Goal: Task Accomplishment & Management: Use online tool/utility

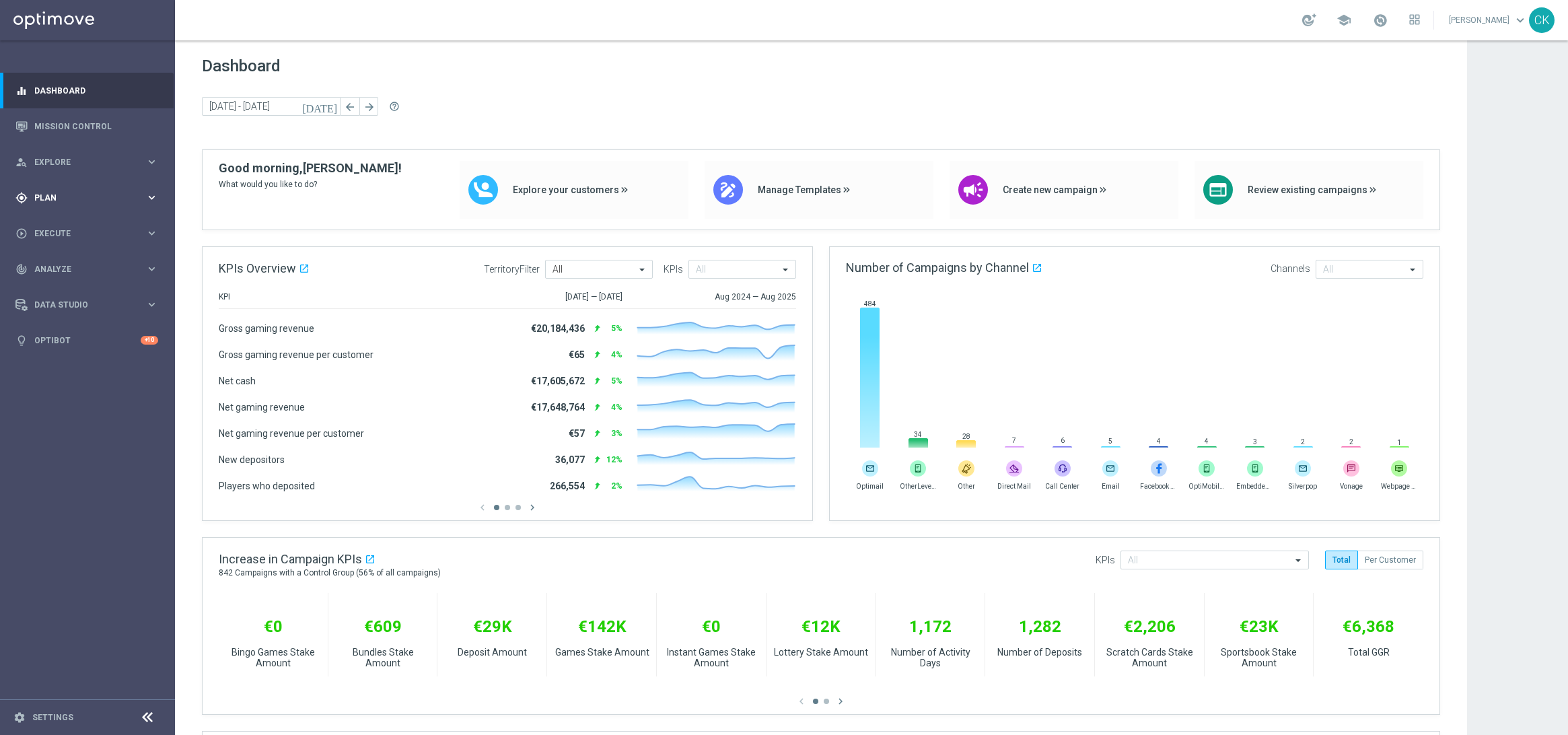
click at [48, 198] on span "Plan" at bounding box center [90, 198] width 111 height 8
click at [54, 262] on span "Templates" at bounding box center [84, 266] width 97 height 8
click at [56, 282] on link "Optimail" at bounding box center [90, 286] width 99 height 11
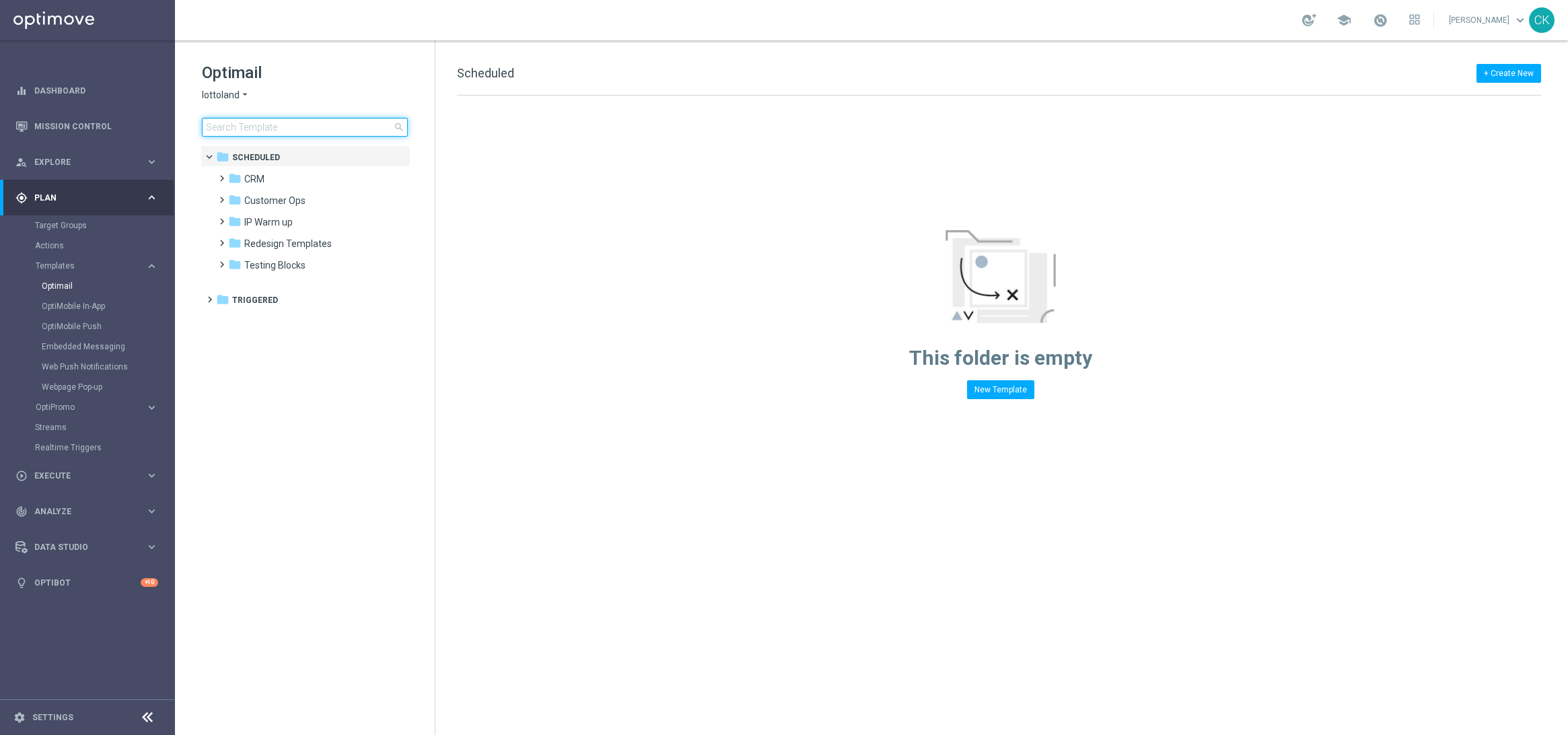
click at [274, 126] on input at bounding box center [304, 127] width 206 height 19
type input "0912"
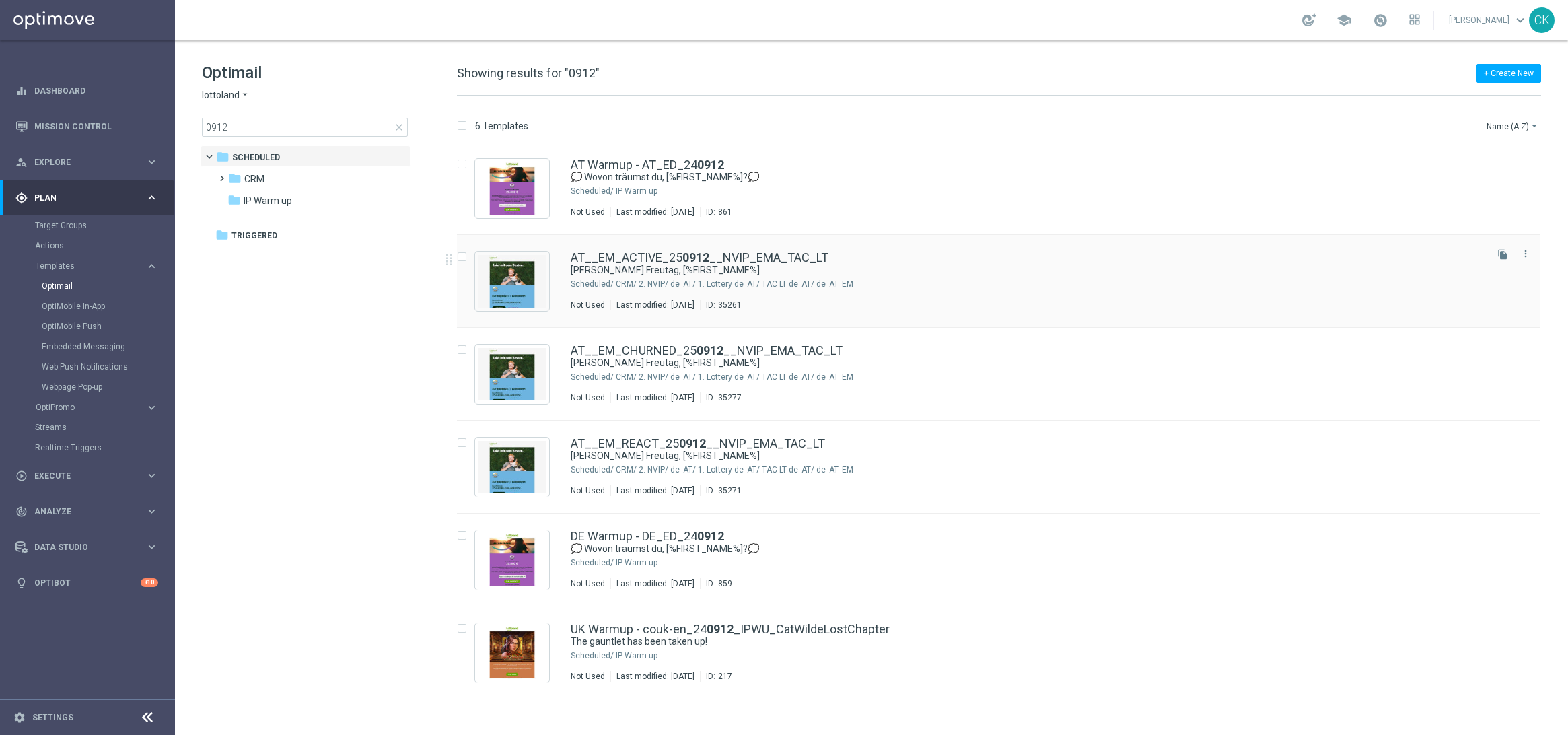
click at [648, 250] on div "AT__EM_ACTIVE_25 0912 __NVIP_EMA_TAC_LT [PERSON_NAME] Freutag, [%FIRST_NAME%] S…" at bounding box center [998, 281] width 1083 height 93
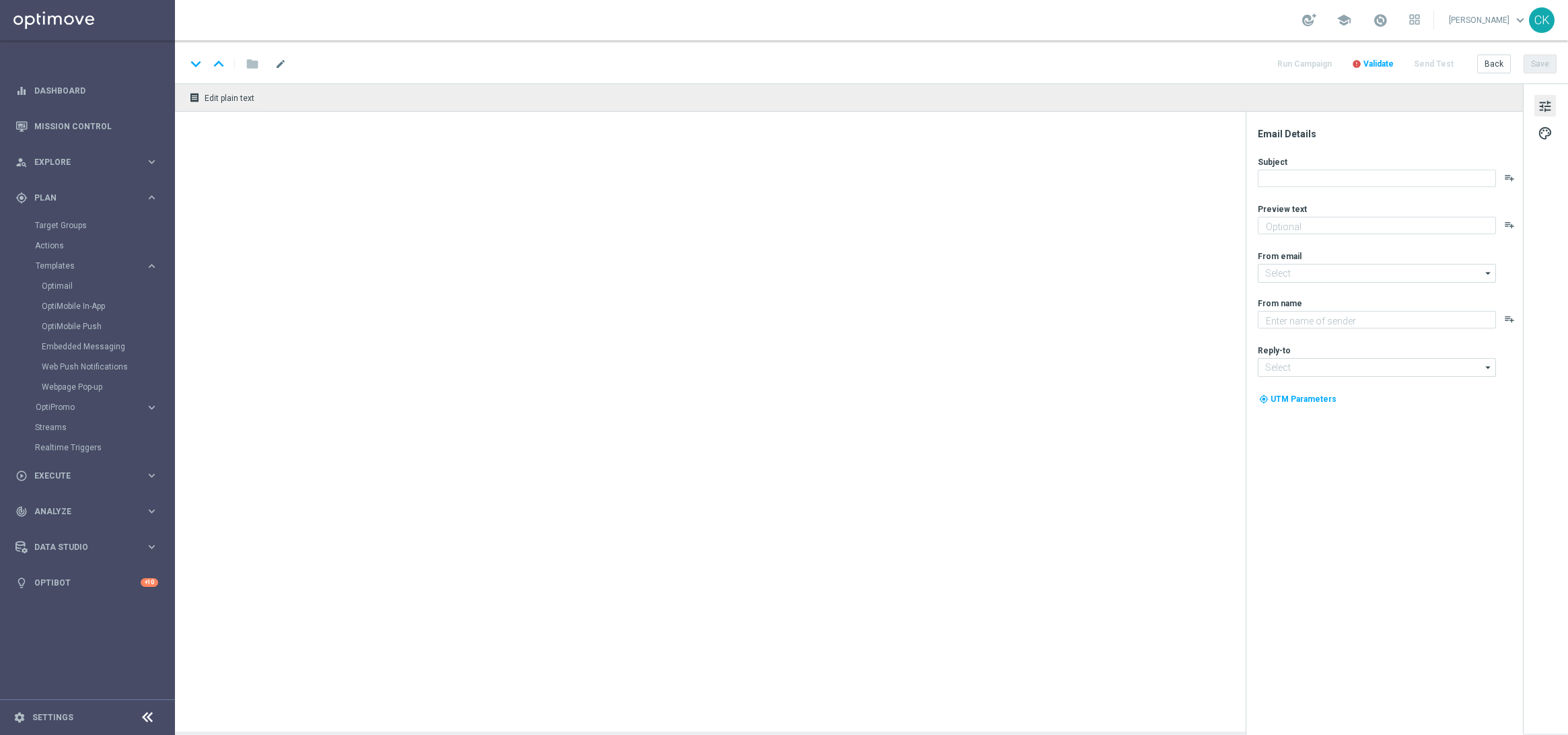
type textarea "Freispiele zu deinen EuroMillionen."
type input "[EMAIL_ADDRESS][DOMAIN_NAME]"
type textarea "Lottoland"
type input "[EMAIL_ADDRESS][DOMAIN_NAME]"
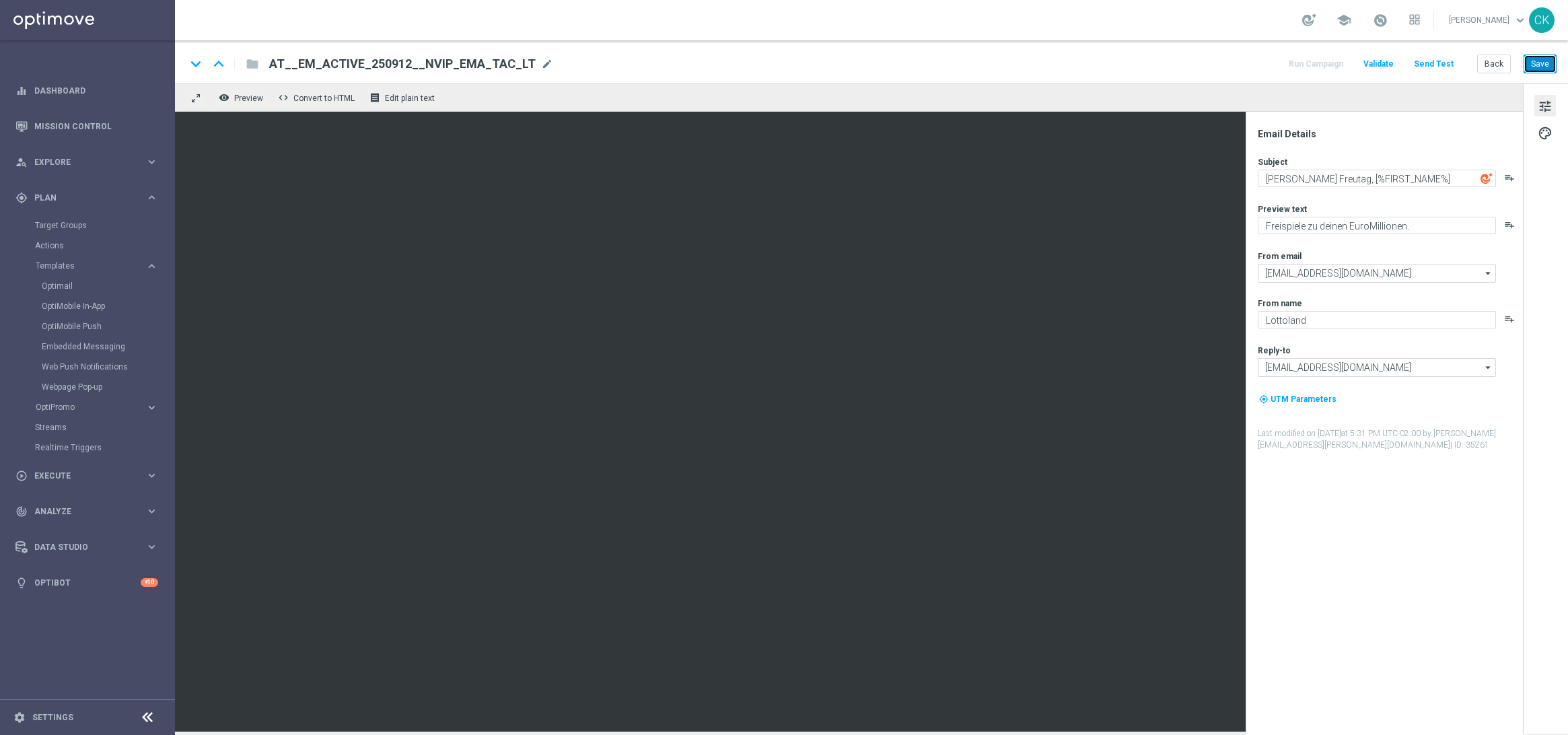
click at [1541, 66] on button "Save" at bounding box center [1540, 64] width 33 height 19
click at [1547, 57] on button "Save" at bounding box center [1540, 64] width 33 height 19
click at [1489, 58] on button "Back" at bounding box center [1495, 64] width 34 height 19
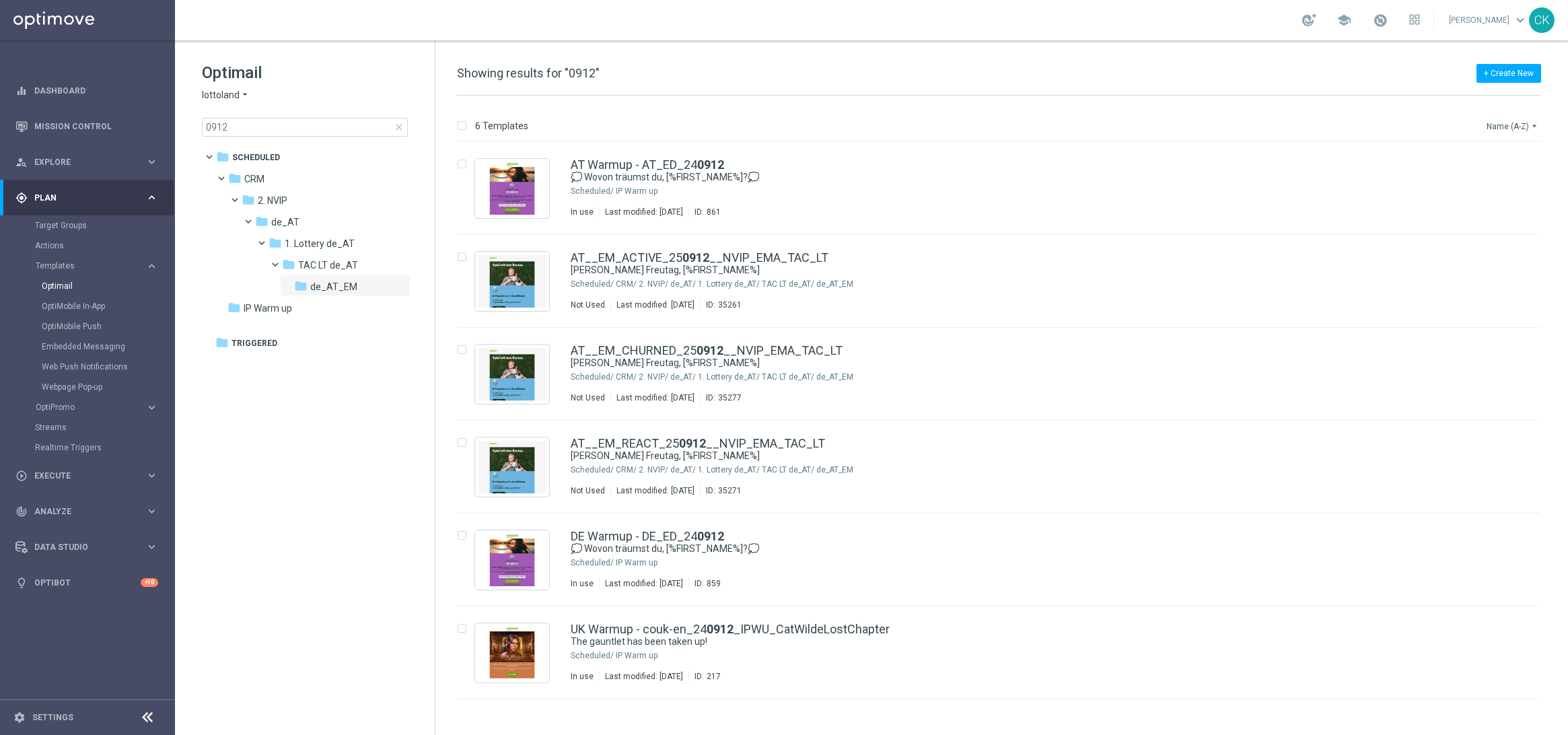
click at [1529, 124] on icon "arrow_drop_down" at bounding box center [1535, 126] width 11 height 11
click at [1504, 186] on span "Date Modified (Newest)" at bounding box center [1489, 186] width 90 height 10
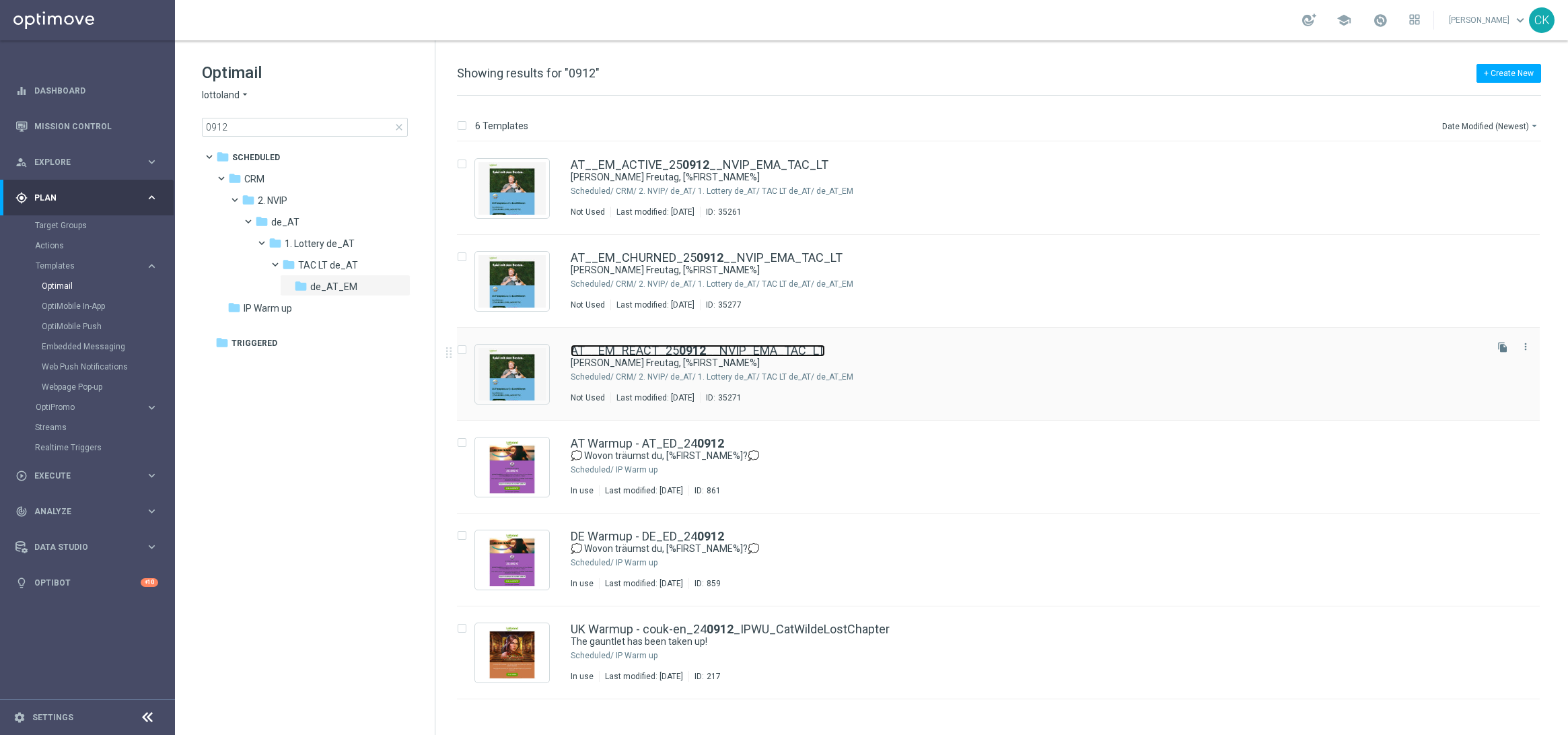
click at [610, 352] on link "AT__EM_REACT_25 0912 __NVIP_EMA_TAC_LT" at bounding box center [698, 351] width 254 height 12
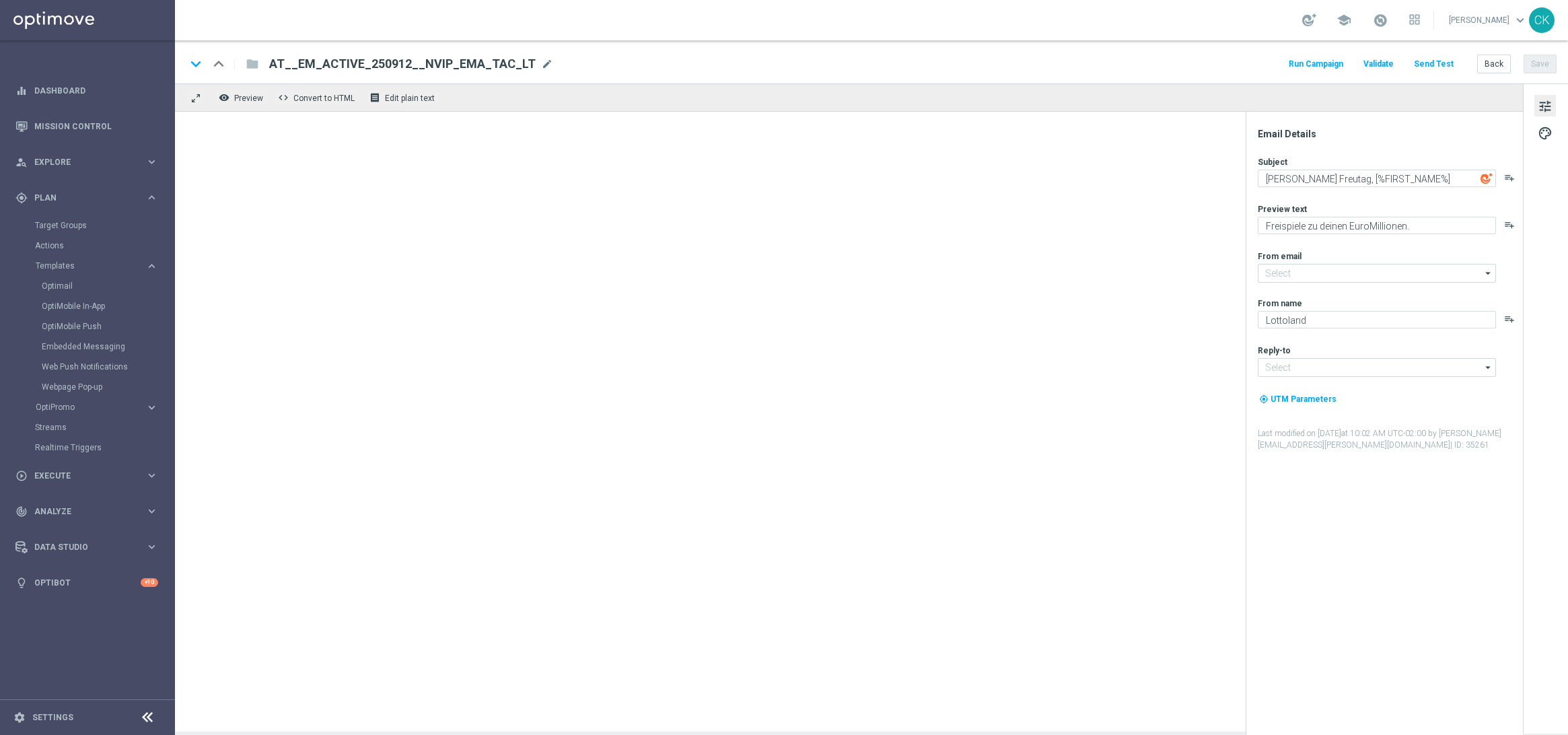
type input "[EMAIL_ADDRESS][DOMAIN_NAME]"
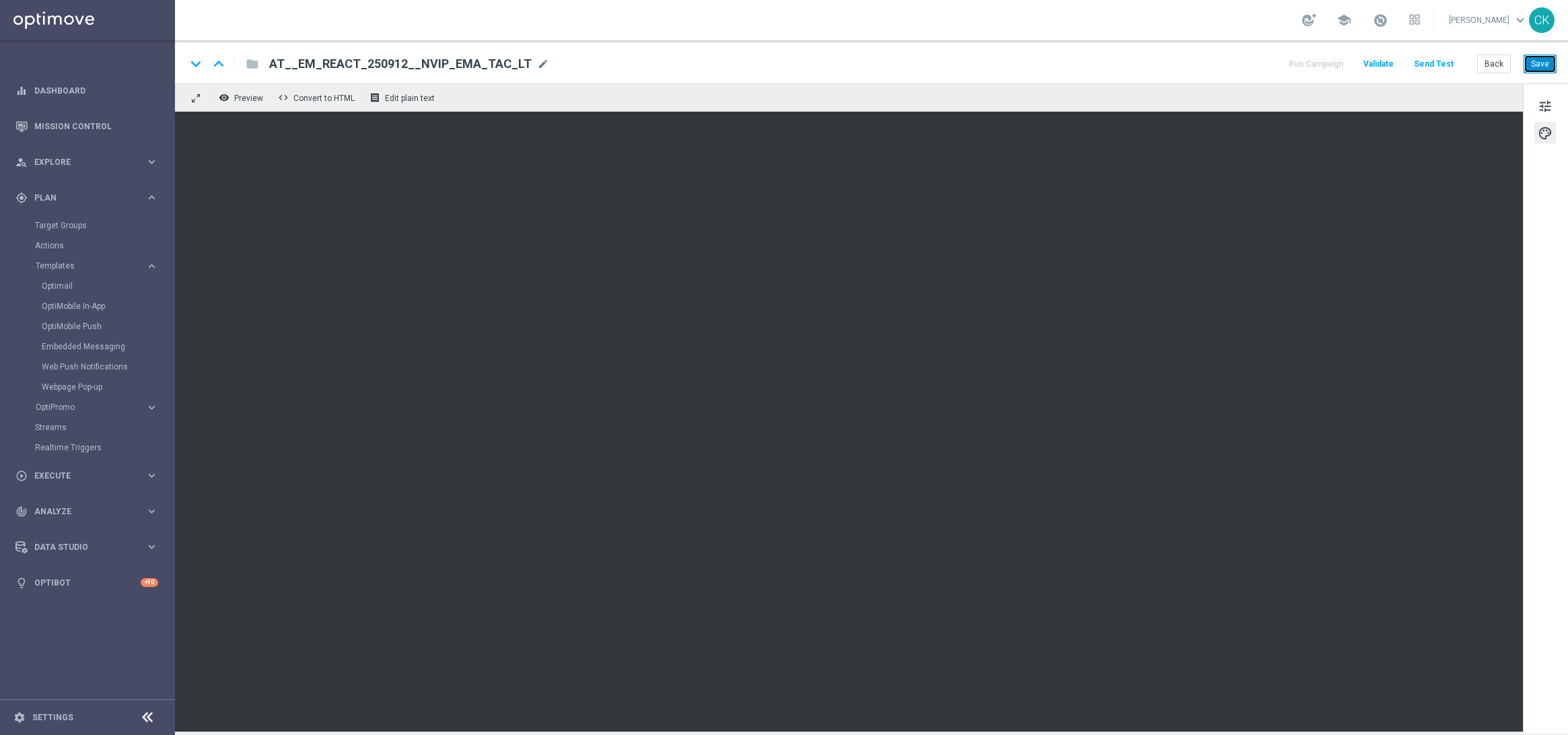
click at [1545, 61] on button "Save" at bounding box center [1540, 64] width 33 height 19
click at [1497, 56] on button "Back" at bounding box center [1495, 64] width 34 height 19
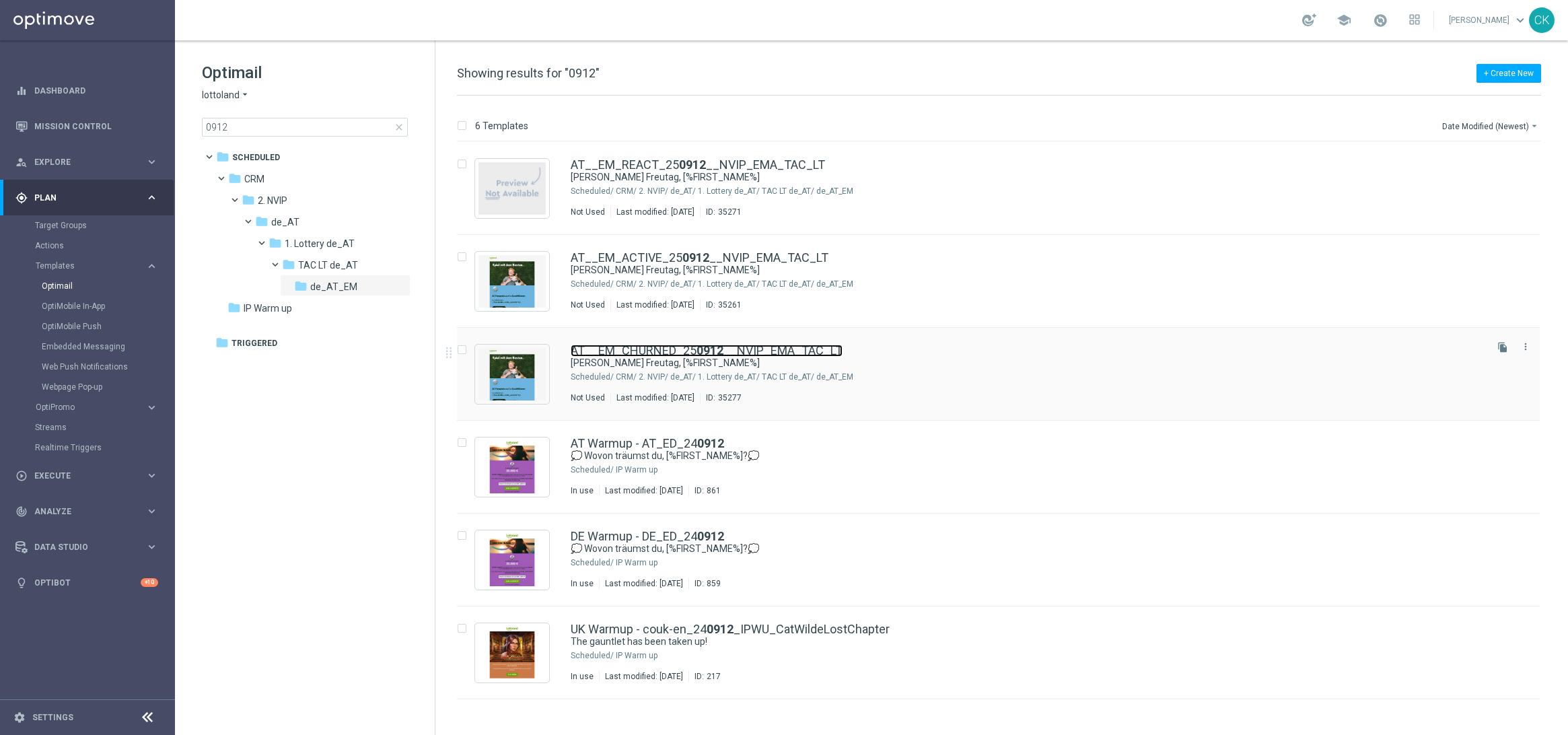
click at [648, 351] on link "AT__EM_CHURNED_25 0912 __NVIP_EMA_TAC_LT" at bounding box center [707, 351] width 272 height 12
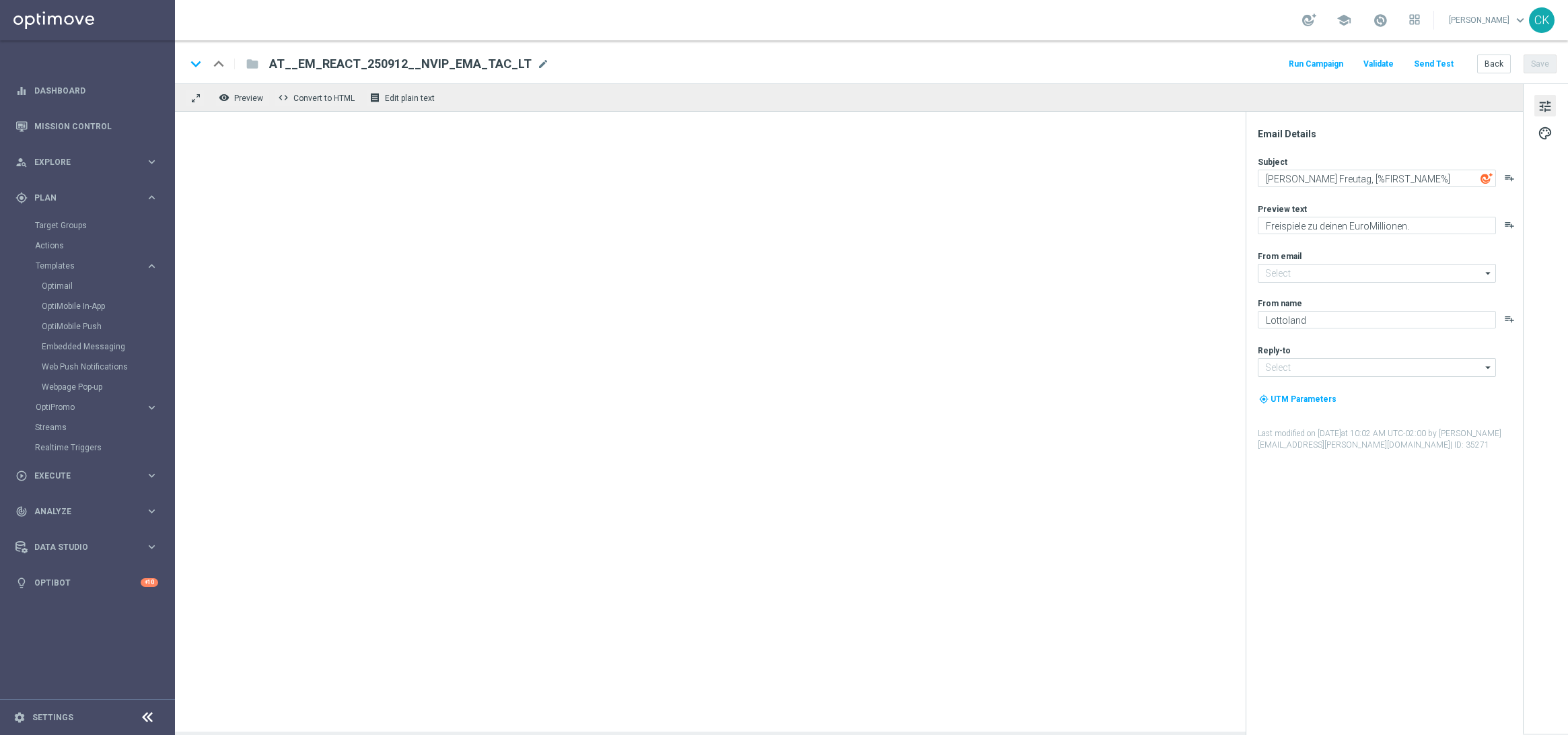
type input "[EMAIL_ADDRESS][DOMAIN_NAME]"
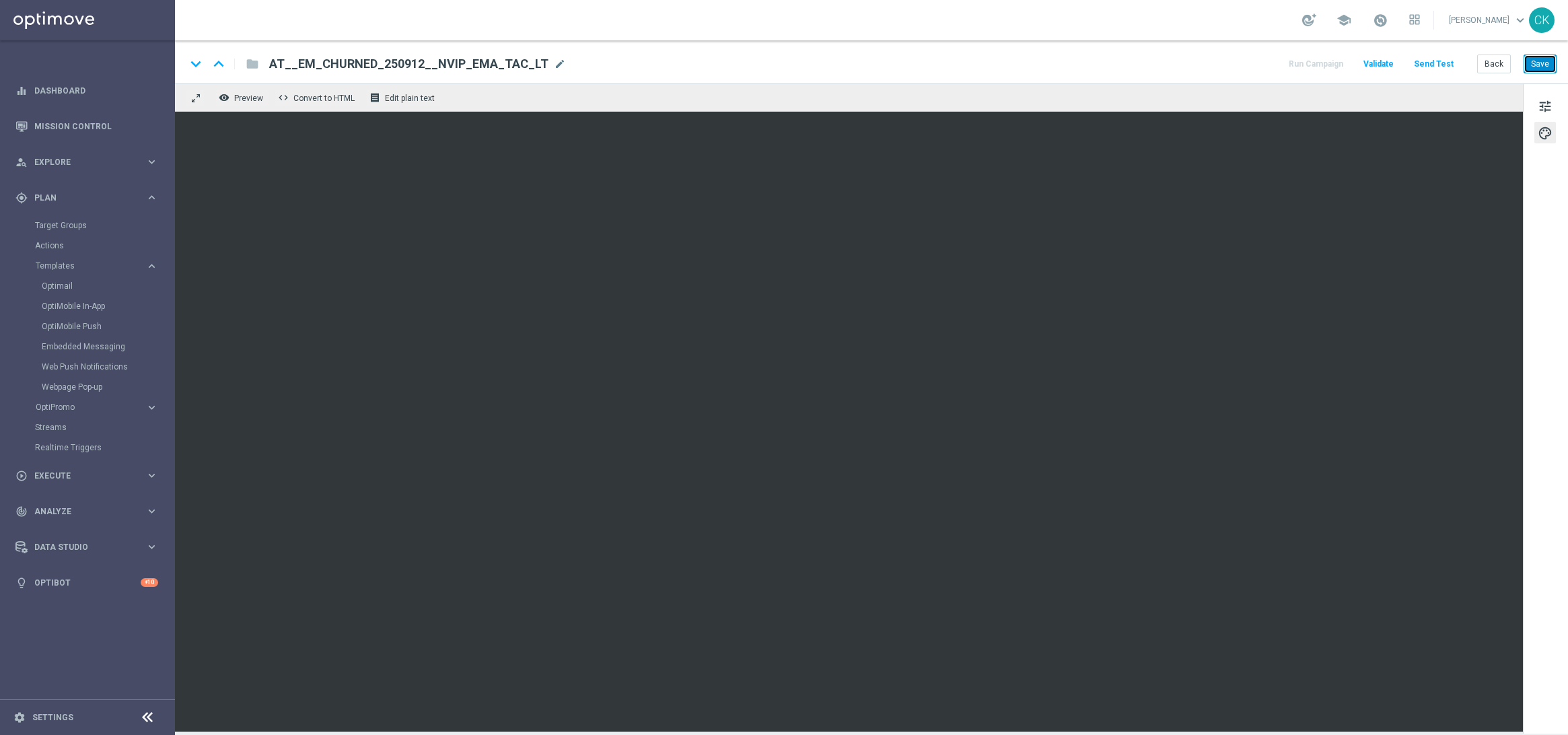
click at [1541, 62] on button "Save" at bounding box center [1540, 64] width 33 height 19
click at [1494, 62] on button "Back" at bounding box center [1495, 64] width 34 height 19
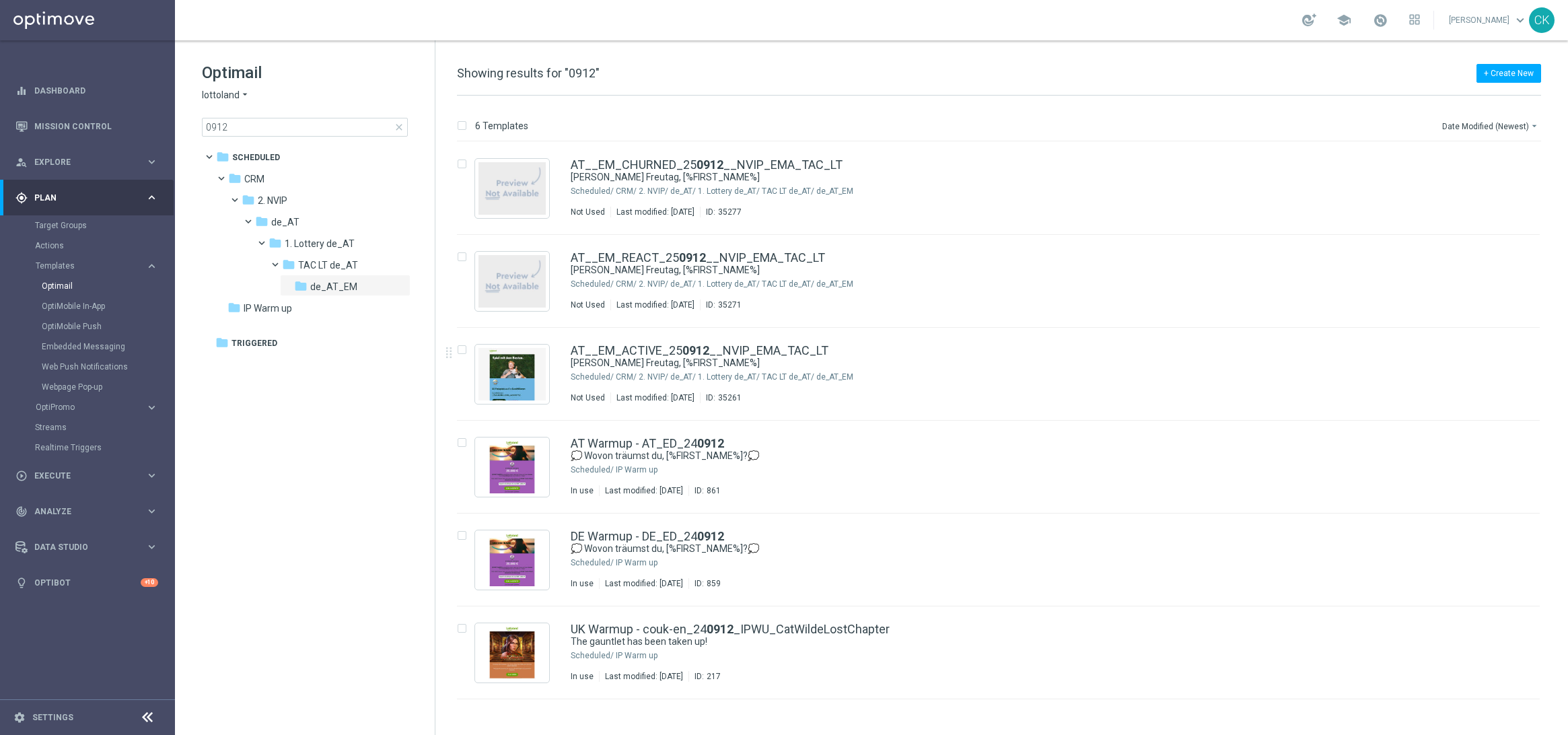
click at [397, 127] on span "close" at bounding box center [399, 127] width 11 height 11
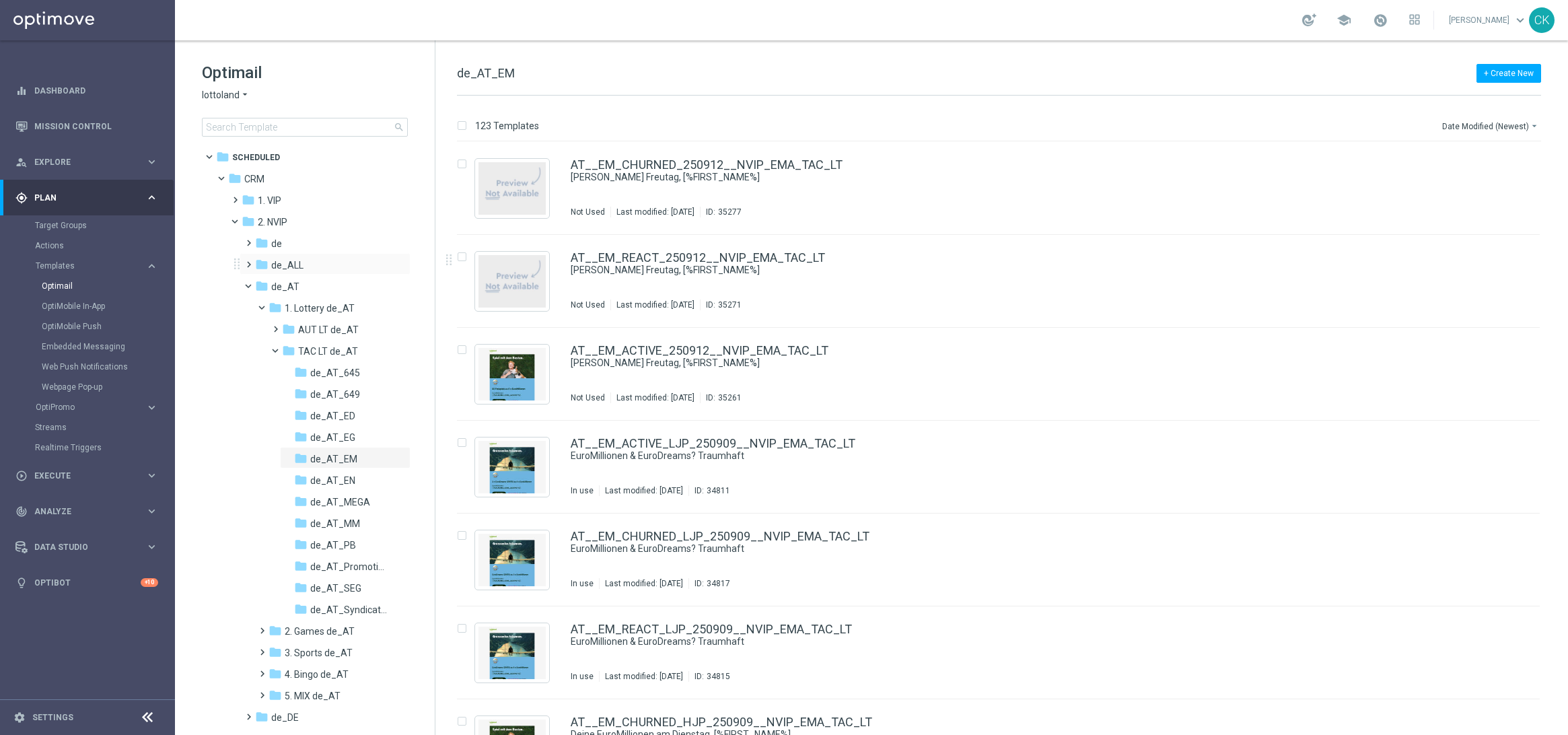
click at [247, 261] on span at bounding box center [245, 258] width 6 height 5
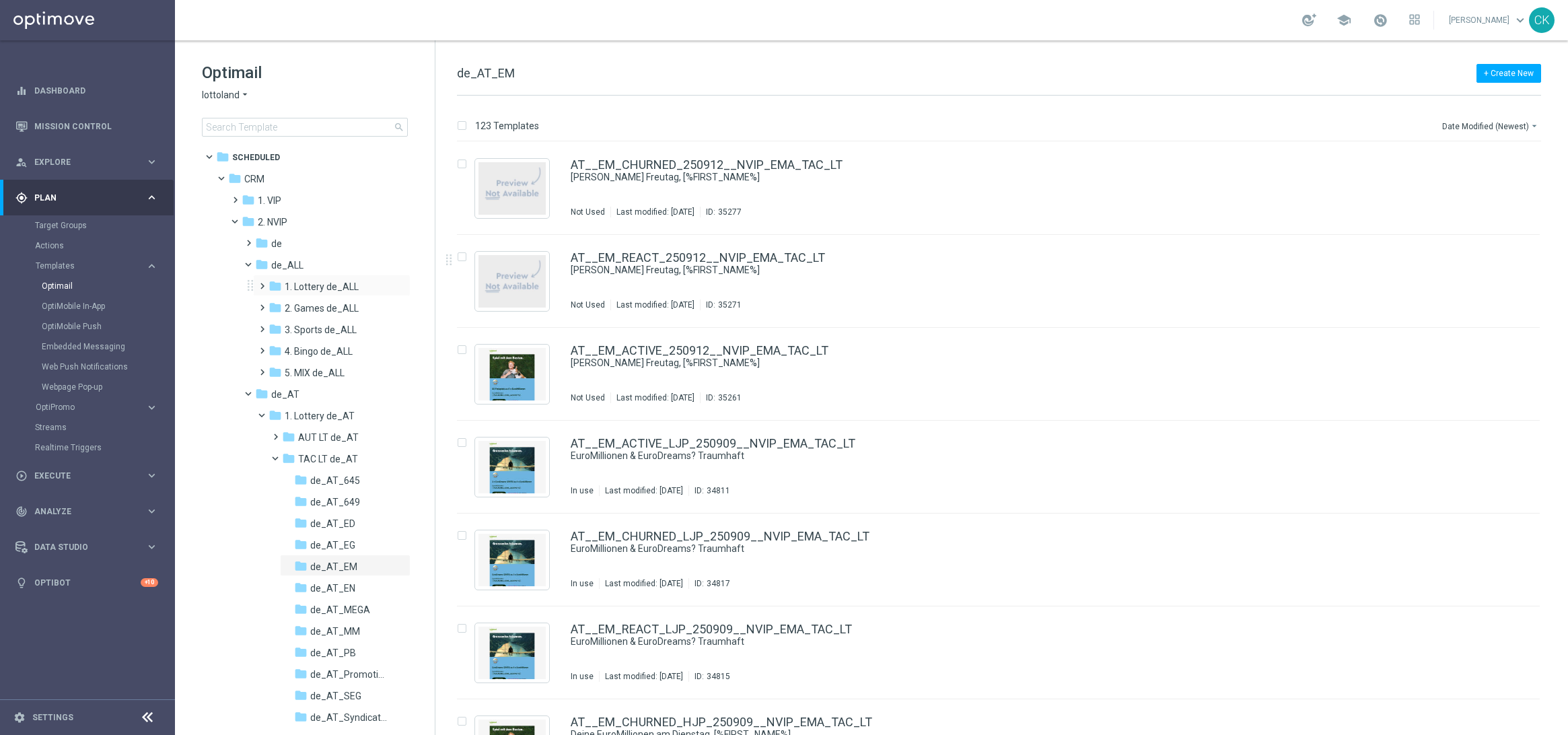
click at [262, 283] on span at bounding box center [259, 280] width 6 height 5
click at [275, 325] on span at bounding box center [273, 323] width 6 height 5
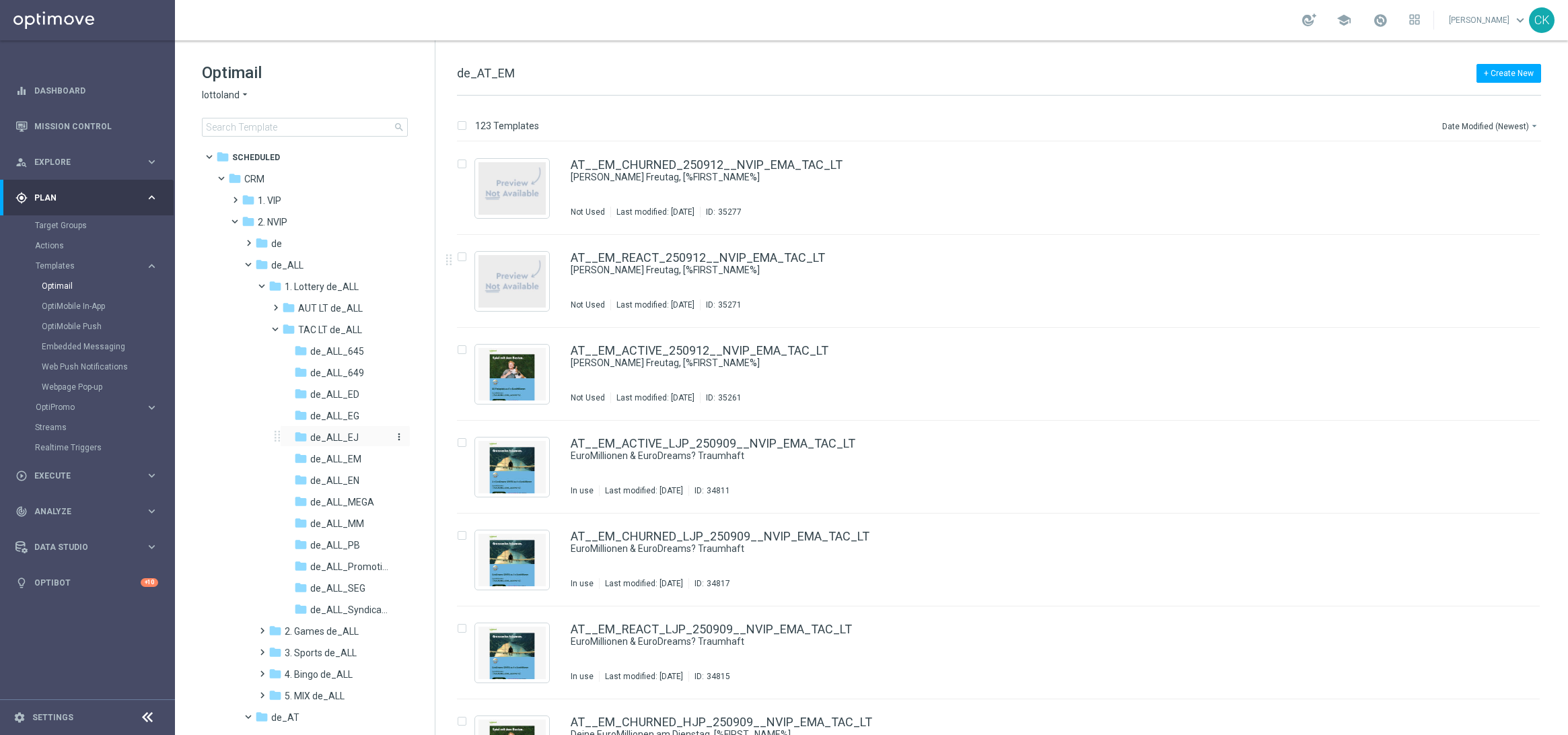
click at [324, 439] on span "de_ALL_EJ" at bounding box center [334, 438] width 48 height 12
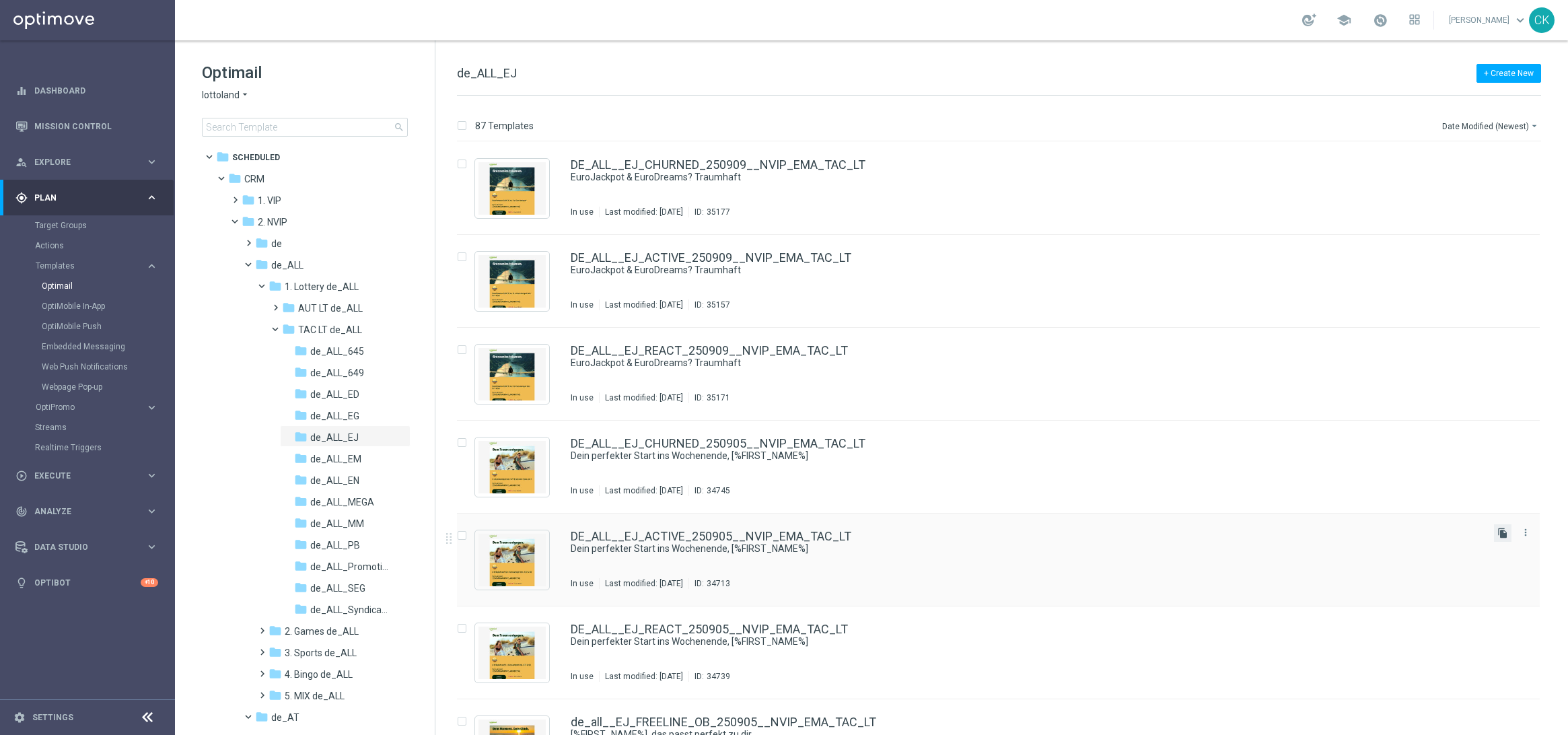
click at [1503, 532] on icon "file_copy" at bounding box center [1503, 533] width 11 height 11
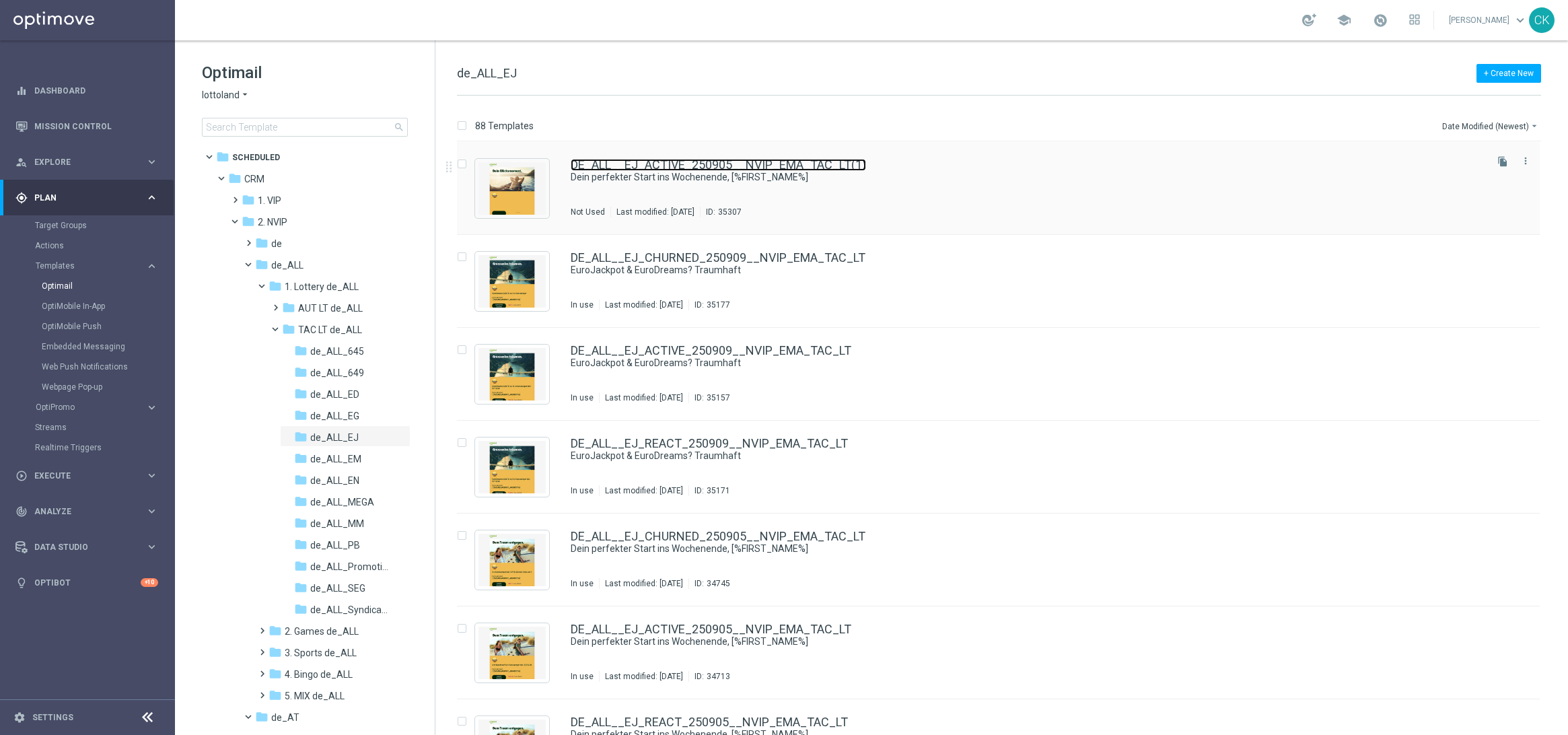
click at [706, 165] on link "DE_ALL__EJ_ACTIVE_250905__NVIP_EMA_TAC_LT(1)" at bounding box center [718, 165] width 296 height 12
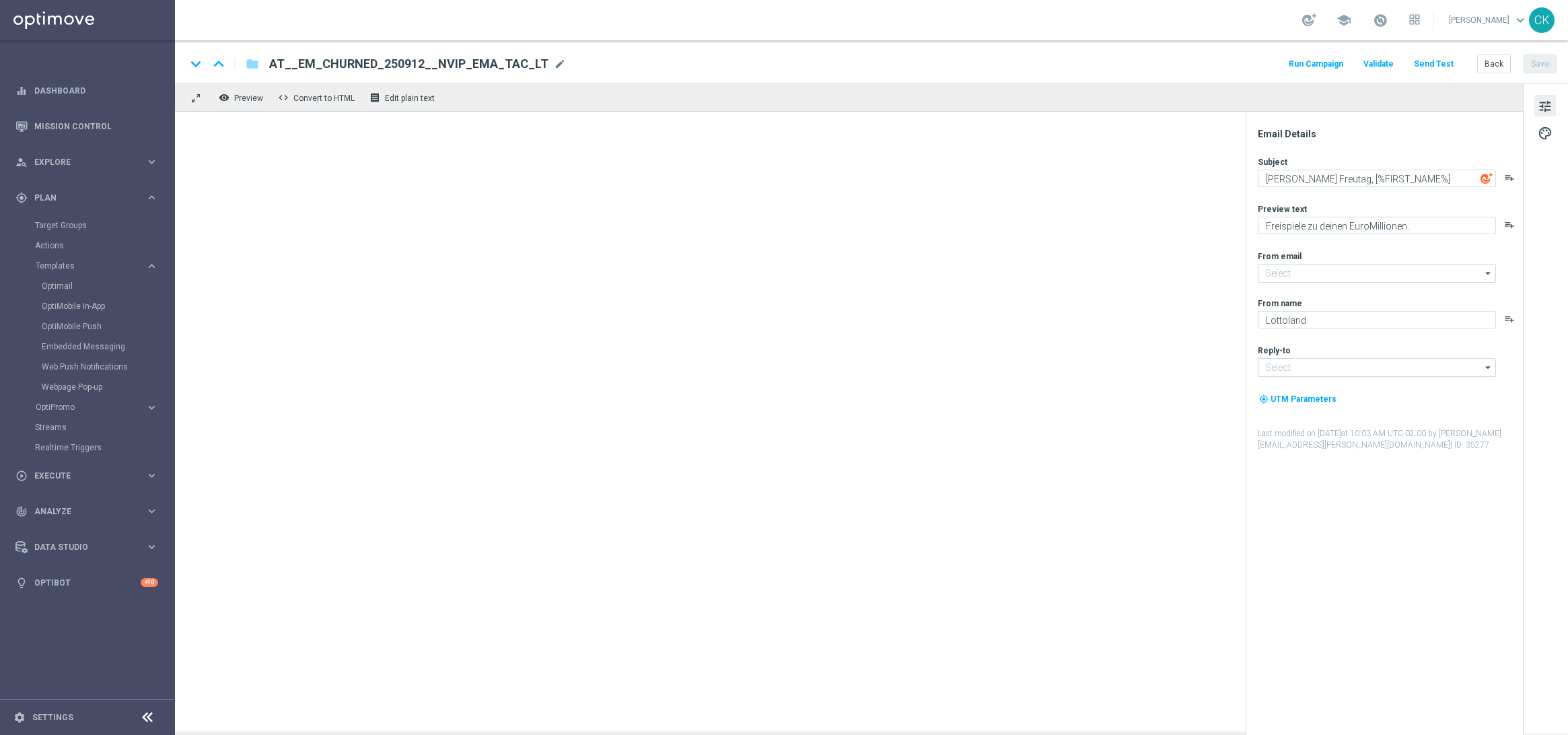
type input "[EMAIL_ADDRESS][DOMAIN_NAME]"
type textarea "Dein perfekter Start ins Wochenende, [%FIRST_NAME%]"
type textarea "Dein Rabatt auf den EuroJackpot."
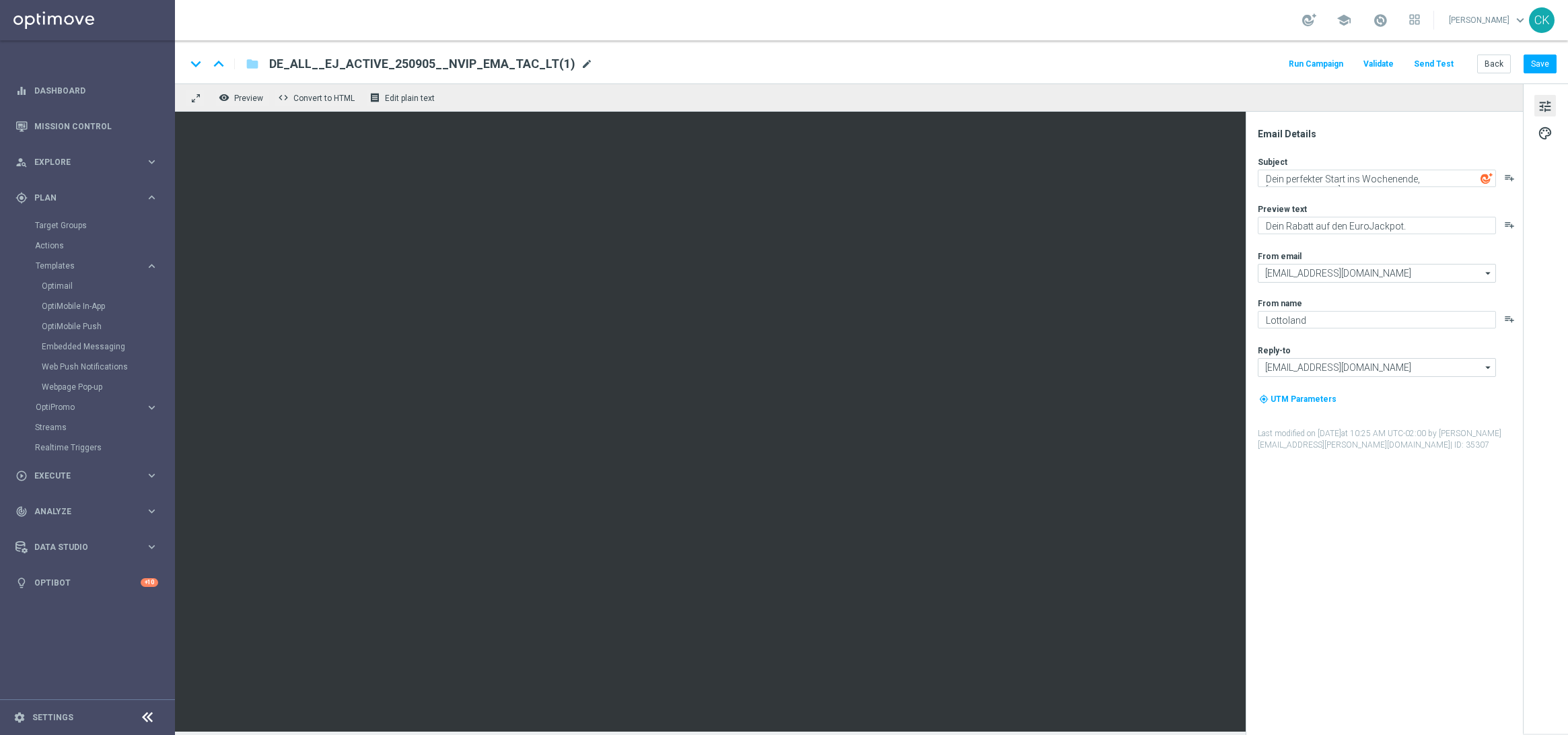
click at [581, 60] on span "mode_edit" at bounding box center [587, 64] width 12 height 12
click at [540, 65] on input "DE_ALL__EJ_ACTIVE_250905__NVIP_EMA_TAC_LT(1)" at bounding box center [436, 64] width 334 height 18
paste input "LJP_250912__NVIP_EMA_TAC_LT"
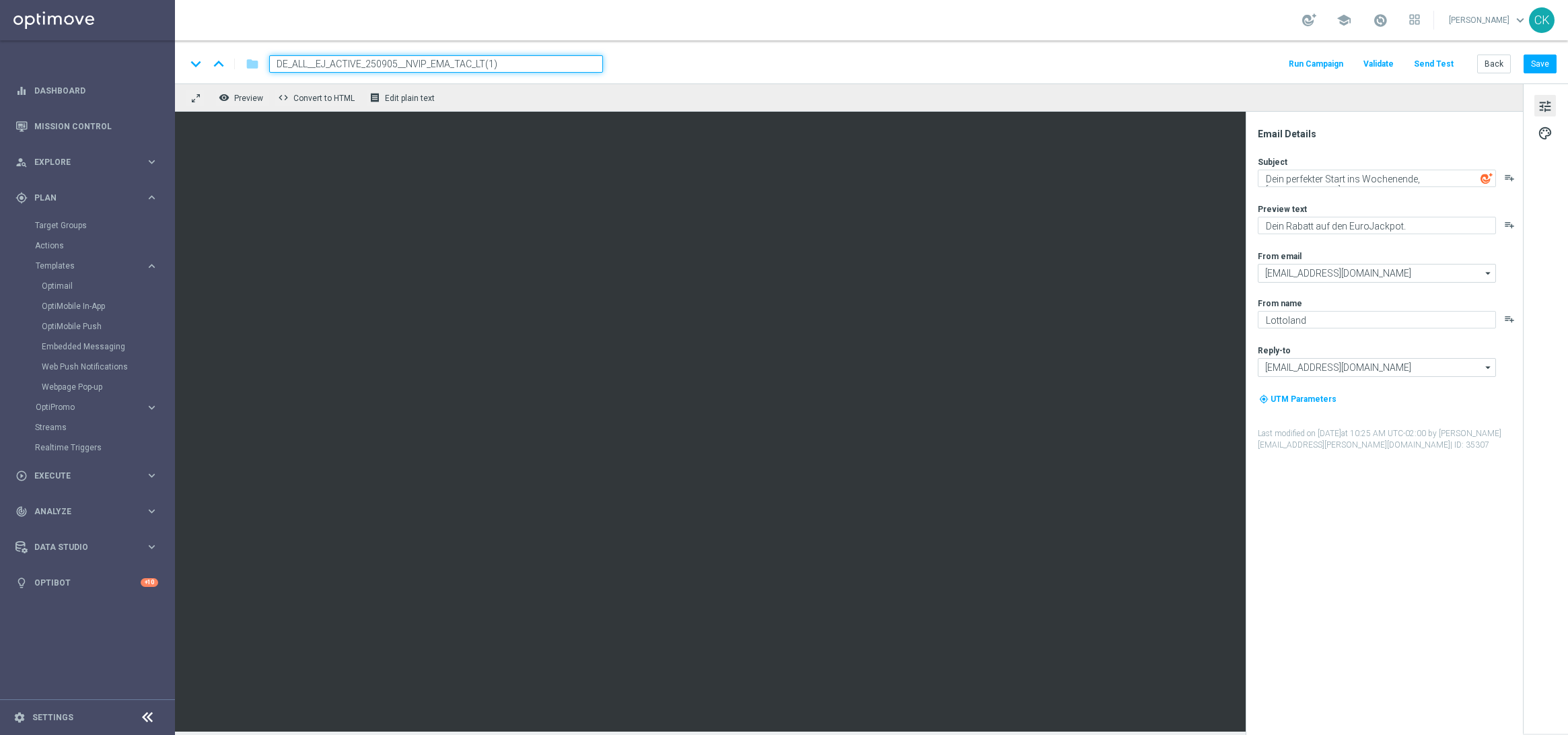
type input "DE_ALL__EJ_ACTIVE_LJP_250912__NVIP_EMA_TAC_LT"
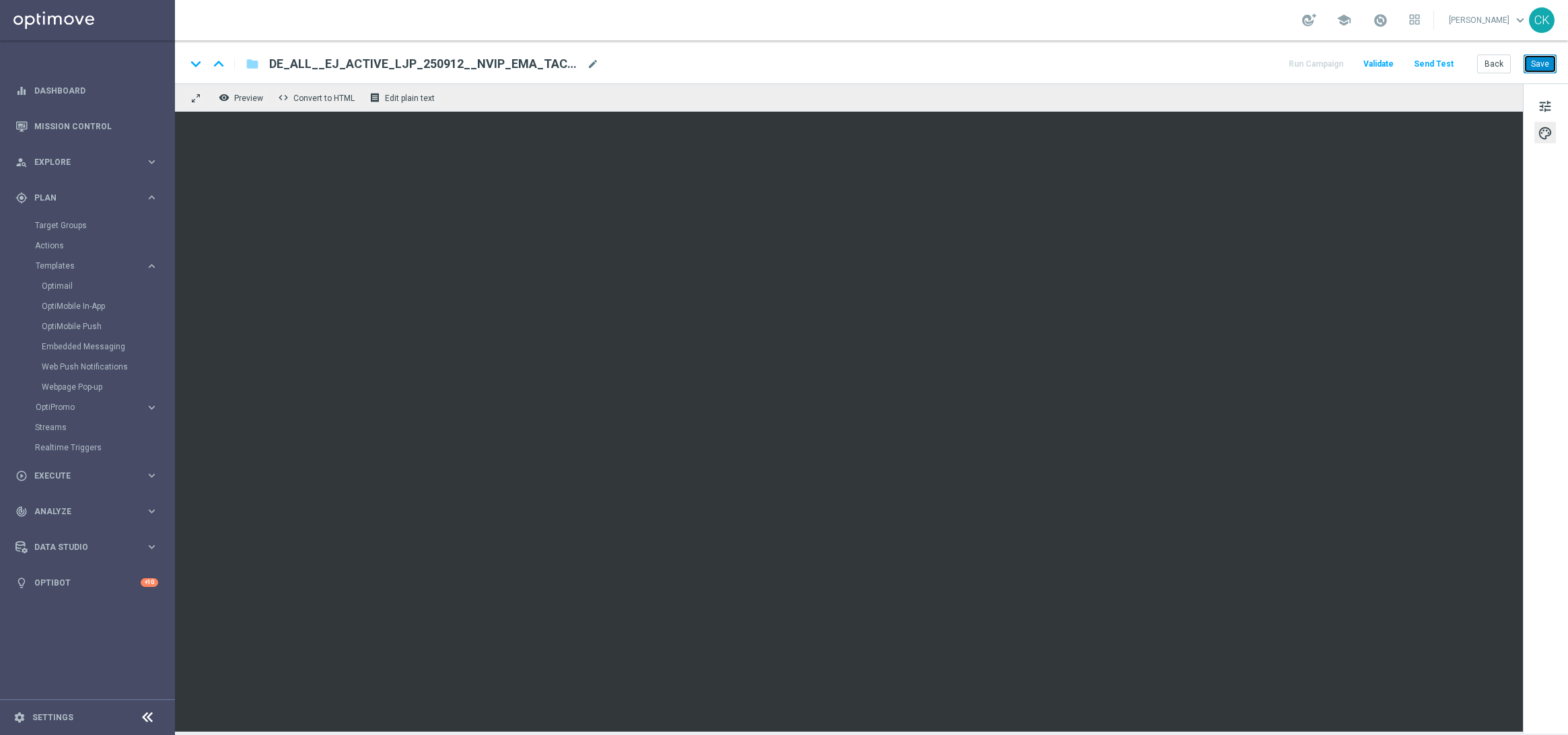
click at [1546, 63] on button "Save" at bounding box center [1540, 64] width 33 height 19
click at [1539, 61] on button "Save" at bounding box center [1540, 64] width 33 height 19
click at [1539, 63] on button "Save" at bounding box center [1540, 64] width 33 height 19
click at [1545, 63] on button "Save" at bounding box center [1540, 64] width 33 height 19
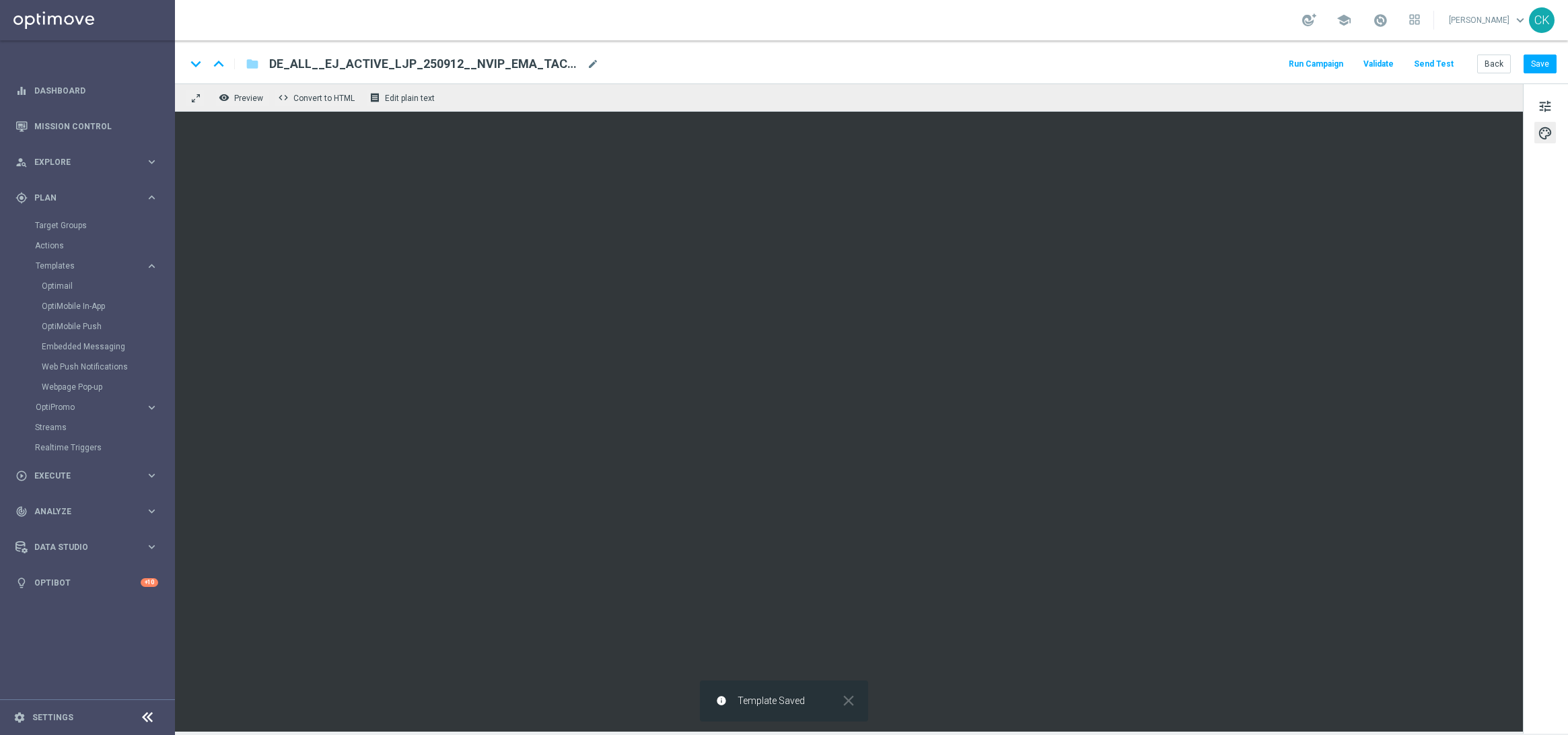
click at [1546, 94] on div "tune palette" at bounding box center [1546, 409] width 45 height 651
click at [1546, 102] on span "tune" at bounding box center [1546, 107] width 15 height 18
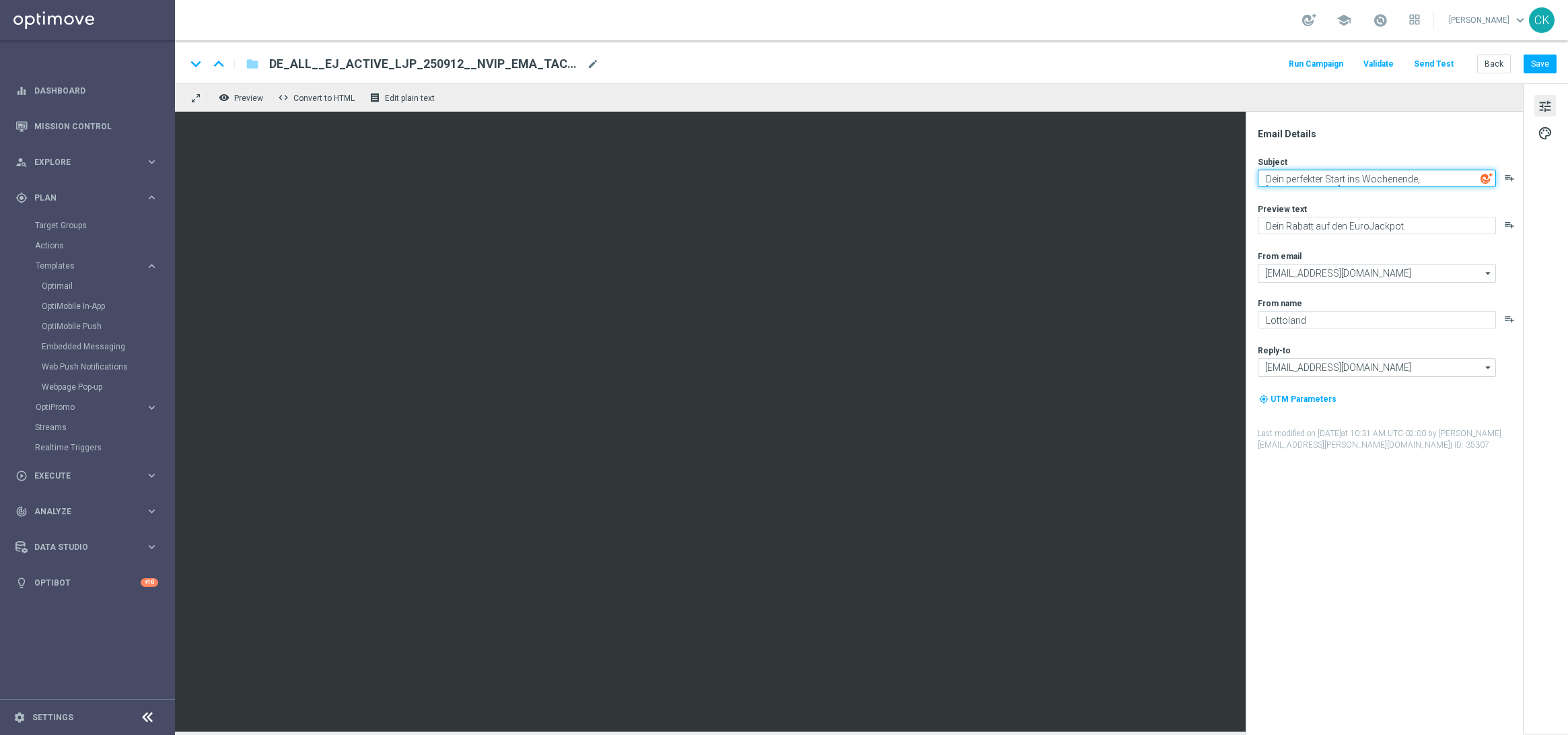
drag, startPoint x: 1416, startPoint y: 180, endPoint x: 1259, endPoint y: 180, distance: 157.0
click at [1259, 180] on textarea "Dein perfekter Start ins Wochenende, [%FIRST_NAME%]" at bounding box center [1377, 179] width 239 height 18
click at [1370, 178] on textarea "[%FIRST_NAME%]" at bounding box center [1377, 179] width 239 height 18
type textarea "[%FIRST_NAME%], dein EuroJackpot wartet"
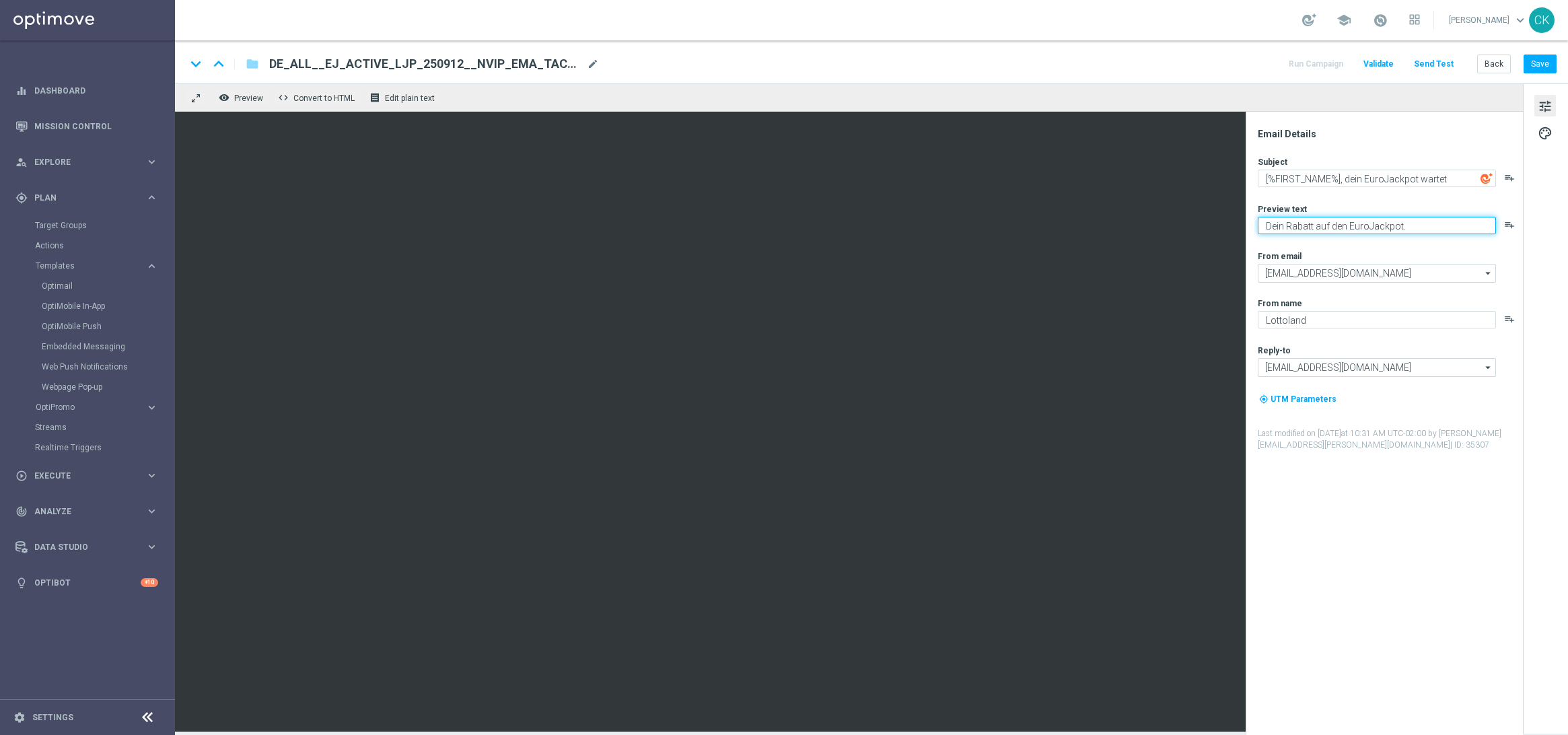
drag, startPoint x: 1410, startPoint y: 226, endPoint x: 1245, endPoint y: 226, distance: 165.0
click at [1246, 226] on div "Email Details Subject [%FIRST_NAME%], dein EuroJackpot wartet playlist_add Prev…" at bounding box center [1384, 423] width 277 height 623
type textarea "25 % Rabatt zum Wochenende."
click at [1339, 179] on textarea "[%FIRST_NAME%], dein EuroJackpot wartet" at bounding box center [1377, 179] width 239 height 18
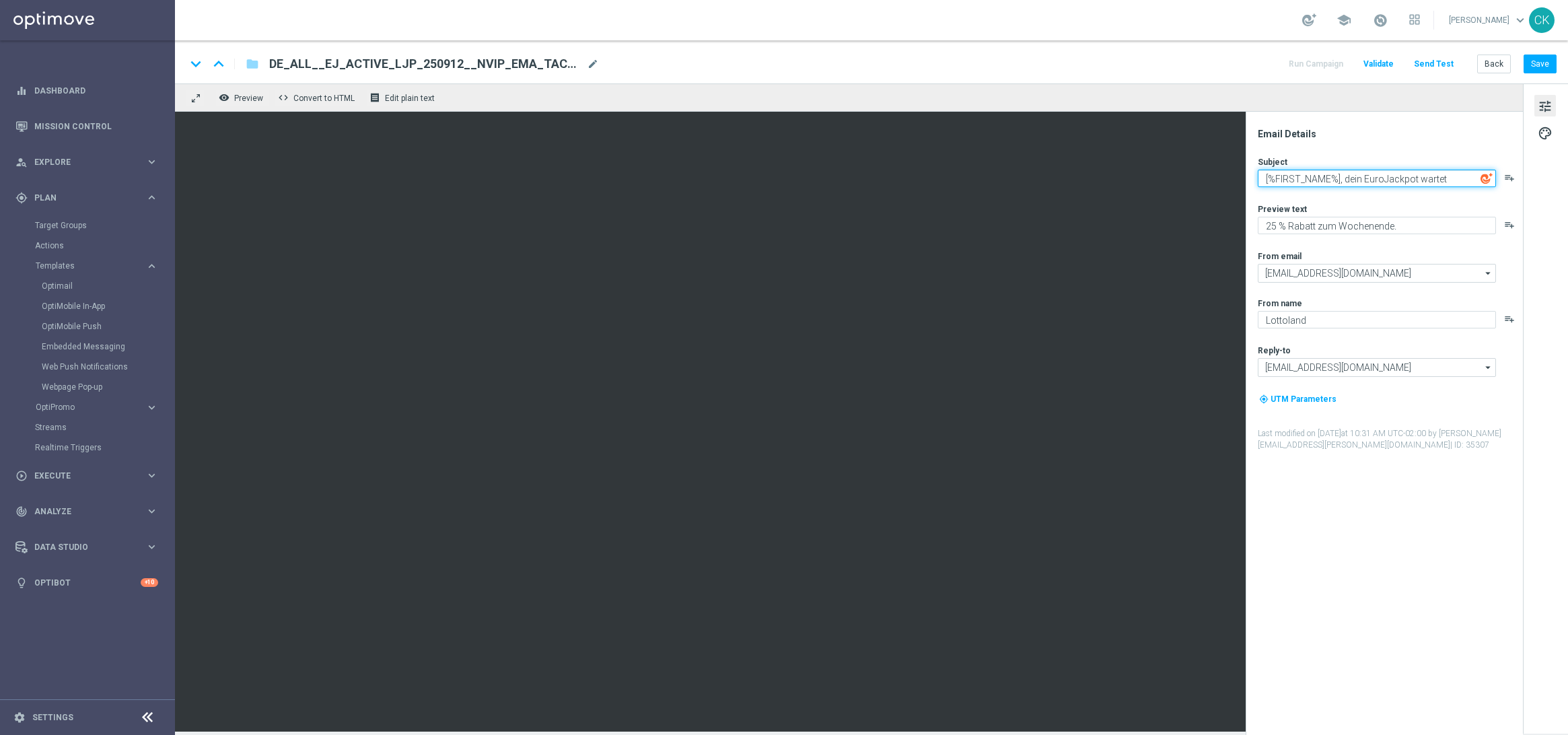
click at [1339, 179] on textarea "[%FIRST_NAME%], dein EuroJackpot wartet" at bounding box center [1377, 179] width 239 height 18
drag, startPoint x: 1401, startPoint y: 228, endPoint x: 1250, endPoint y: 224, distance: 151.1
click at [1250, 224] on div "Email Details Subject [%FIRST_NAME%], dein EuroJackpot wartet playlist_add Prev…" at bounding box center [1384, 423] width 277 height 623
click at [1543, 59] on button "Save" at bounding box center [1540, 64] width 33 height 19
click at [1541, 60] on button "Save" at bounding box center [1540, 64] width 33 height 19
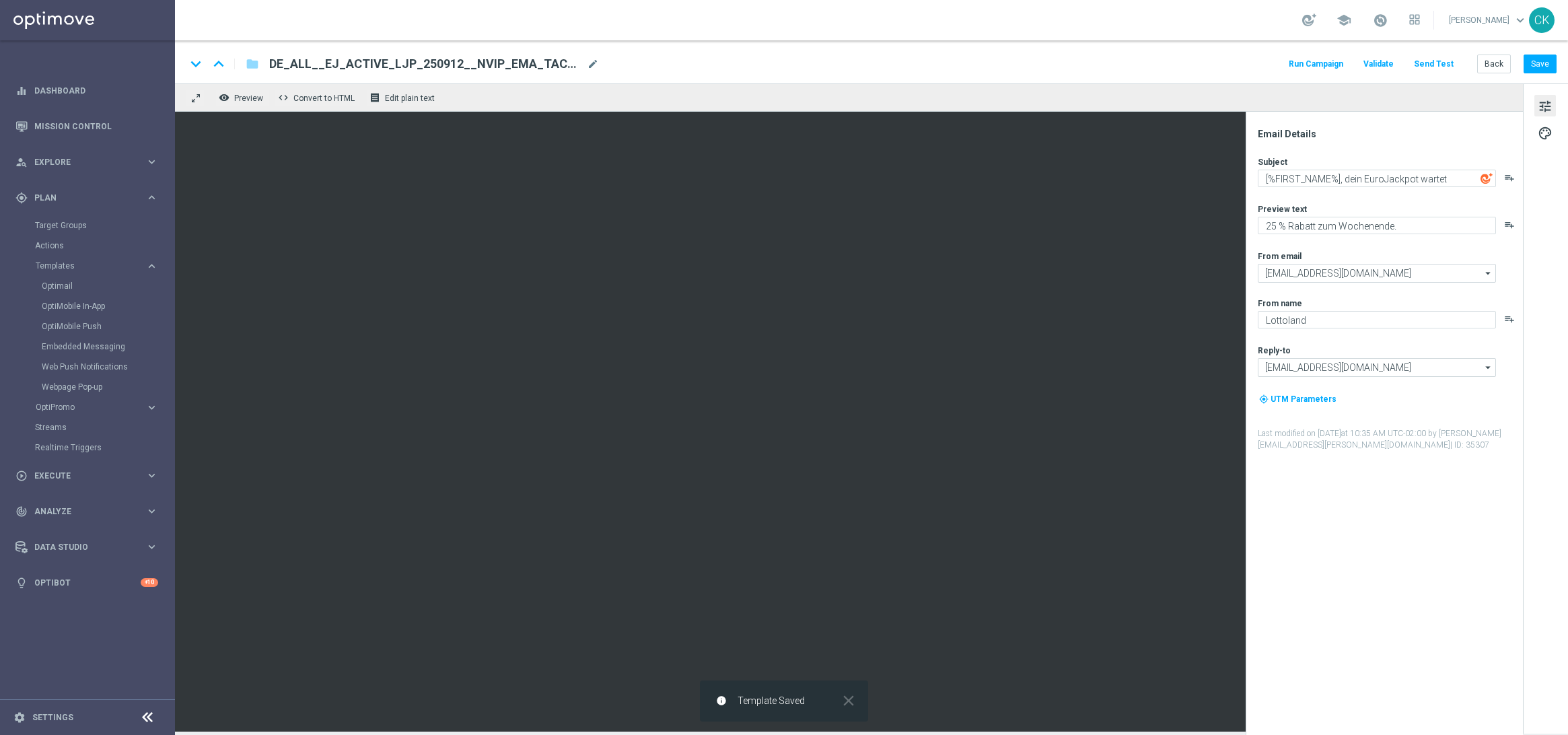
click at [1440, 63] on button "Send Test" at bounding box center [1434, 64] width 43 height 18
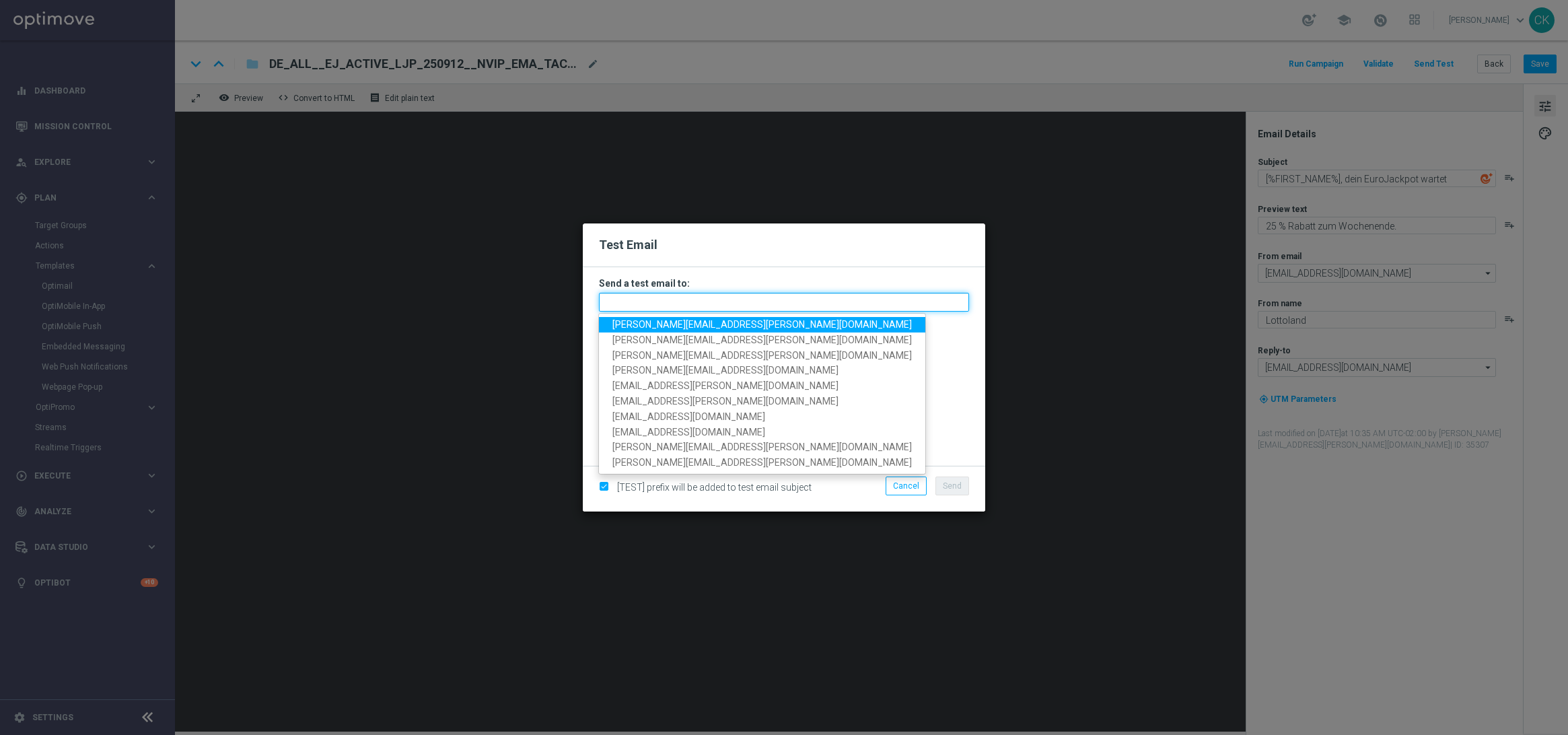
click at [795, 299] on input "text" at bounding box center [784, 303] width 370 height 19
click at [695, 322] on span "[PERSON_NAME][EMAIL_ADDRESS][PERSON_NAME][DOMAIN_NAME]" at bounding box center [762, 324] width 300 height 11
type input "[PERSON_NAME][EMAIL_ADDRESS][PERSON_NAME][DOMAIN_NAME]"
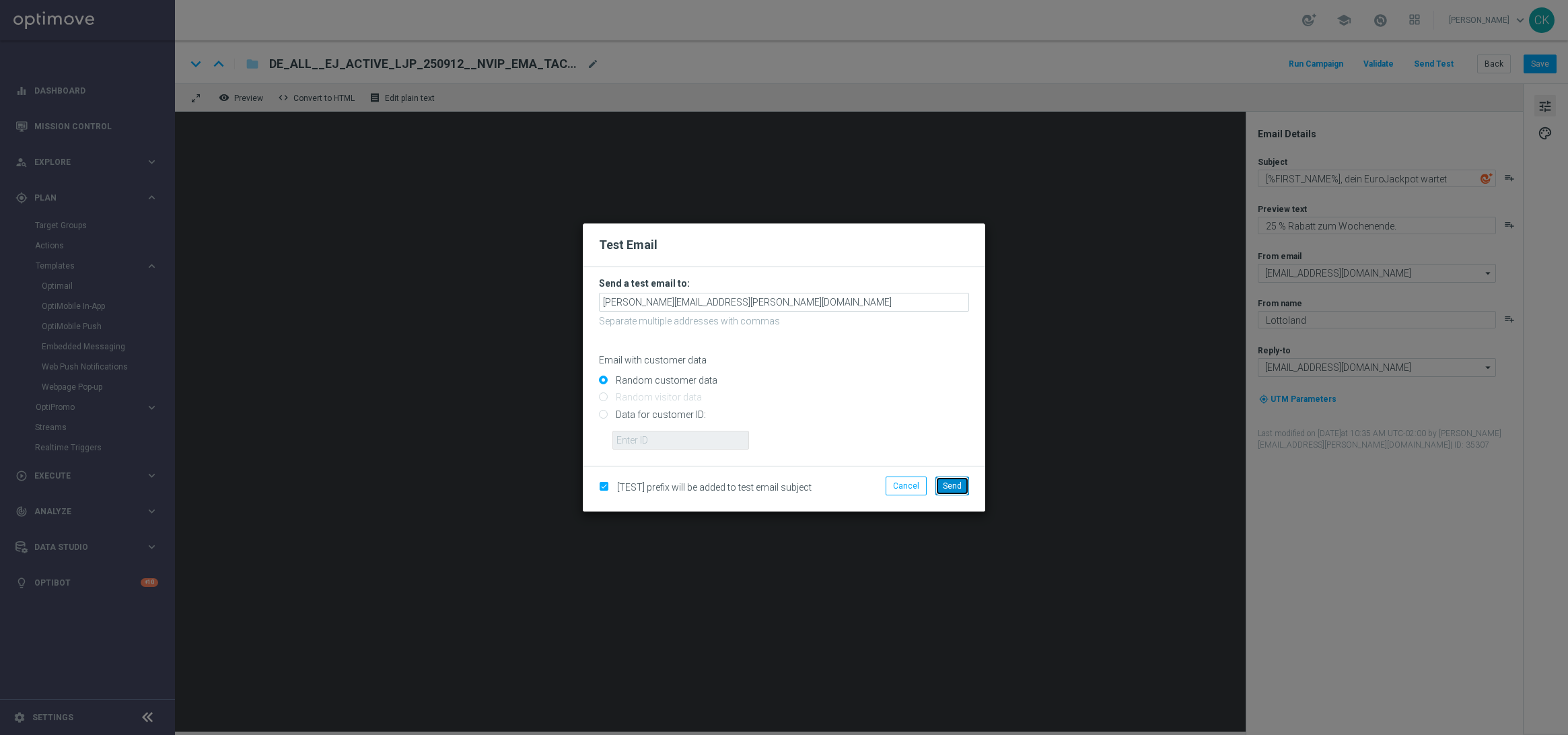
click at [956, 483] on span "Send" at bounding box center [952, 486] width 19 height 10
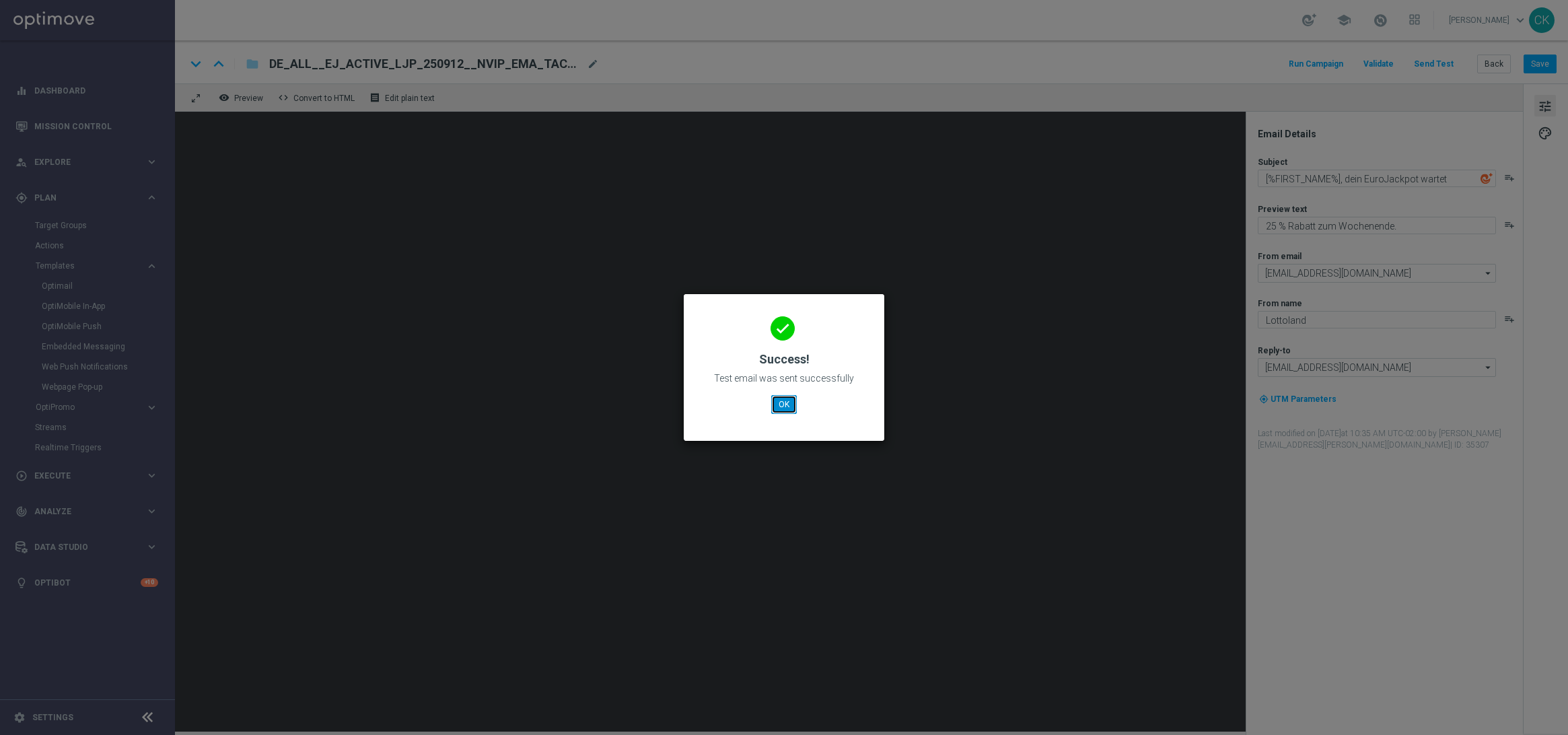
click at [778, 404] on button "OK" at bounding box center [784, 405] width 26 height 19
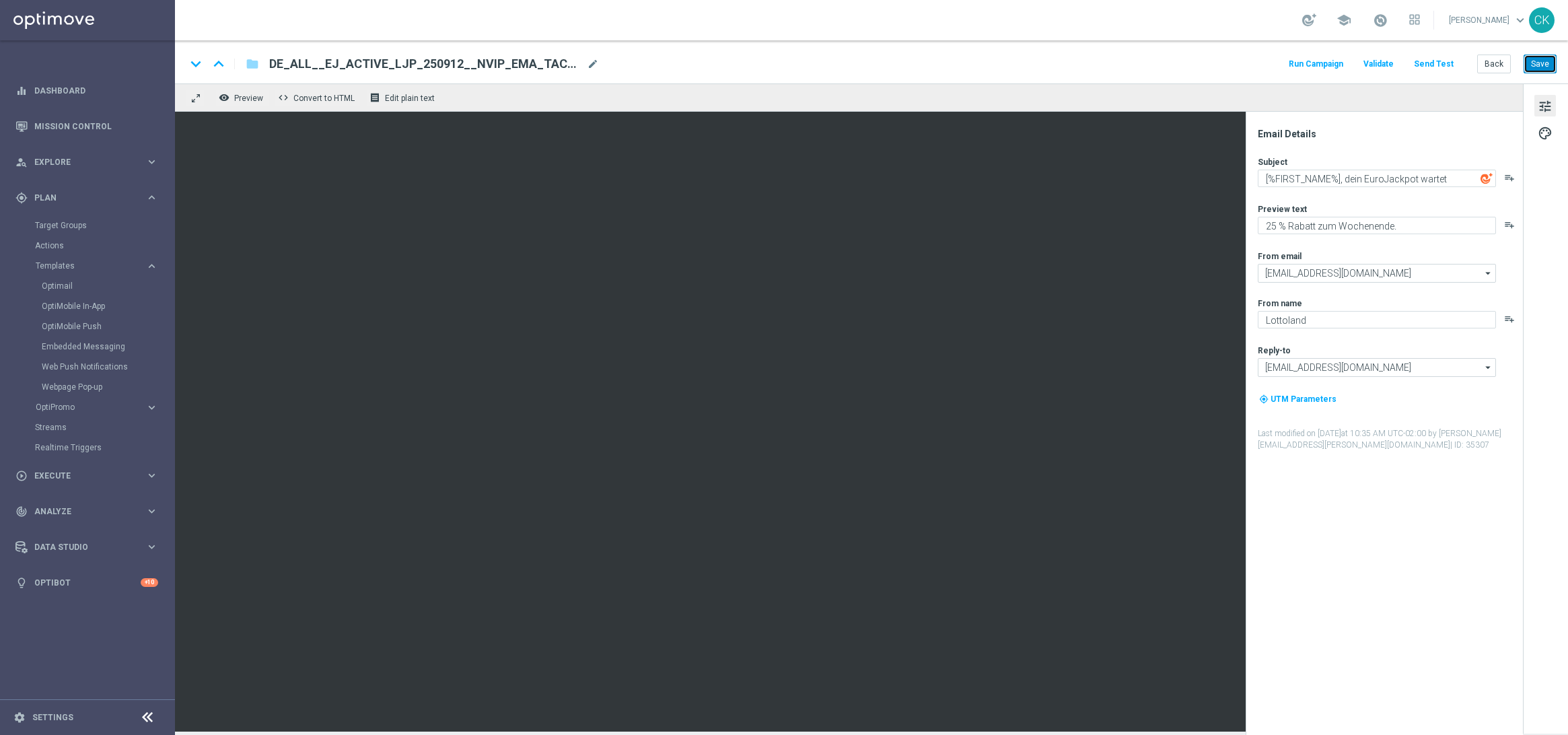
click at [1546, 62] on button "Save" at bounding box center [1540, 64] width 33 height 19
click at [1541, 71] on button "Save" at bounding box center [1540, 64] width 33 height 19
click at [1536, 65] on button "Save" at bounding box center [1540, 64] width 33 height 19
click at [1491, 62] on button "Back" at bounding box center [1495, 64] width 34 height 19
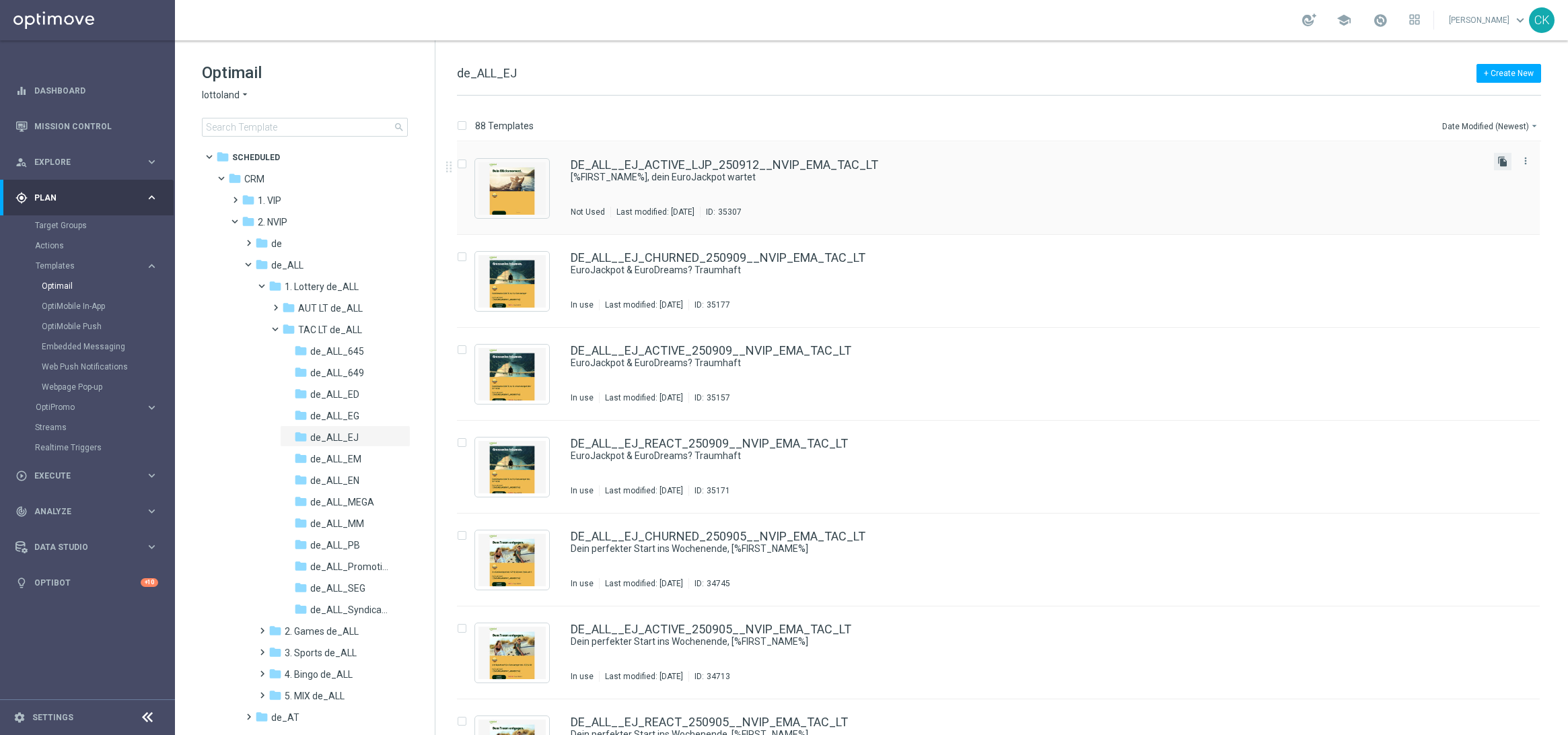
click at [1503, 158] on icon "file_copy" at bounding box center [1503, 162] width 11 height 11
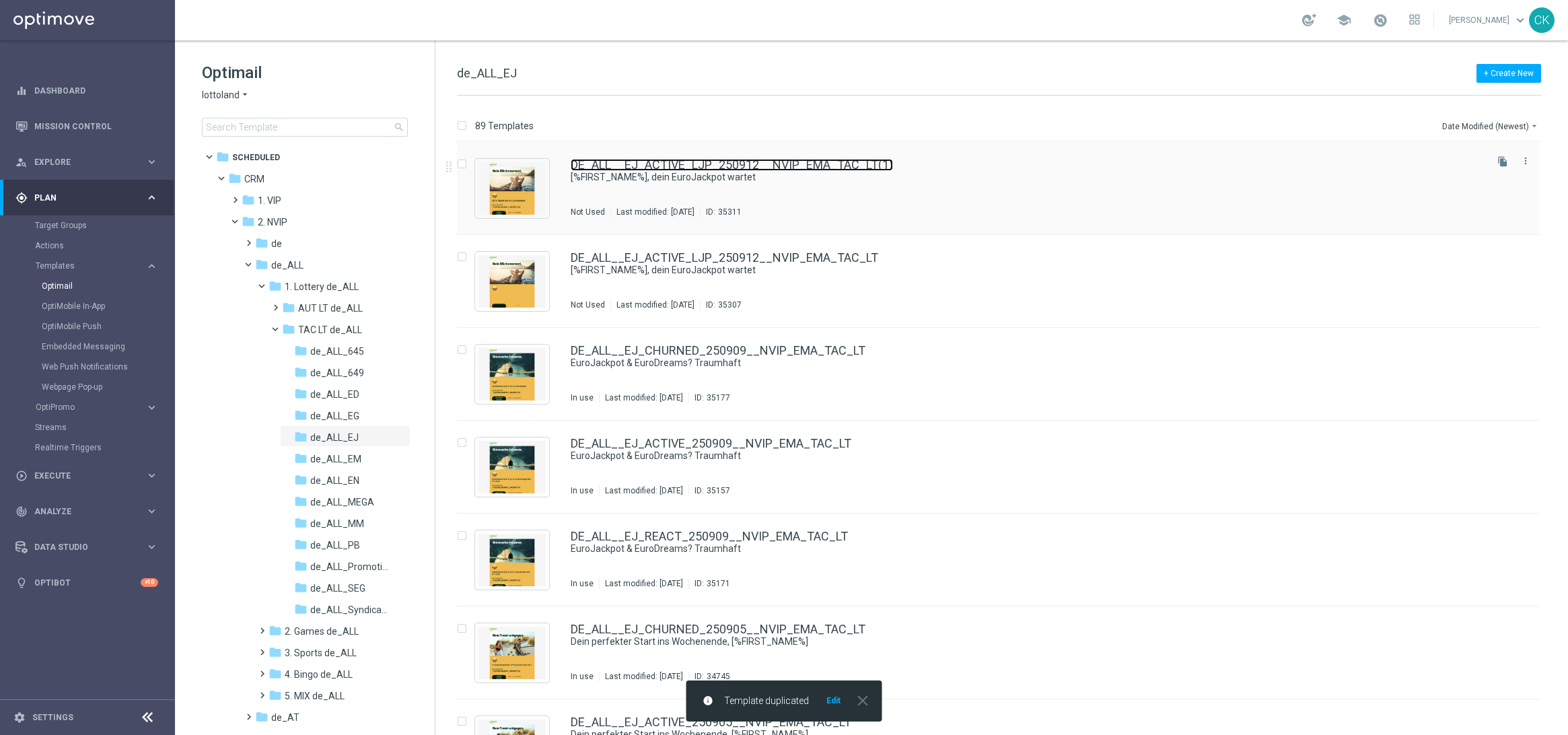
click at [676, 160] on link "DE_ALL__EJ_ACTIVE_LJP_250912__NVIP_EMA_TAC_LT(1)" at bounding box center [732, 165] width 322 height 12
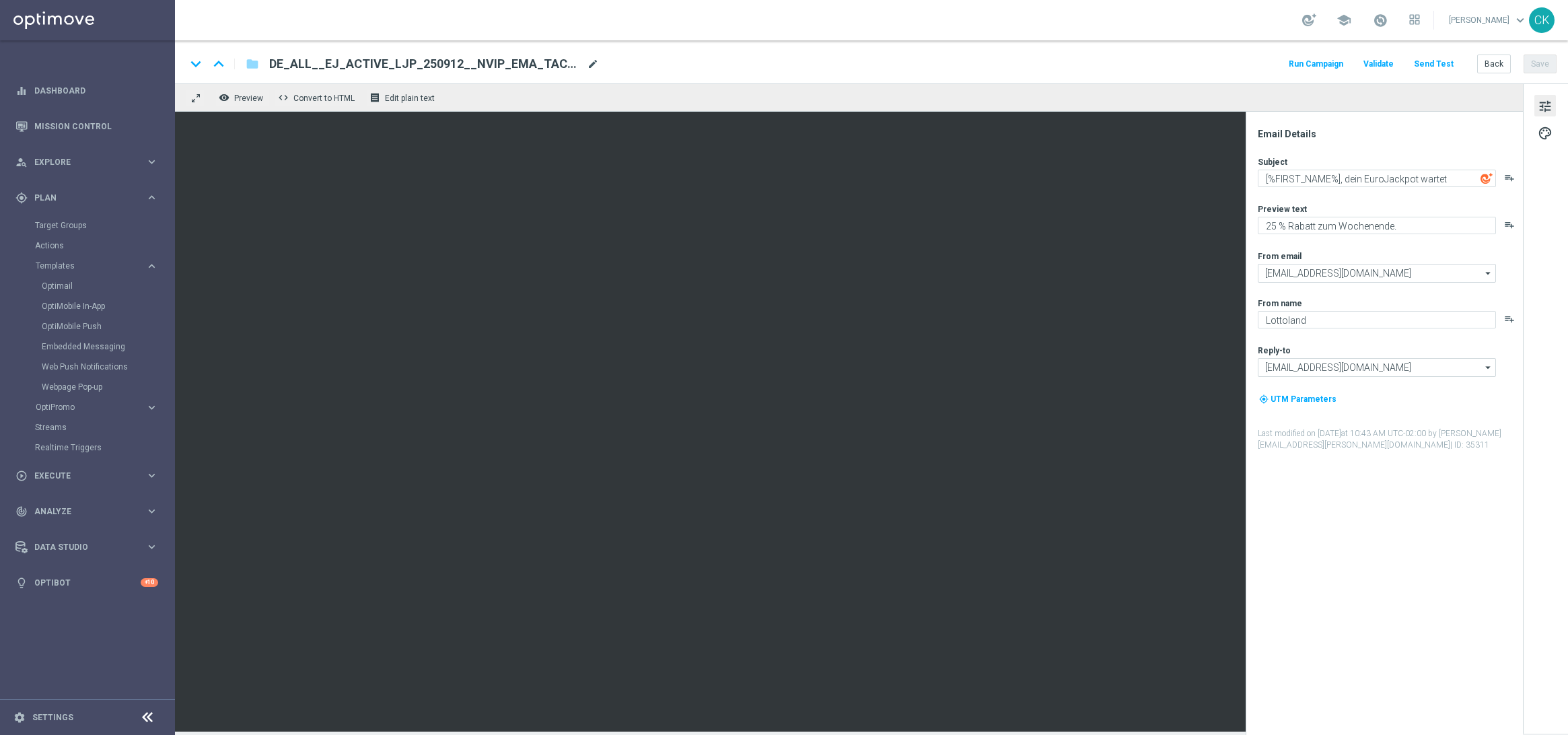
click at [589, 59] on span "mode_edit" at bounding box center [593, 64] width 12 height 12
click at [545, 59] on input "DE_ALL__EJ_ACTIVE_LJP_250912__NVIP_EMA_TAC_LT(1)" at bounding box center [436, 64] width 334 height 18
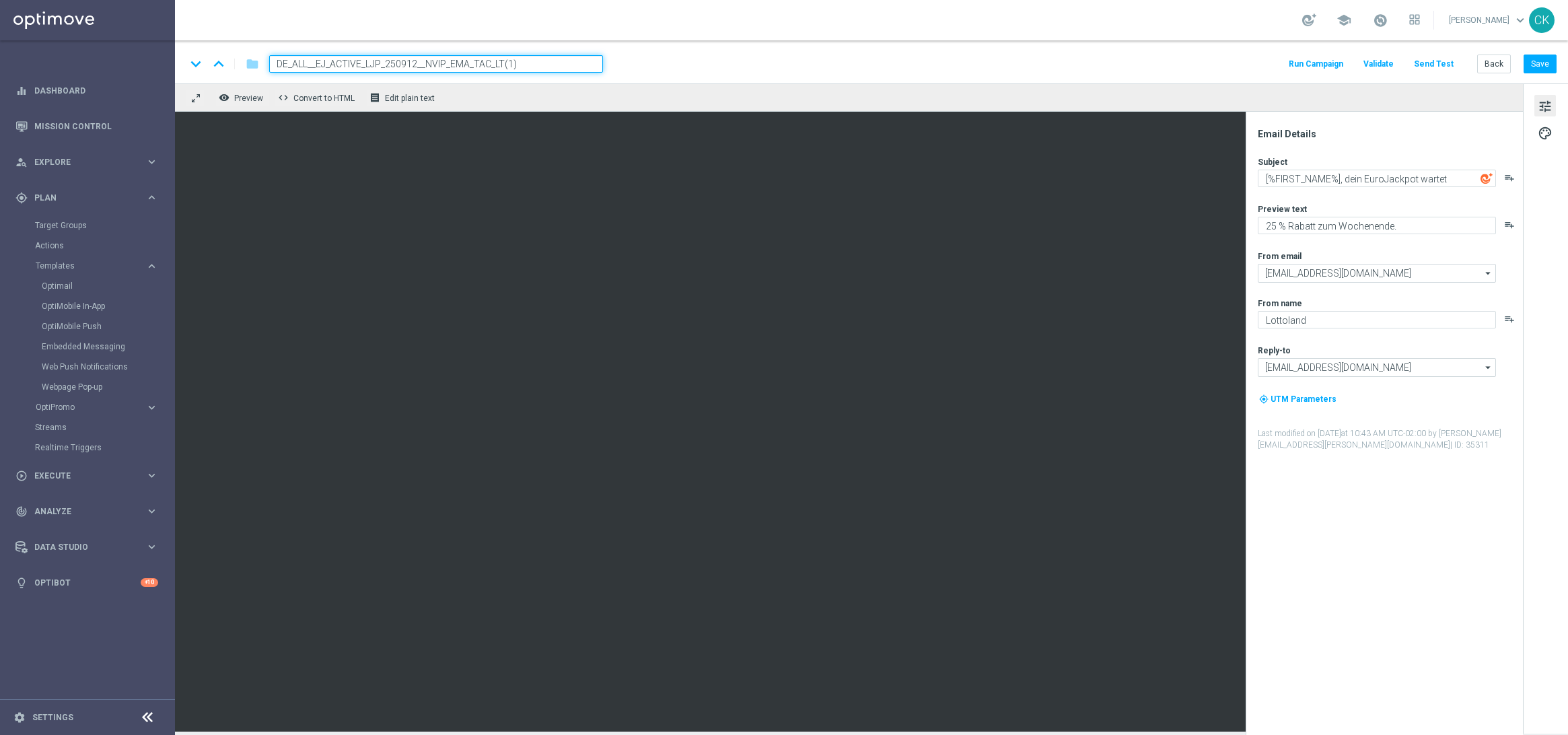
paste input "REACT_LJP_250912__NVIP_EMA_TAC_LT"
type input "DE_ALL__EJ_REACT_LJP_250912__NVIP_EMA_TAC_LT"
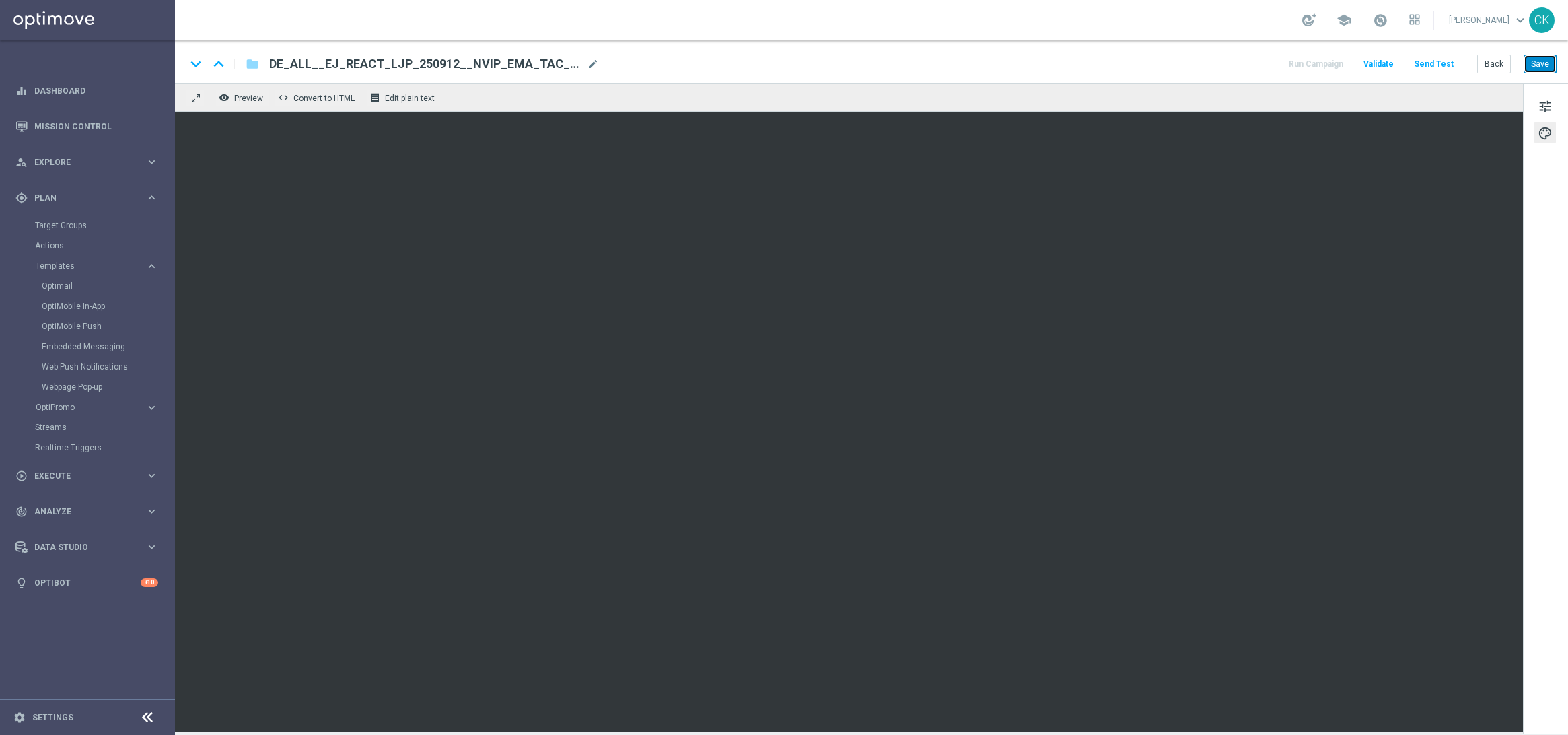
click at [1546, 69] on button "Save" at bounding box center [1540, 64] width 33 height 19
click at [1440, 59] on button "Send Test" at bounding box center [1434, 64] width 43 height 18
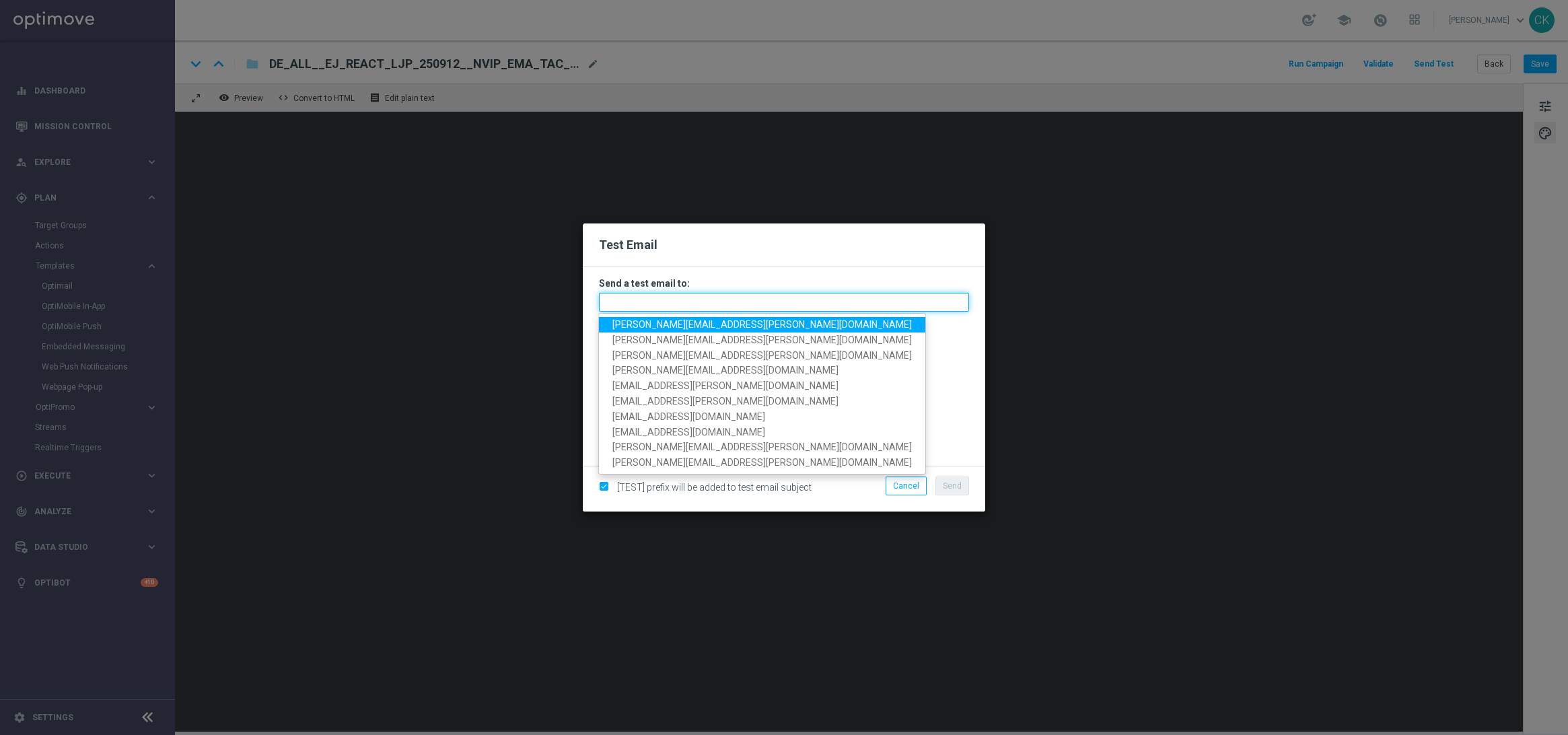
click at [752, 305] on input "text" at bounding box center [784, 303] width 370 height 19
click at [749, 323] on span "[PERSON_NAME][EMAIL_ADDRESS][PERSON_NAME][DOMAIN_NAME]" at bounding box center [762, 324] width 300 height 11
type input "[PERSON_NAME][EMAIL_ADDRESS][PERSON_NAME][DOMAIN_NAME]"
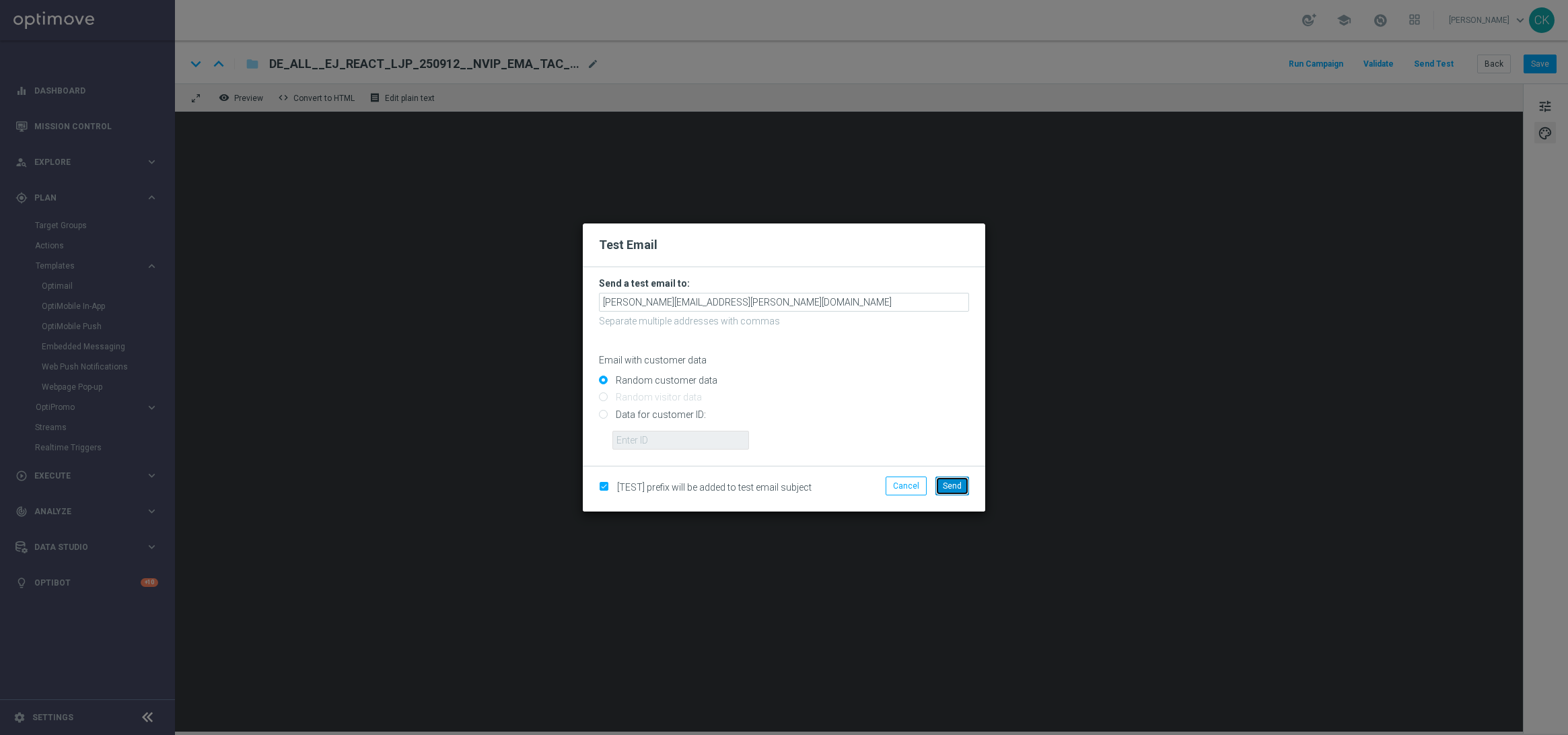
click at [953, 479] on button "Send" at bounding box center [952, 486] width 34 height 19
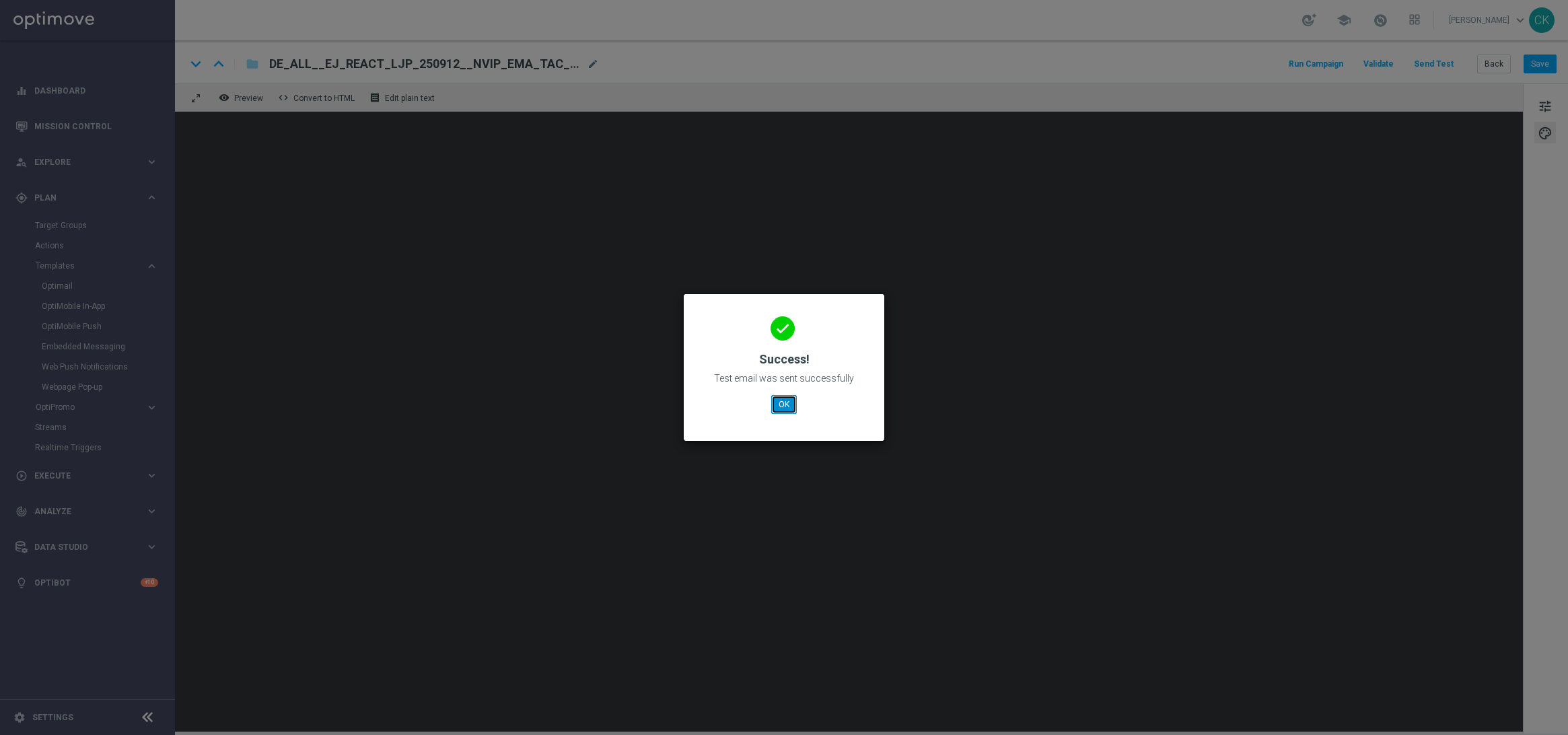
click at [776, 404] on button "OK" at bounding box center [784, 405] width 26 height 19
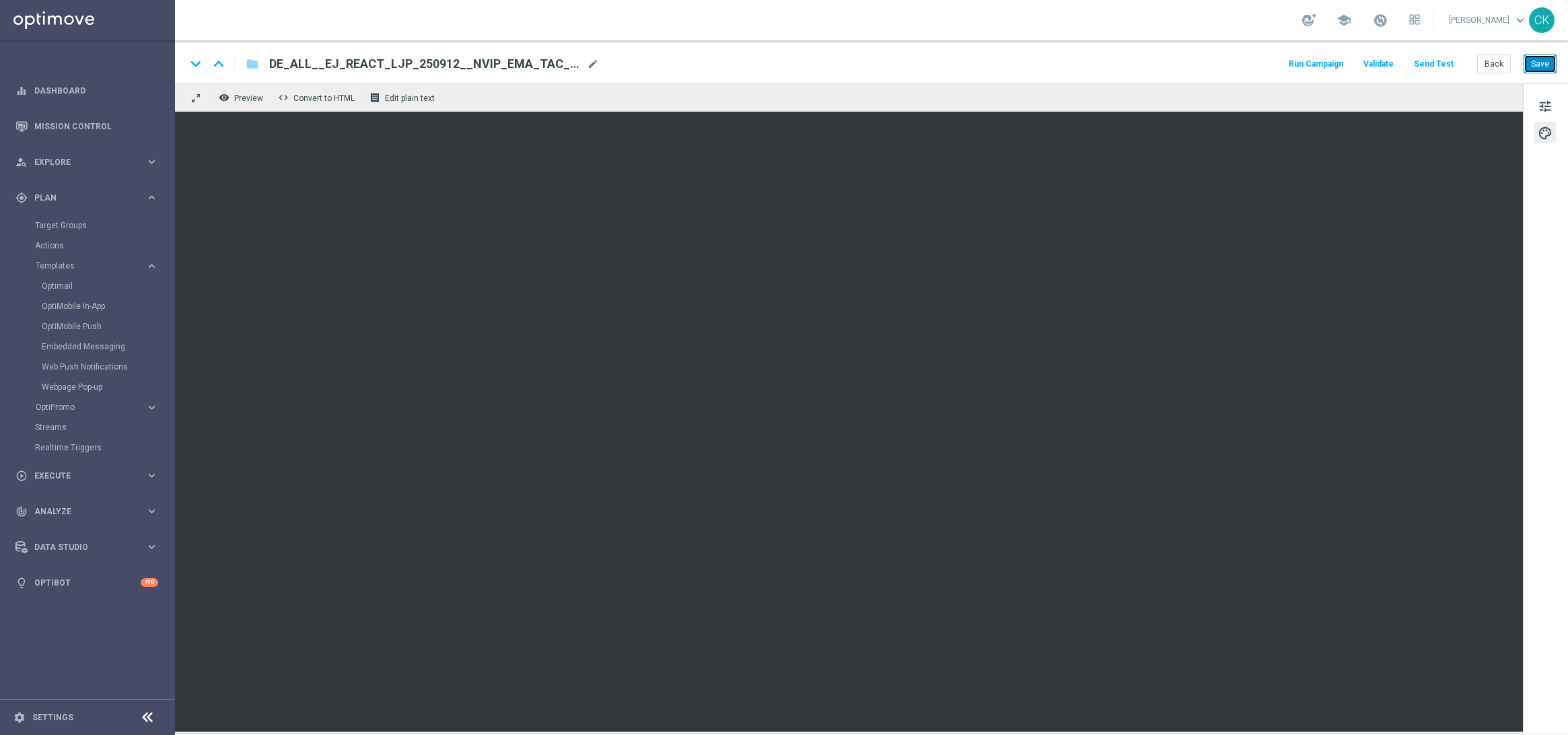
click at [1530, 63] on button "Save" at bounding box center [1540, 64] width 33 height 19
click at [1541, 59] on button "Save" at bounding box center [1540, 64] width 33 height 19
click at [1442, 61] on button "Send Test" at bounding box center [1434, 64] width 43 height 18
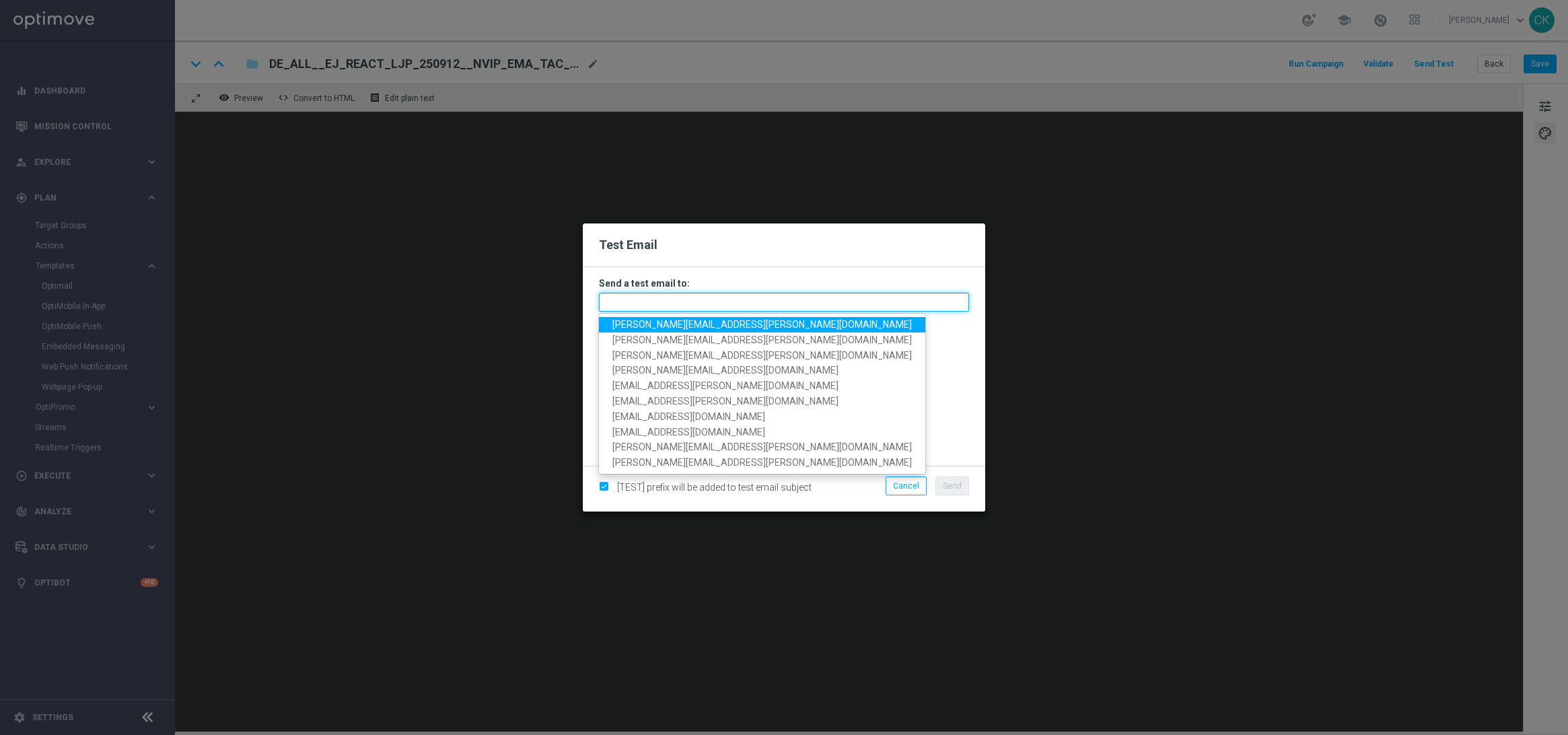
click at [844, 302] on input "text" at bounding box center [784, 303] width 370 height 19
click at [723, 326] on span "[PERSON_NAME][EMAIL_ADDRESS][PERSON_NAME][DOMAIN_NAME]" at bounding box center [762, 324] width 300 height 11
type input "[PERSON_NAME][EMAIL_ADDRESS][PERSON_NAME][DOMAIN_NAME]"
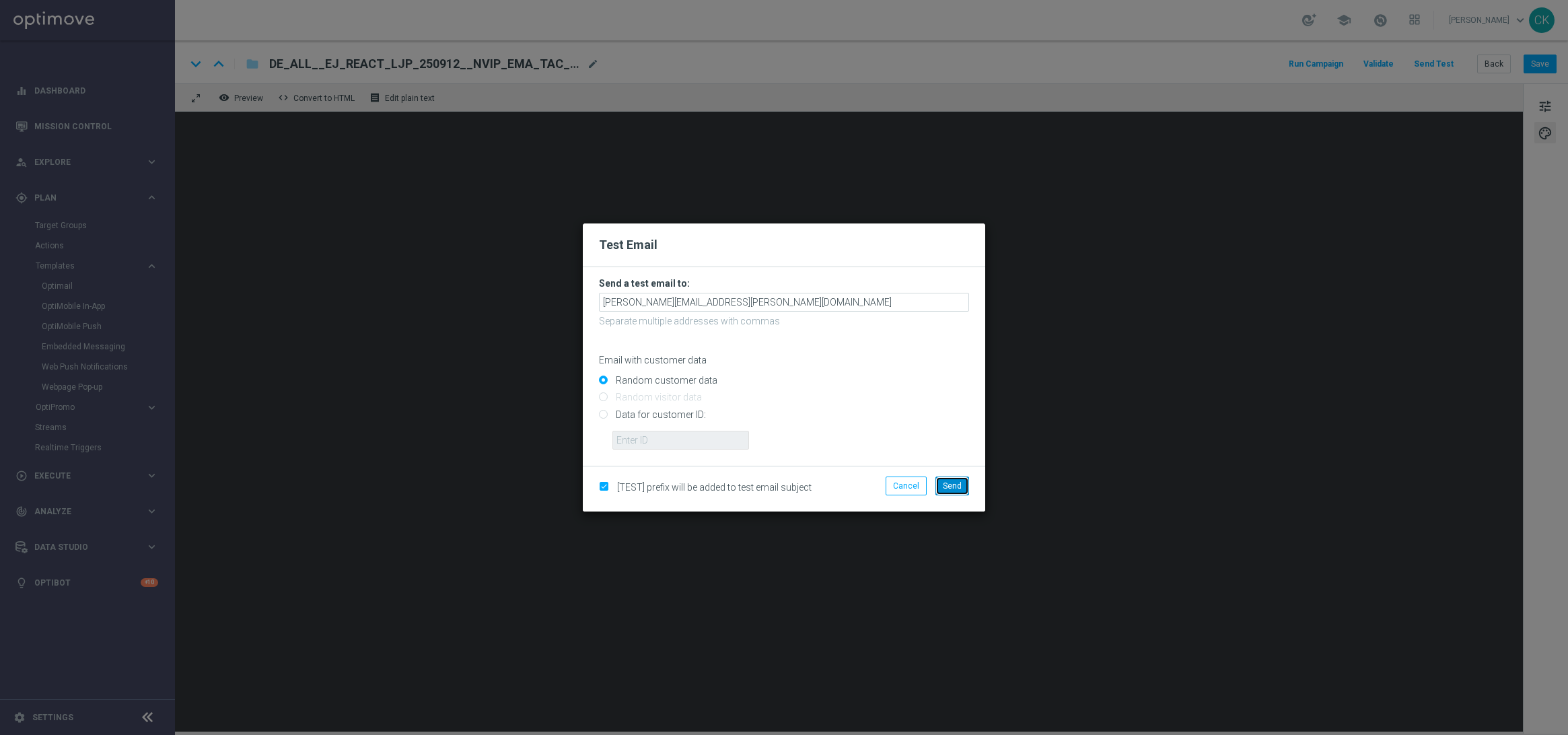
click at [955, 487] on span "Send" at bounding box center [952, 486] width 19 height 10
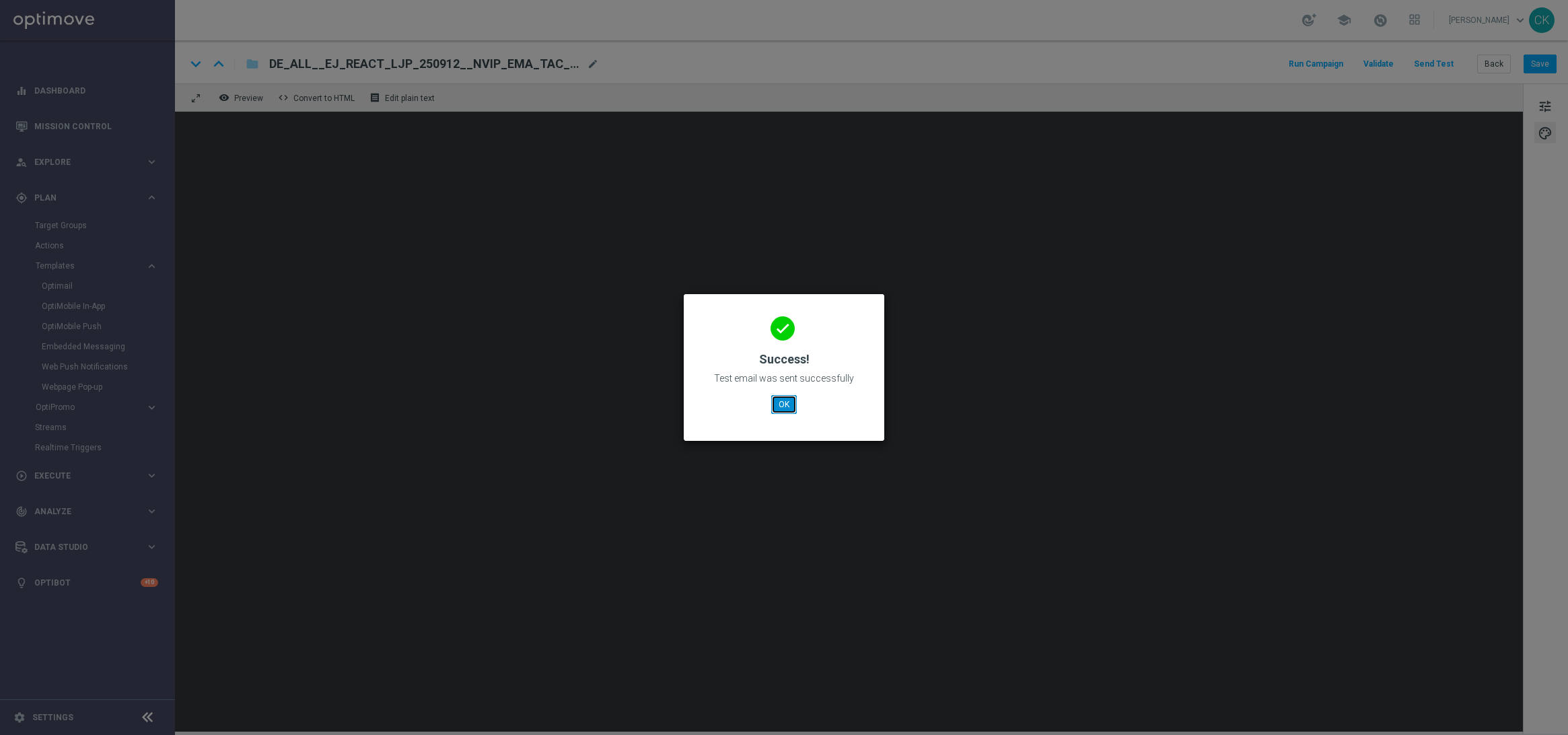
click at [783, 400] on button "OK" at bounding box center [784, 405] width 26 height 19
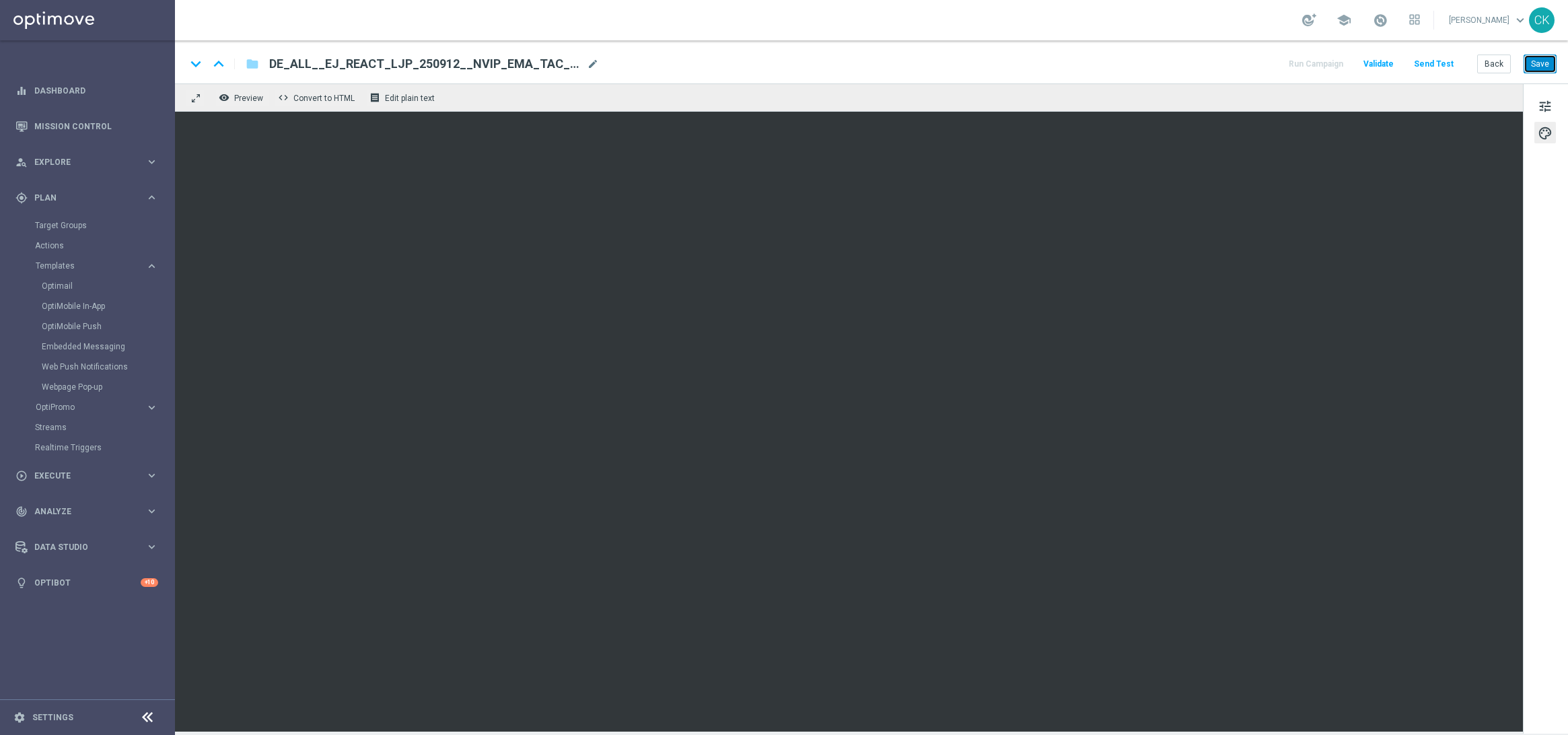
click at [1545, 60] on button "Save" at bounding box center [1540, 64] width 33 height 19
click at [1544, 64] on button "Save" at bounding box center [1540, 64] width 33 height 19
click at [1441, 65] on button "Send Test" at bounding box center [1434, 64] width 43 height 18
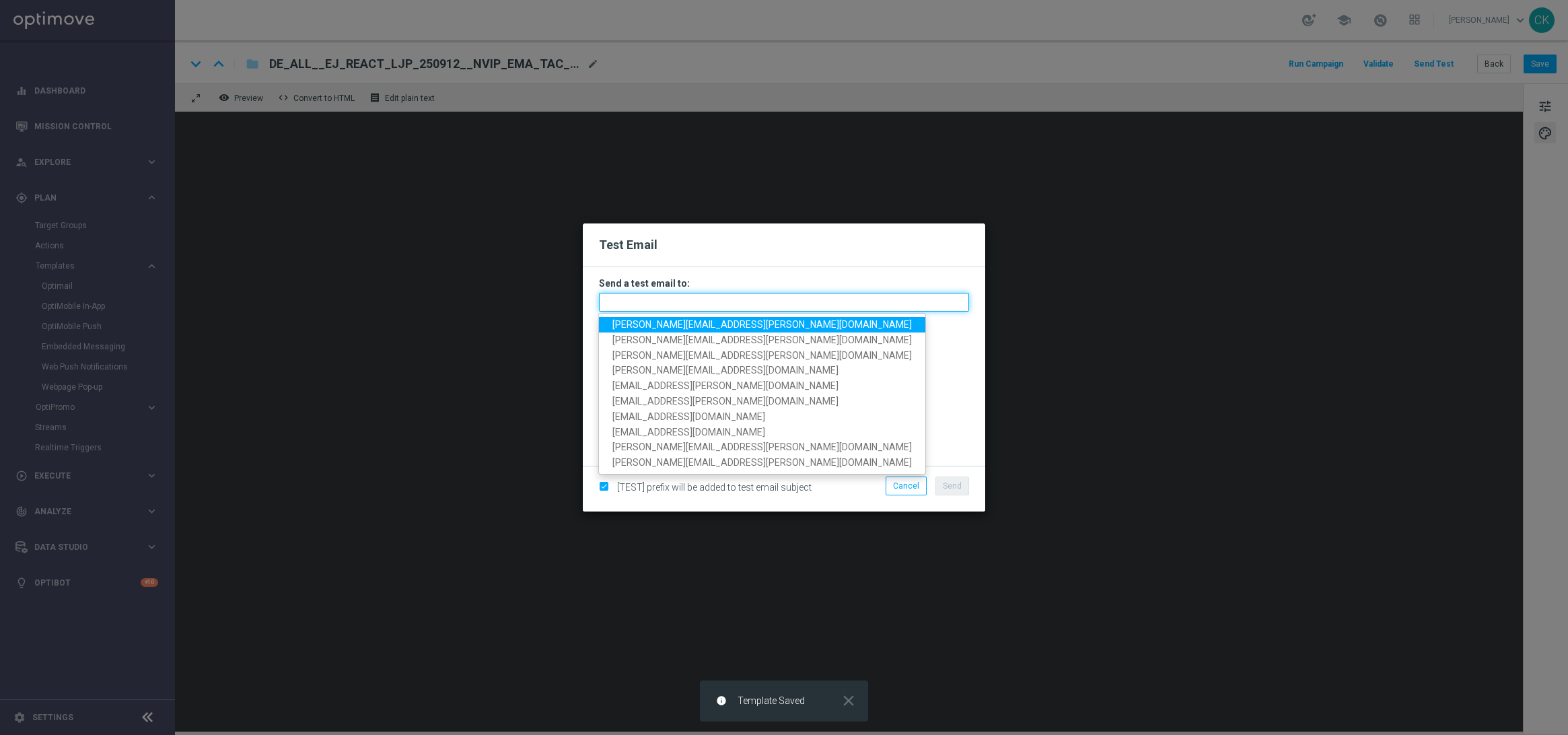
click at [670, 299] on input "text" at bounding box center [784, 303] width 370 height 19
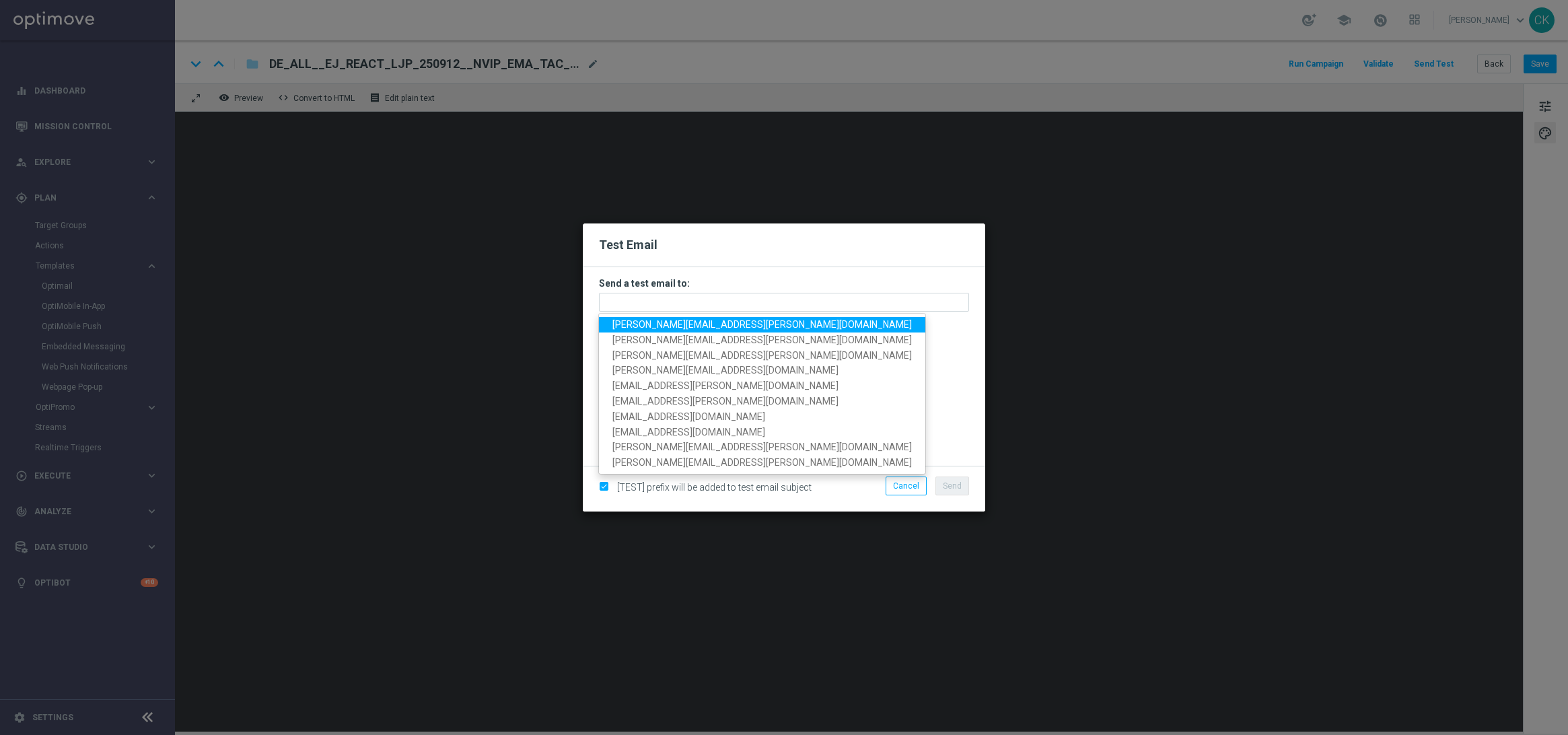
click at [676, 322] on span "[PERSON_NAME][EMAIL_ADDRESS][PERSON_NAME][DOMAIN_NAME]" at bounding box center [762, 324] width 300 height 11
type input "[PERSON_NAME][EMAIL_ADDRESS][PERSON_NAME][DOMAIN_NAME]"
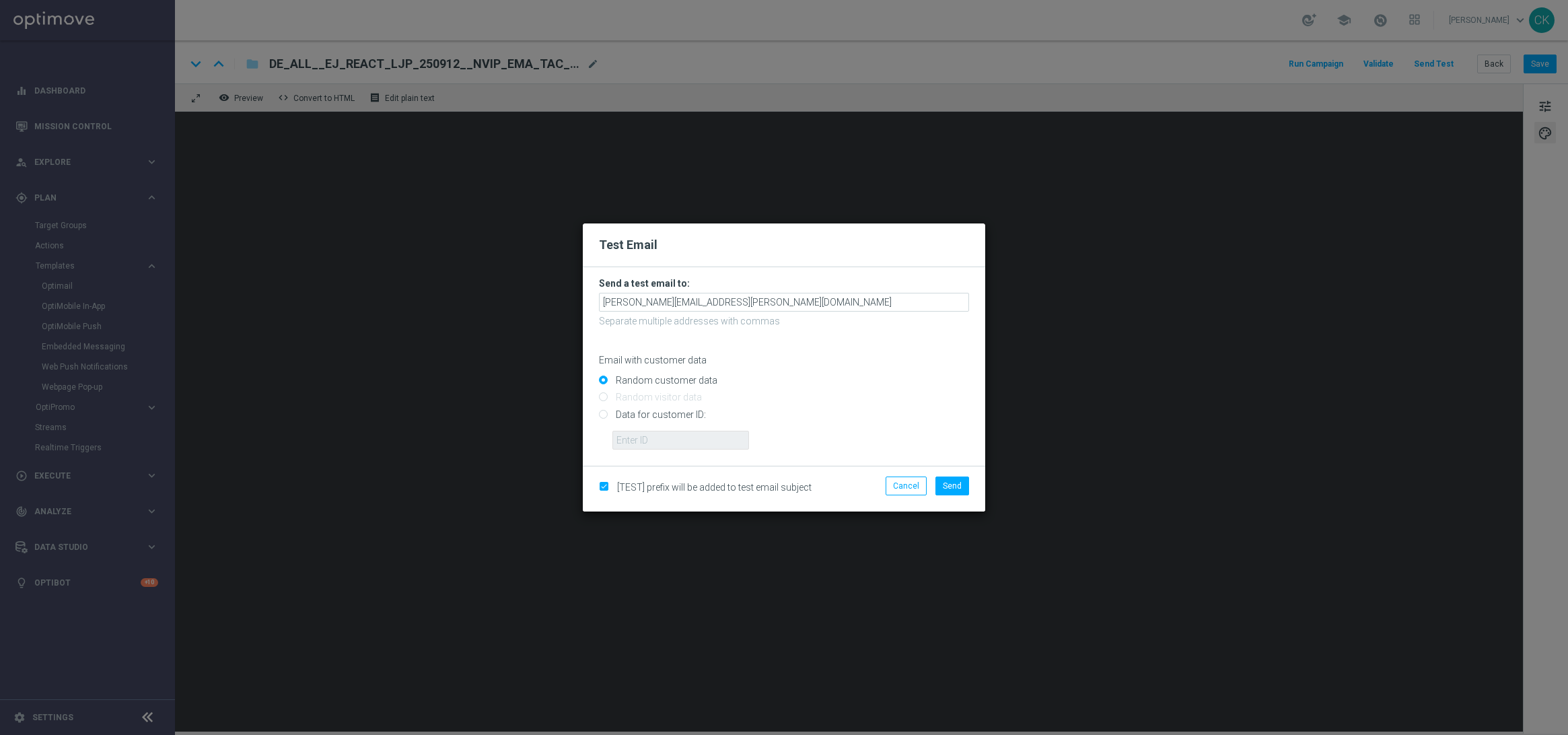
click at [658, 411] on input "Data for customer ID:" at bounding box center [784, 420] width 370 height 19
radio input "true"
click at [658, 432] on input "text" at bounding box center [680, 441] width 137 height 19
type input "14586067"
click at [956, 490] on span "Send" at bounding box center [952, 486] width 19 height 10
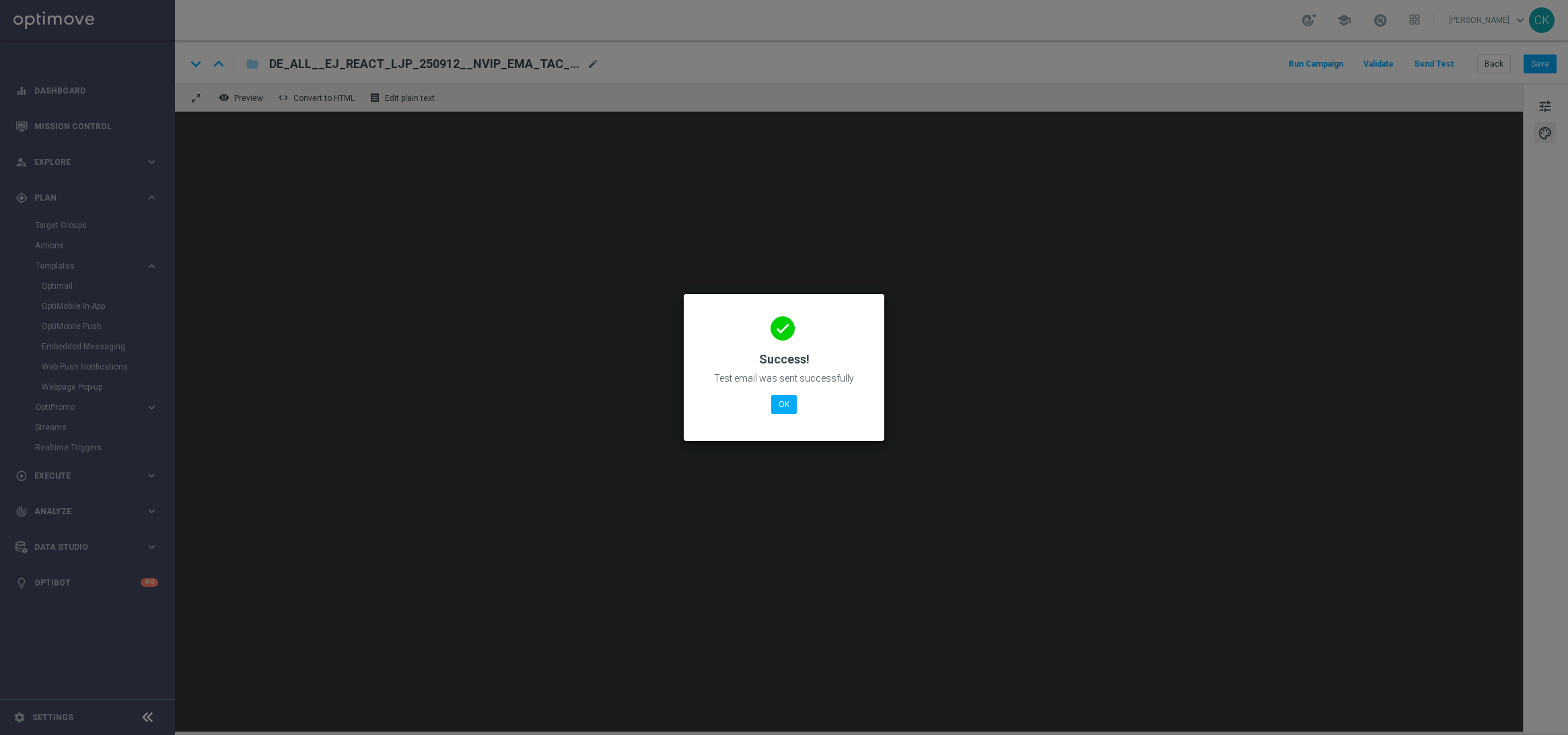
click at [773, 415] on div "done Success! Test email was sent successfully OK" at bounding box center [784, 366] width 169 height 117
click at [781, 407] on button "OK" at bounding box center [784, 405] width 26 height 19
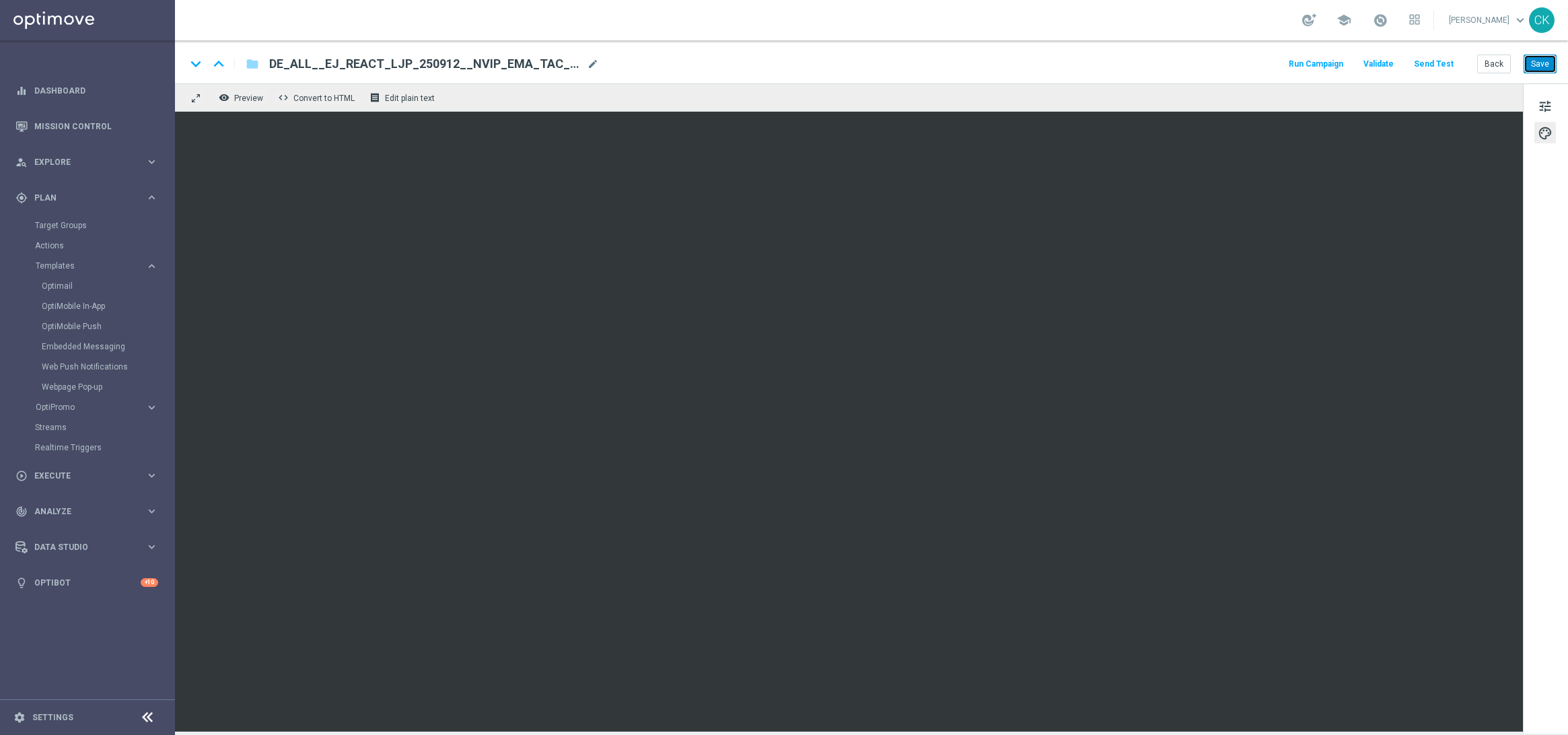
click at [1541, 63] on button "Save" at bounding box center [1540, 64] width 33 height 19
click at [1494, 66] on button "Back" at bounding box center [1495, 64] width 34 height 19
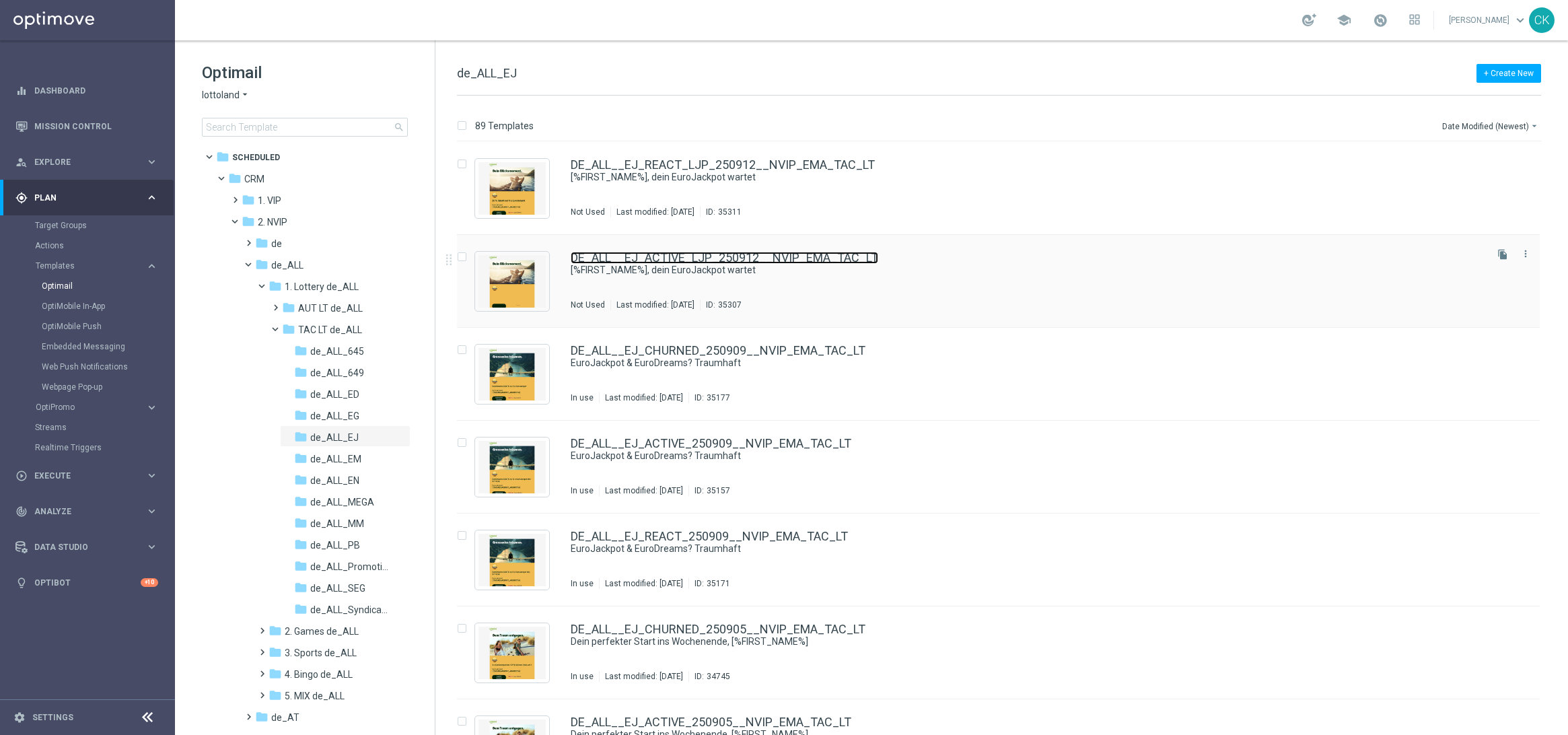
click at [627, 256] on link "DE_ALL__EJ_ACTIVE_LJP_250912__NVIP_EMA_TAC_LT" at bounding box center [725, 258] width 308 height 12
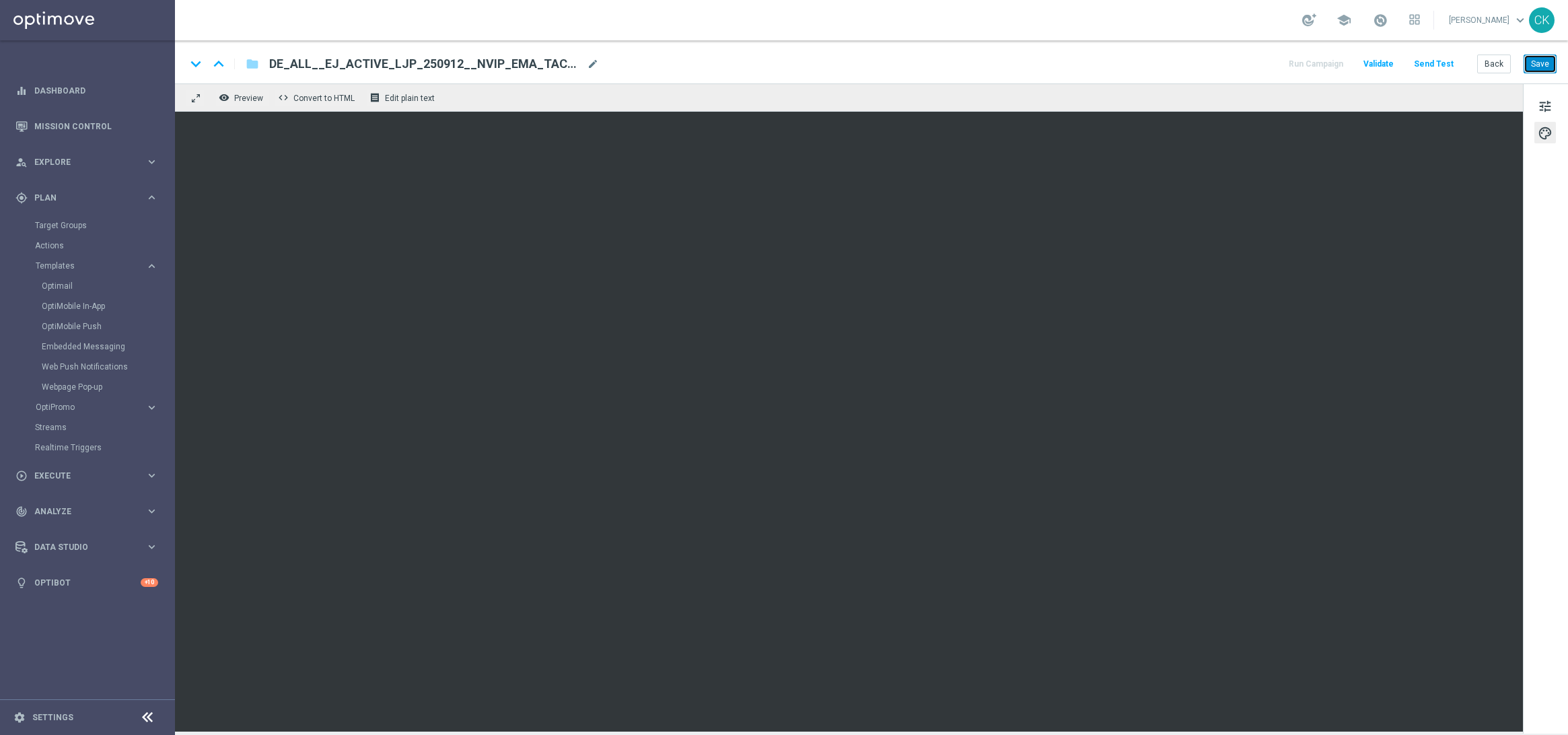
click at [1541, 67] on button "Save" at bounding box center [1540, 64] width 33 height 19
click at [1444, 64] on button "Send Test" at bounding box center [1434, 64] width 43 height 18
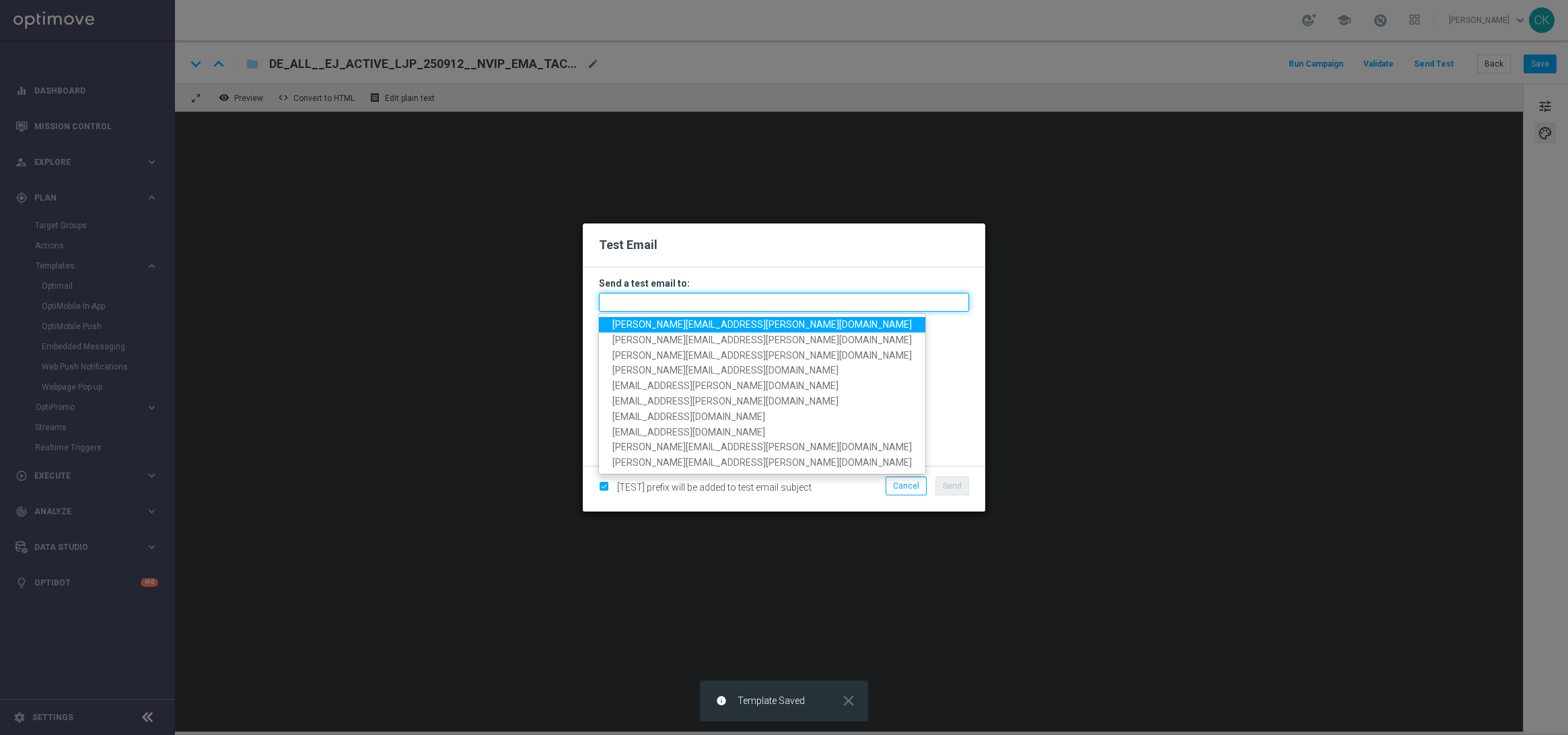
click at [732, 305] on input "text" at bounding box center [784, 303] width 370 height 19
click at [722, 323] on span "[PERSON_NAME][EMAIL_ADDRESS][PERSON_NAME][DOMAIN_NAME]" at bounding box center [762, 324] width 300 height 11
type input "[PERSON_NAME][EMAIL_ADDRESS][PERSON_NAME][DOMAIN_NAME]"
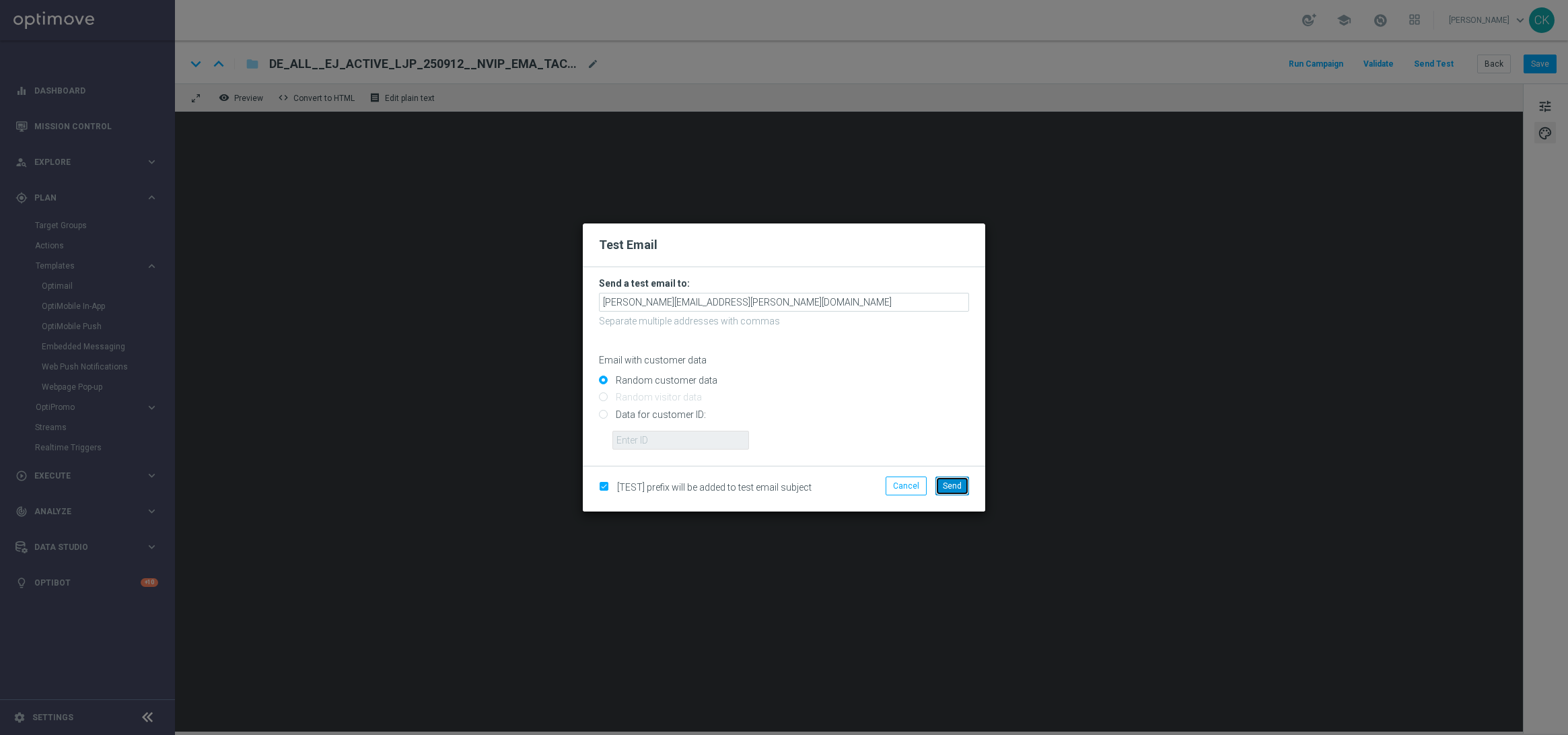
click at [952, 480] on button "Send" at bounding box center [952, 486] width 34 height 19
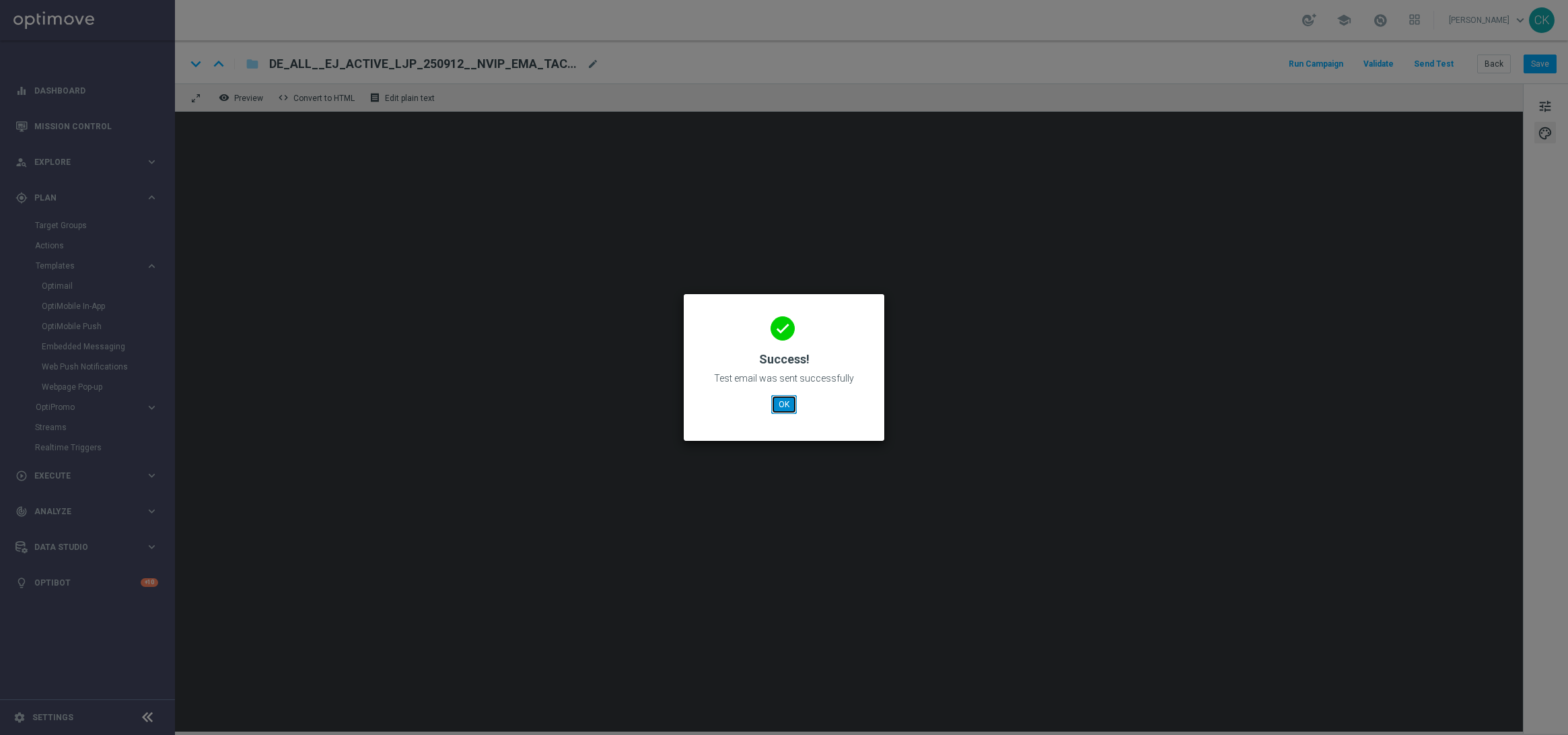
click at [784, 405] on button "OK" at bounding box center [784, 405] width 26 height 19
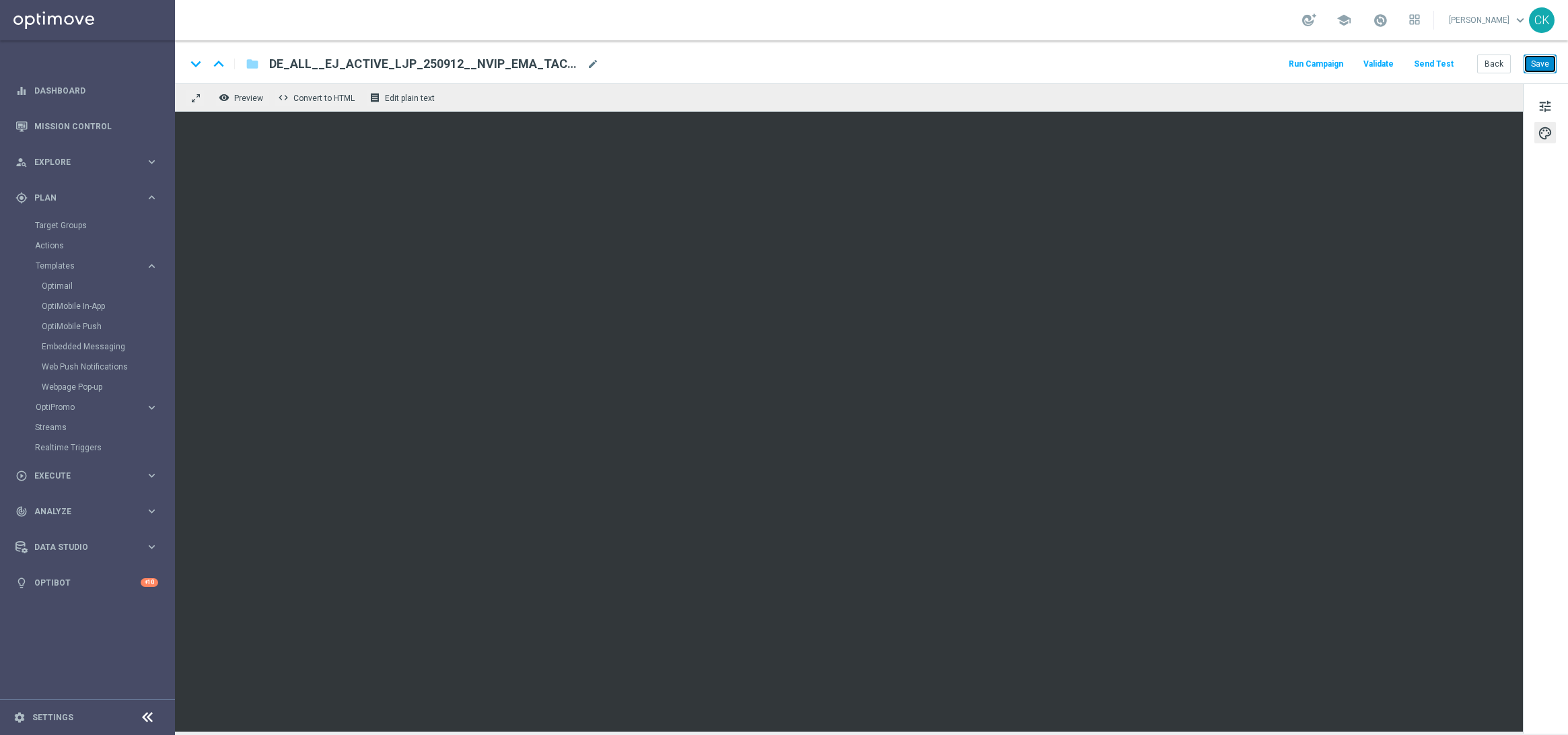
click at [1538, 70] on button "Save" at bounding box center [1540, 64] width 33 height 19
click at [1500, 65] on button "Back" at bounding box center [1495, 64] width 34 height 19
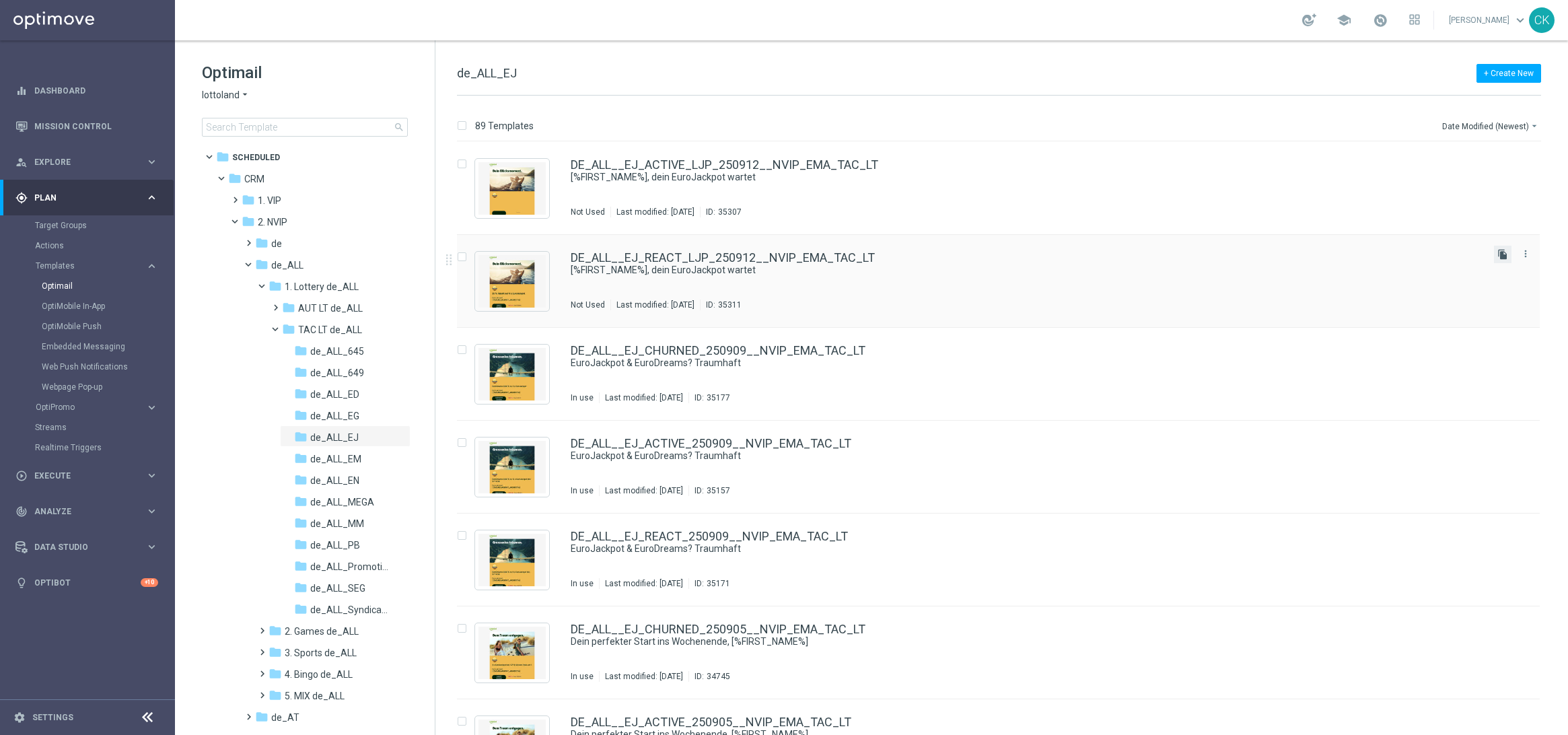
click at [1502, 253] on icon "file_copy" at bounding box center [1503, 254] width 11 height 11
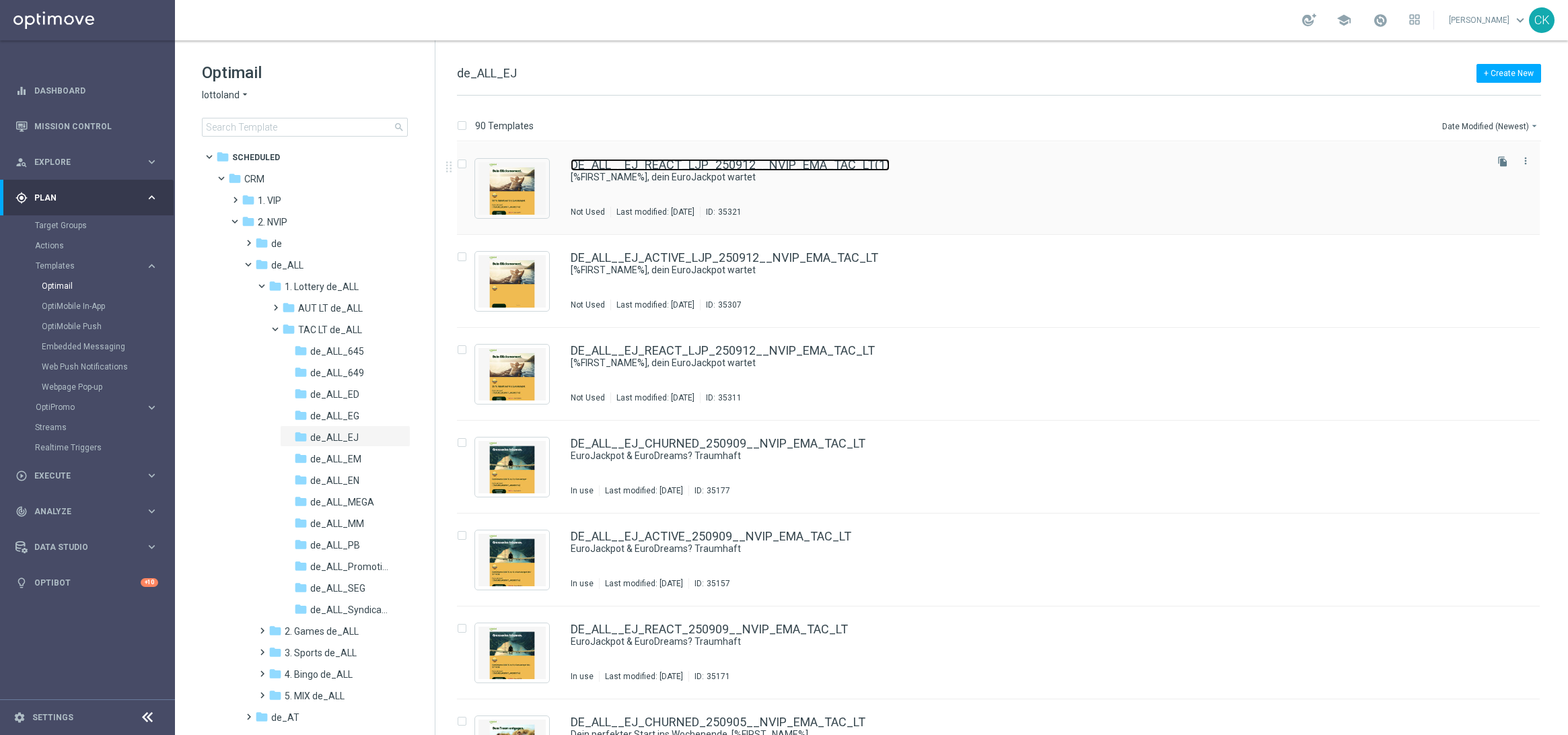
click at [676, 160] on link "DE_ALL__EJ_REACT_LJP_250912__NVIP_EMA_TAC_LT(1)" at bounding box center [730, 165] width 319 height 12
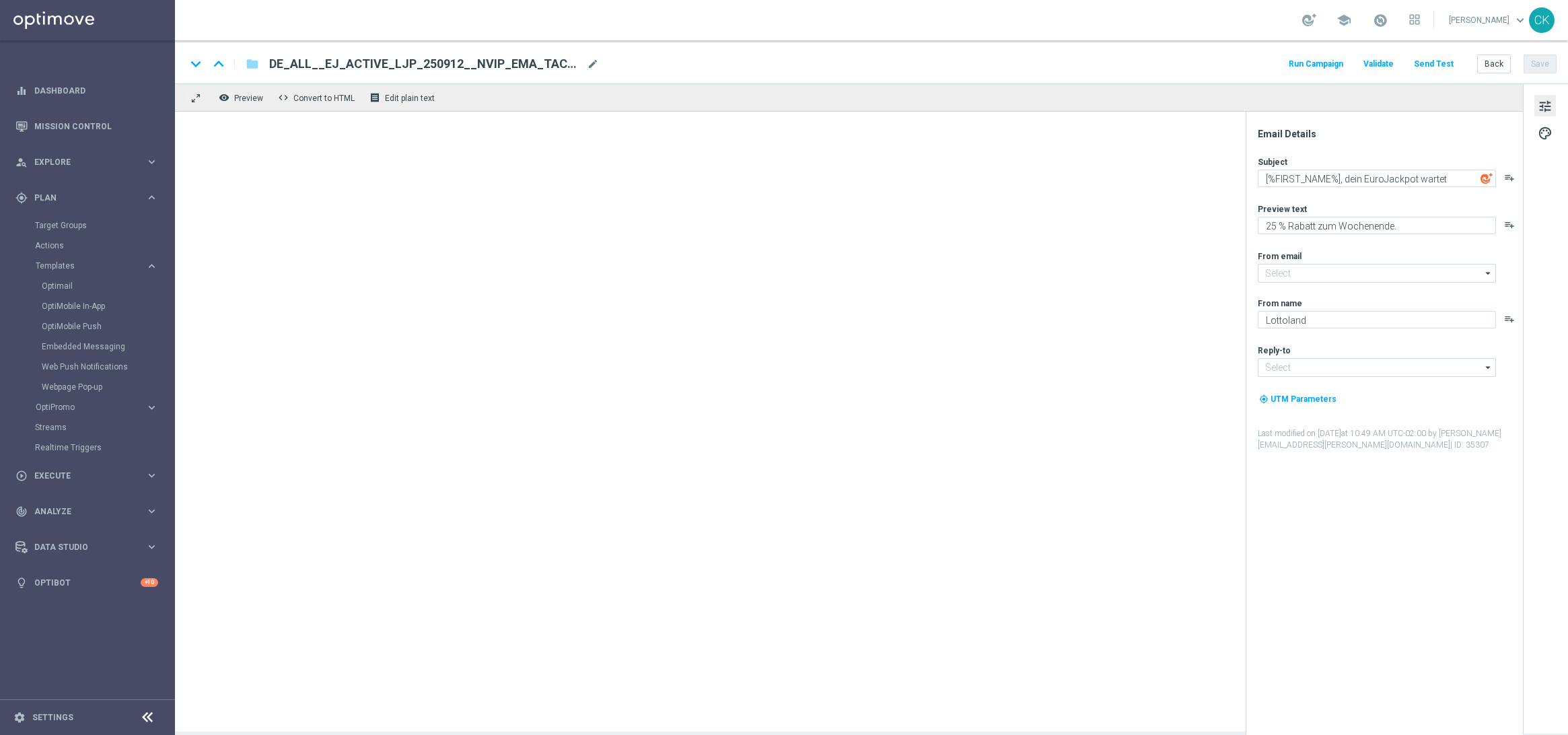
type input "[EMAIL_ADDRESS][DOMAIN_NAME]"
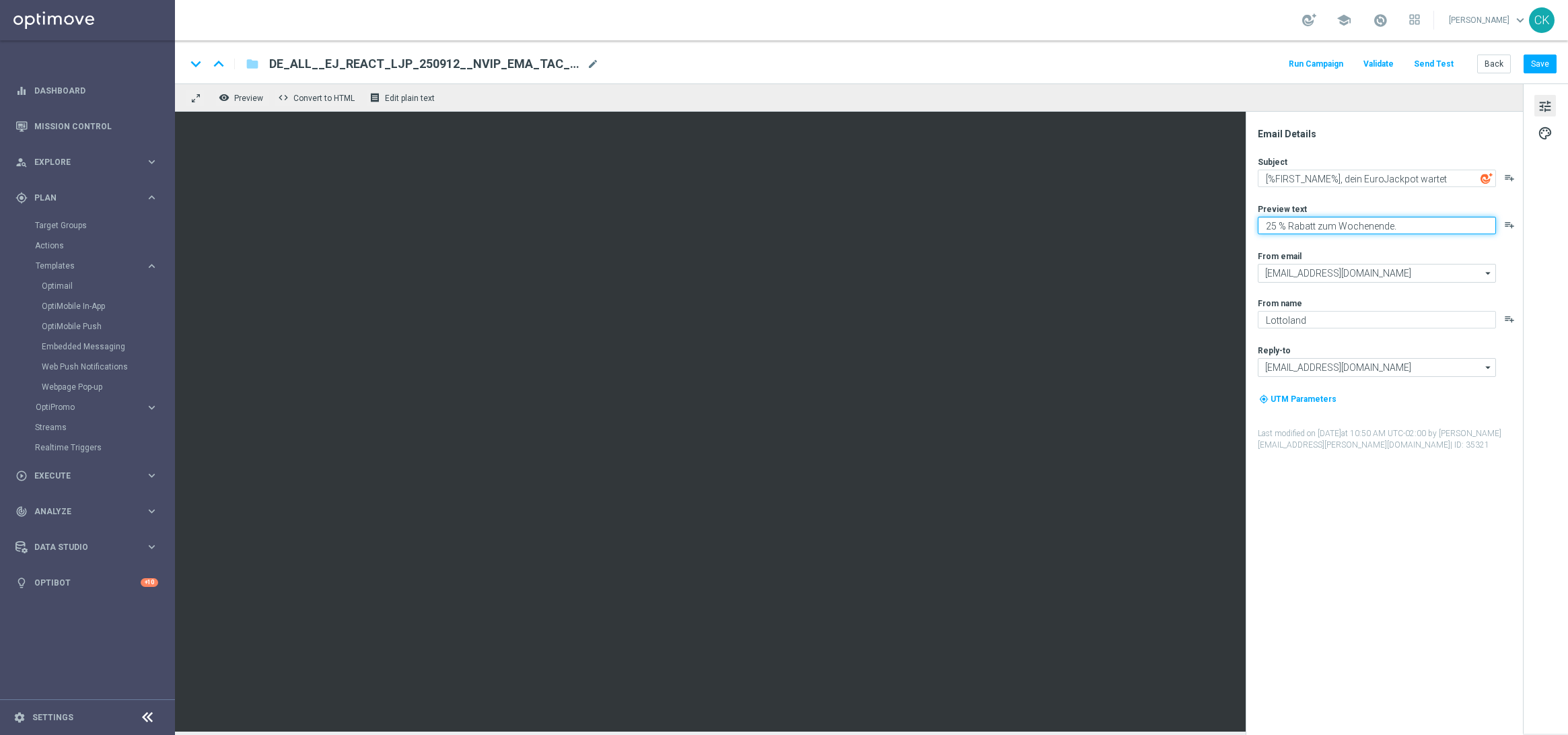
click at [1275, 228] on textarea "25 % Rabatt zum Wochenende." at bounding box center [1377, 226] width 239 height 18
type textarea "50 % Rabatt zum Wochenende."
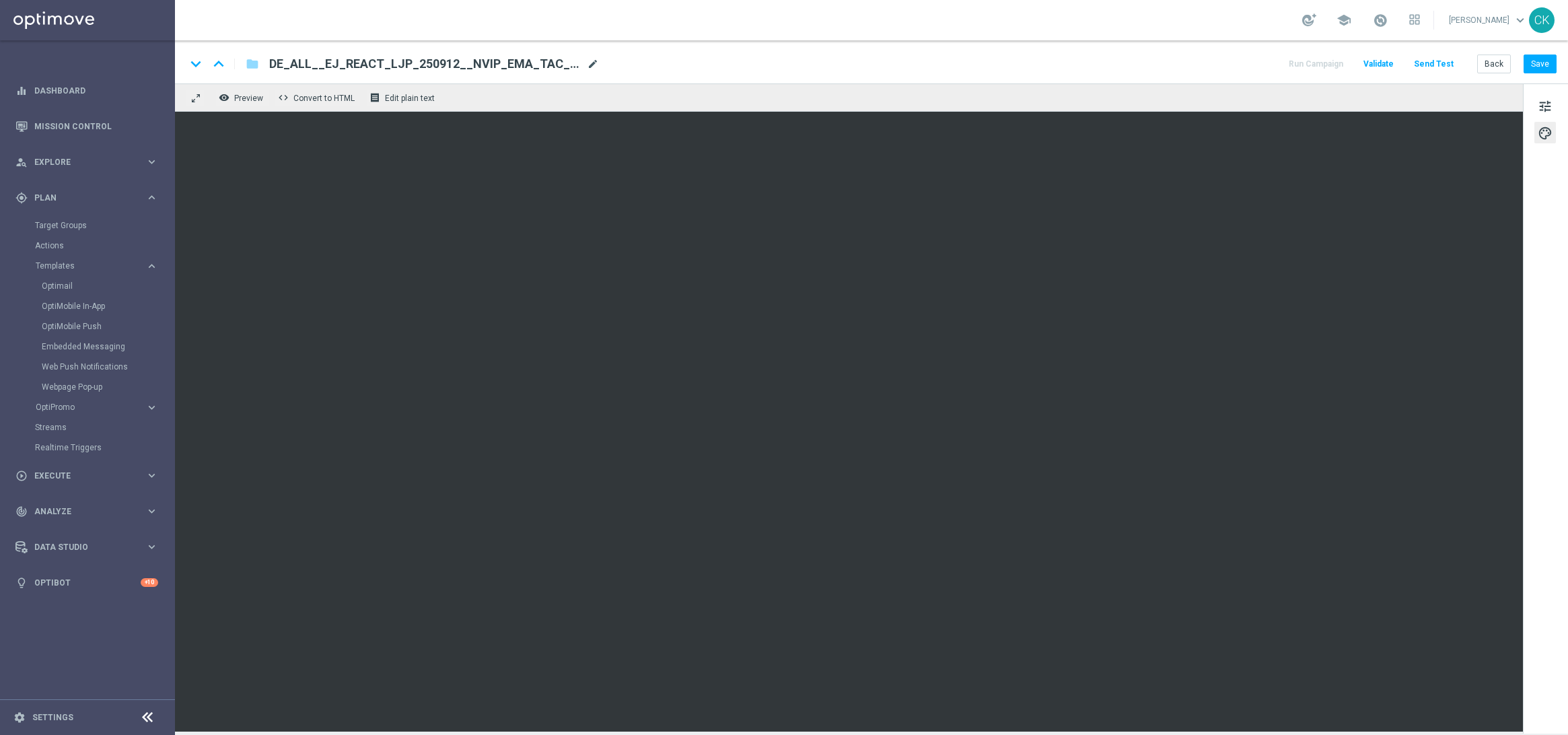
click at [588, 64] on span "mode_edit" at bounding box center [593, 64] width 12 height 12
click at [502, 60] on input "DE_ALL__EJ_REACT_LJP_250912__NVIP_EMA_TAC_LT(1)" at bounding box center [436, 64] width 334 height 18
paste input "CHURNED_LJP_250912__NVIP_EMA_TAC_LT"
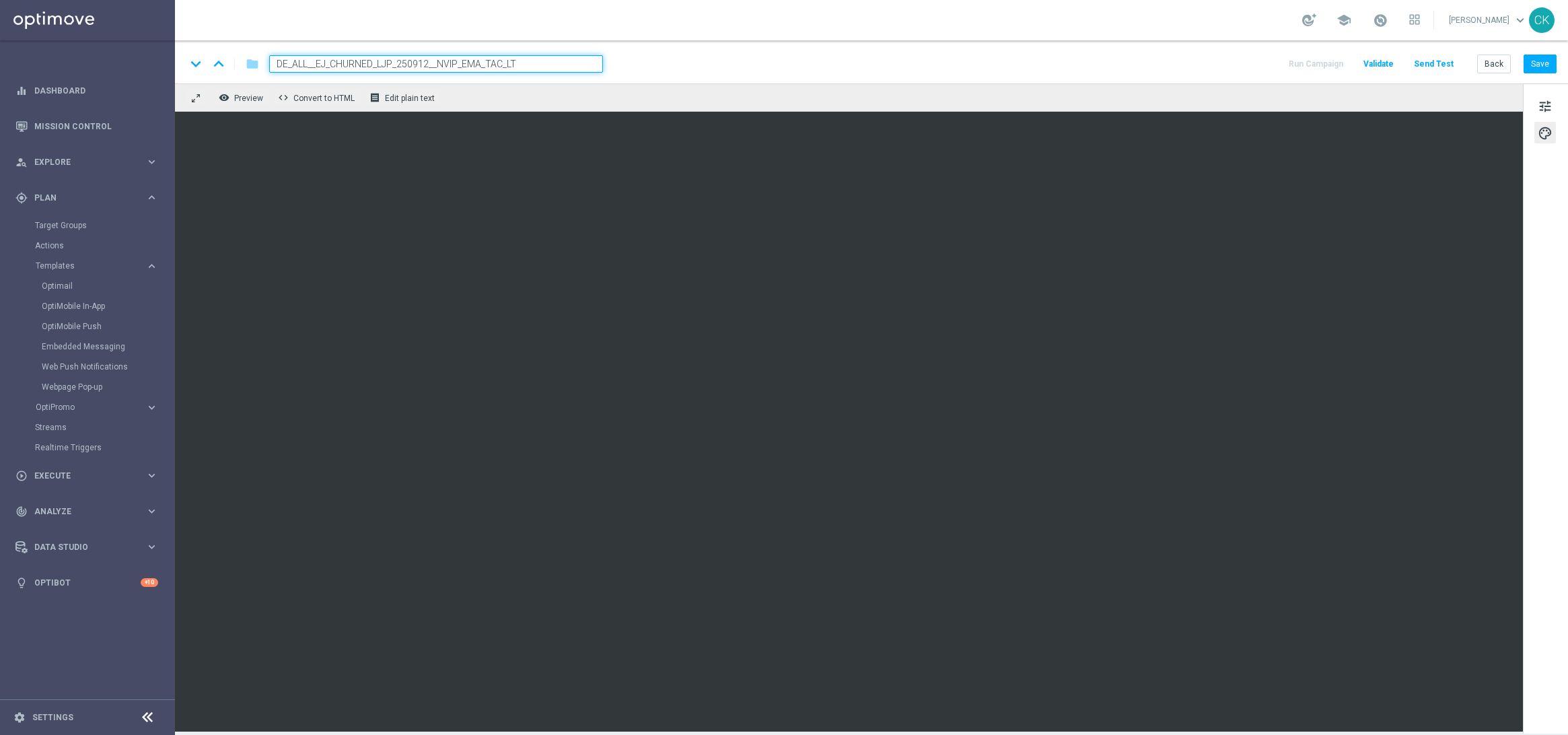
type input "DE_ALL__EJ_CHURNED_LJP_250912__NVIP_EMA_TAC_LT"
click at [1537, 59] on button "Save" at bounding box center [1540, 64] width 33 height 19
click at [1546, 106] on span "tune" at bounding box center [1546, 107] width 15 height 18
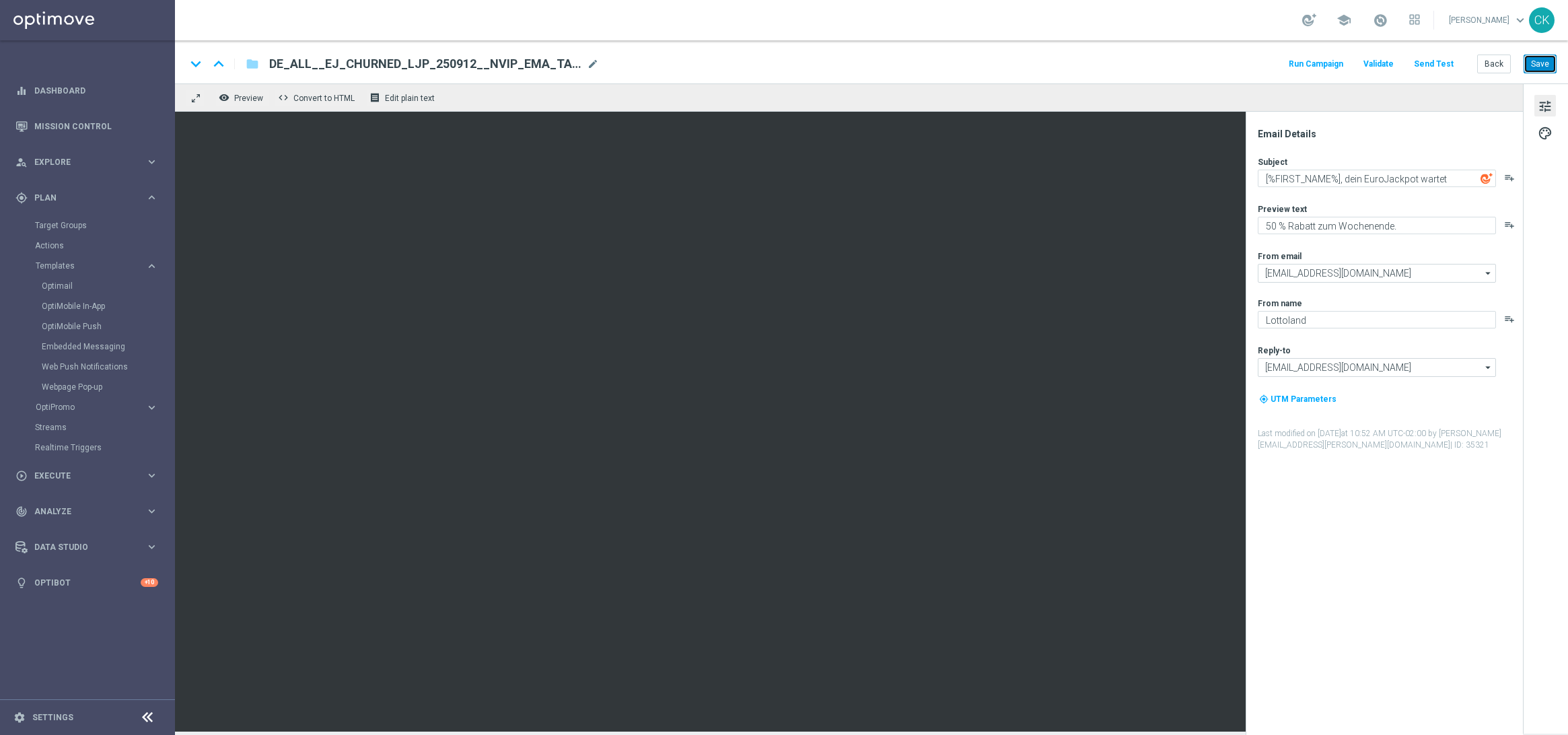
click at [1544, 64] on button "Save" at bounding box center [1540, 64] width 33 height 19
click at [1437, 69] on button "Send Test" at bounding box center [1434, 64] width 43 height 18
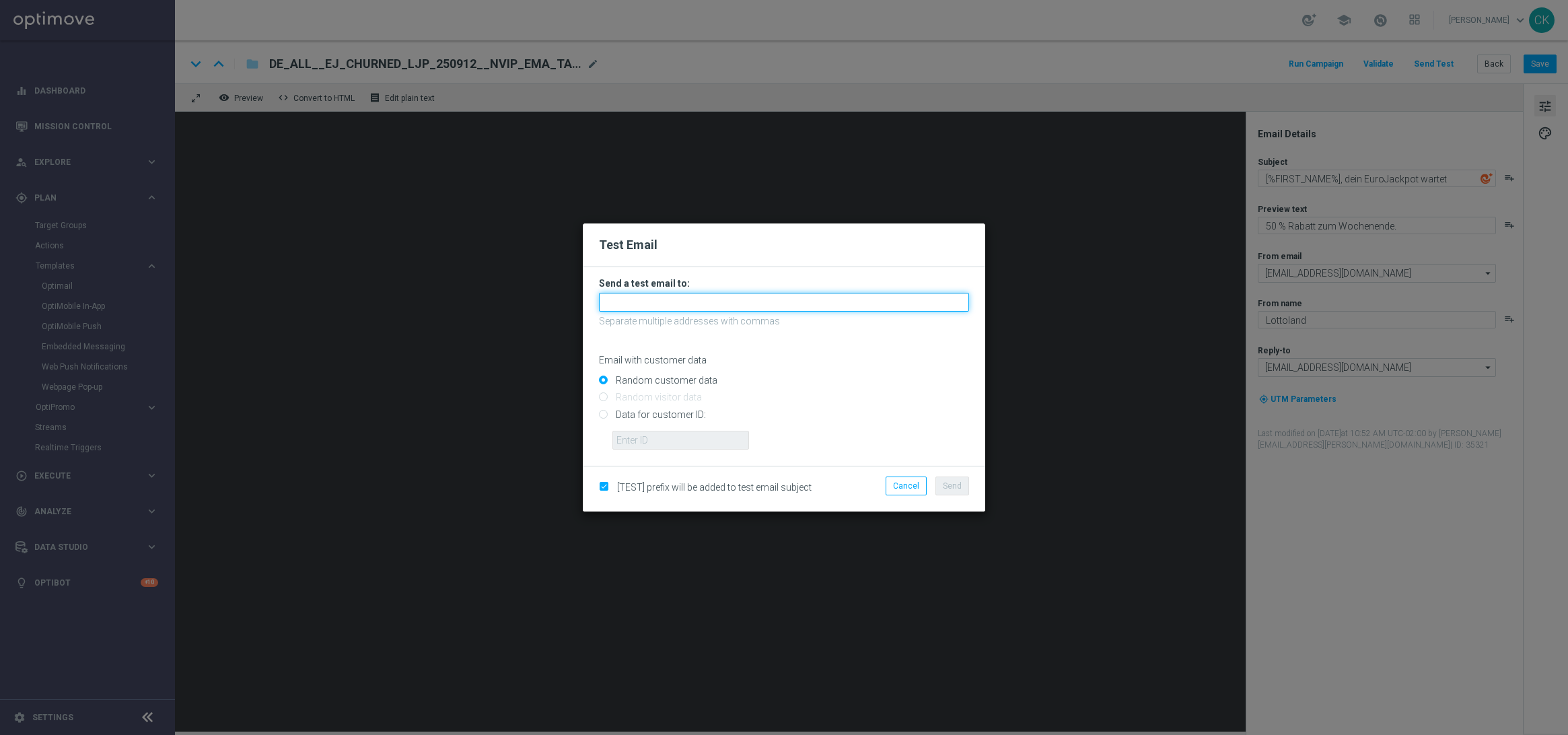
click at [818, 306] on input "text" at bounding box center [784, 303] width 370 height 19
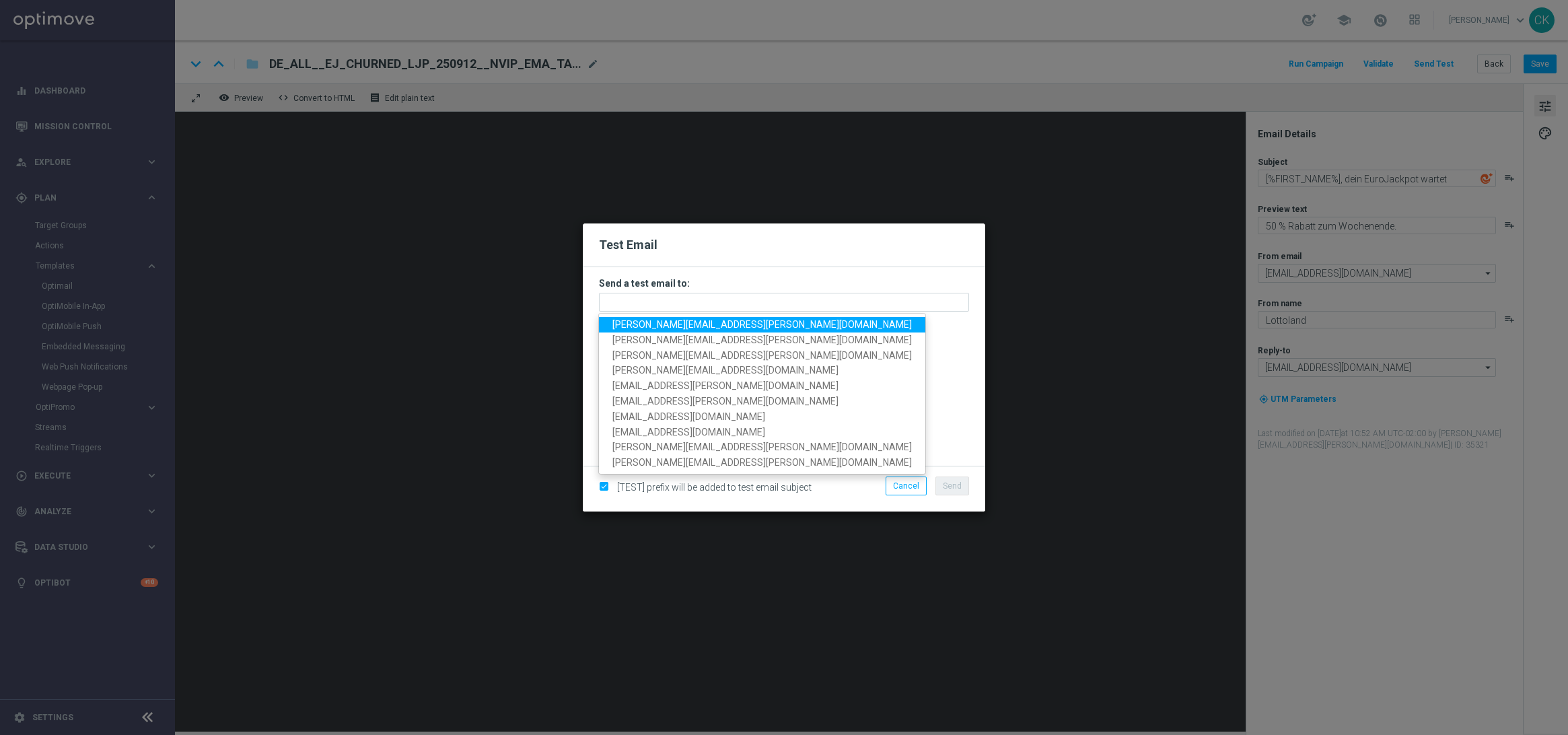
click at [695, 326] on span "[PERSON_NAME][EMAIL_ADDRESS][PERSON_NAME][DOMAIN_NAME]" at bounding box center [762, 324] width 300 height 11
type input "[PERSON_NAME][EMAIL_ADDRESS][PERSON_NAME][DOMAIN_NAME]"
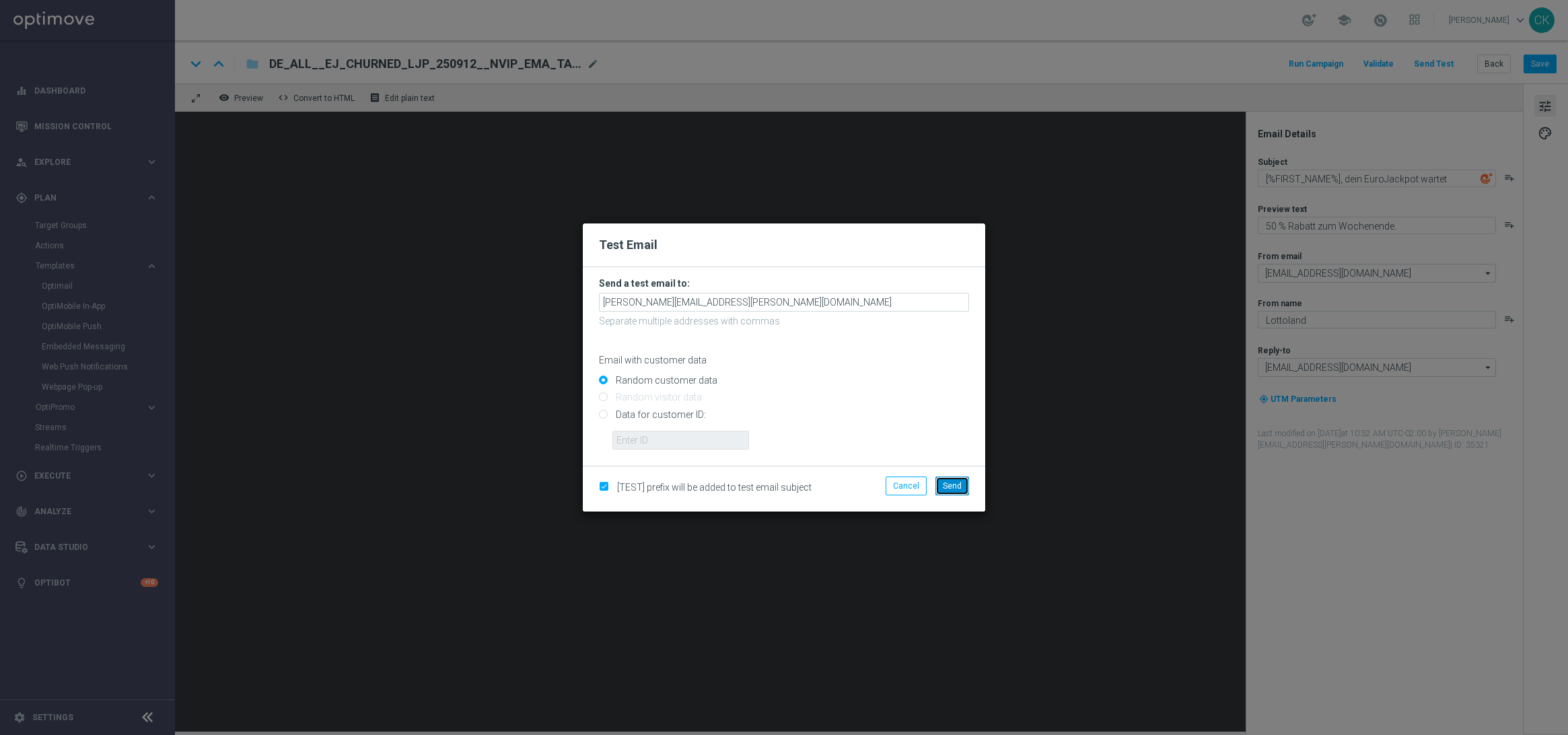
click at [956, 481] on span "Send" at bounding box center [952, 486] width 19 height 10
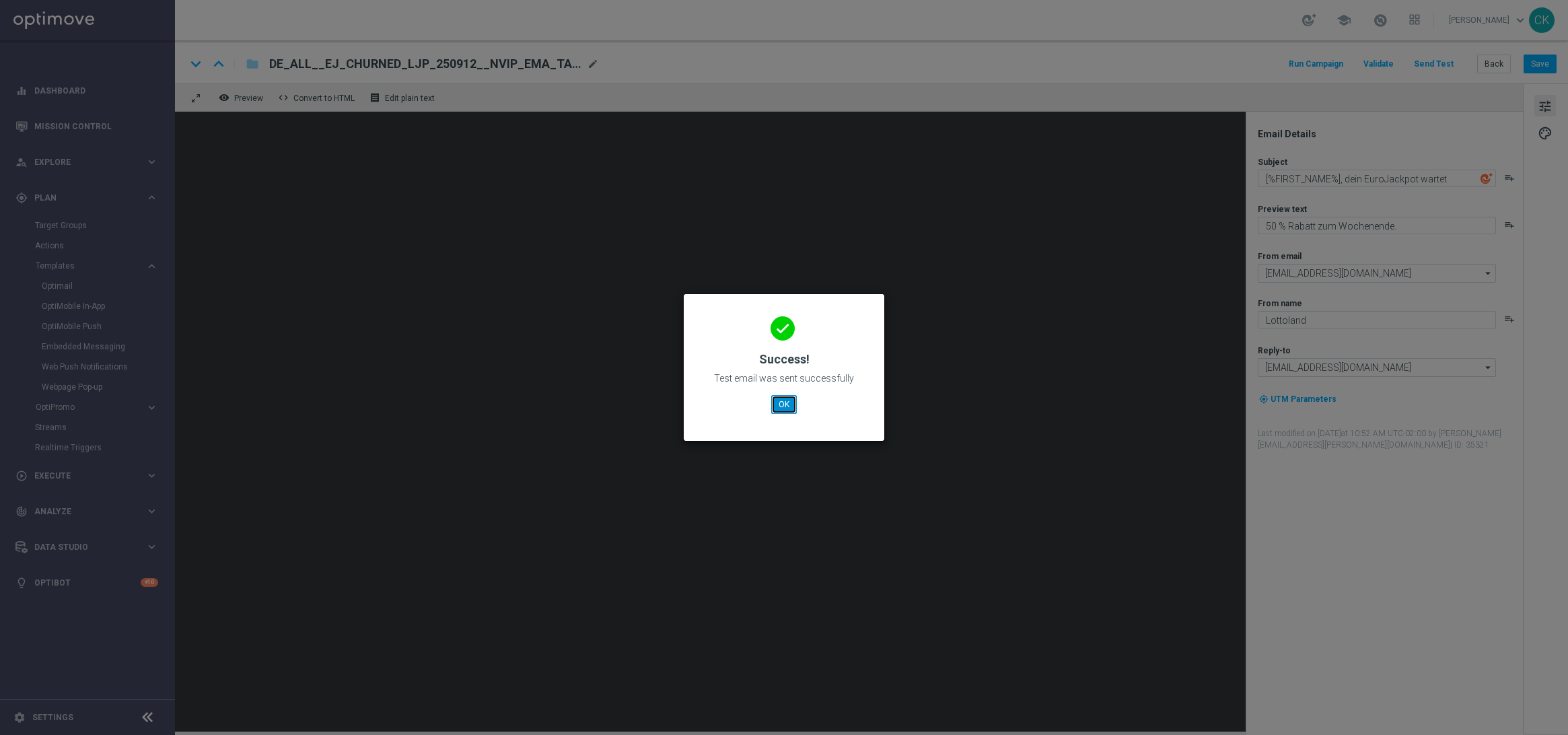
click at [779, 404] on button "OK" at bounding box center [784, 405] width 26 height 19
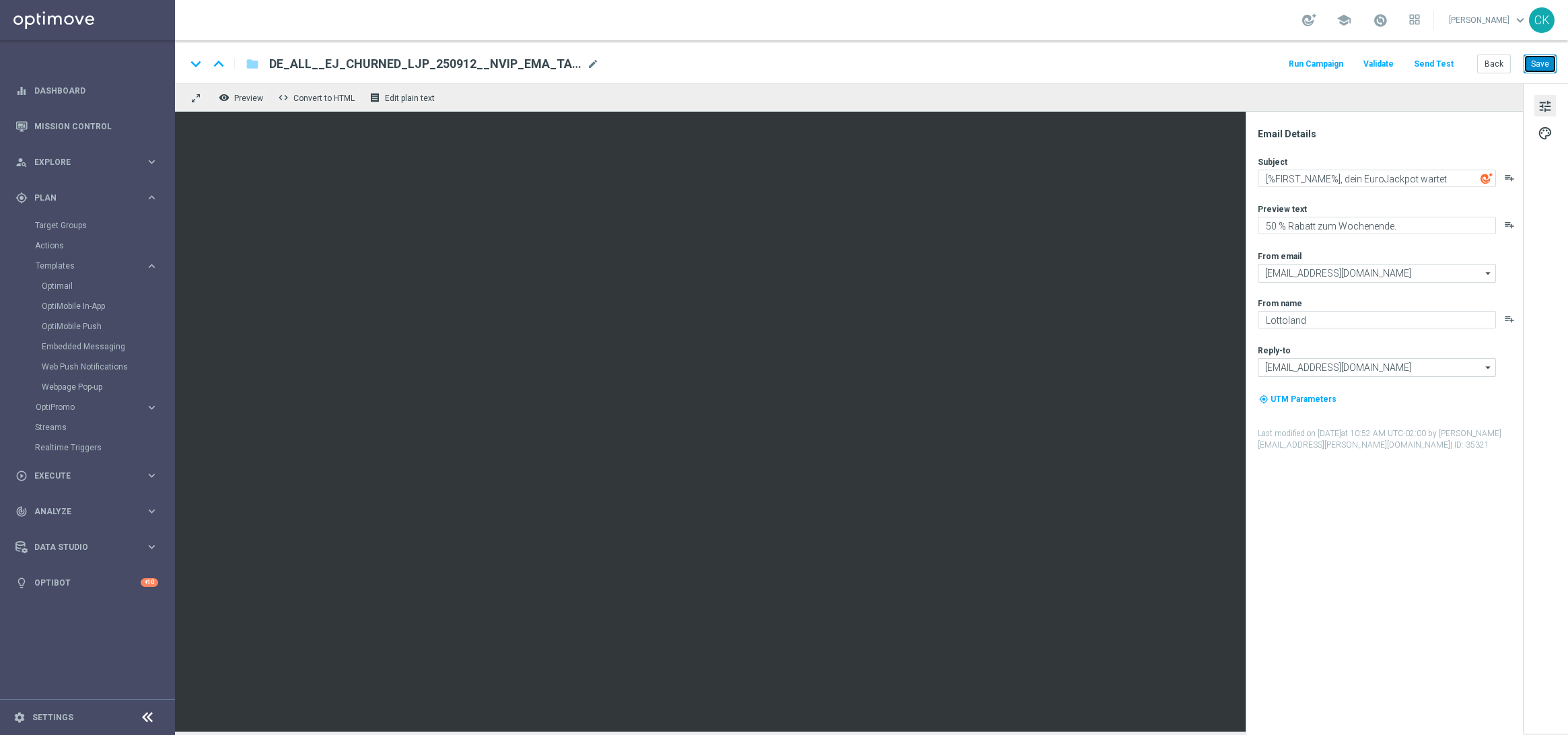
click at [1536, 66] on button "Save" at bounding box center [1540, 64] width 33 height 19
click at [1441, 63] on button "Send Test" at bounding box center [1434, 64] width 43 height 18
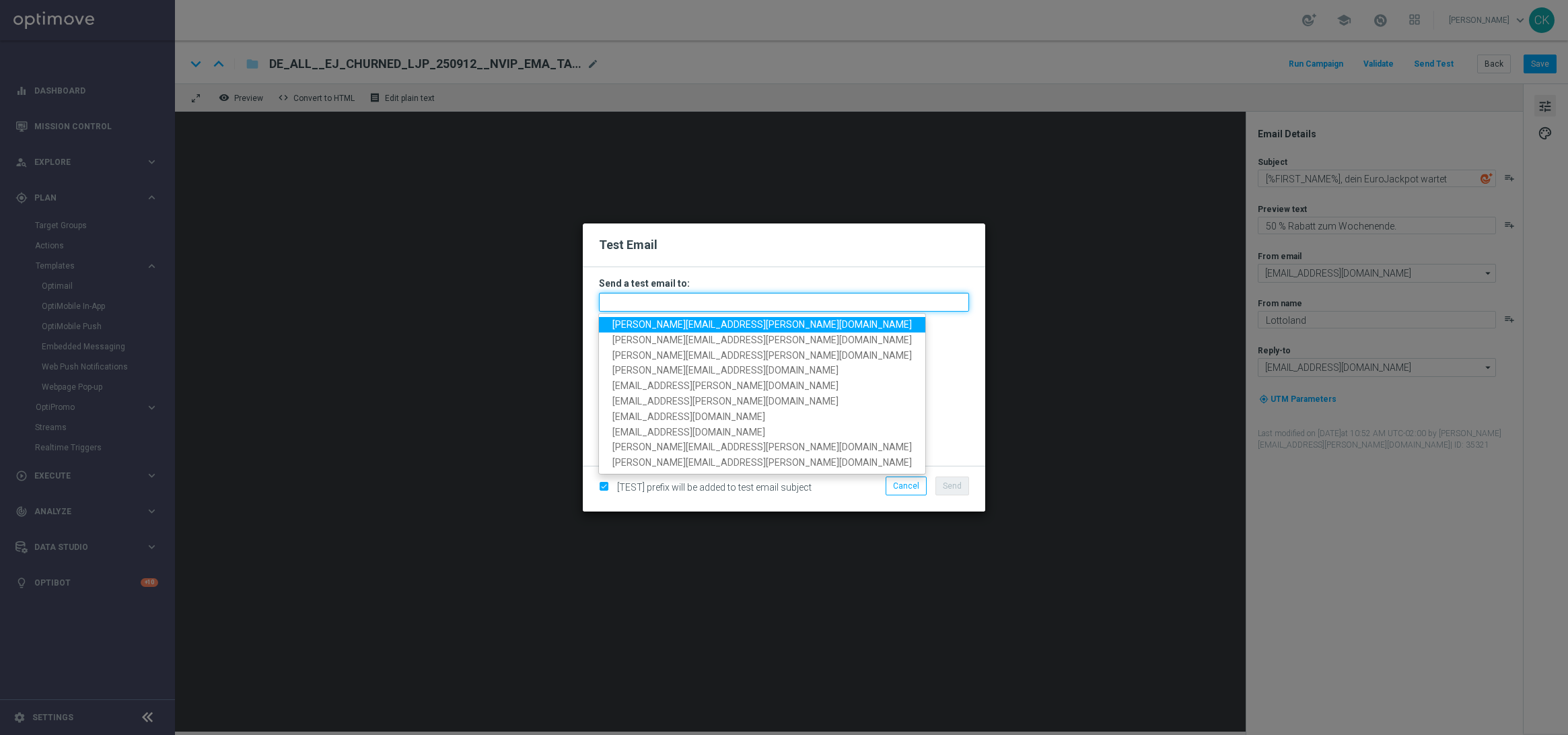
click at [894, 308] on input "text" at bounding box center [784, 303] width 370 height 19
click at [738, 322] on span "[PERSON_NAME][EMAIL_ADDRESS][PERSON_NAME][DOMAIN_NAME]" at bounding box center [762, 324] width 300 height 11
type input "[PERSON_NAME][EMAIL_ADDRESS][PERSON_NAME][DOMAIN_NAME]"
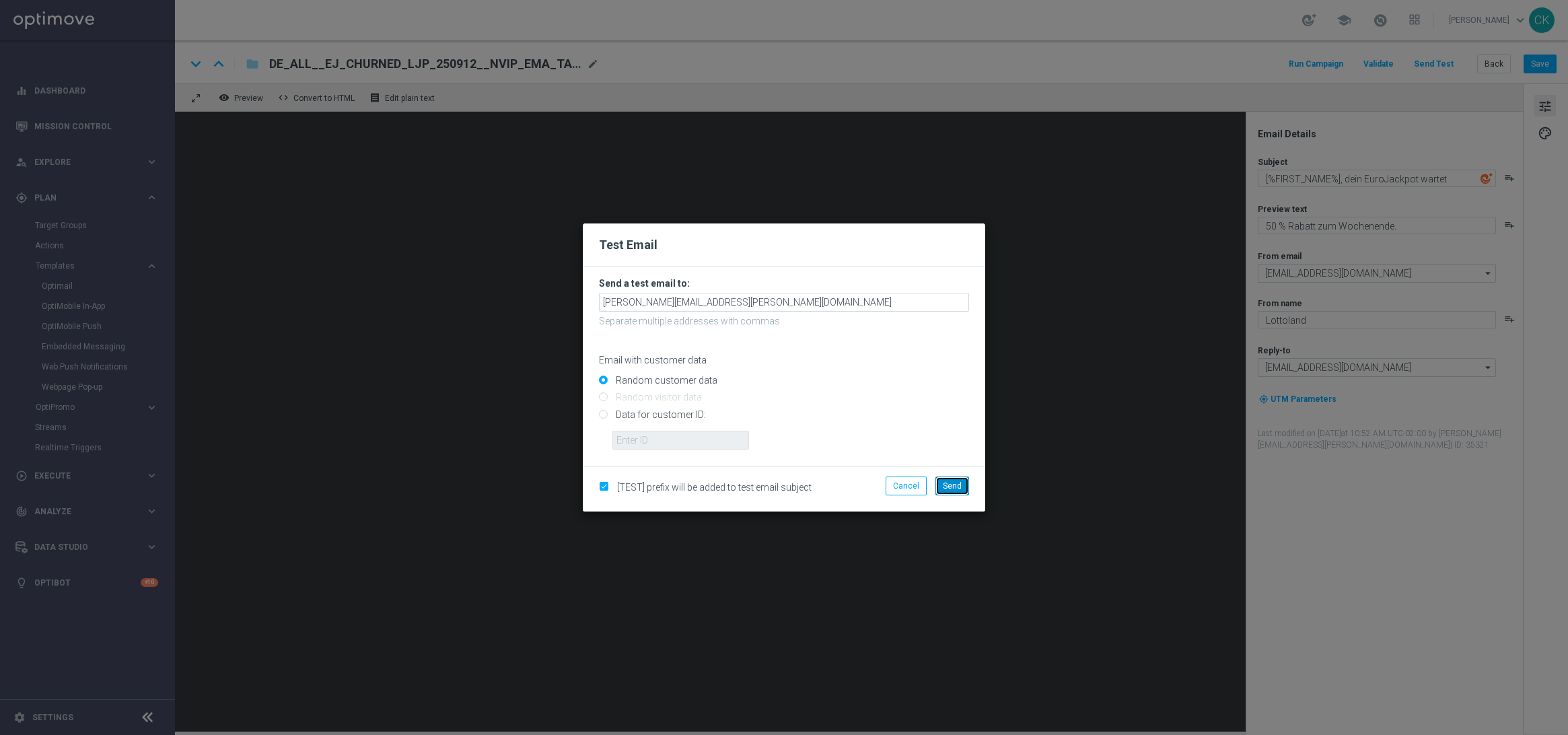
click at [949, 483] on span "Send" at bounding box center [952, 486] width 19 height 10
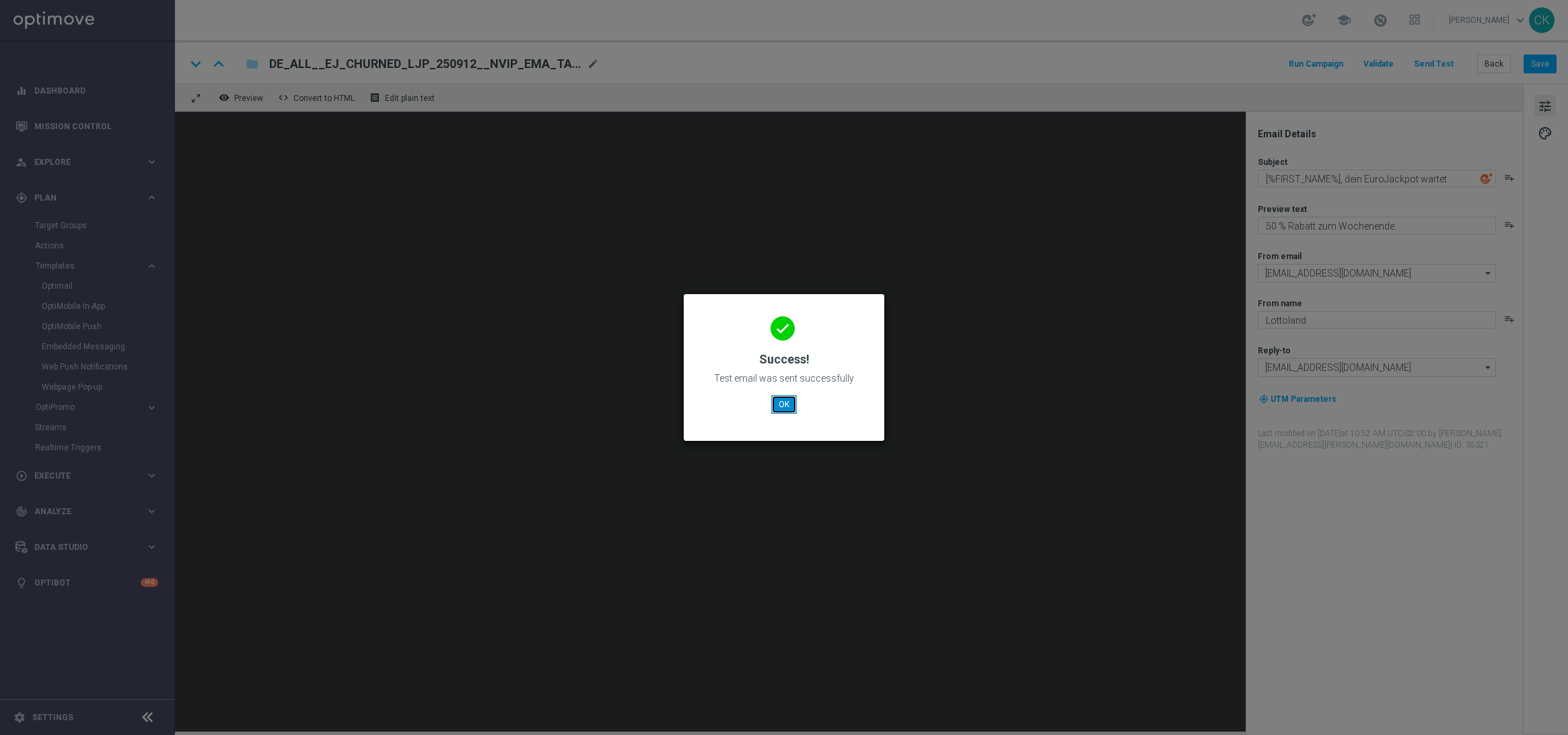
click at [776, 405] on button "OK" at bounding box center [784, 405] width 26 height 19
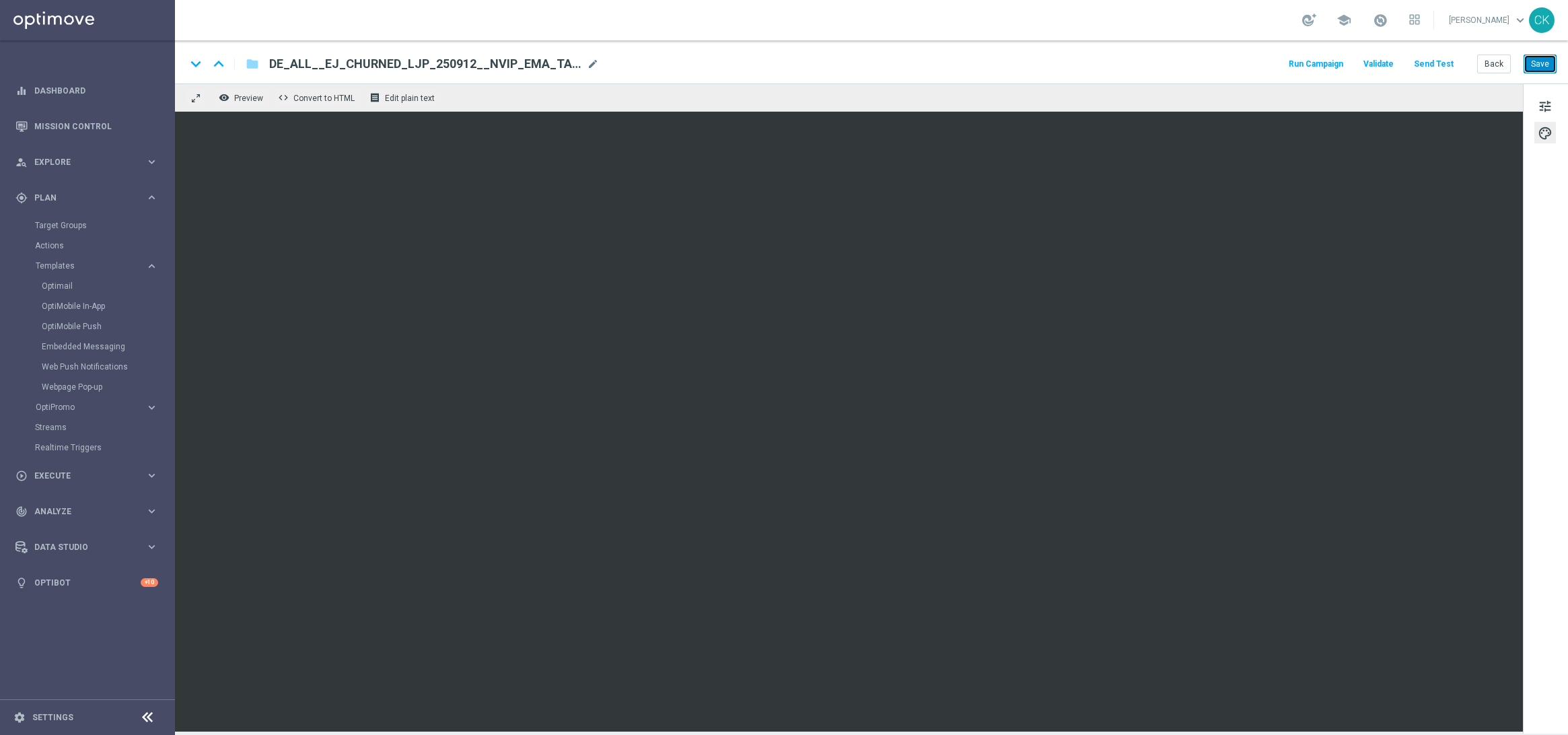
click at [1537, 64] on button "Save" at bounding box center [1540, 64] width 33 height 19
click at [1543, 61] on button "Save" at bounding box center [1540, 64] width 33 height 19
click at [1532, 70] on button "Save" at bounding box center [1540, 64] width 33 height 19
click at [1533, 70] on button "Save" at bounding box center [1540, 64] width 33 height 19
click at [1438, 60] on button "Send Test" at bounding box center [1434, 64] width 43 height 18
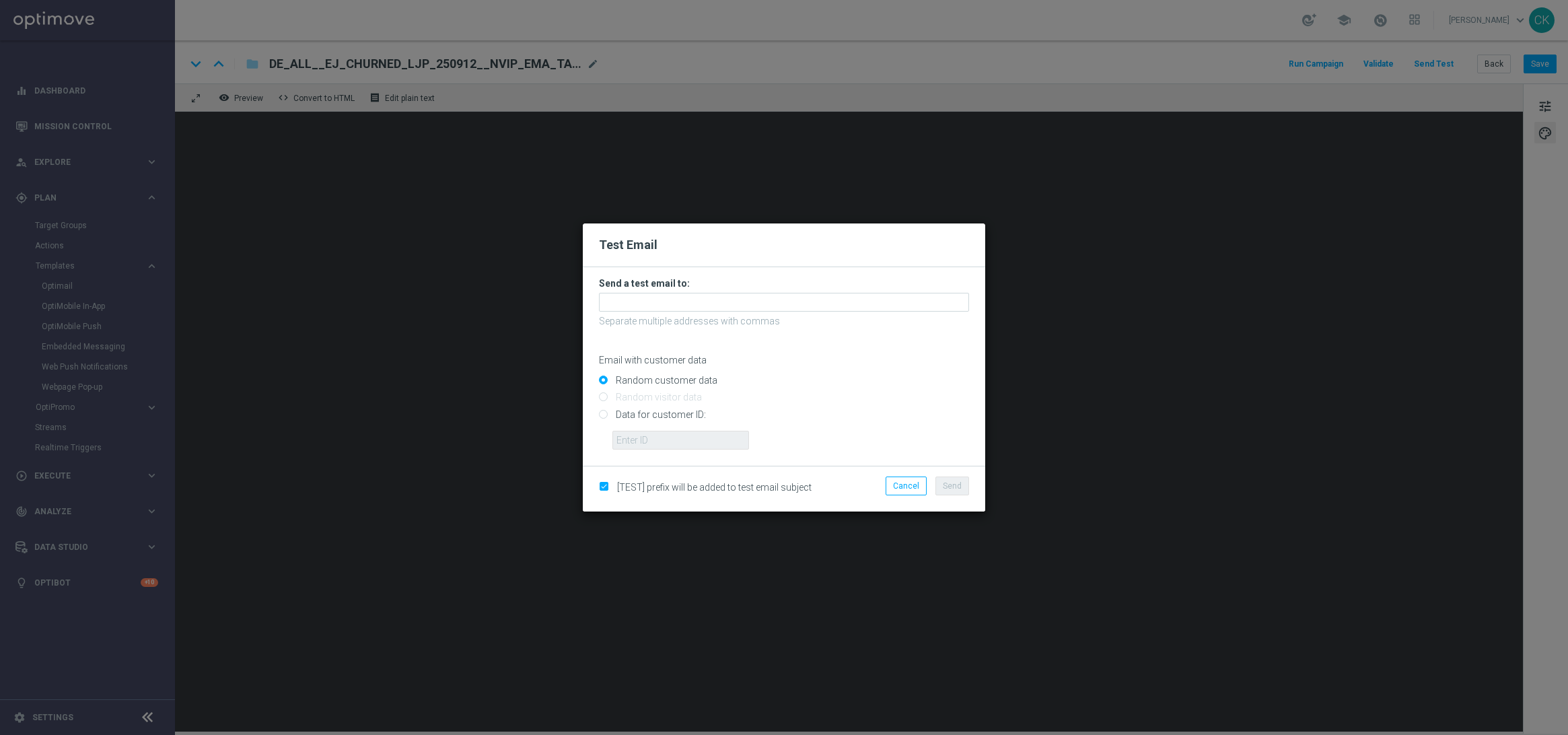
click at [1490, 67] on modal-container "Test Email Send a test email to: Separate multiple addresses with commas Email …" at bounding box center [784, 367] width 1568 height 735
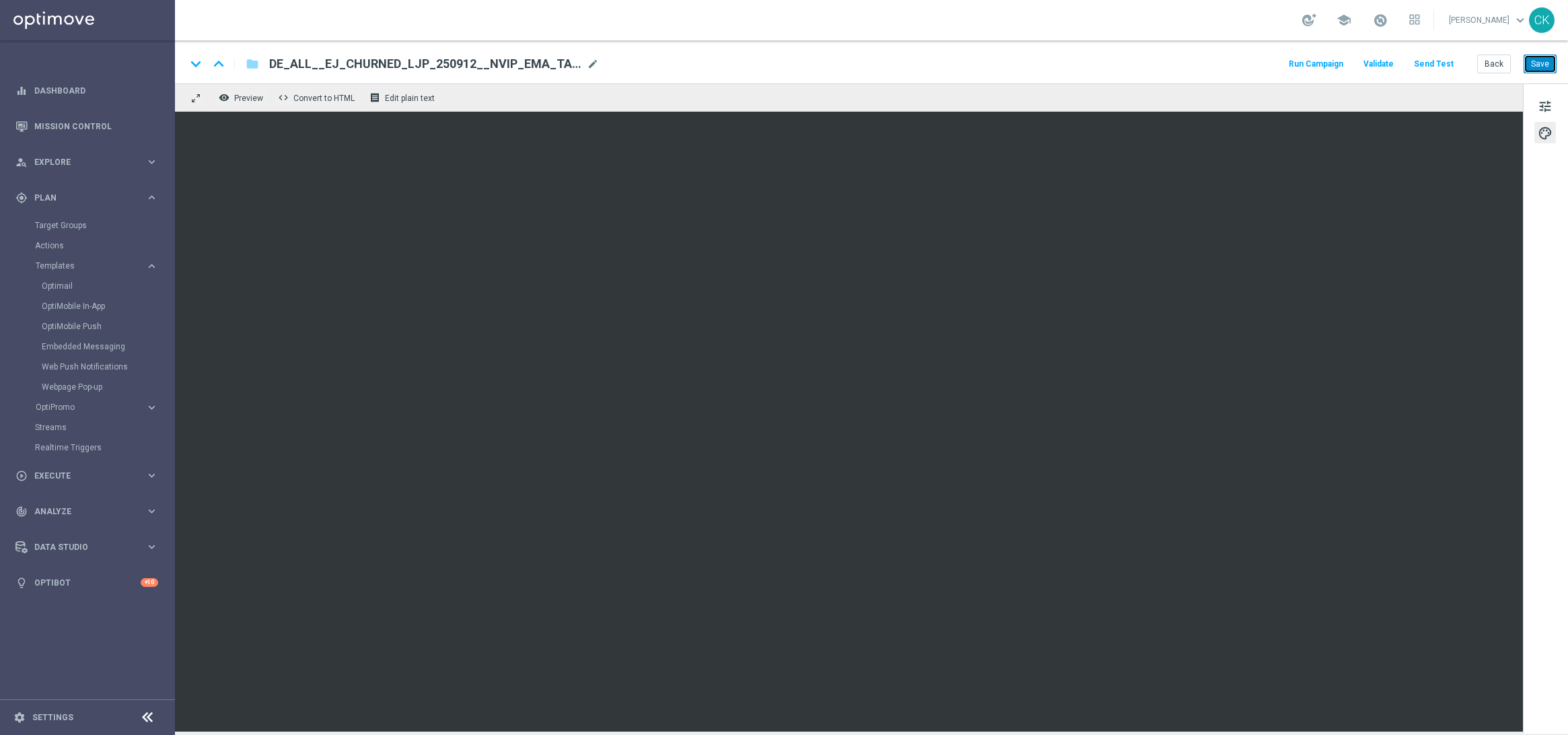
click at [1550, 65] on button "Save" at bounding box center [1540, 64] width 33 height 19
click at [1535, 65] on button "Save" at bounding box center [1540, 64] width 33 height 19
click at [1493, 63] on button "Back" at bounding box center [1495, 64] width 34 height 19
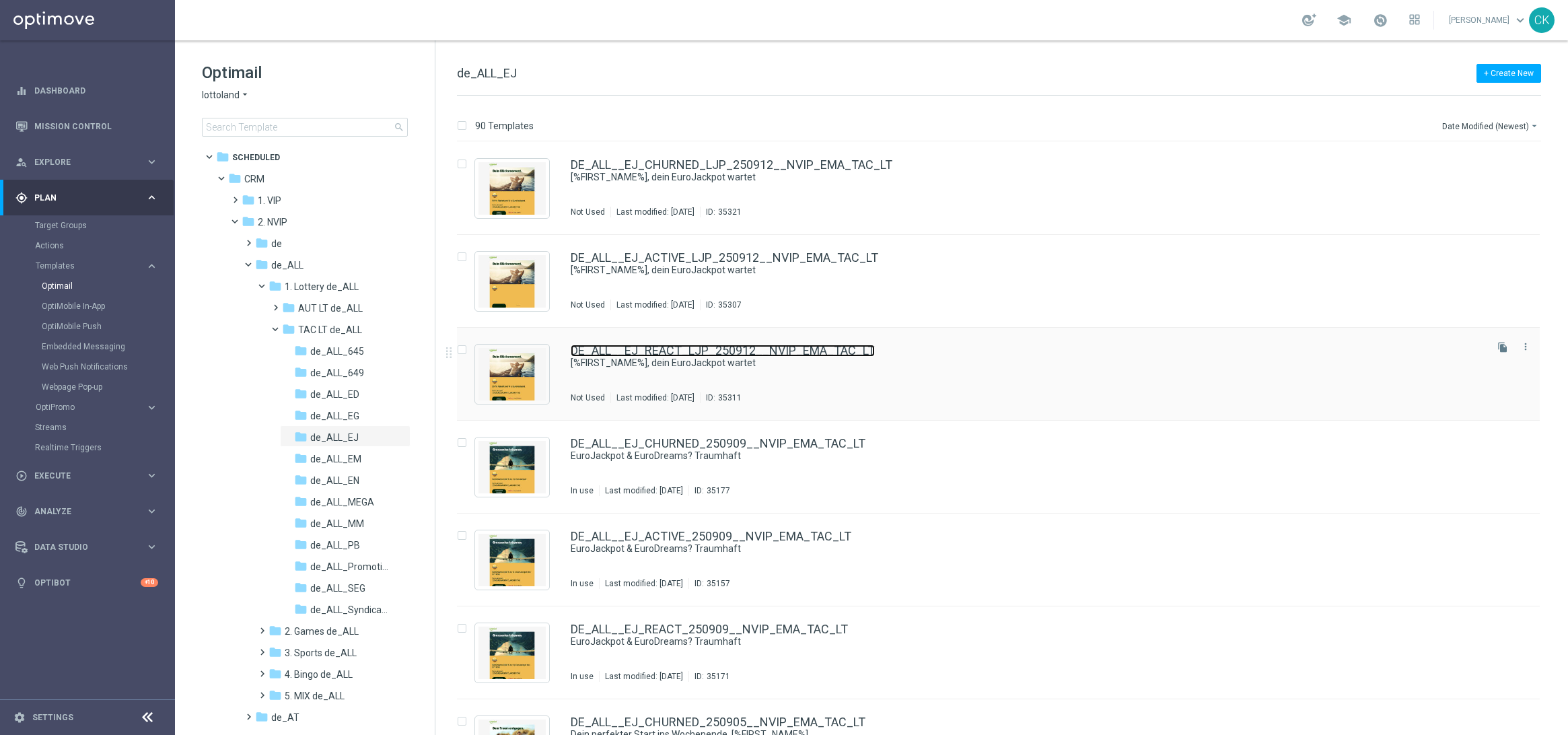
click at [658, 352] on link "DE_ALL__EJ_REACT_LJP_250912__NVIP_EMA_TAC_LT" at bounding box center [723, 351] width 304 height 12
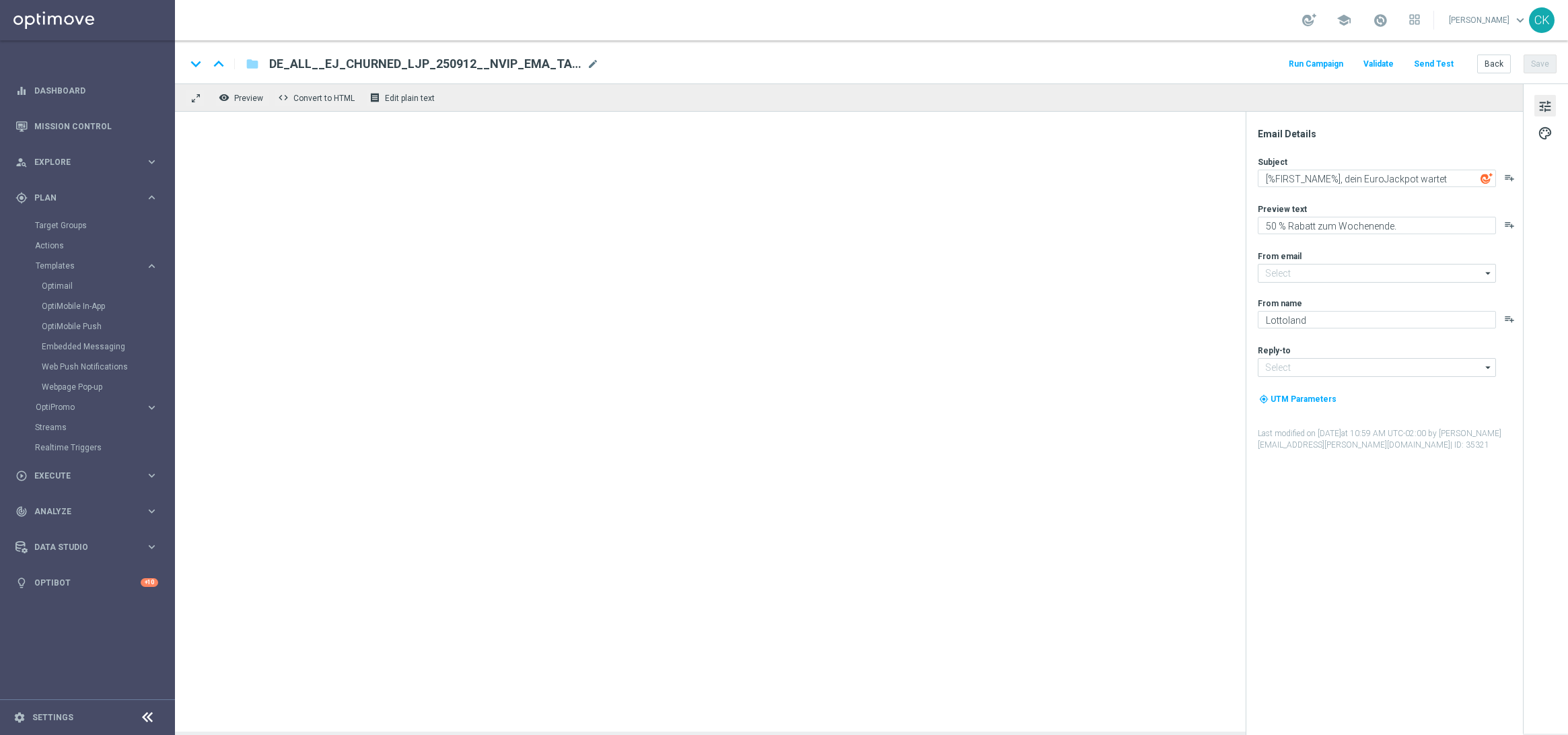
type input "[EMAIL_ADDRESS][DOMAIN_NAME]"
type textarea "25 % Rabatt zum Wochenende."
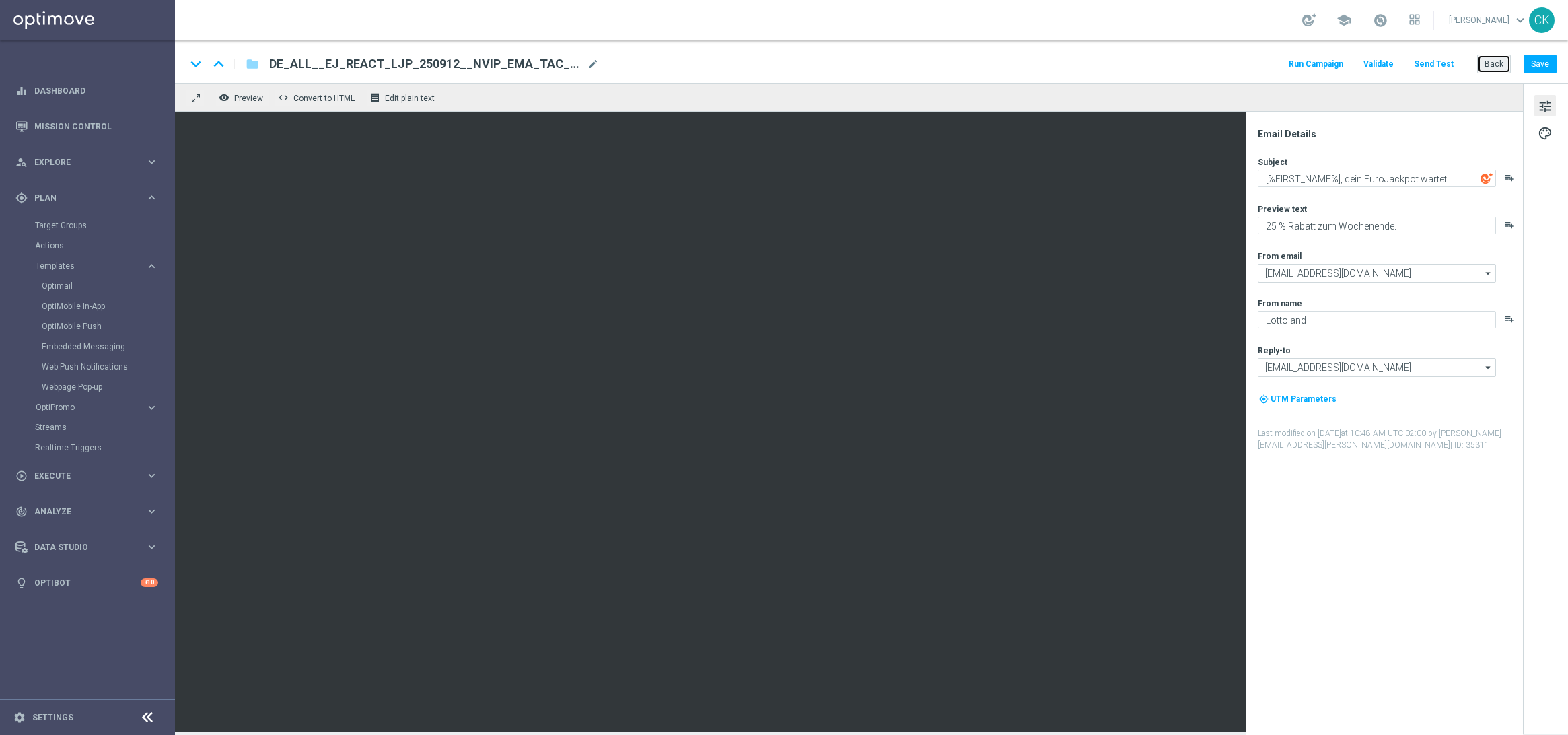
click at [1497, 61] on button "Back" at bounding box center [1495, 64] width 34 height 19
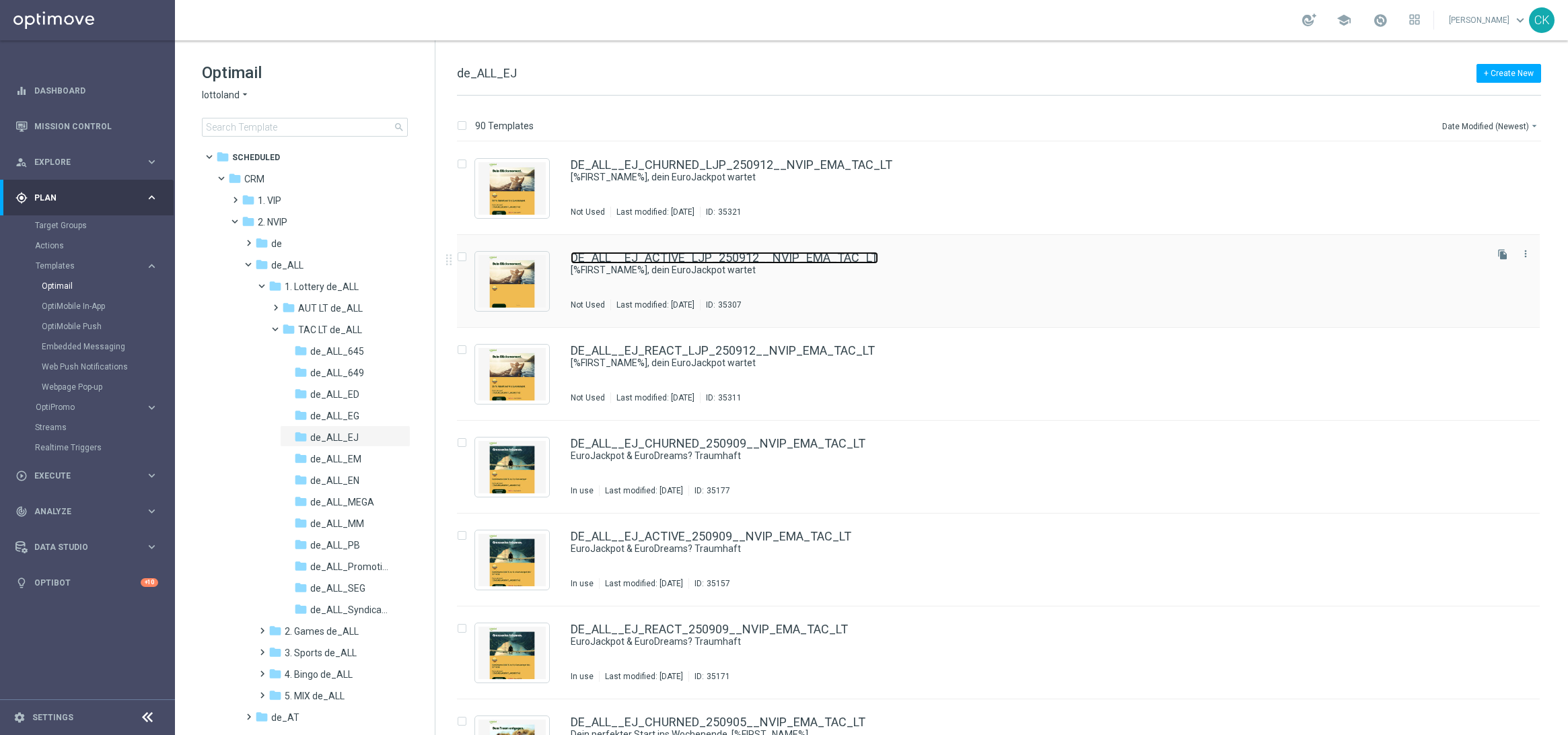
click at [680, 253] on link "DE_ALL__EJ_ACTIVE_LJP_250912__NVIP_EMA_TAC_LT" at bounding box center [725, 258] width 308 height 12
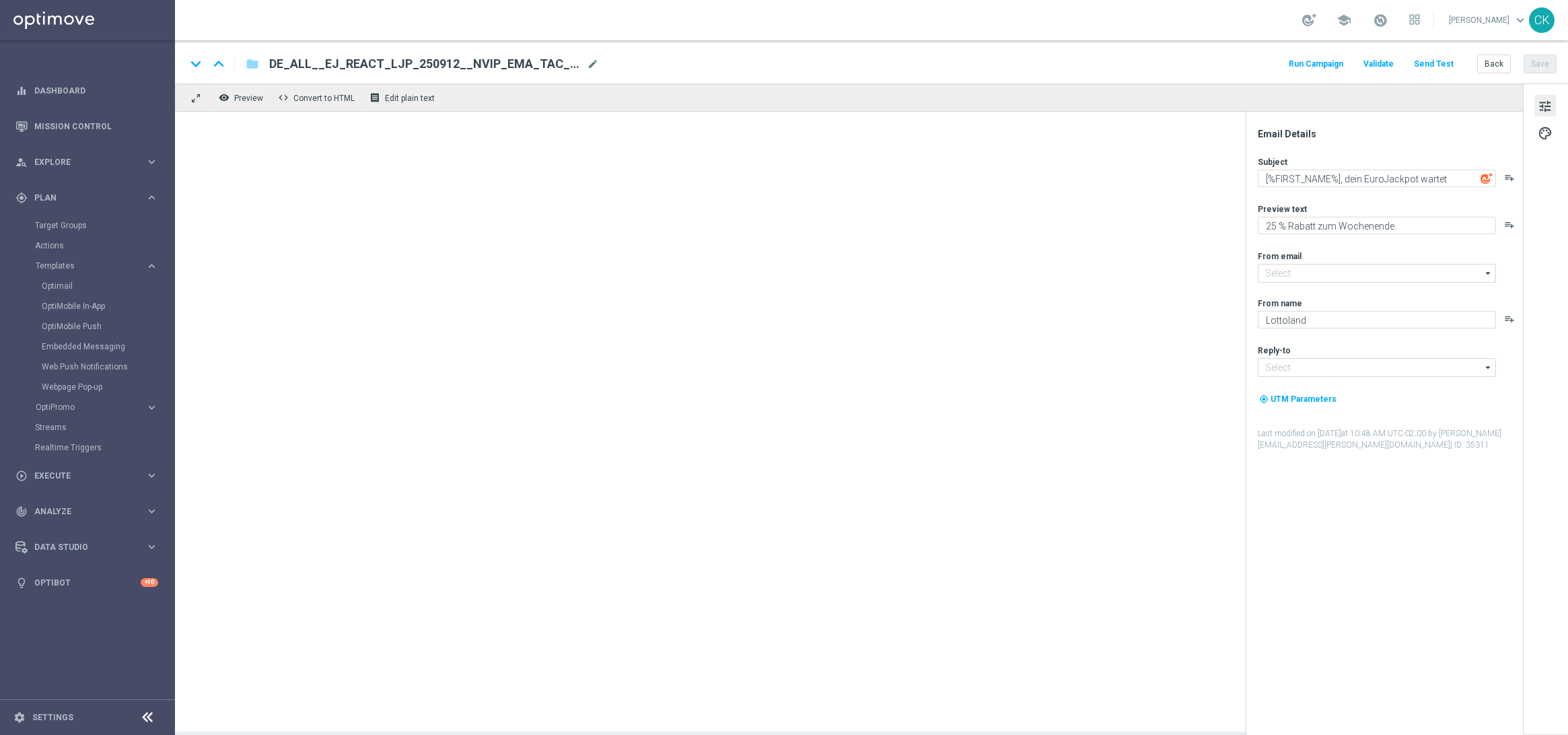
type input "[EMAIL_ADDRESS][DOMAIN_NAME]"
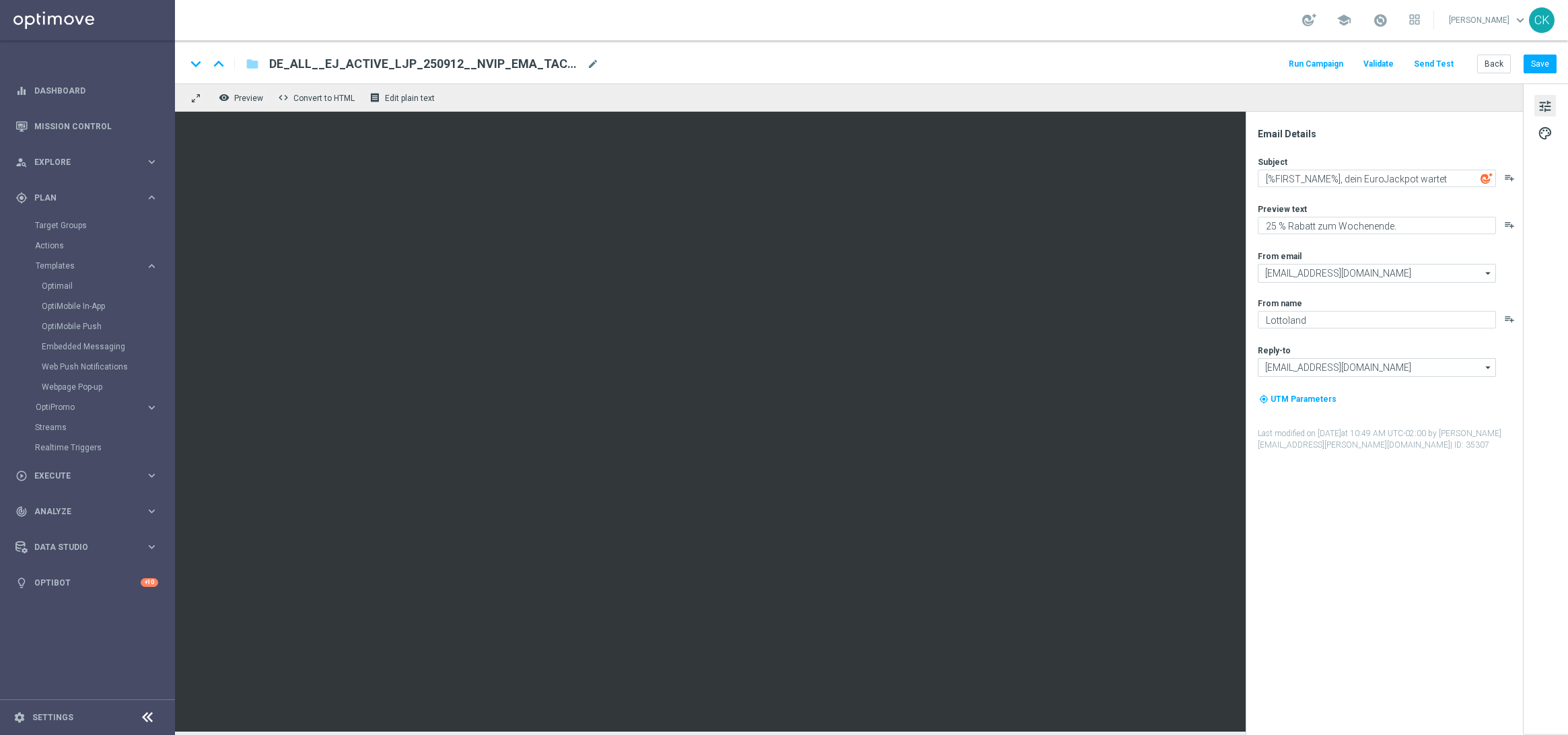
click at [1434, 62] on button "Send Test" at bounding box center [1434, 64] width 43 height 18
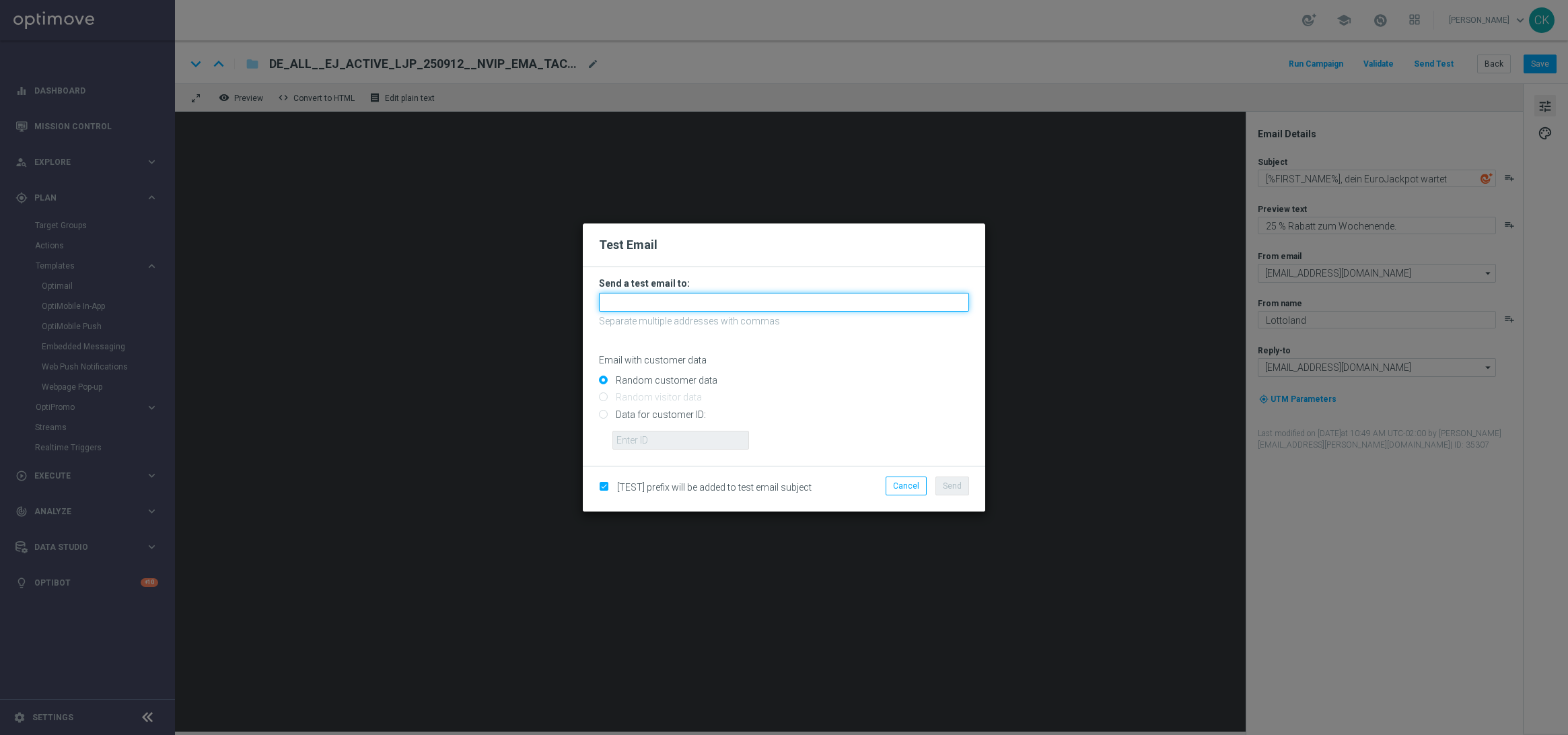
click at [661, 303] on input "text" at bounding box center [784, 303] width 370 height 19
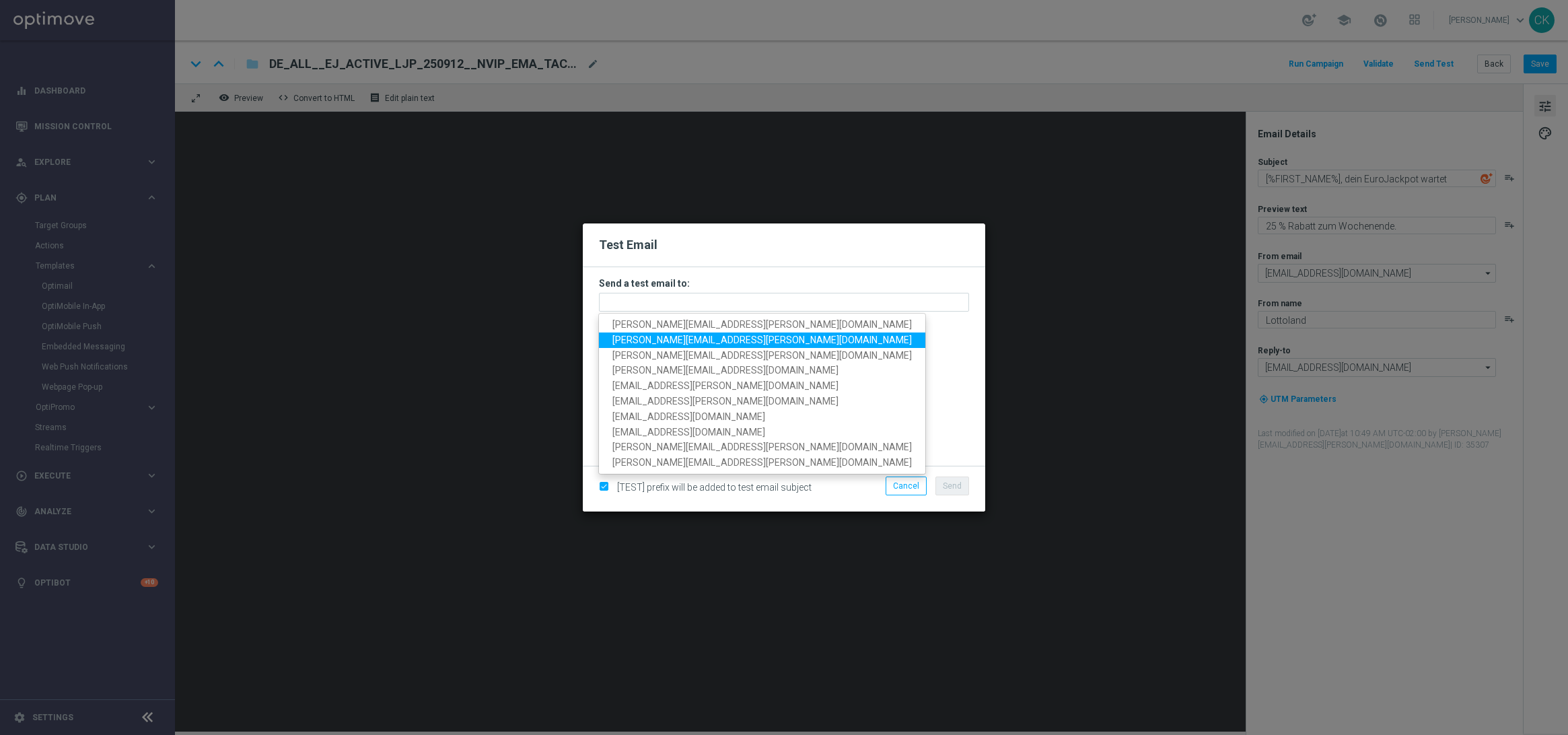
click at [660, 338] on span "[PERSON_NAME][EMAIL_ADDRESS][PERSON_NAME][DOMAIN_NAME]" at bounding box center [762, 340] width 300 height 11
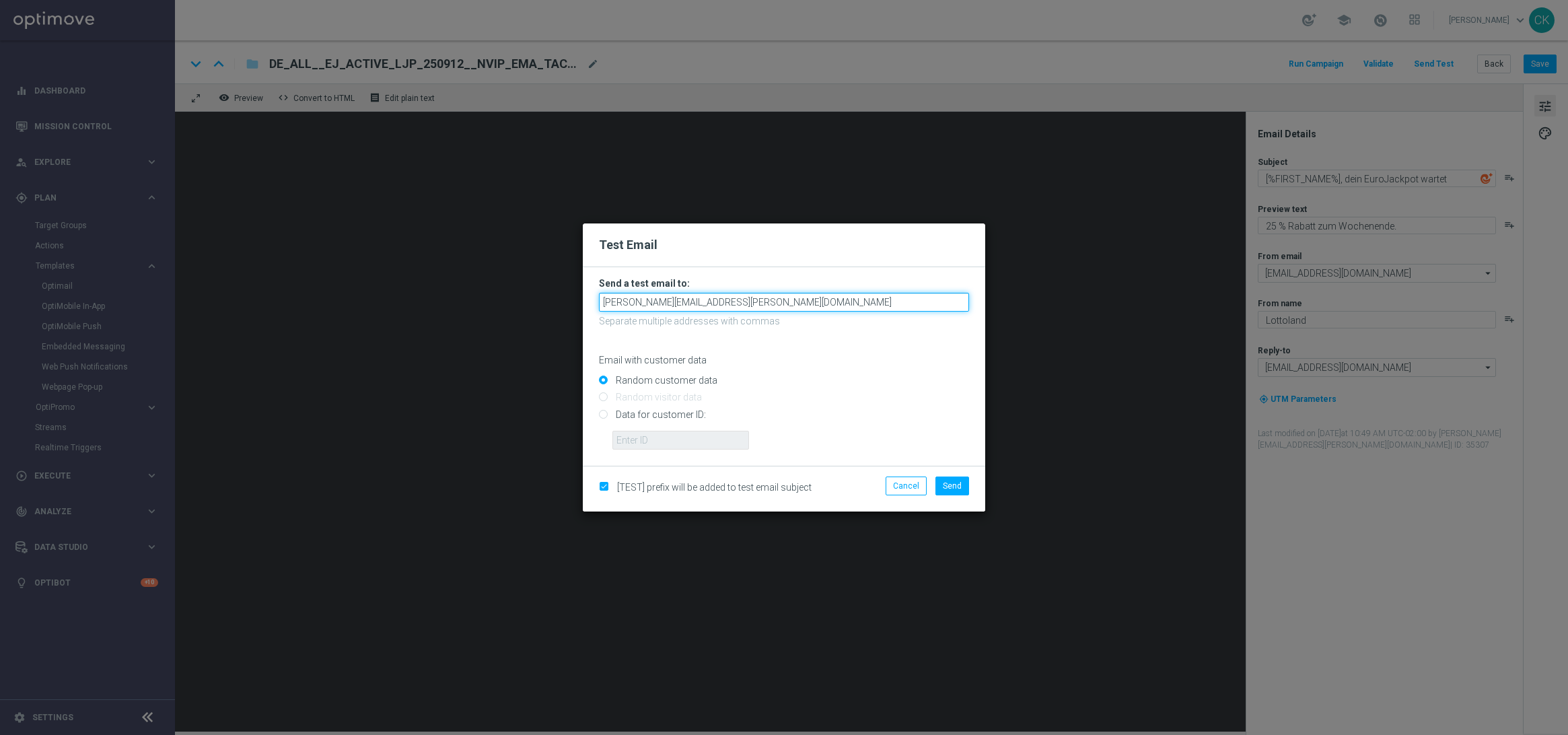
click at [769, 305] on input "[PERSON_NAME][EMAIL_ADDRESS][PERSON_NAME][DOMAIN_NAME]" at bounding box center [784, 303] width 370 height 19
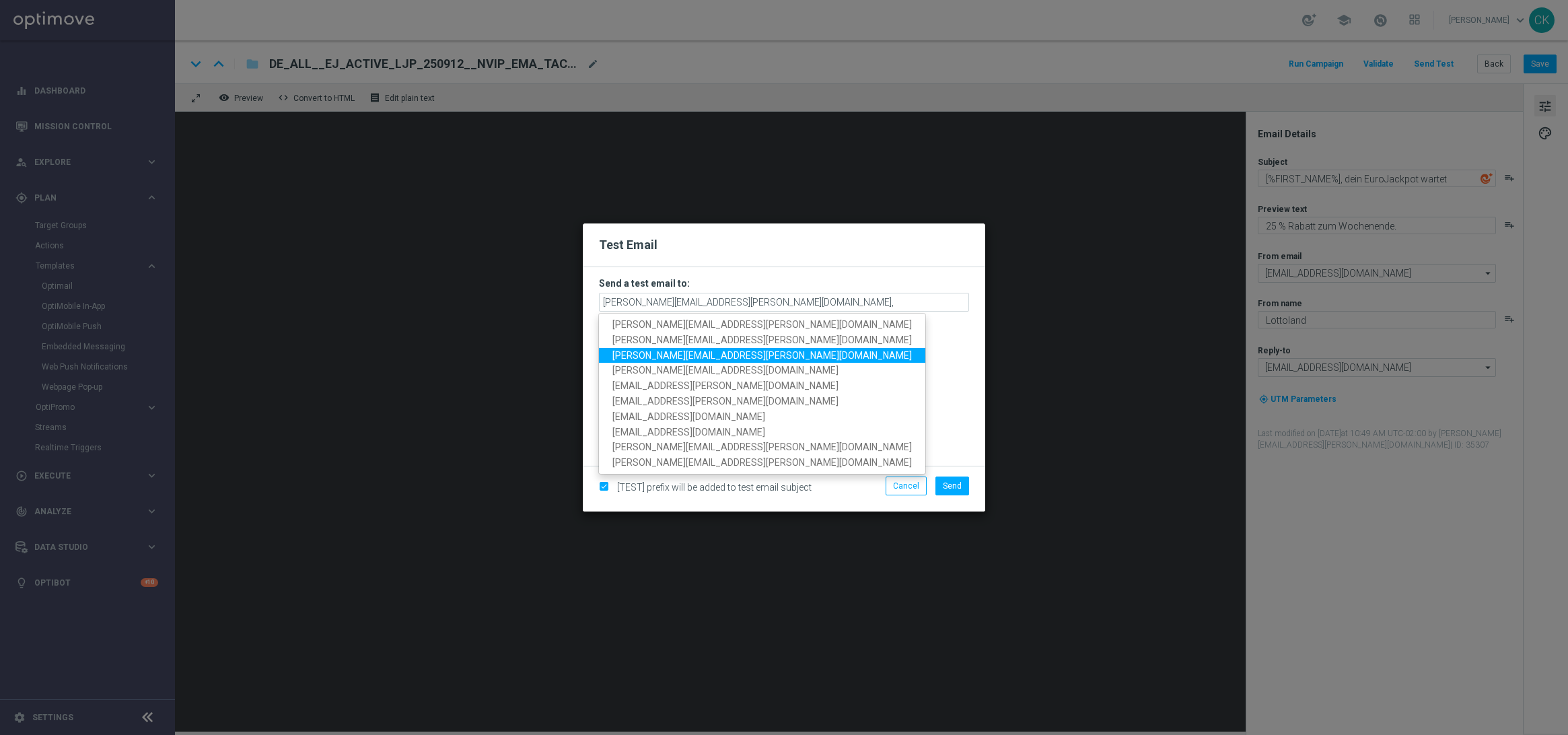
click at [692, 360] on span "[PERSON_NAME][EMAIL_ADDRESS][PERSON_NAME][DOMAIN_NAME]" at bounding box center [762, 355] width 300 height 11
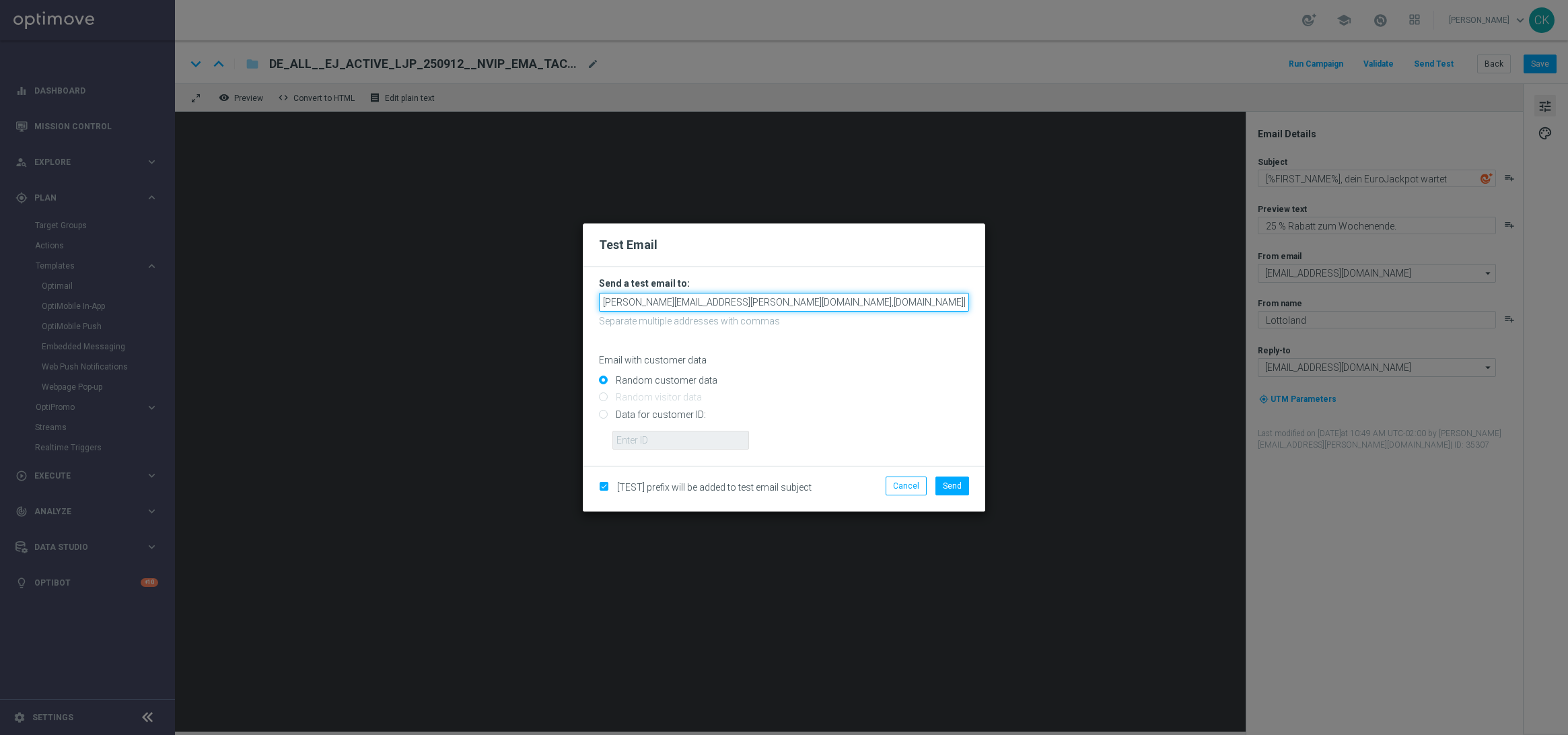
click at [917, 304] on input "[PERSON_NAME][EMAIL_ADDRESS][PERSON_NAME][DOMAIN_NAME],[DOMAIN_NAME][EMAIL_ADDR…" at bounding box center [784, 303] width 370 height 19
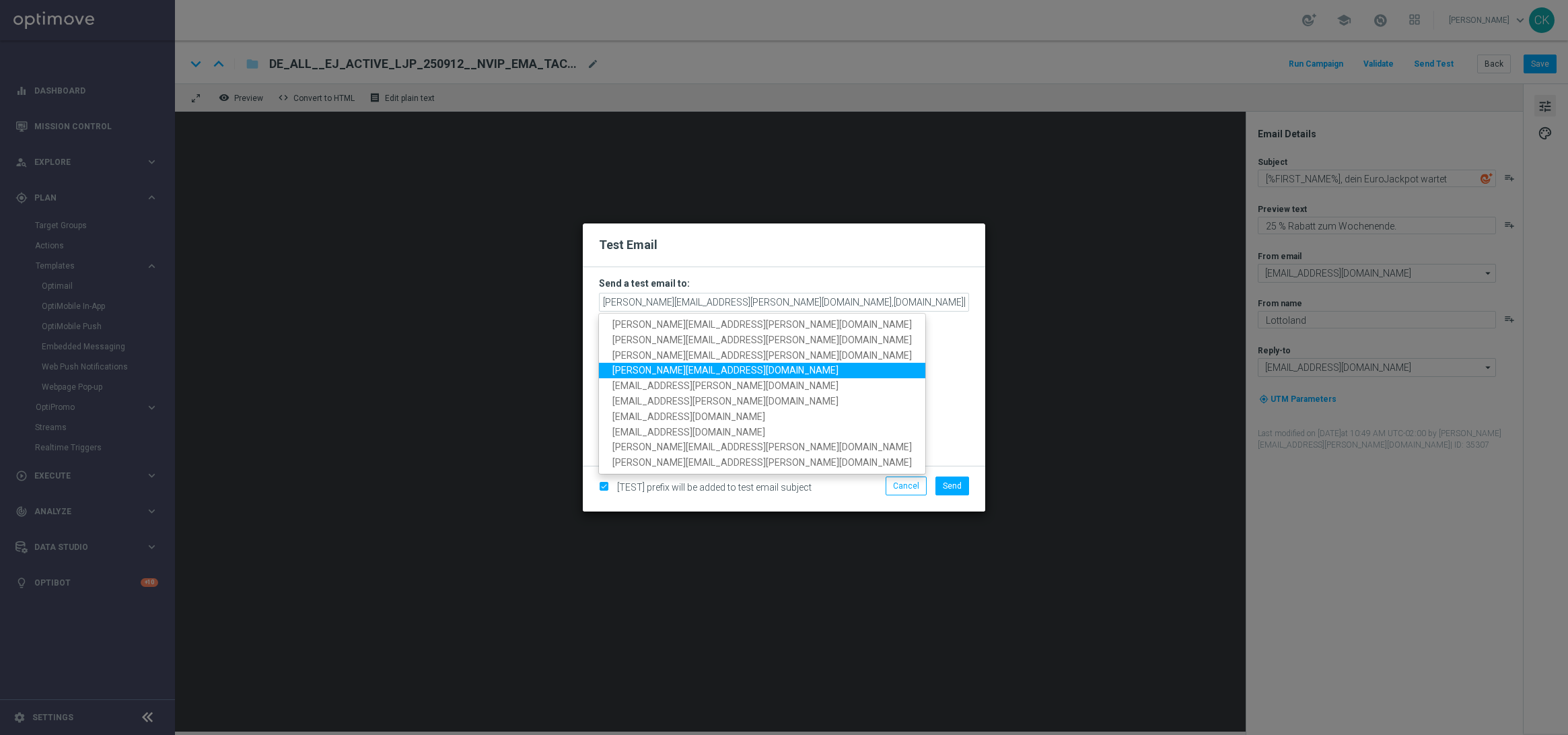
click at [682, 373] on span "[PERSON_NAME][EMAIL_ADDRESS][DOMAIN_NAME]" at bounding box center [725, 371] width 226 height 11
type input "[PERSON_NAME][EMAIL_ADDRESS][PERSON_NAME][DOMAIN_NAME],[DOMAIN_NAME][EMAIL_ADDR…"
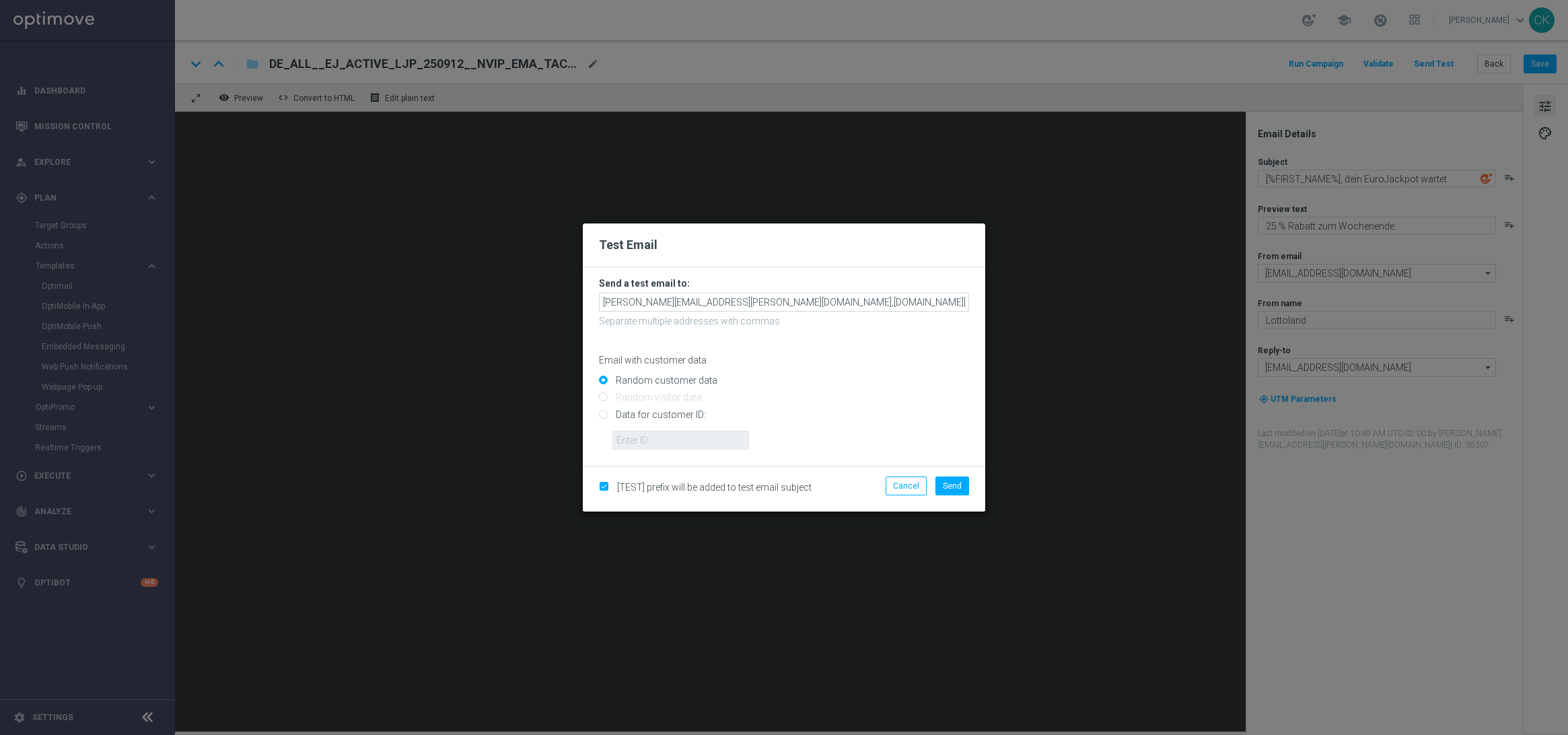
click at [641, 413] on input "Data for customer ID:" at bounding box center [784, 420] width 370 height 19
radio input "true"
click at [641, 439] on input "text" at bounding box center [680, 441] width 137 height 19
type input "14586067"
click at [954, 483] on span "Send" at bounding box center [952, 486] width 19 height 10
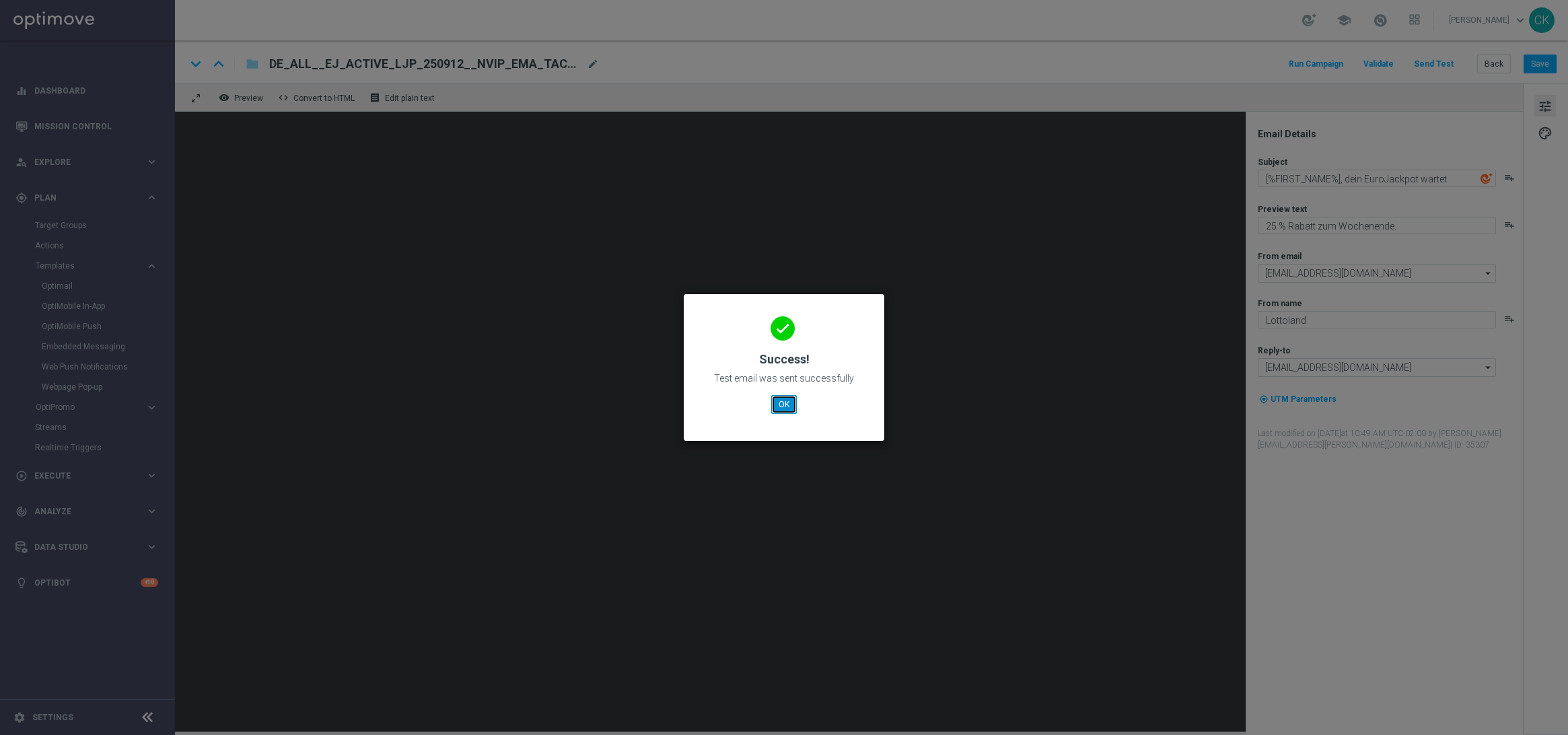
click at [786, 400] on button "OK" at bounding box center [784, 405] width 26 height 19
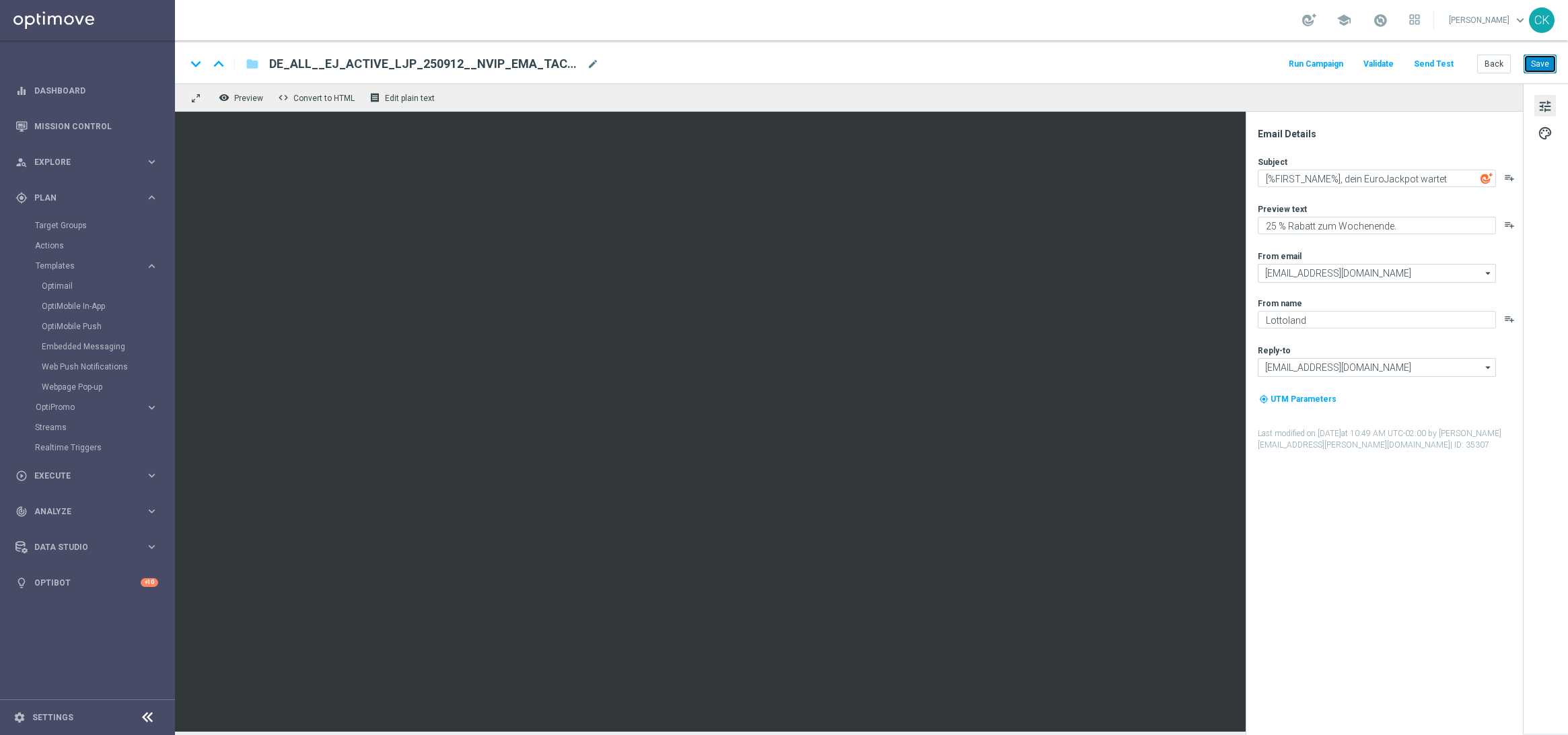
click at [1549, 55] on button "Save" at bounding box center [1540, 64] width 33 height 19
click at [1493, 61] on button "Back" at bounding box center [1495, 64] width 34 height 19
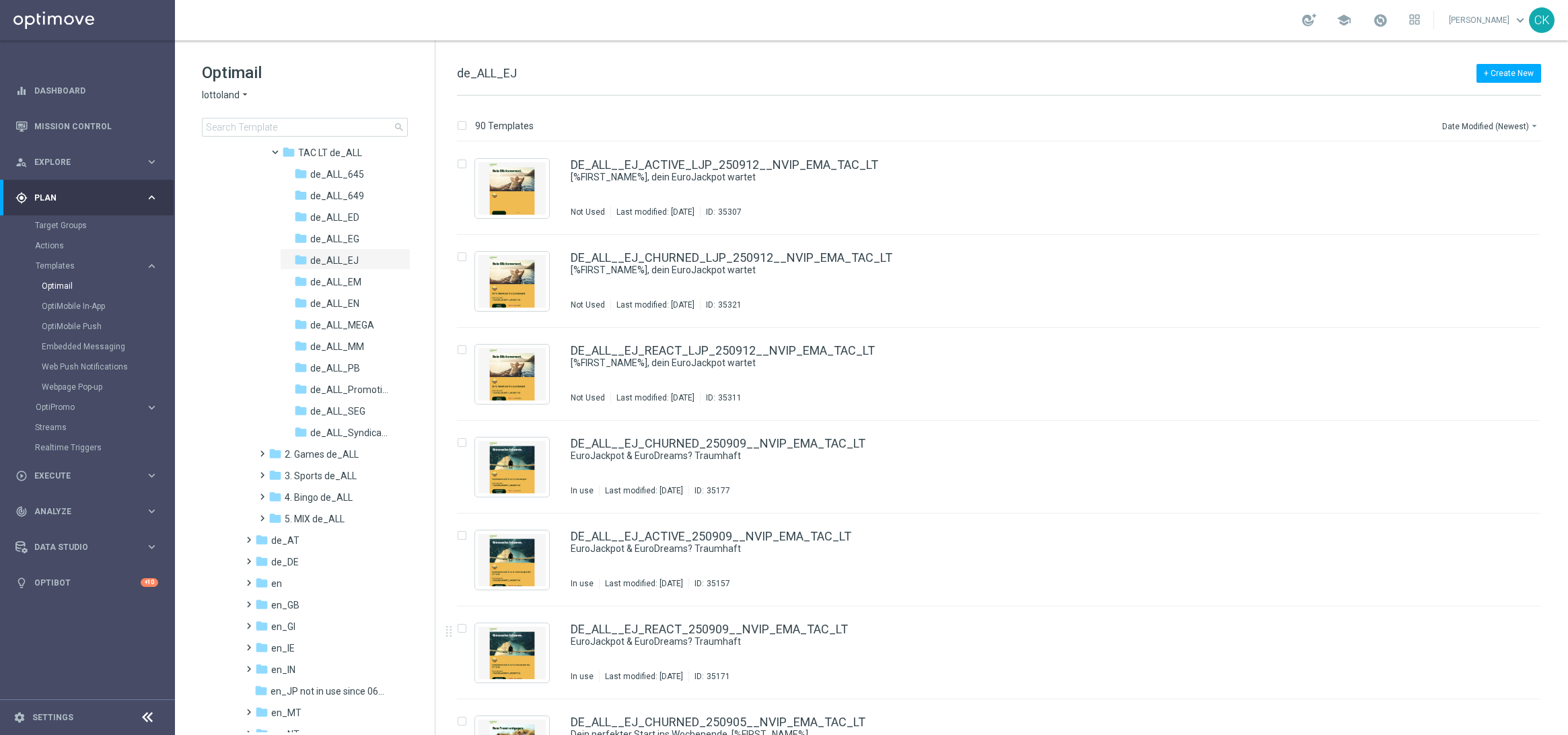
scroll to position [187, 0]
click at [245, 548] on span at bounding box center [245, 545] width 6 height 5
click at [260, 570] on span at bounding box center [259, 567] width 6 height 5
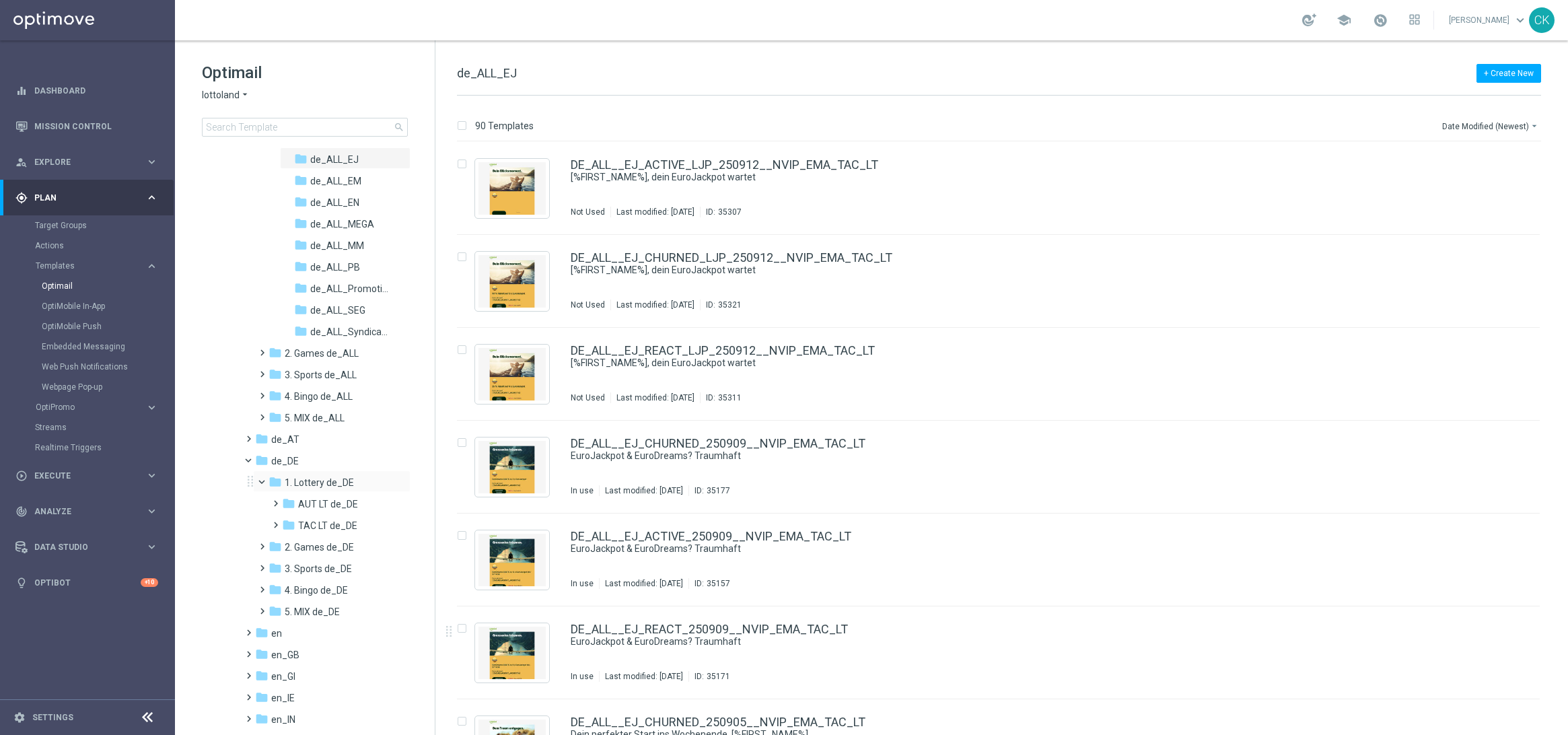
scroll to position [281, 0]
click at [275, 517] on span at bounding box center [273, 517] width 6 height 5
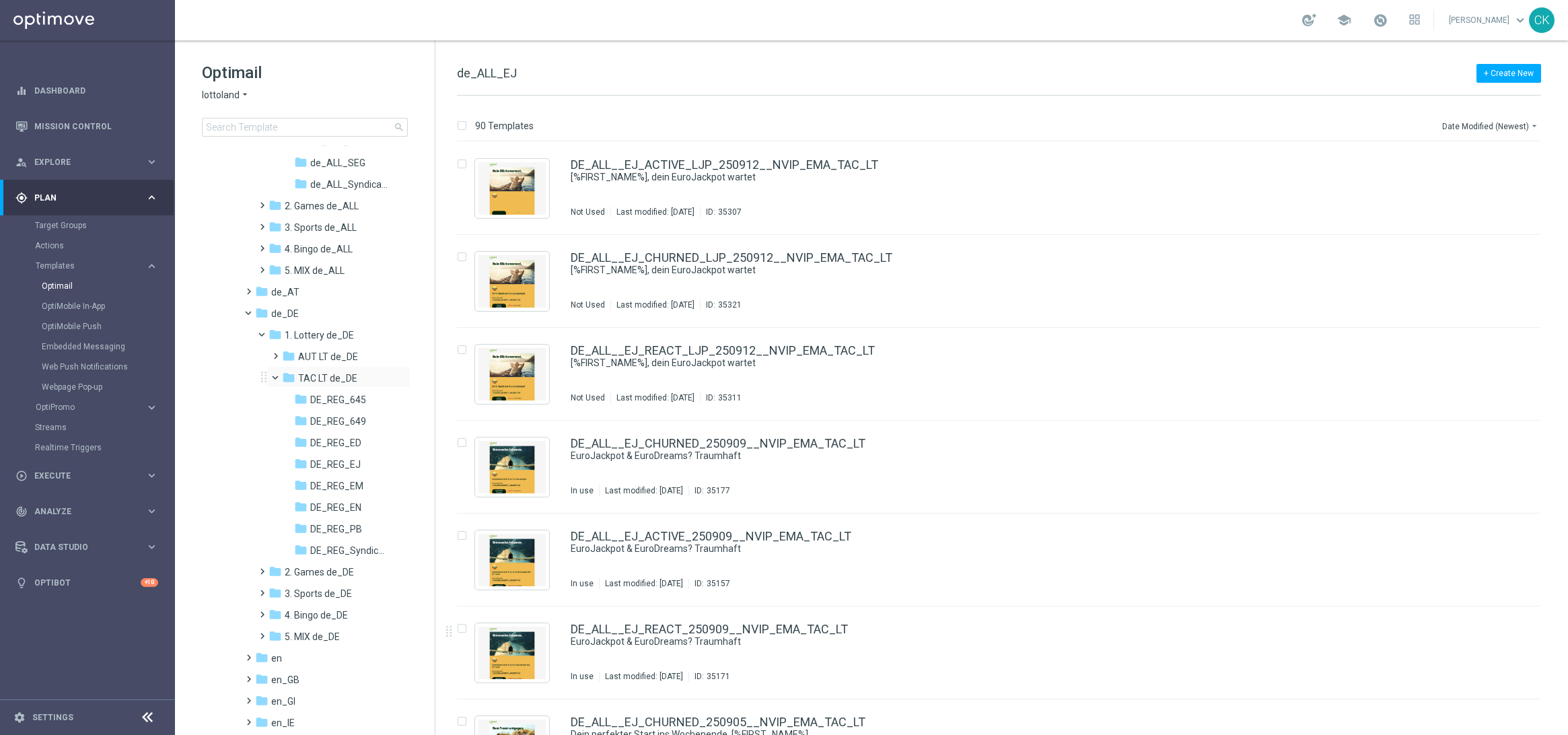
scroll to position [424, 0]
click at [320, 465] on span "DE_REG_EJ" at bounding box center [336, 466] width 50 height 12
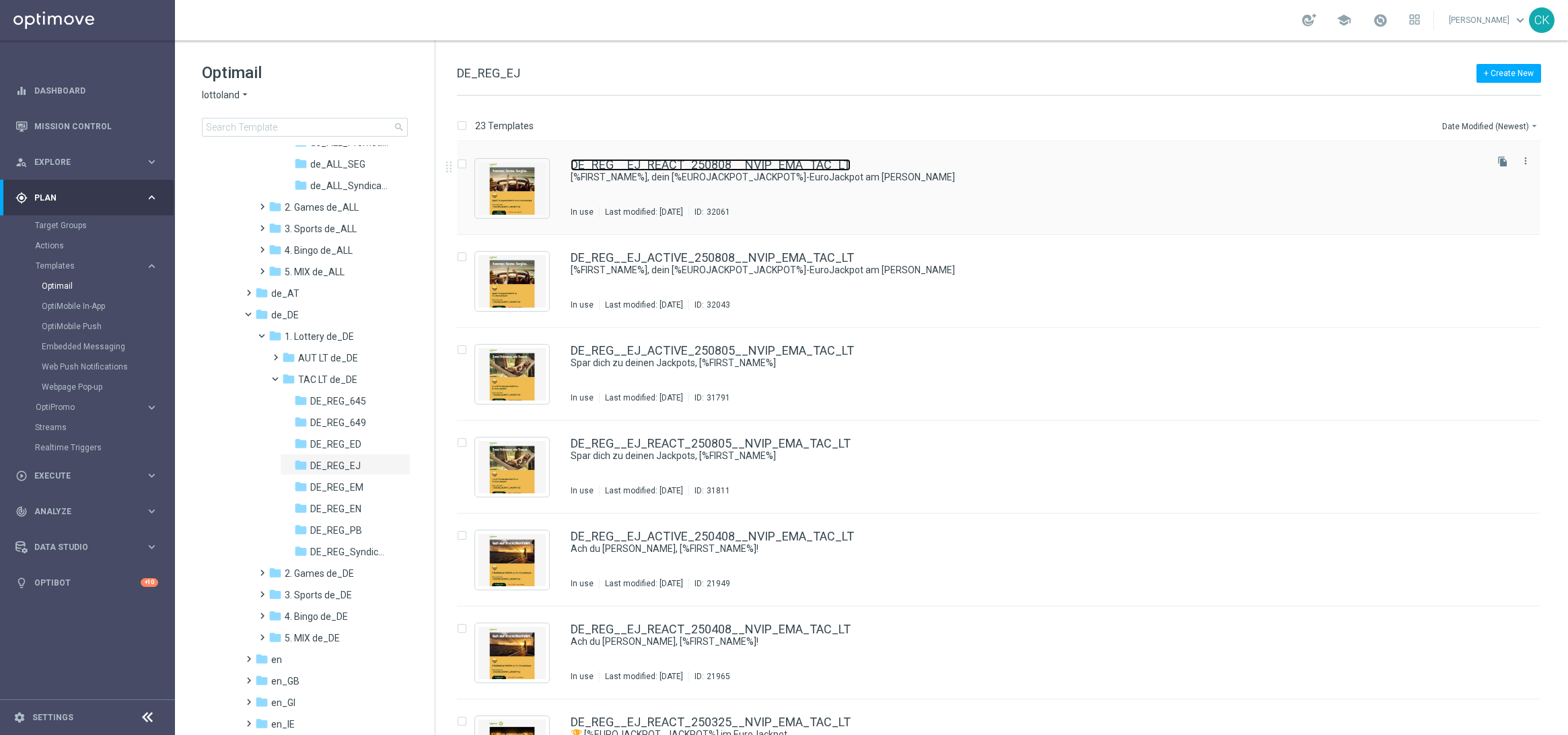
click at [680, 163] on link "DE_REG__EJ_REACT_250808__NVIP_EMA_TAC_LT" at bounding box center [711, 165] width 280 height 12
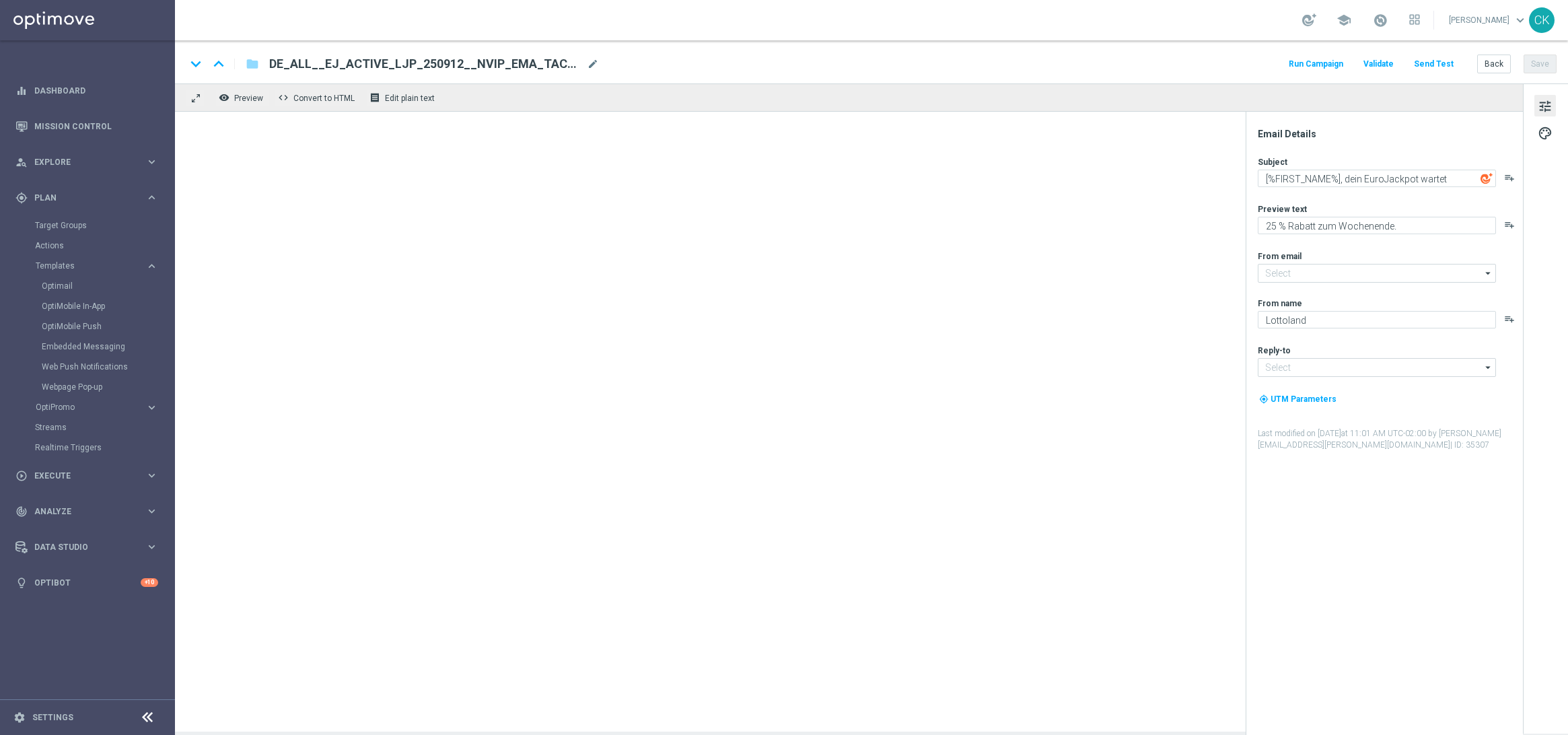
type input "[EMAIL_ADDRESS][DOMAIN_NAME]"
type textarea "[%FIRST_NAME%], dein [%EUROJACKPOT_JACKPOT%]-EuroJackpot am [PERSON_NAME]"
type textarea "Hol dir Spiel77 und Super6 GRATIS dazu."
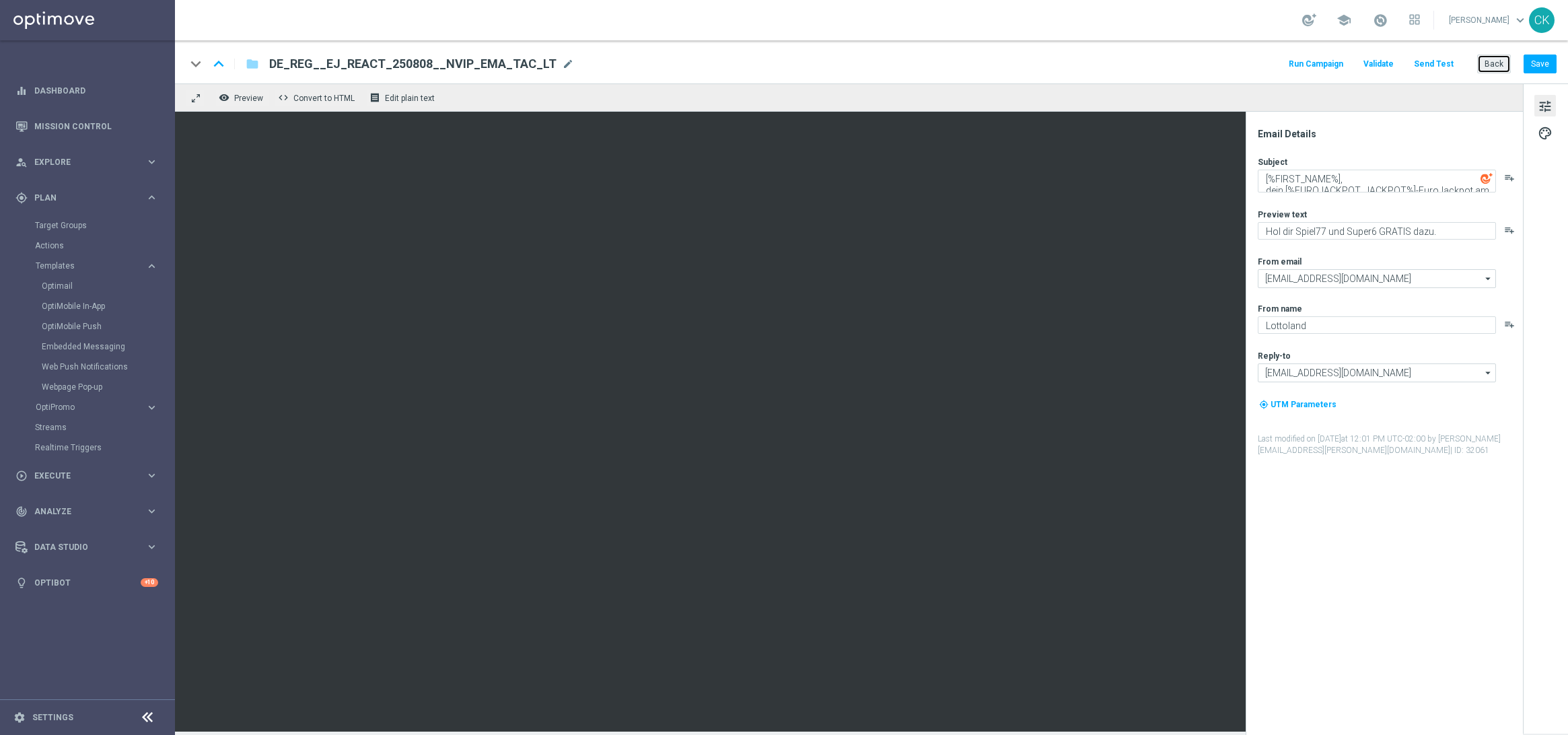
click at [1500, 61] on button "Back" at bounding box center [1495, 64] width 34 height 19
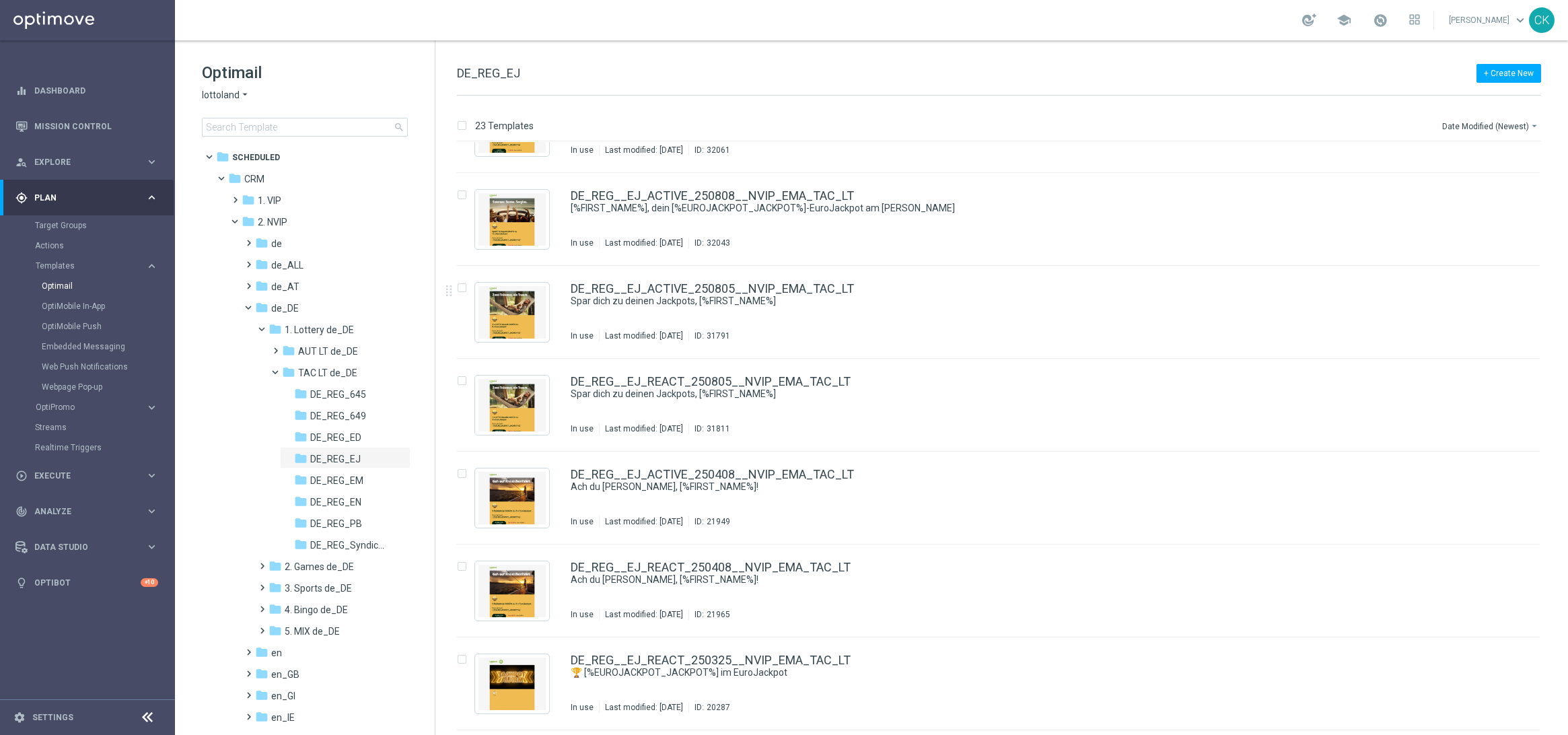
scroll to position [58, 0]
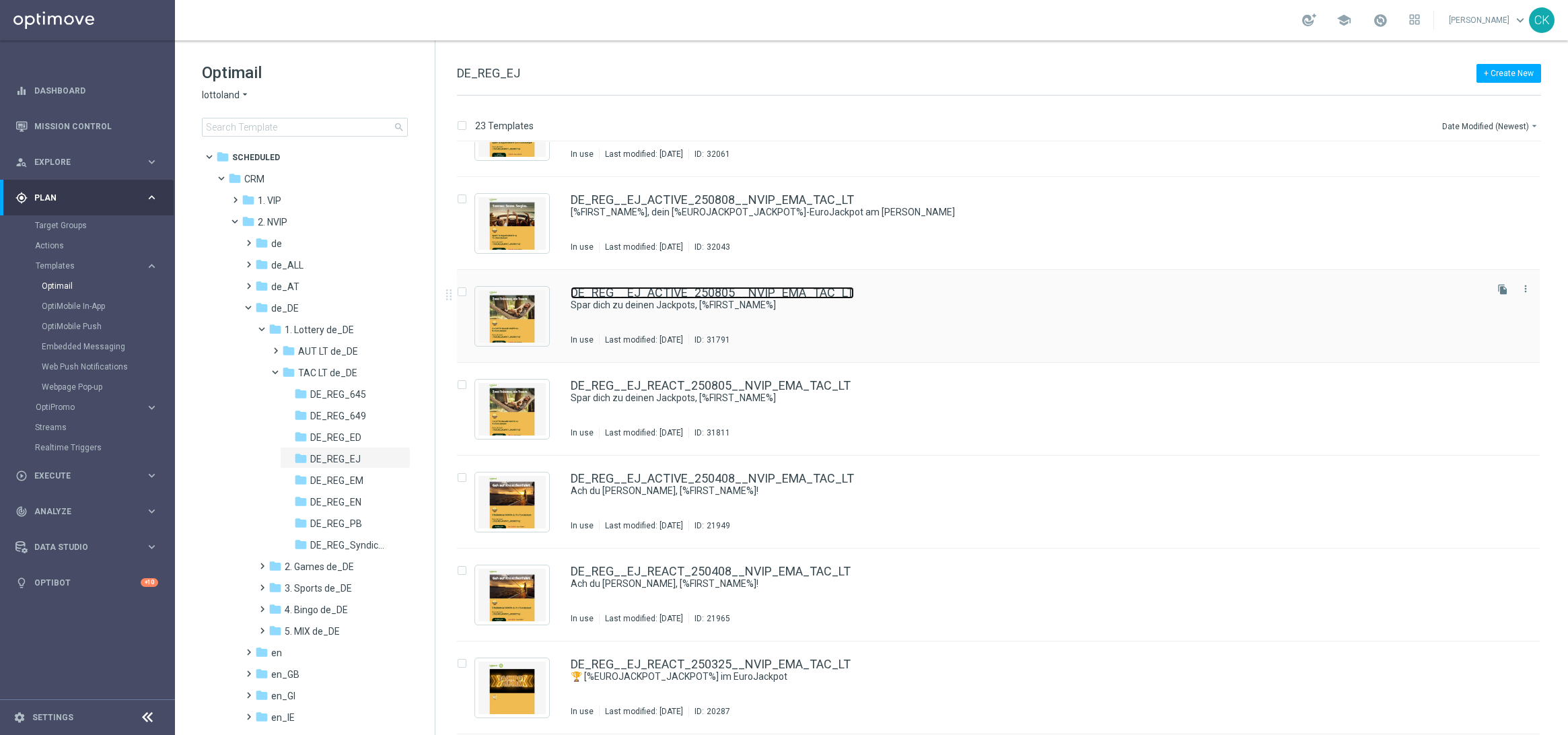
click at [642, 287] on link "DE_REG__EJ_ACTIVE_250805__NVIP_EMA_TAC_LT" at bounding box center [712, 293] width 283 height 12
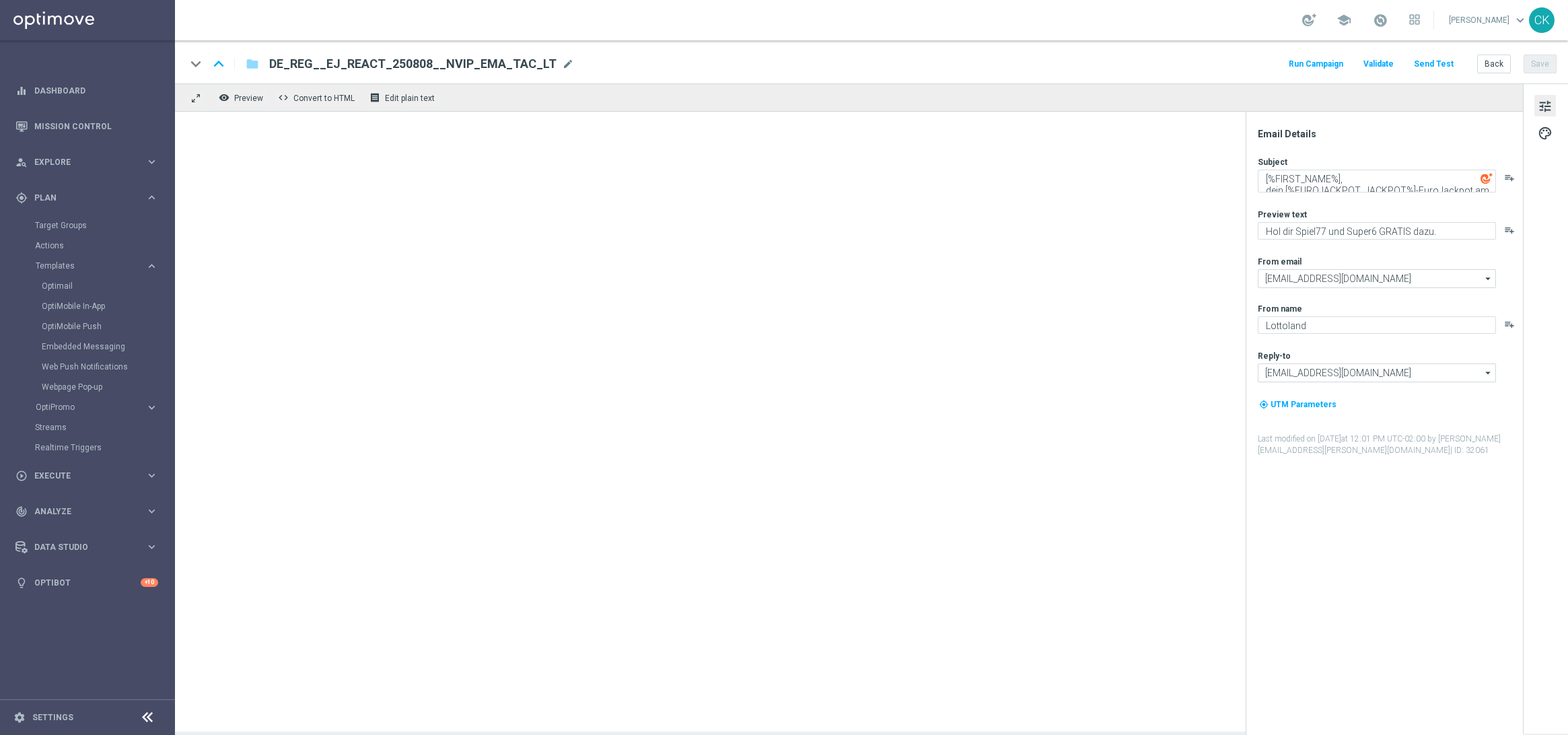
type textarea "Spar dich zu deinen Jackpots, [%FIRST_NAME%]"
type textarea "GRATIS LOTTO zum EuroJackpot."
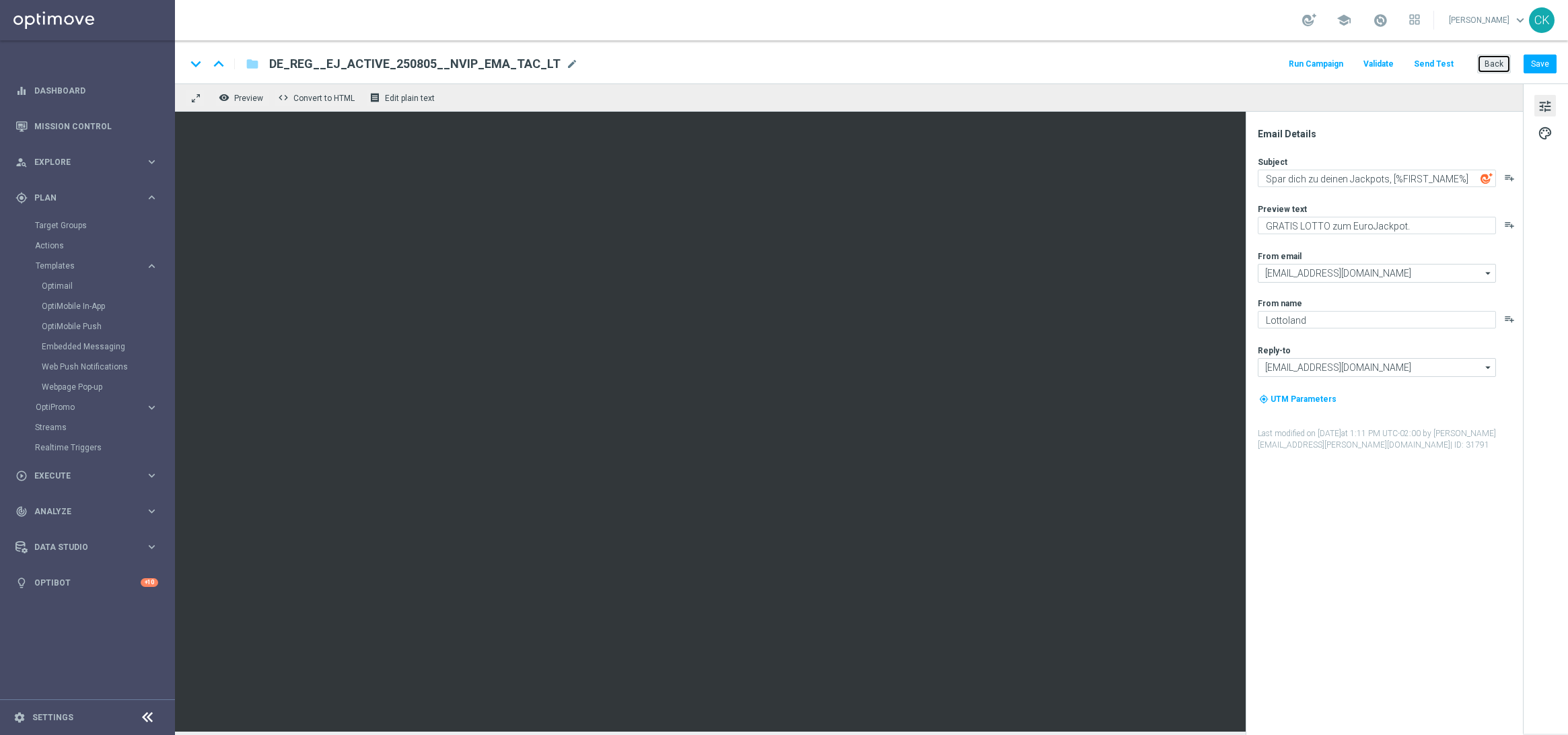
click at [1494, 57] on button "Back" at bounding box center [1495, 64] width 34 height 19
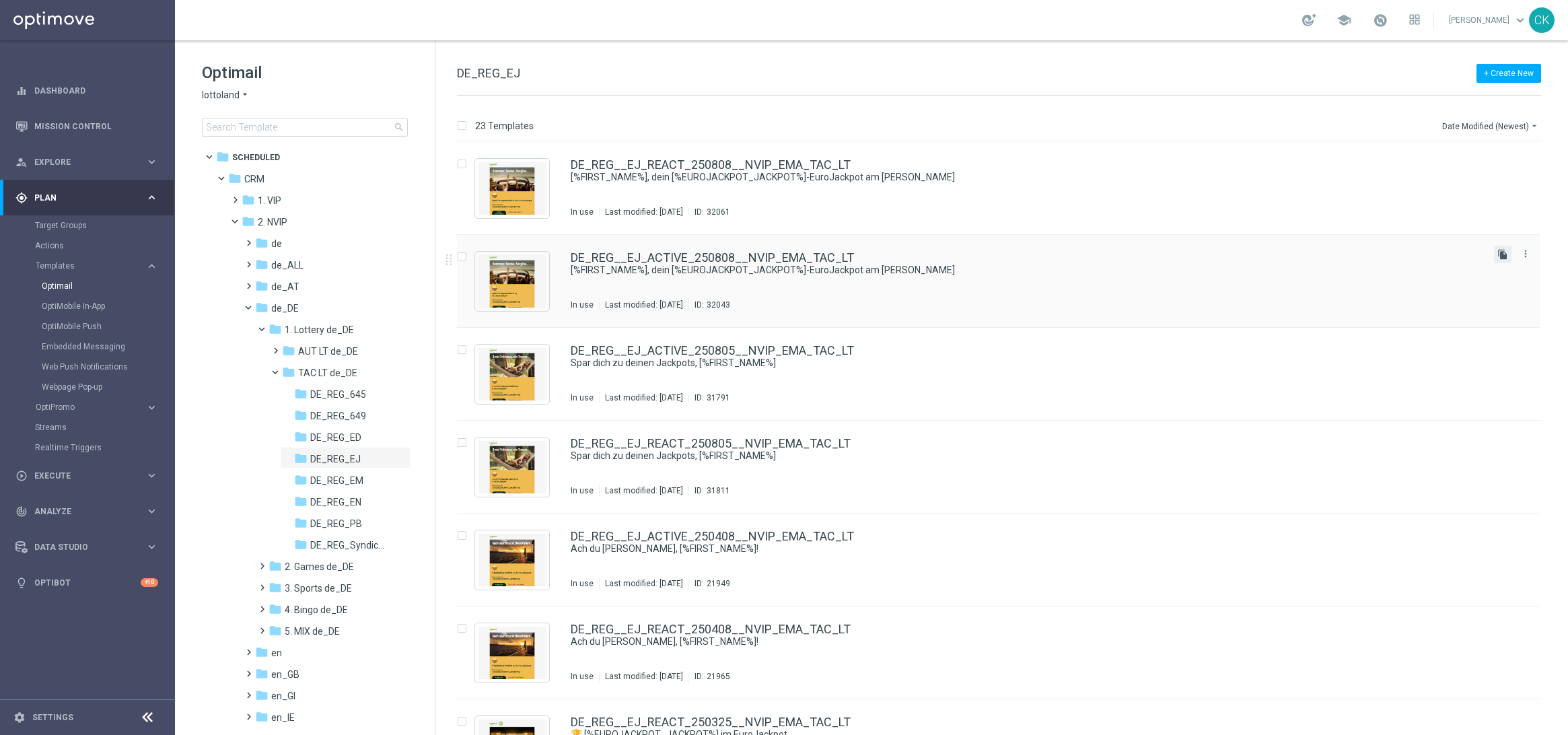
click at [1501, 253] on icon "file_copy" at bounding box center [1503, 254] width 11 height 11
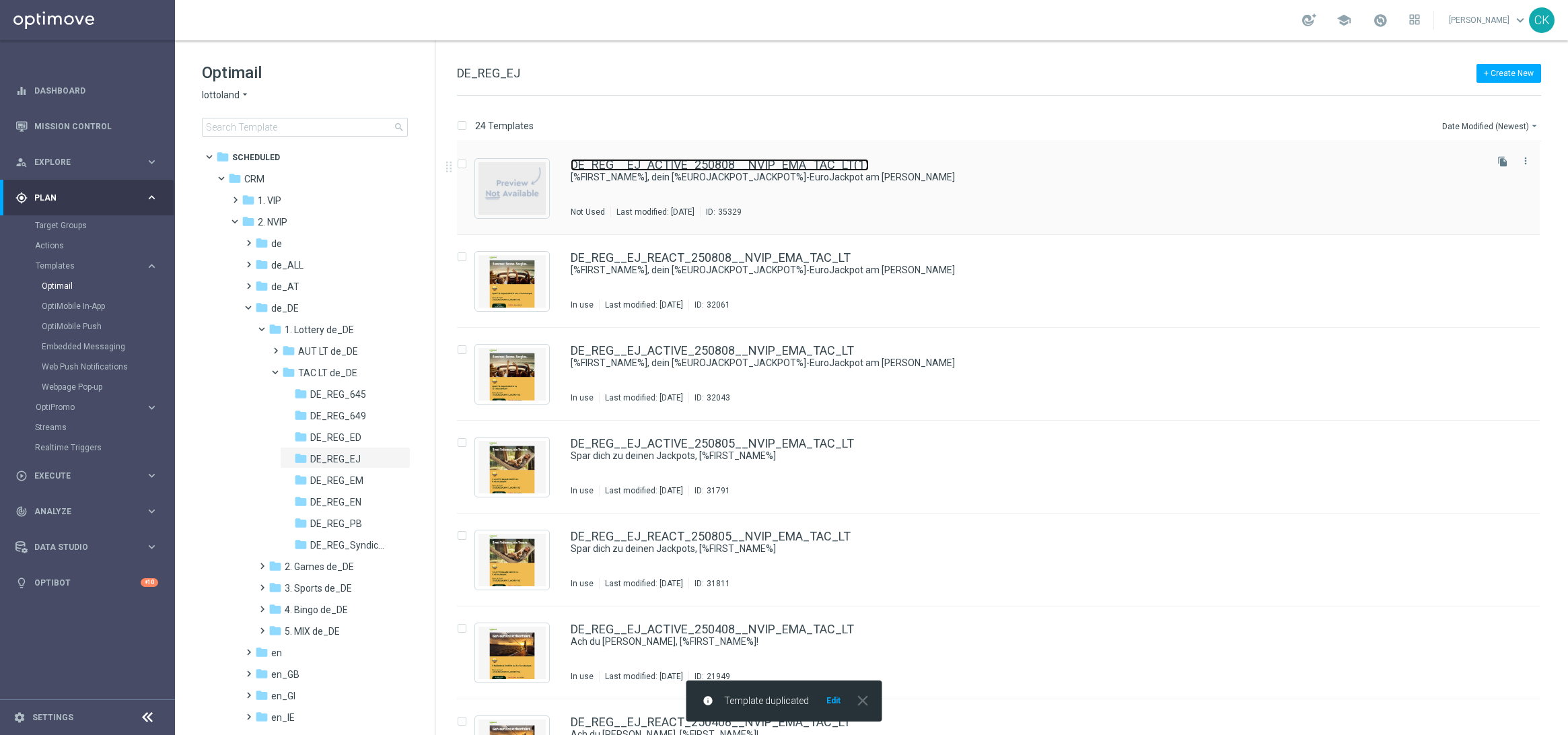
click at [657, 159] on link "DE_REG__EJ_ACTIVE_250808__NVIP_EMA_TAC_LT(1)" at bounding box center [720, 165] width 298 height 12
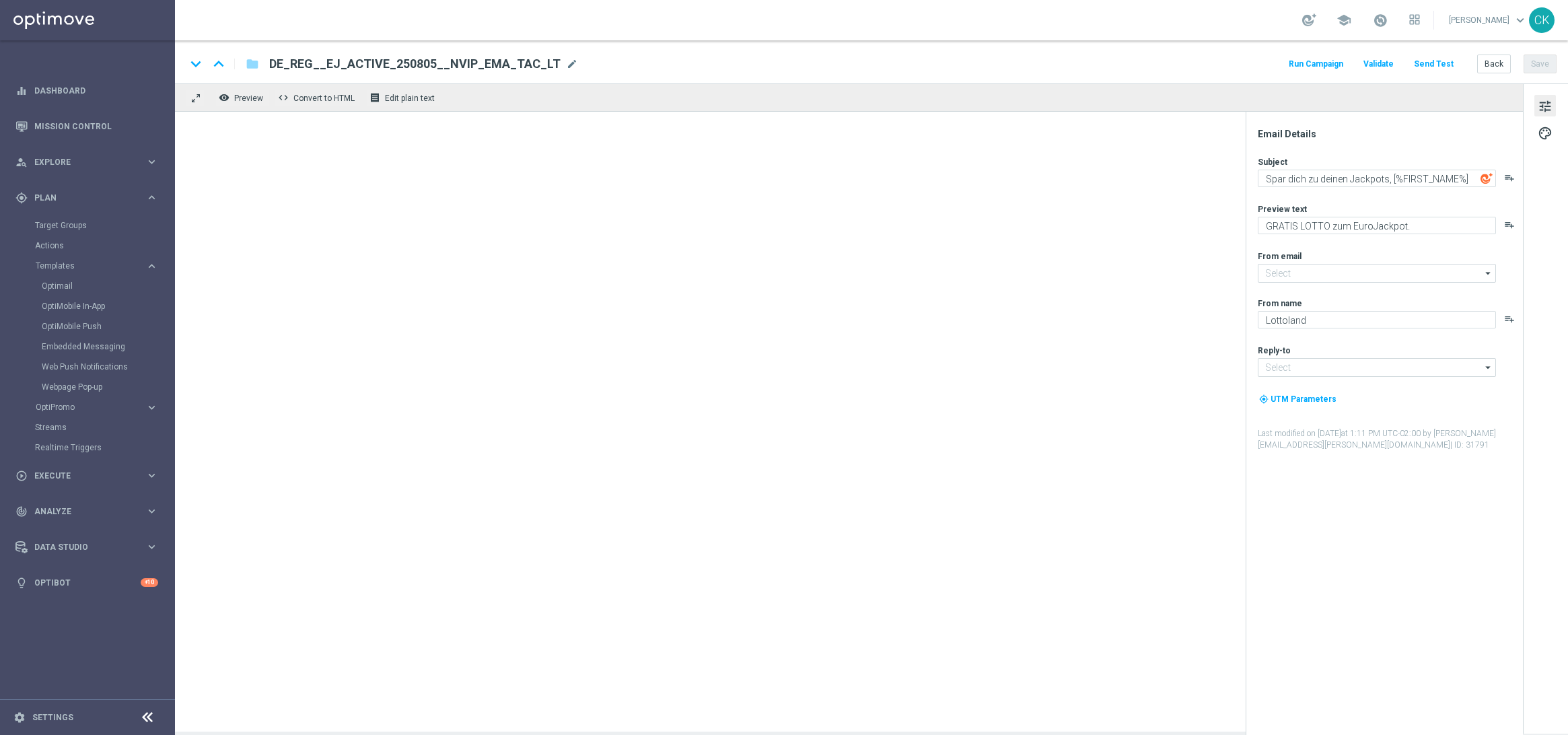
type input "[EMAIL_ADDRESS][DOMAIN_NAME]"
type textarea "[%FIRST_NAME%], dein [%EUROJACKPOT_JACKPOT%]-EuroJackpot am [PERSON_NAME]"
type textarea "Hol dir Spiel77 und Super6 GRATIS dazu."
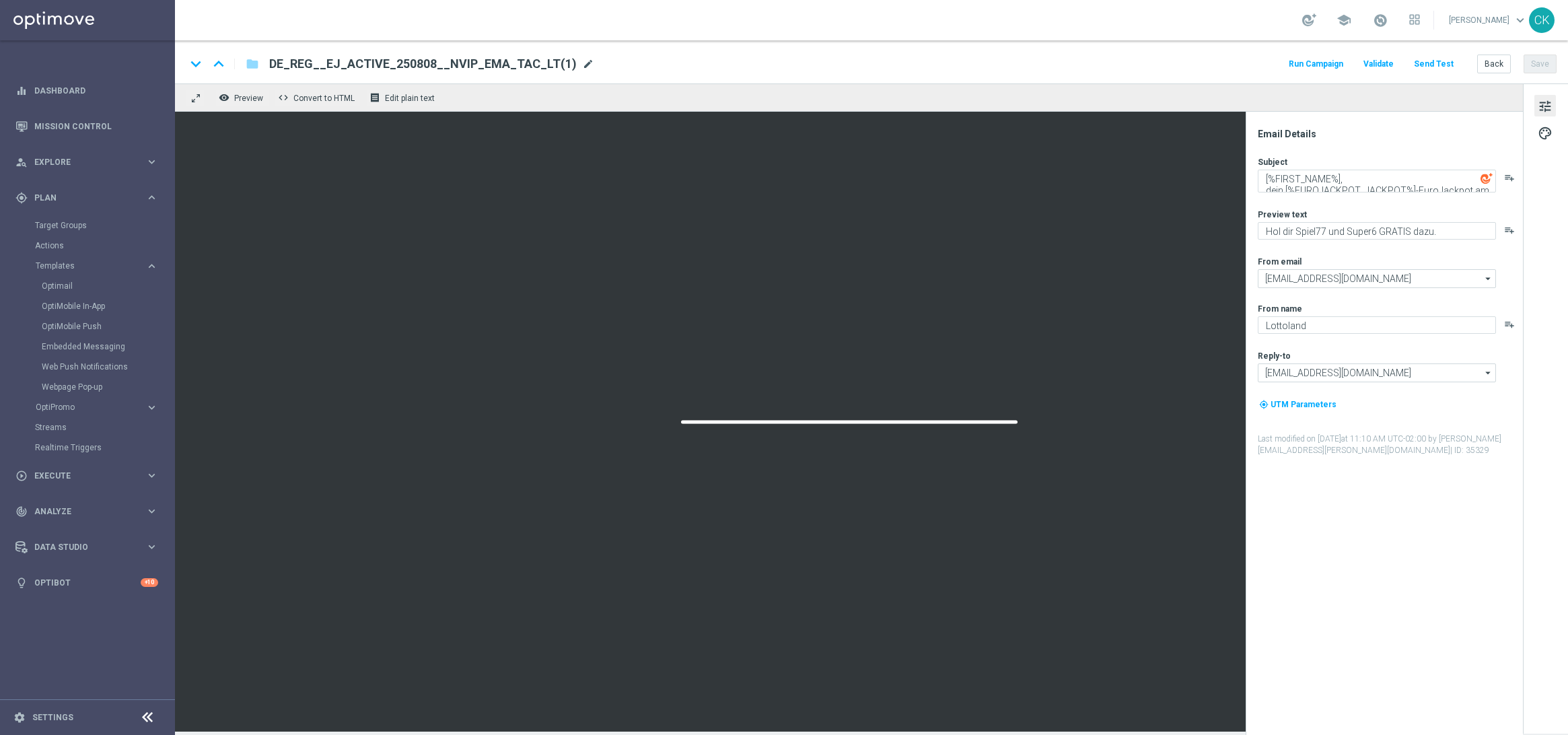
click at [582, 63] on span "mode_edit" at bounding box center [589, 64] width 12 height 12
click at [544, 63] on input "DE_REG__EJ_ACTIVE_250808__NVIP_EMA_TAC_LT(1)" at bounding box center [436, 64] width 334 height 18
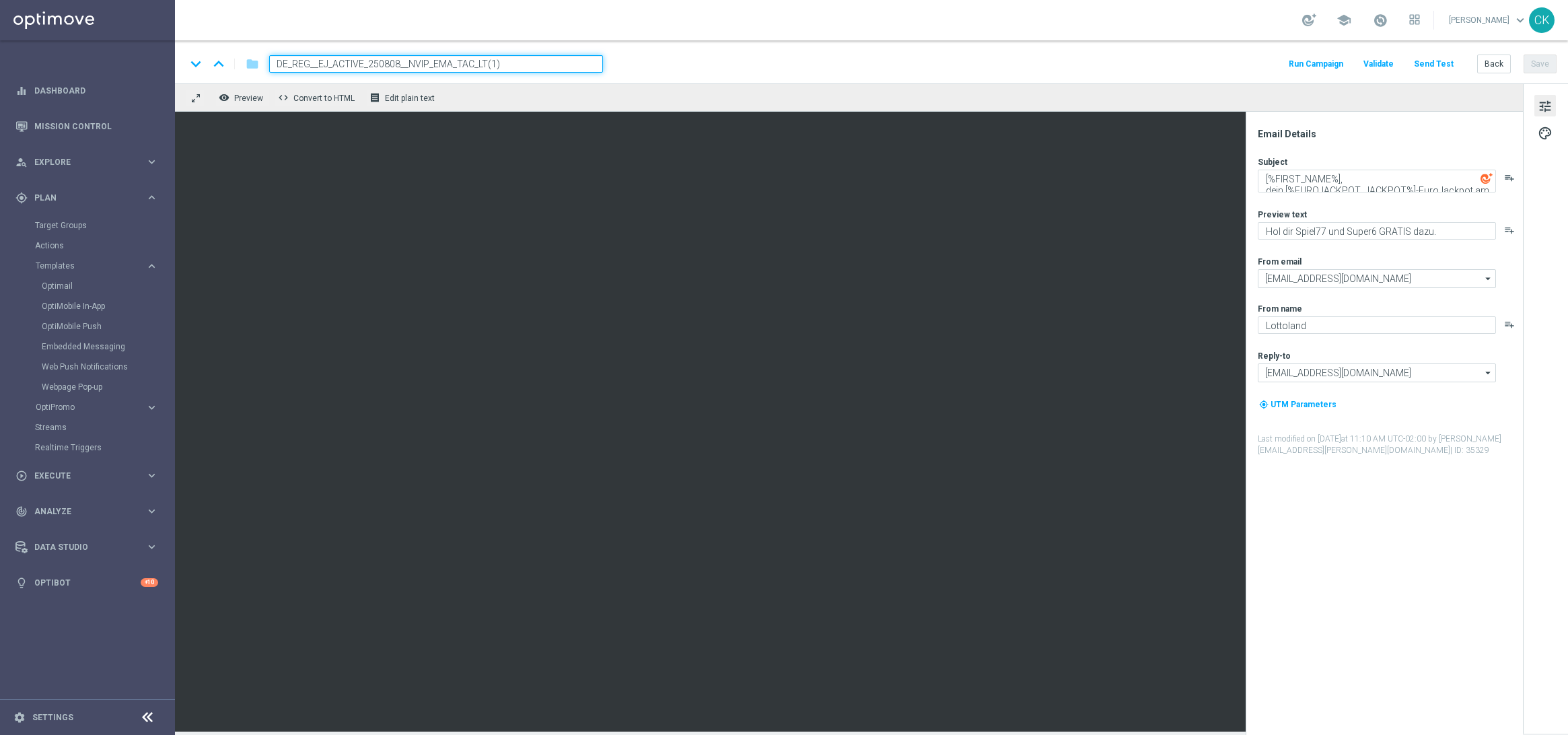
paste input "HJP_250912__NVIP_EMA_TAC_LT"
type input "DE_REG__EJ_ACTIVE_HJP_250912__NVIP_EMA_TAC_LT"
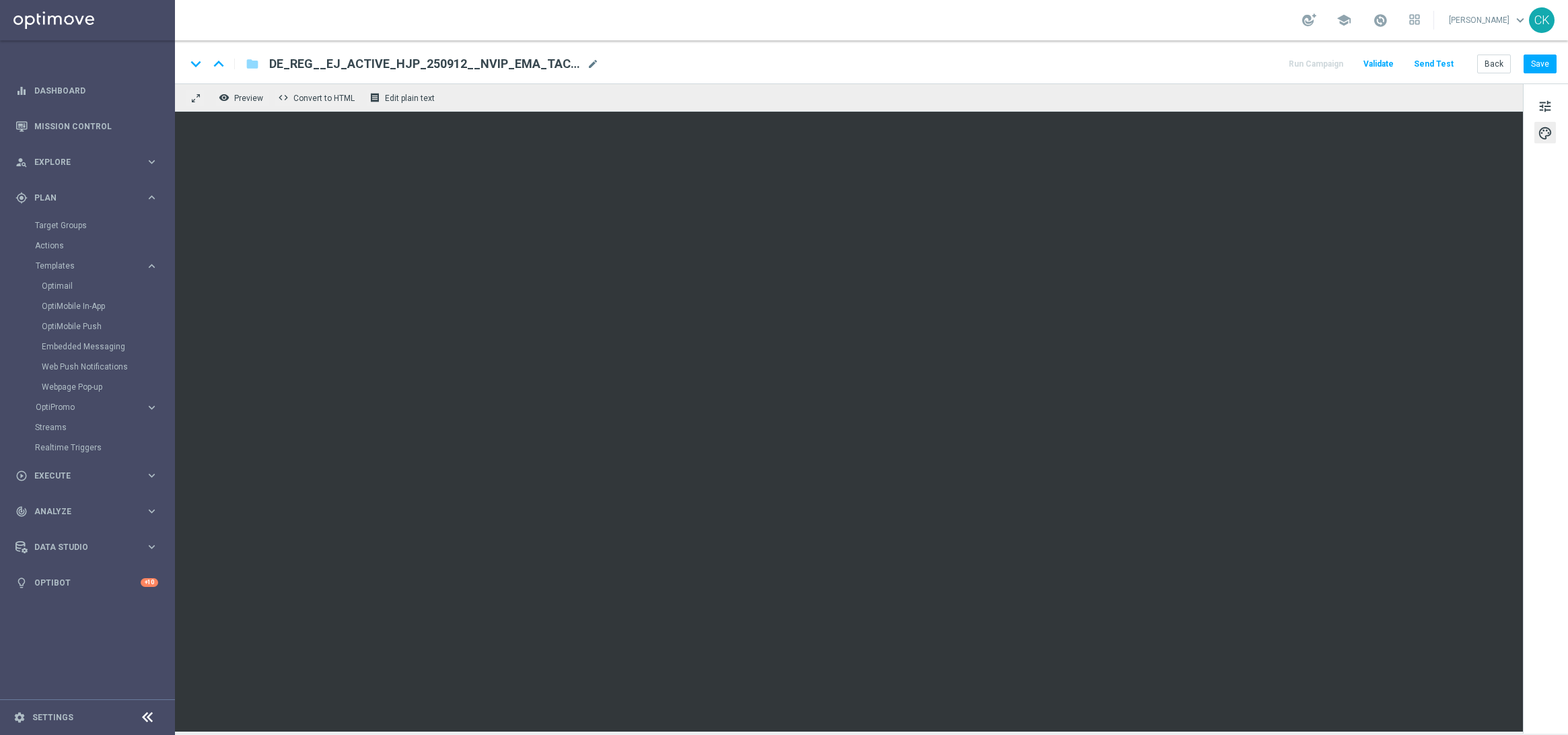
click at [1546, 126] on span "palette" at bounding box center [1546, 133] width 15 height 18
click at [1546, 99] on span "tune" at bounding box center [1546, 107] width 15 height 18
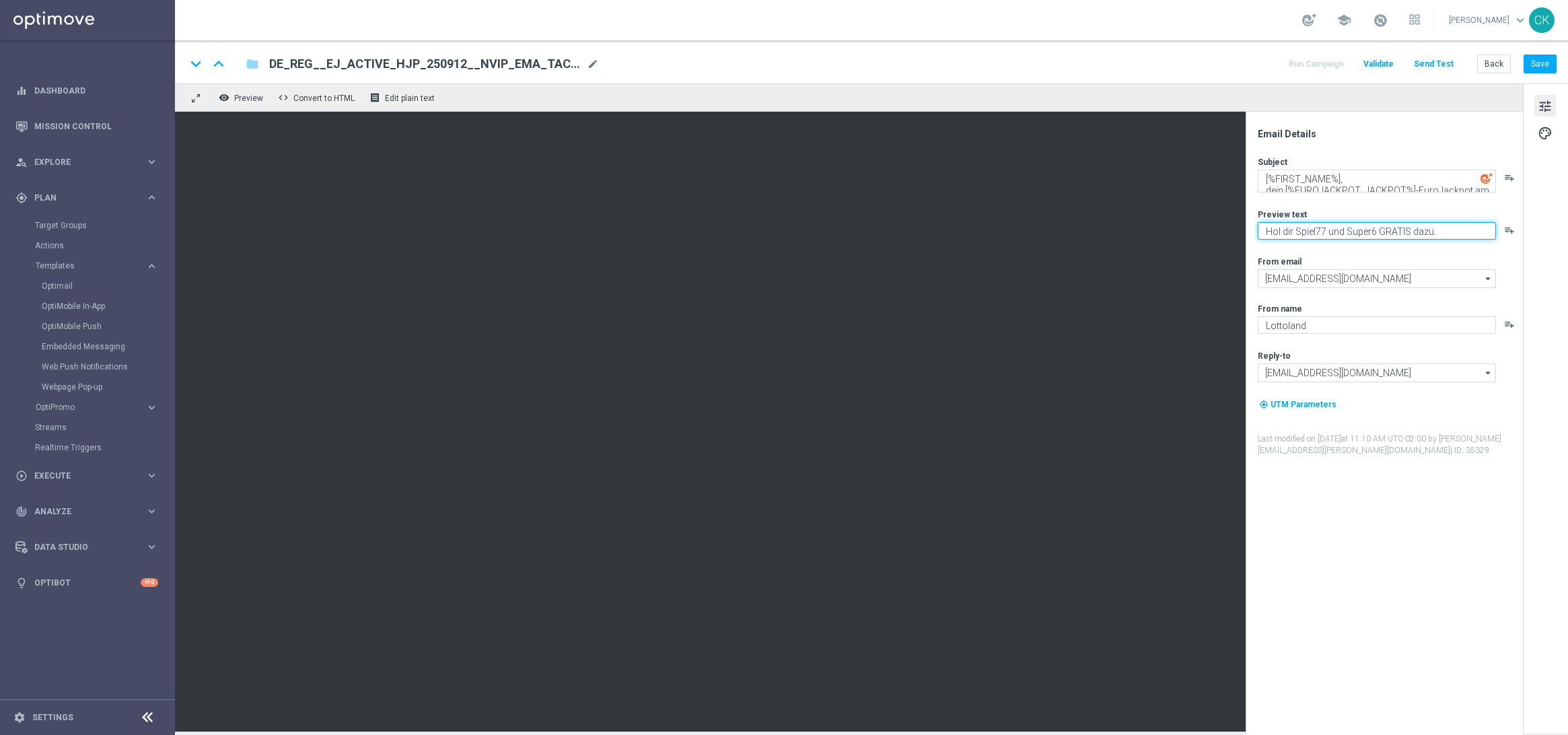
click at [1358, 231] on textarea "Hol dir Spiel77 und Super6 GRATIS dazu." at bounding box center [1377, 231] width 239 height 18
click at [1453, 234] on textarea "Extra-Gewinnchancen zum Sparpreis." at bounding box center [1377, 231] width 239 height 18
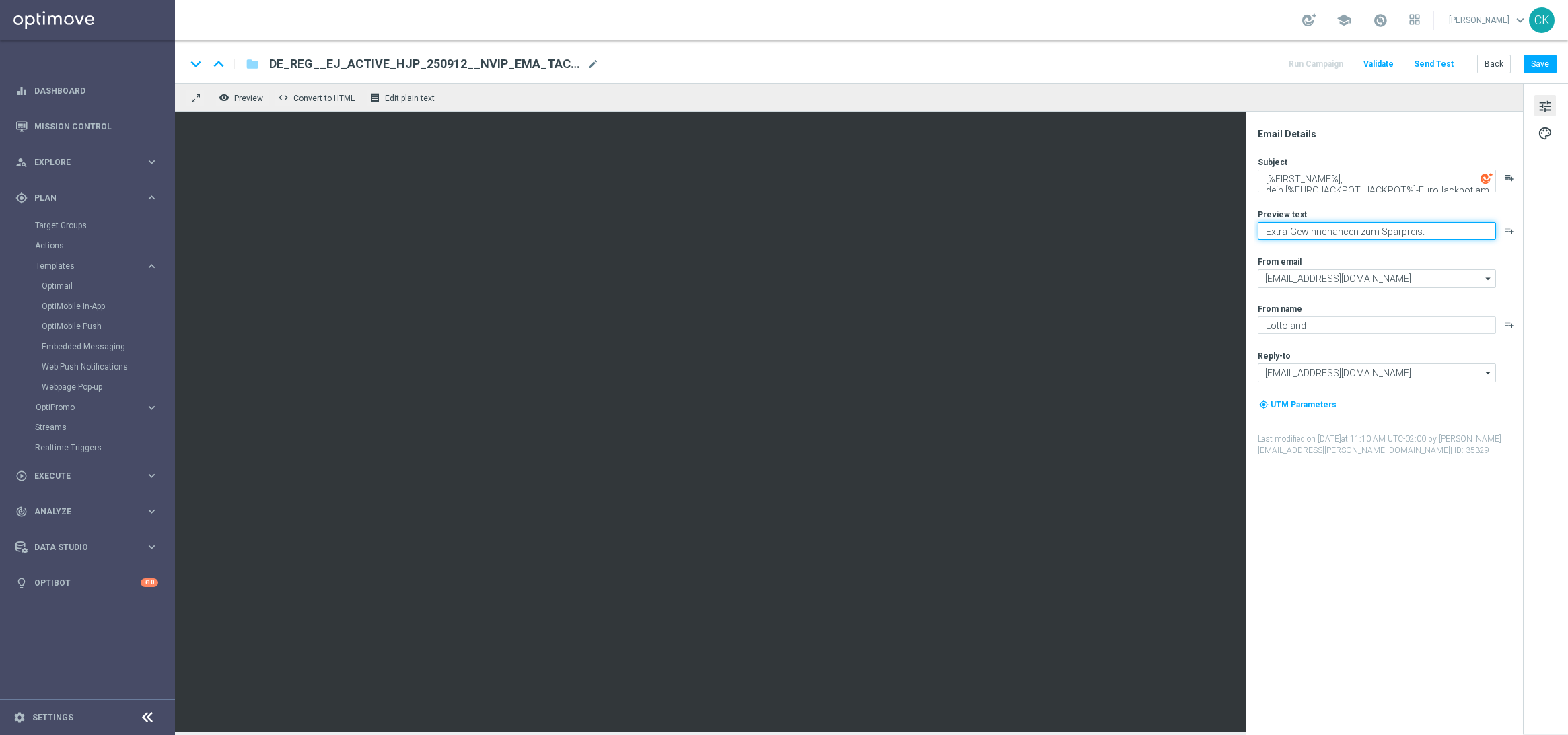
click at [1453, 234] on textarea "Extra-Gewinnchancen zum Sparpreis." at bounding box center [1377, 231] width 239 height 18
type textarea "Extra-Gewinnchancen zum Sparpreis."
click at [1395, 247] on div "Subject [%FIRST_NAME%], dein [%EUROJACKPOT_JACKPOT%]-EuroJackpot am [PERSON_NAM…" at bounding box center [1390, 307] width 264 height 301
click at [1547, 131] on span "palette" at bounding box center [1546, 133] width 15 height 18
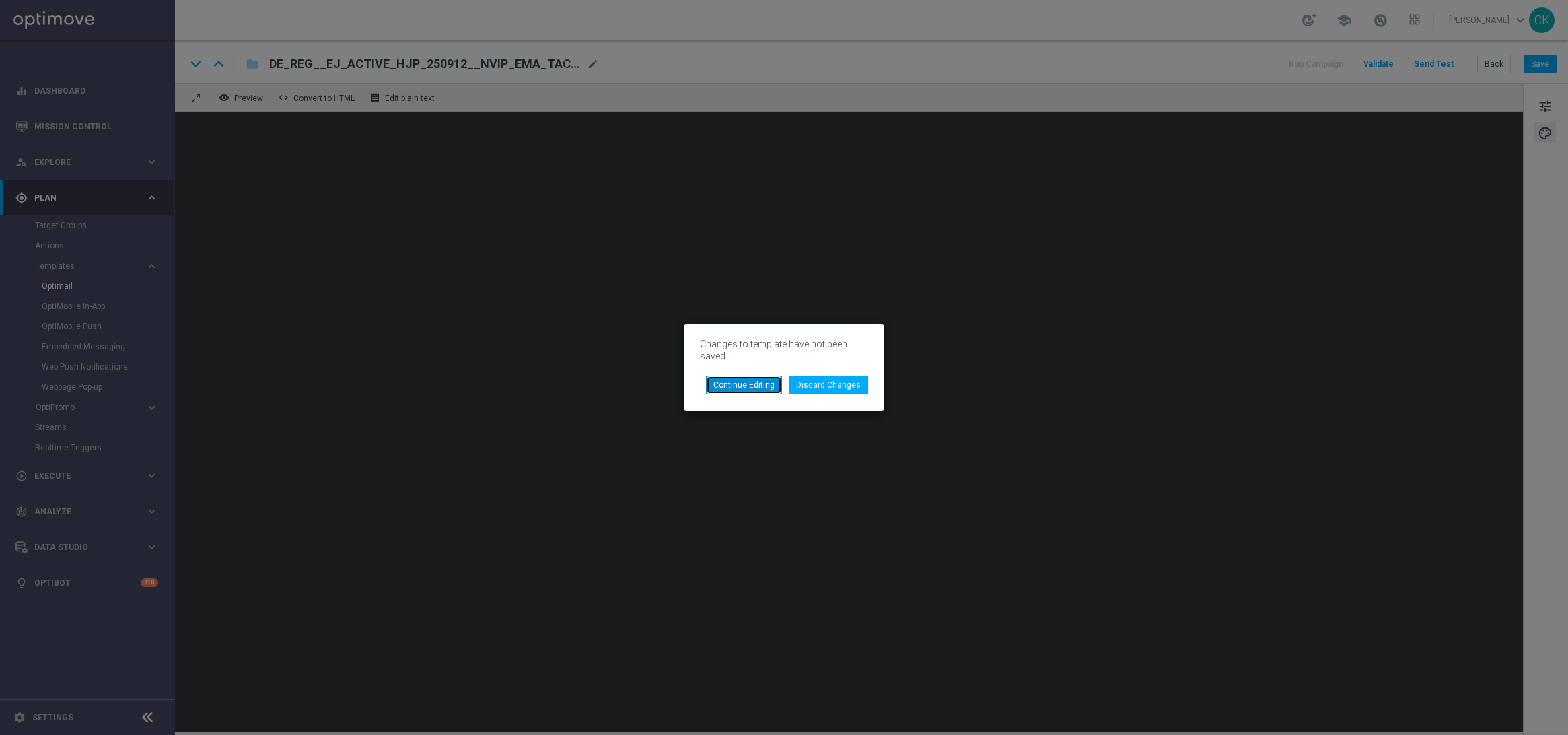
click at [725, 388] on button "Continue Editing" at bounding box center [744, 386] width 76 height 19
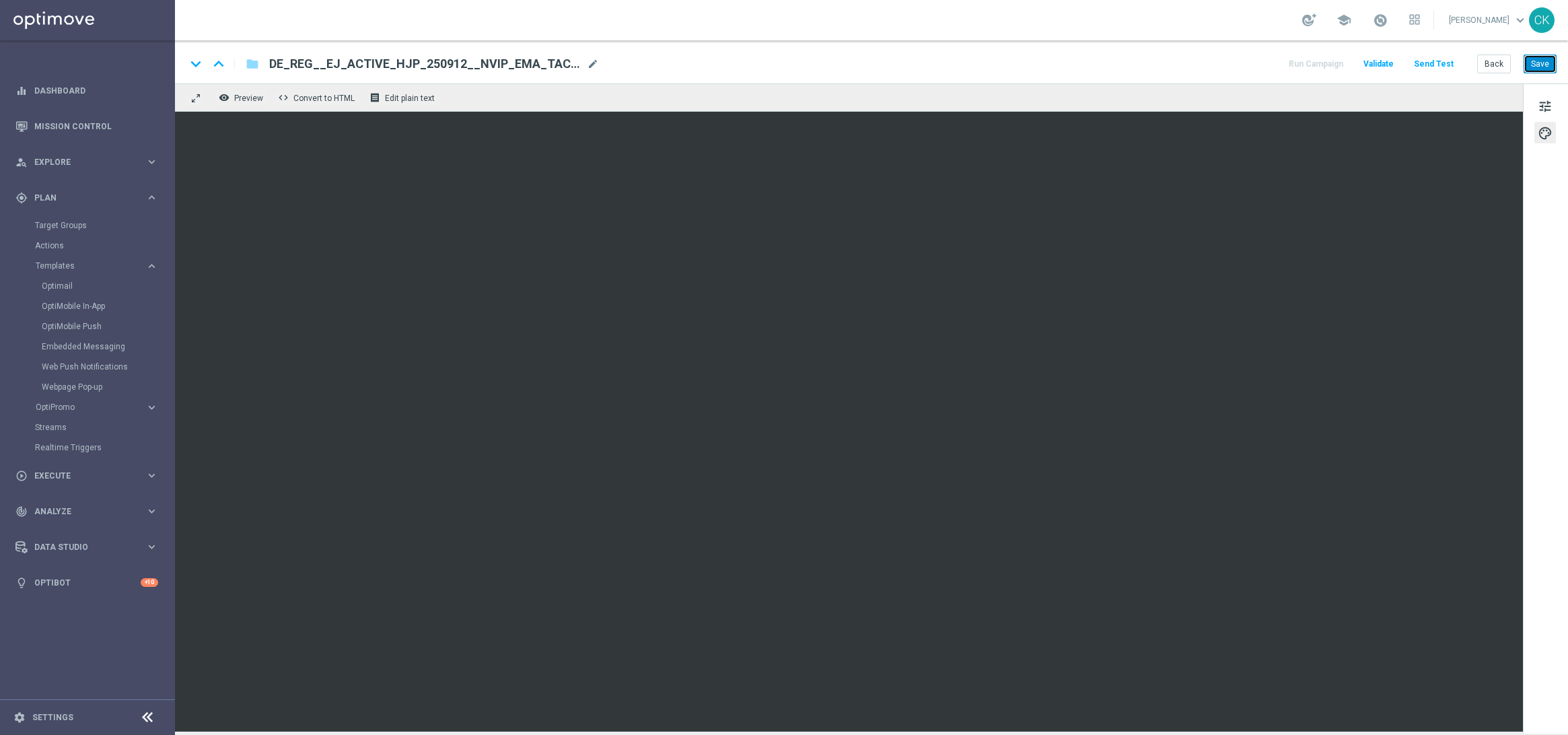
click at [1539, 68] on button "Save" at bounding box center [1540, 64] width 33 height 19
click at [1541, 70] on button "Save" at bounding box center [1540, 64] width 33 height 19
click at [1541, 69] on button "Save" at bounding box center [1540, 64] width 33 height 19
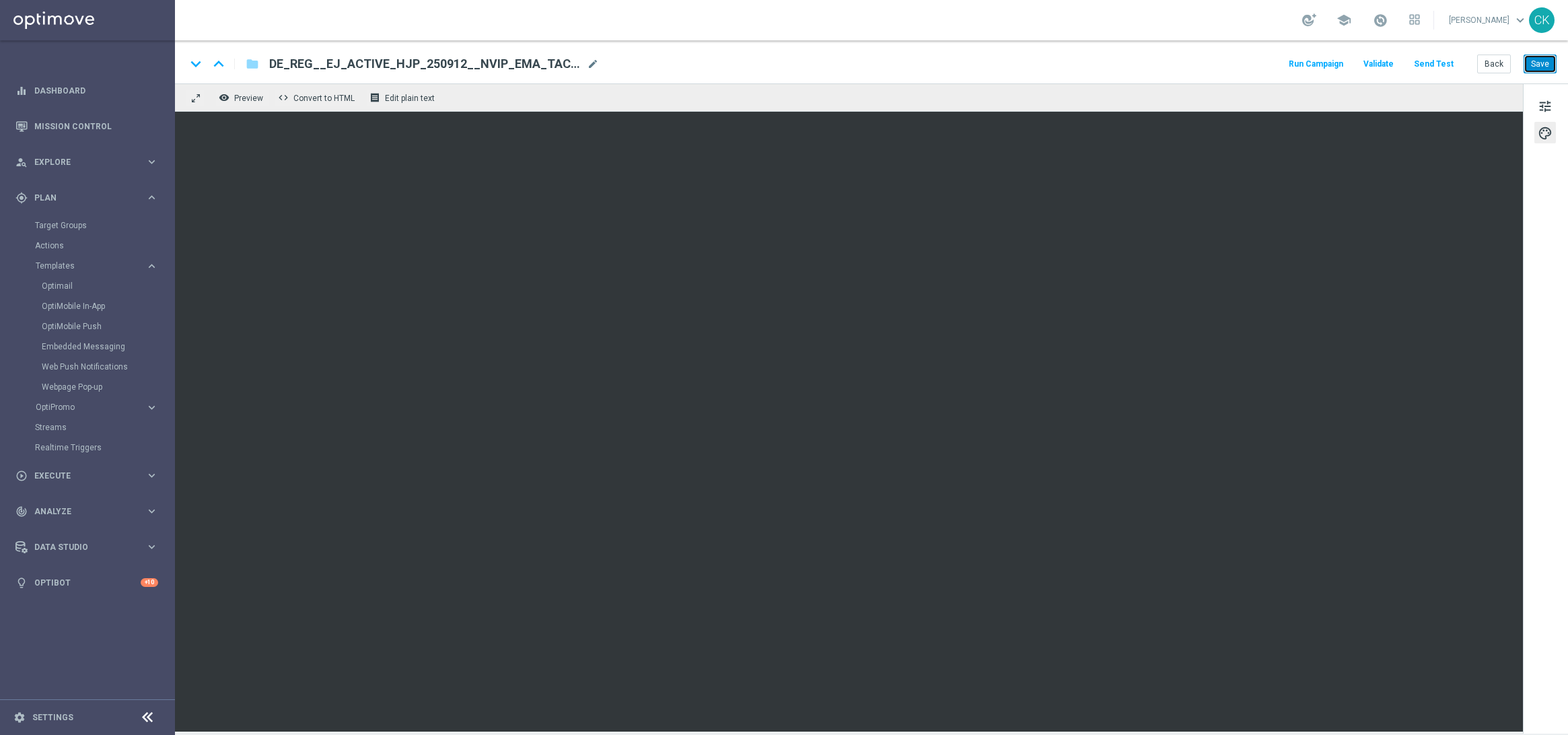
click at [1541, 69] on button "Save" at bounding box center [1540, 64] width 33 height 19
click at [1539, 104] on span "tune" at bounding box center [1546, 107] width 15 height 18
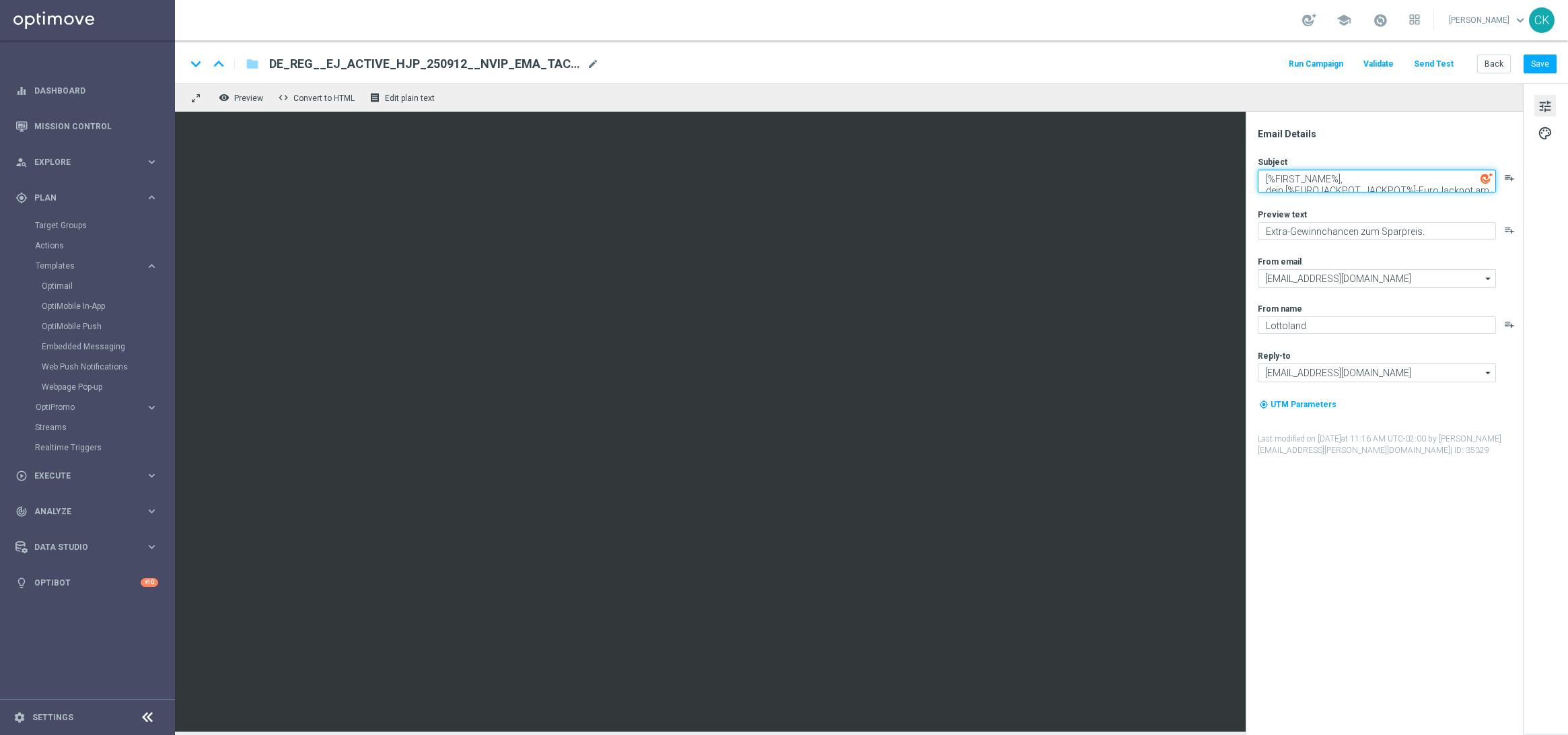
click at [1261, 179] on textarea "[%FIRST_NAME%], dein [%EUROJACKPOT_JACKPOT%]-EuroJackpot am [PERSON_NAME]" at bounding box center [1377, 182] width 239 height 23
click at [1263, 176] on textarea "[%FIRST_NAME%], dein [%EUROJACKPOT_JACKPOT%]-EuroJackpot am [PERSON_NAME]" at bounding box center [1377, 182] width 239 height 23
paste textarea "🚨"
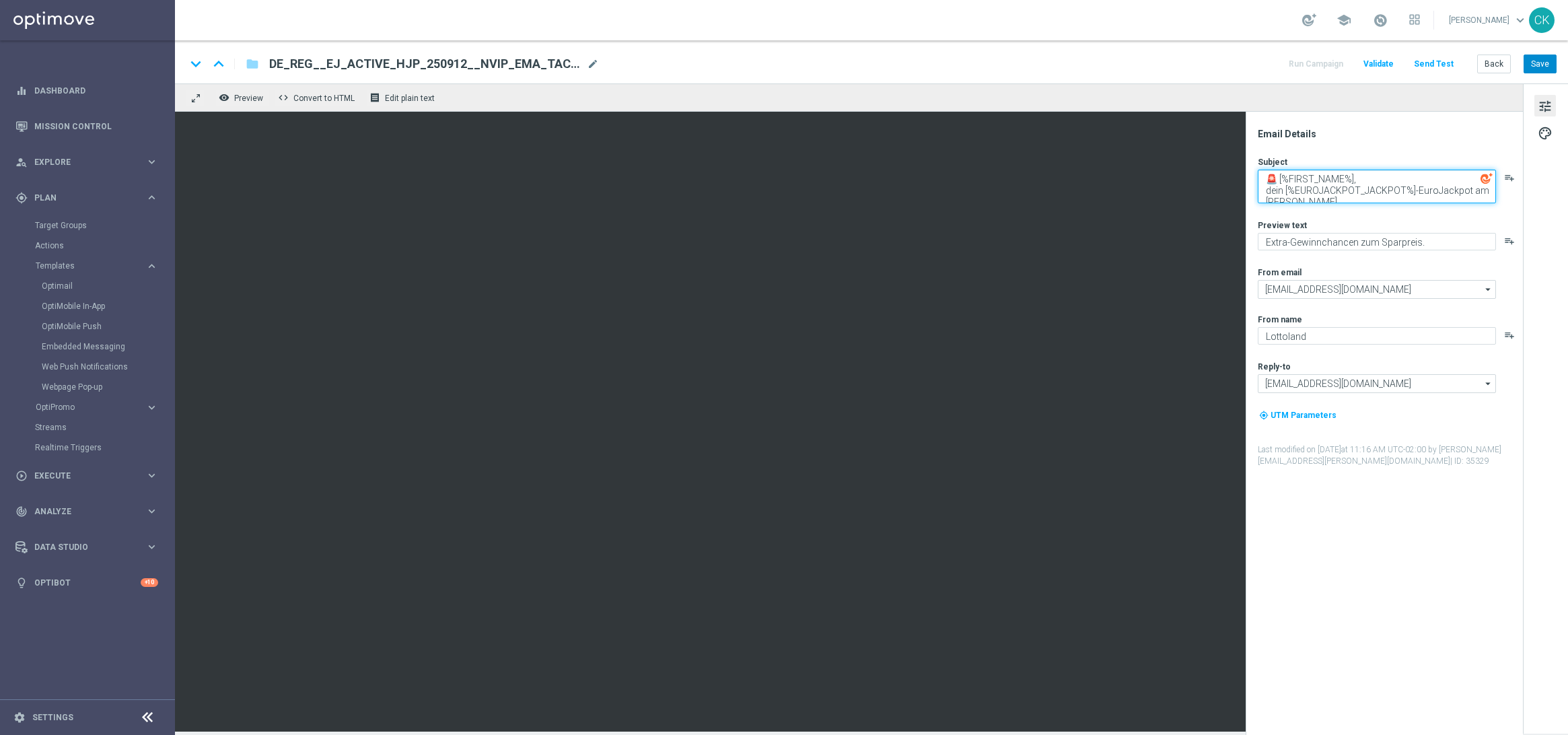
type textarea "🚨 [%FIRST_NAME%], dein [%EUROJACKPOT_JACKPOT%]-EuroJackpot am [PERSON_NAME]"
click at [1536, 62] on button "Save" at bounding box center [1540, 64] width 33 height 19
click at [1490, 61] on button "Back" at bounding box center [1495, 64] width 34 height 19
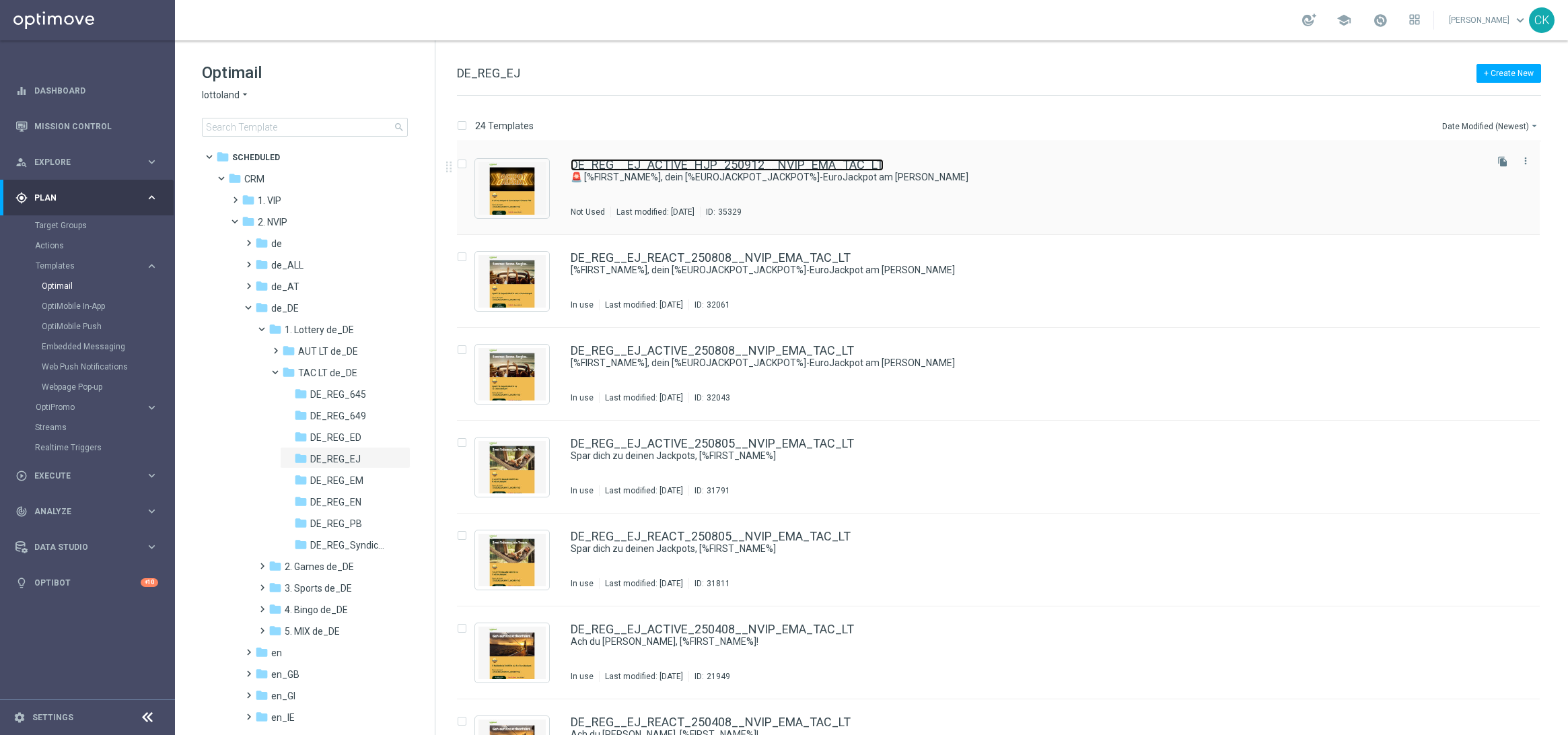
click at [695, 160] on link "DE_REG__EJ_ACTIVE_HJP_250912__NVIP_EMA_TAC_LT" at bounding box center [727, 165] width 313 height 12
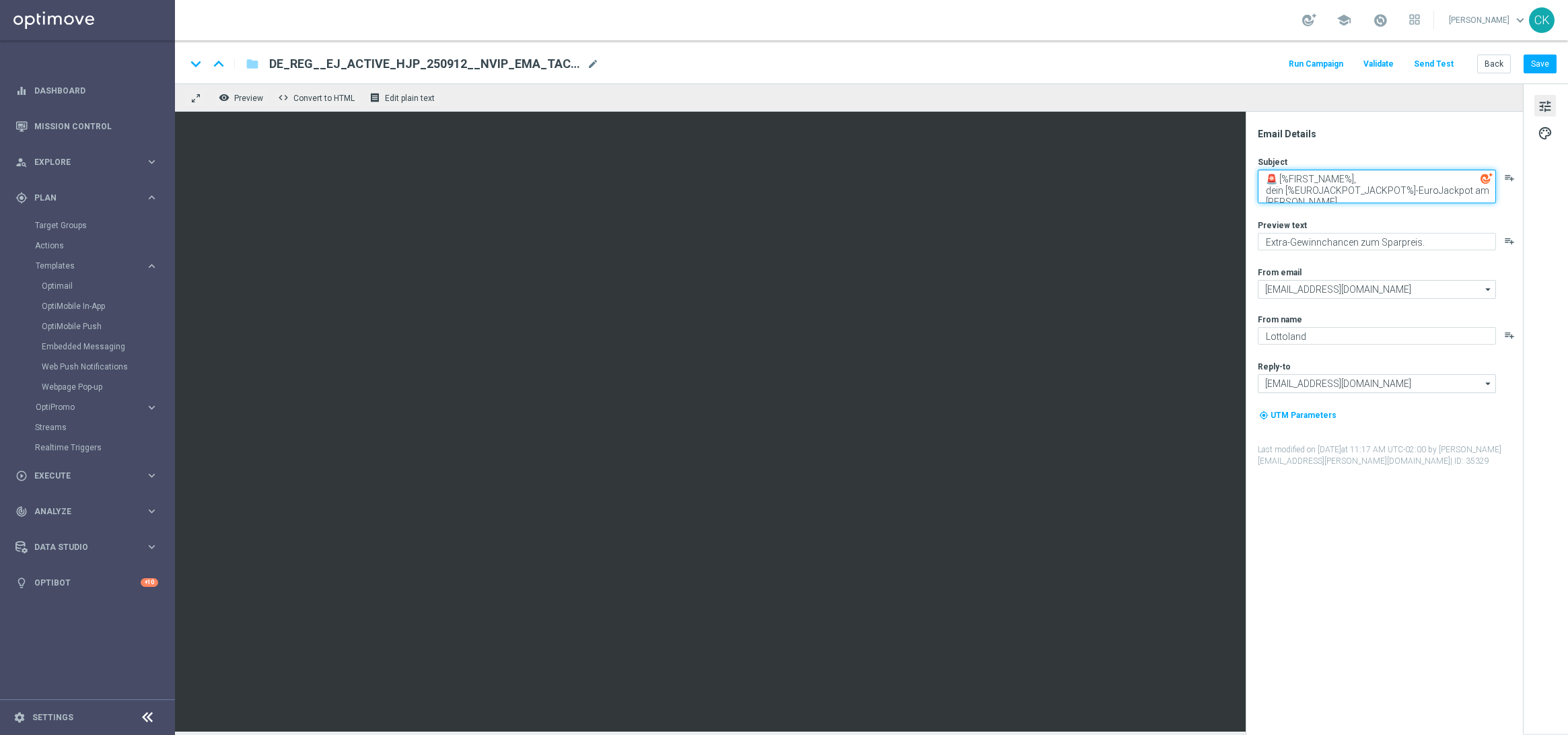
click at [1365, 194] on textarea "🚨 [%FIRST_NAME%], dein [%EUROJACKPOT_JACKPOT%]-EuroJackpot am [PERSON_NAME]" at bounding box center [1377, 187] width 239 height 34
click at [1544, 67] on button "Save" at bounding box center [1540, 64] width 33 height 19
click at [1437, 63] on button "Send Test" at bounding box center [1434, 64] width 43 height 18
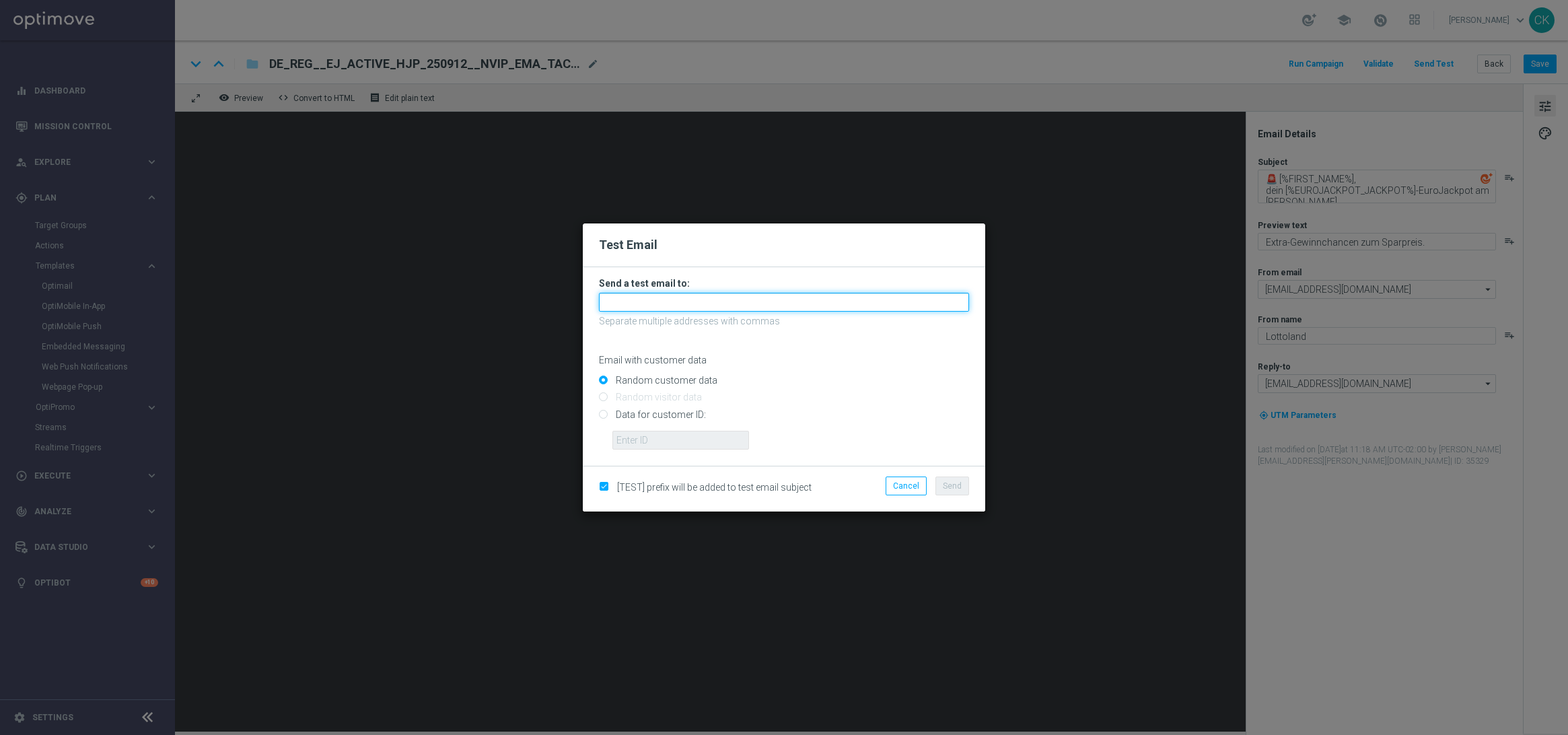
click at [761, 298] on input "text" at bounding box center [784, 303] width 370 height 19
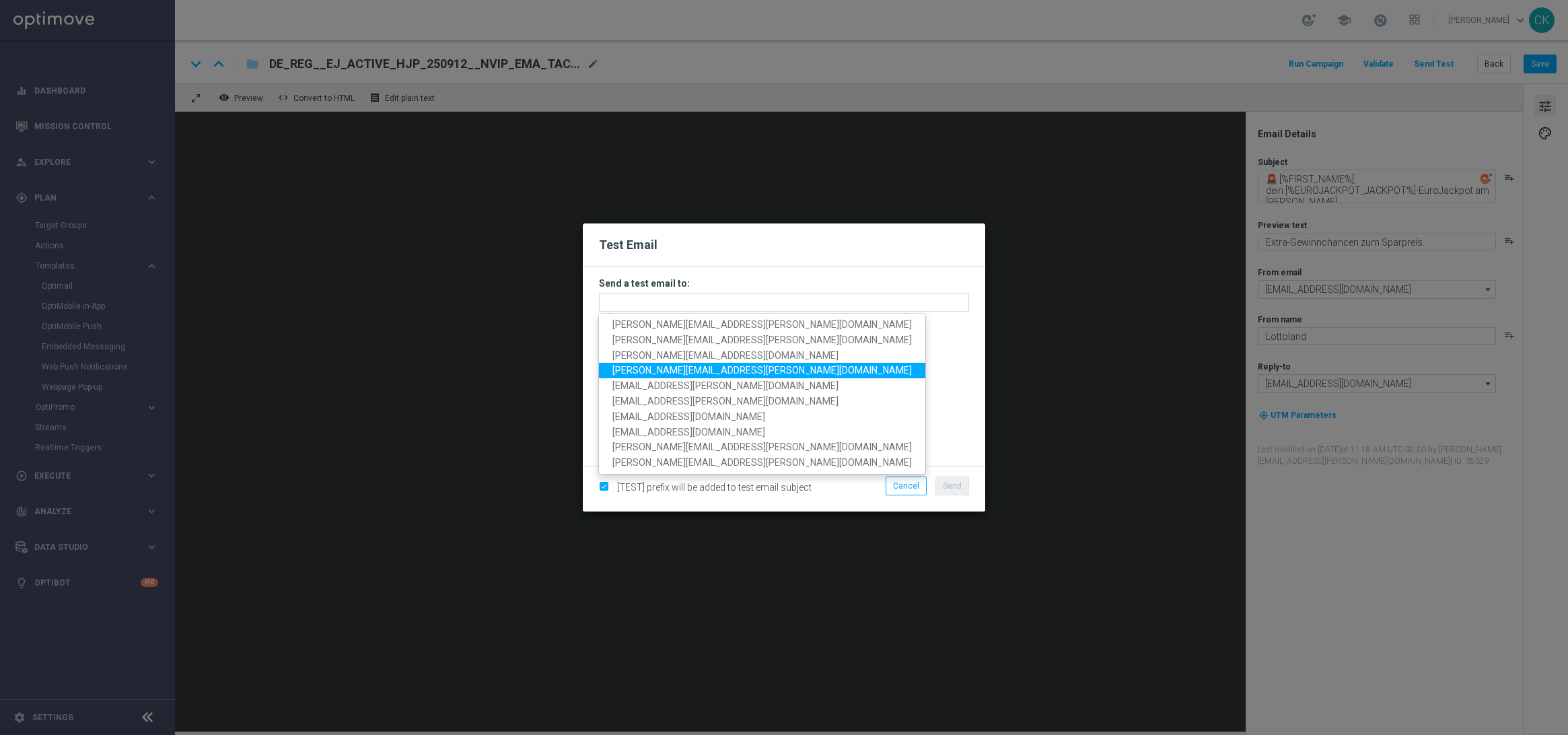
click at [656, 371] on span "[PERSON_NAME][EMAIL_ADDRESS][PERSON_NAME][DOMAIN_NAME]" at bounding box center [762, 371] width 300 height 11
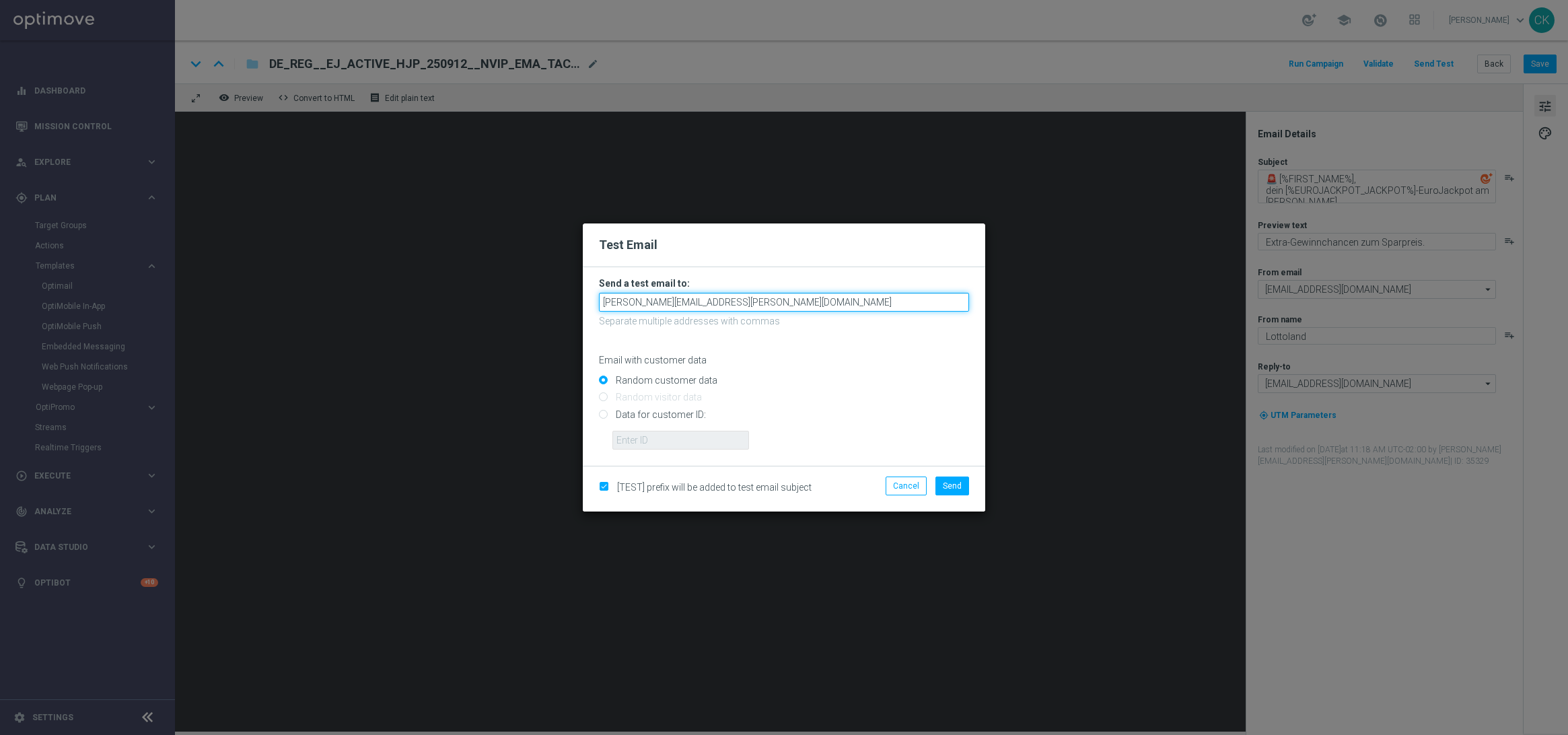
click at [806, 305] on input "[PERSON_NAME][EMAIL_ADDRESS][PERSON_NAME][DOMAIN_NAME]" at bounding box center [784, 303] width 370 height 19
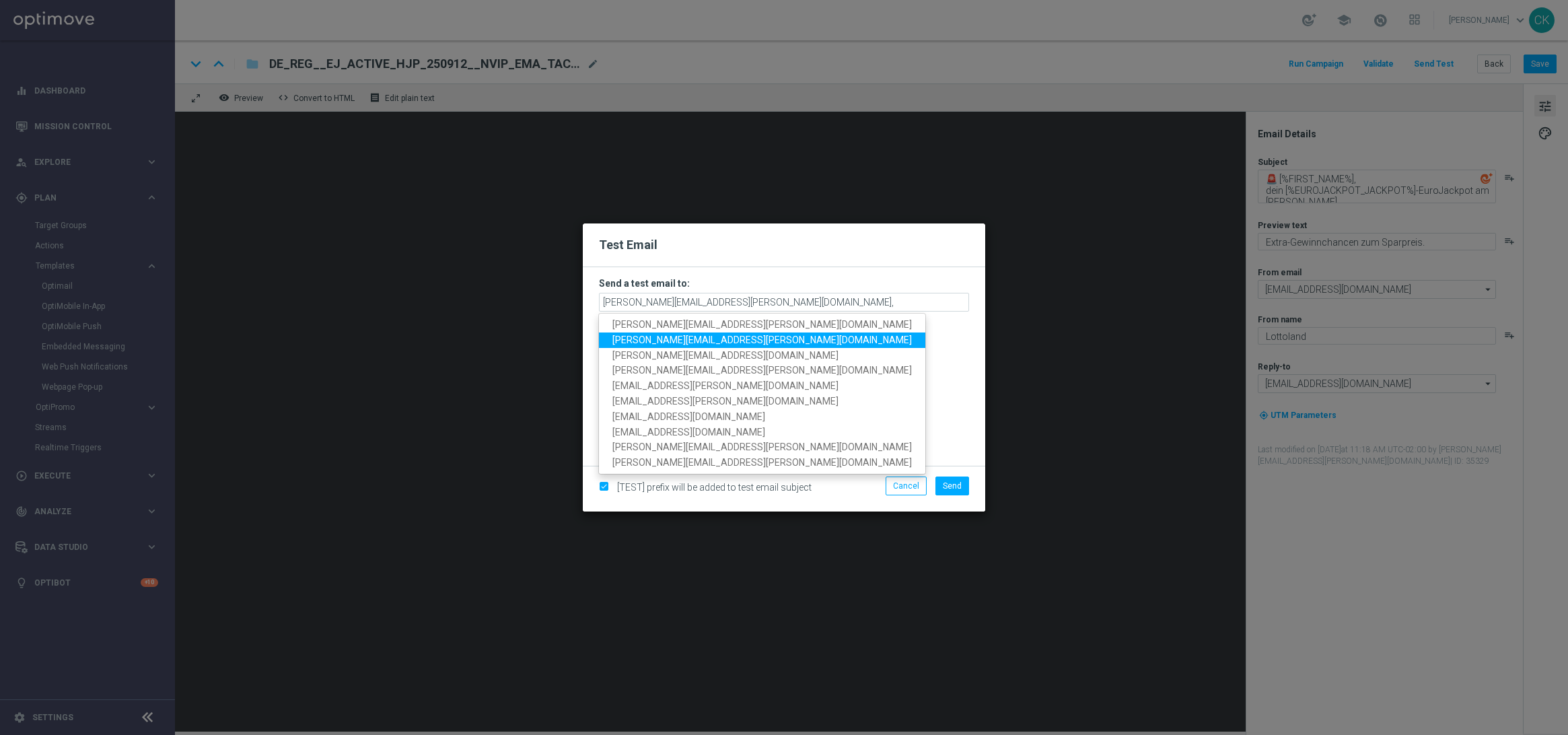
click at [701, 341] on span "[PERSON_NAME][EMAIL_ADDRESS][PERSON_NAME][DOMAIN_NAME]" at bounding box center [762, 340] width 300 height 11
type input "[PERSON_NAME][EMAIL_ADDRESS][PERSON_NAME][DOMAIN_NAME],[DOMAIN_NAME][EMAIL_ADDR…"
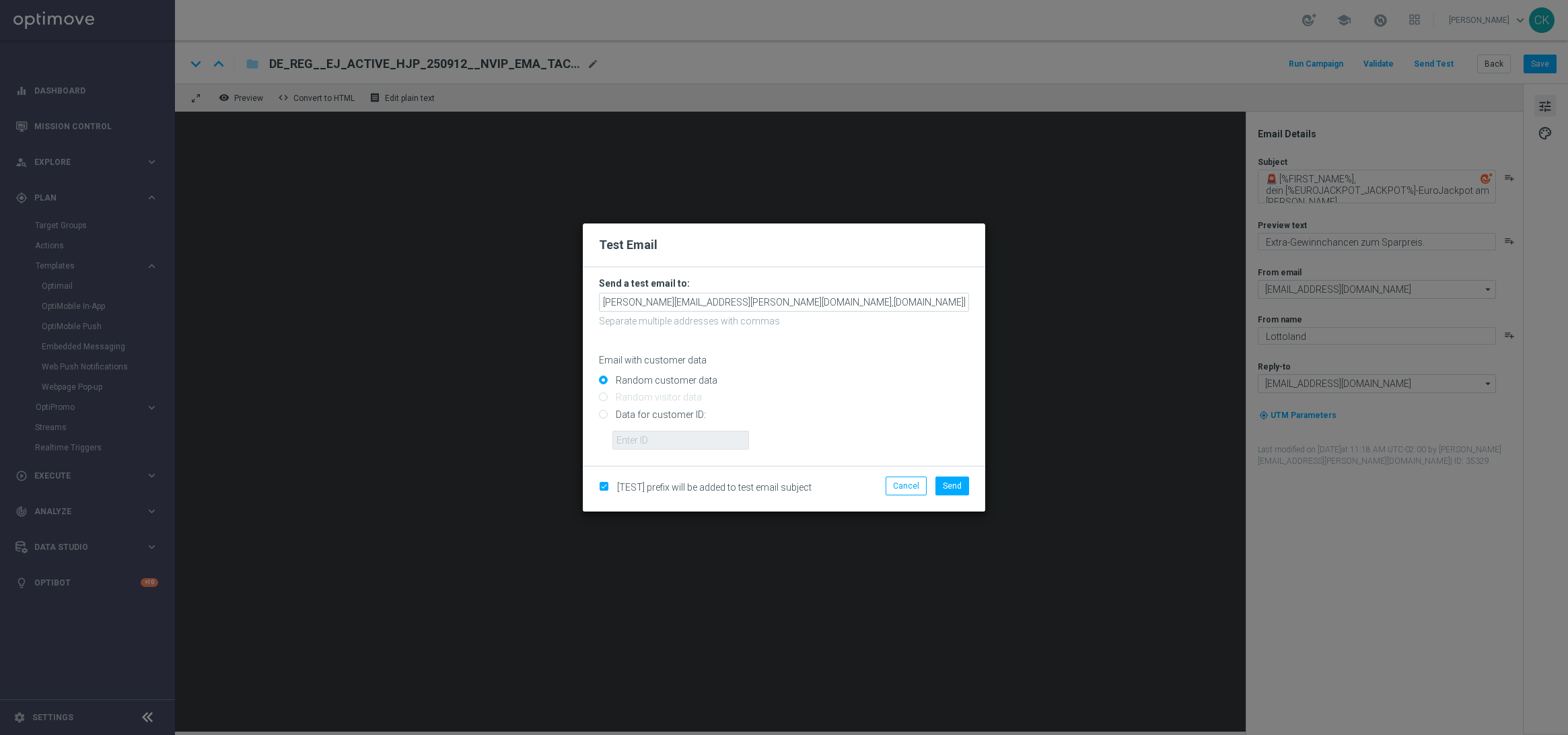
click at [658, 415] on input "Data for customer ID:" at bounding box center [784, 420] width 370 height 19
radio input "true"
click at [656, 443] on input "text" at bounding box center [680, 441] width 137 height 19
type input "14586067"
click at [958, 482] on span "Send" at bounding box center [952, 486] width 19 height 10
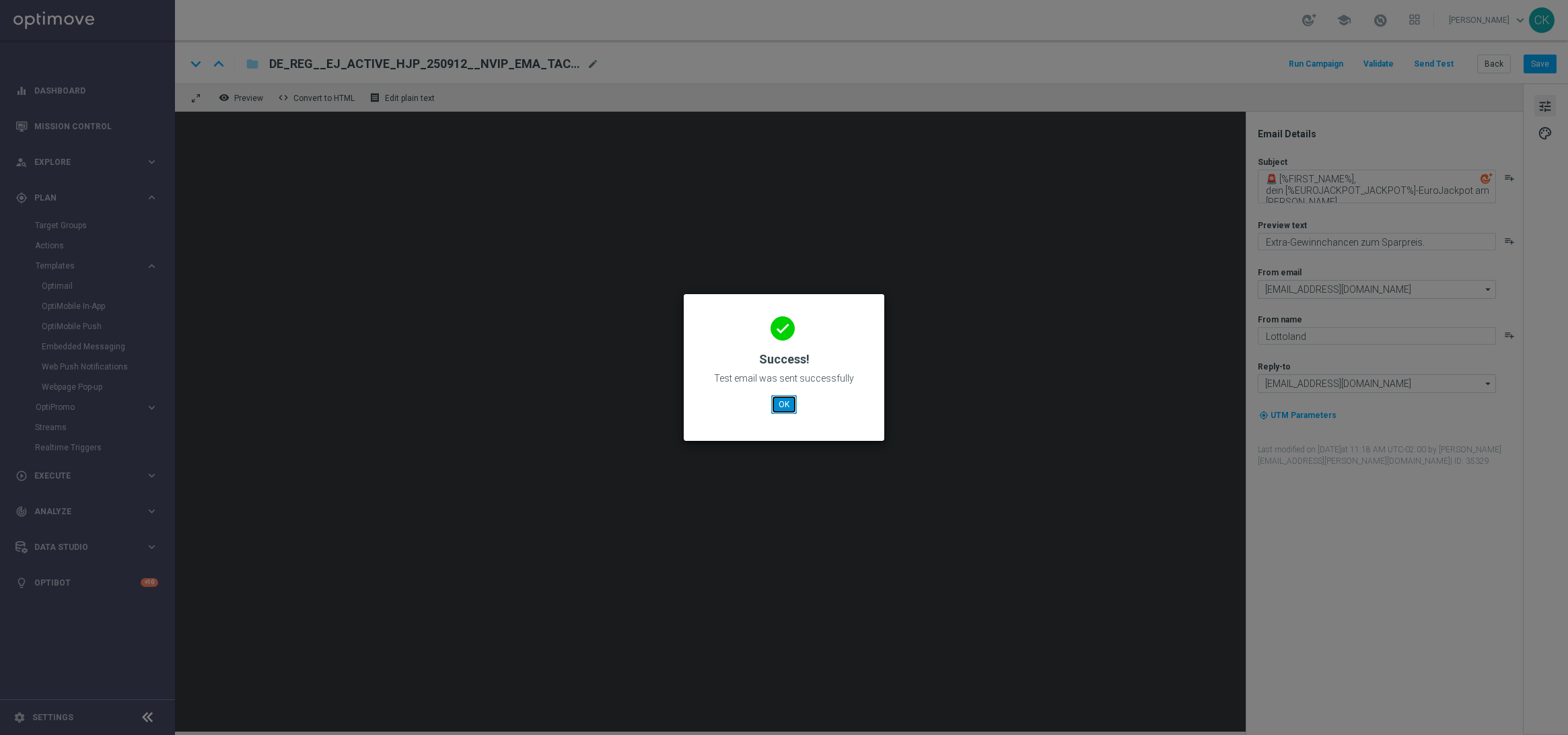
click at [784, 406] on button "OK" at bounding box center [784, 405] width 26 height 19
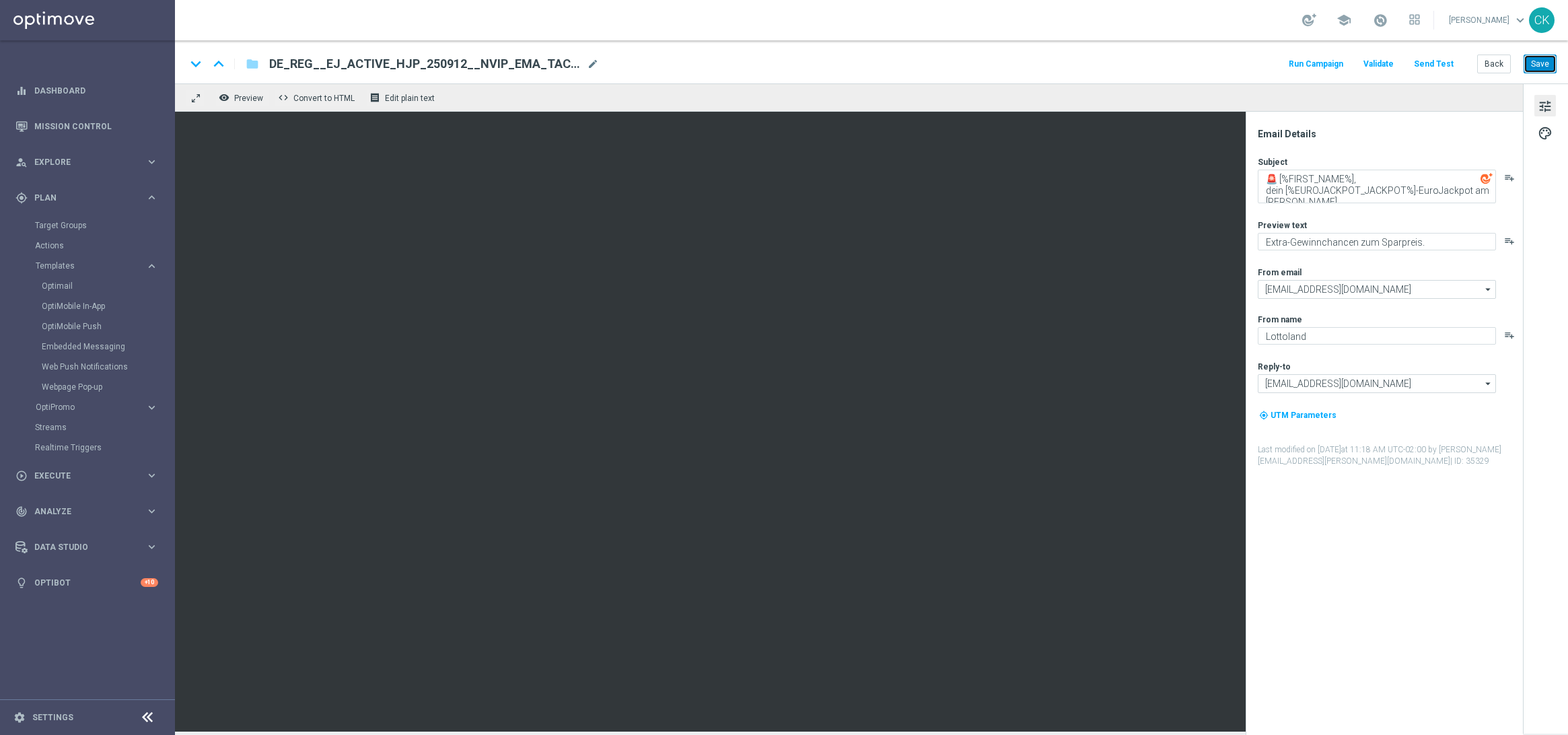
click at [1548, 66] on button "Save" at bounding box center [1540, 64] width 33 height 19
click at [1496, 62] on button "Back" at bounding box center [1495, 64] width 34 height 19
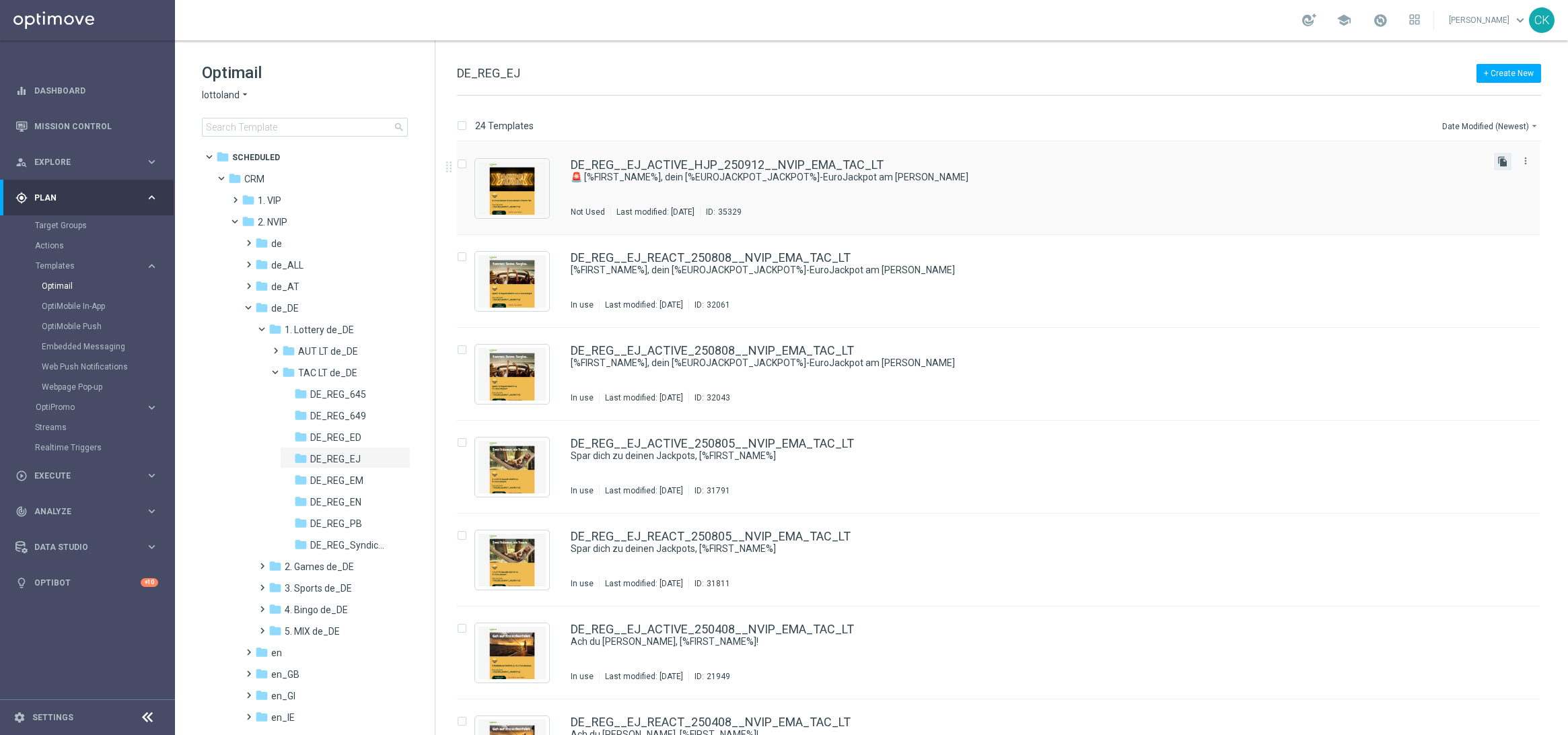
click at [1503, 159] on icon "file_copy" at bounding box center [1503, 162] width 11 height 11
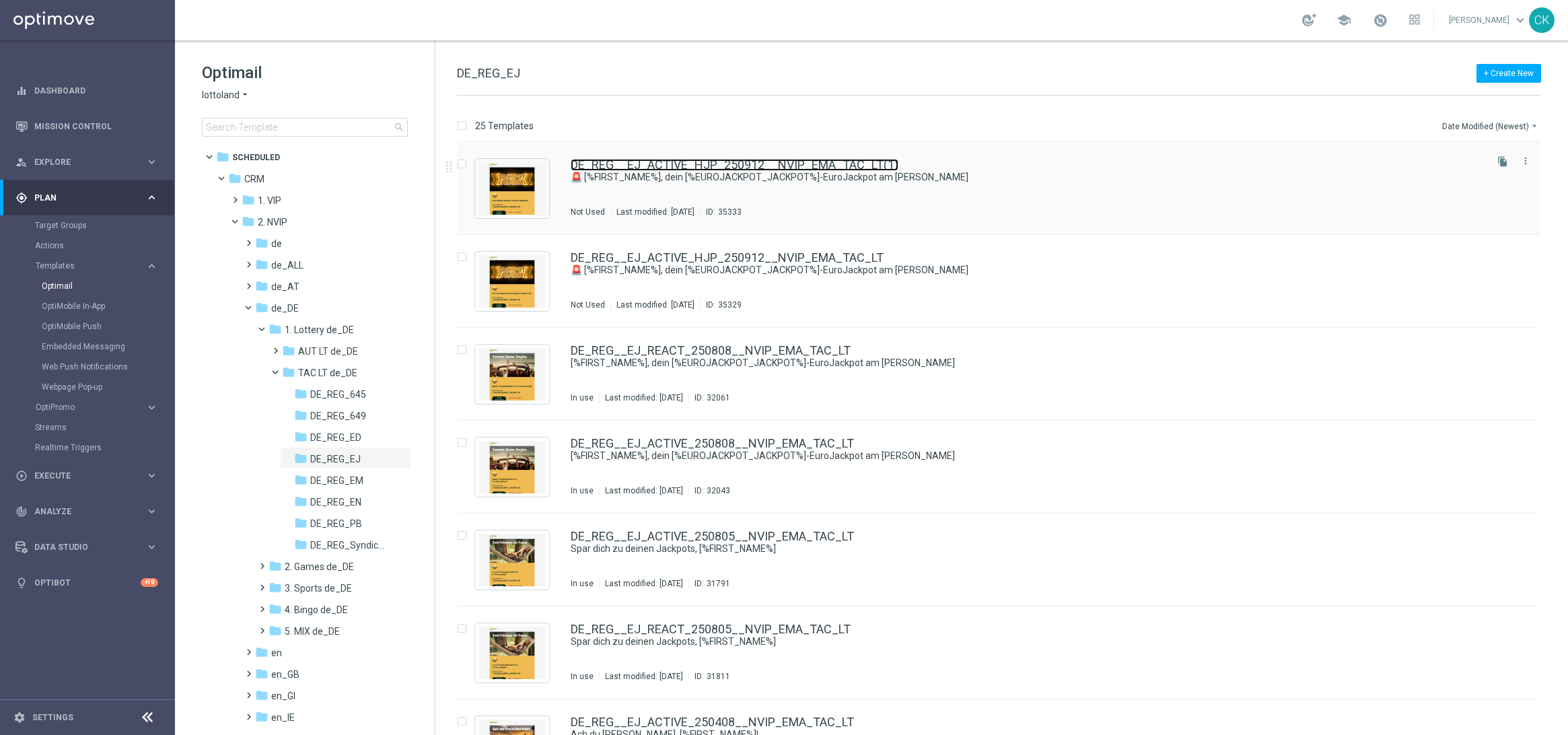
click at [705, 169] on link "DE_REG__EJ_ACTIVE_HJP_250912__NVIP_EMA_TAC_LT(1)" at bounding box center [735, 165] width 328 height 12
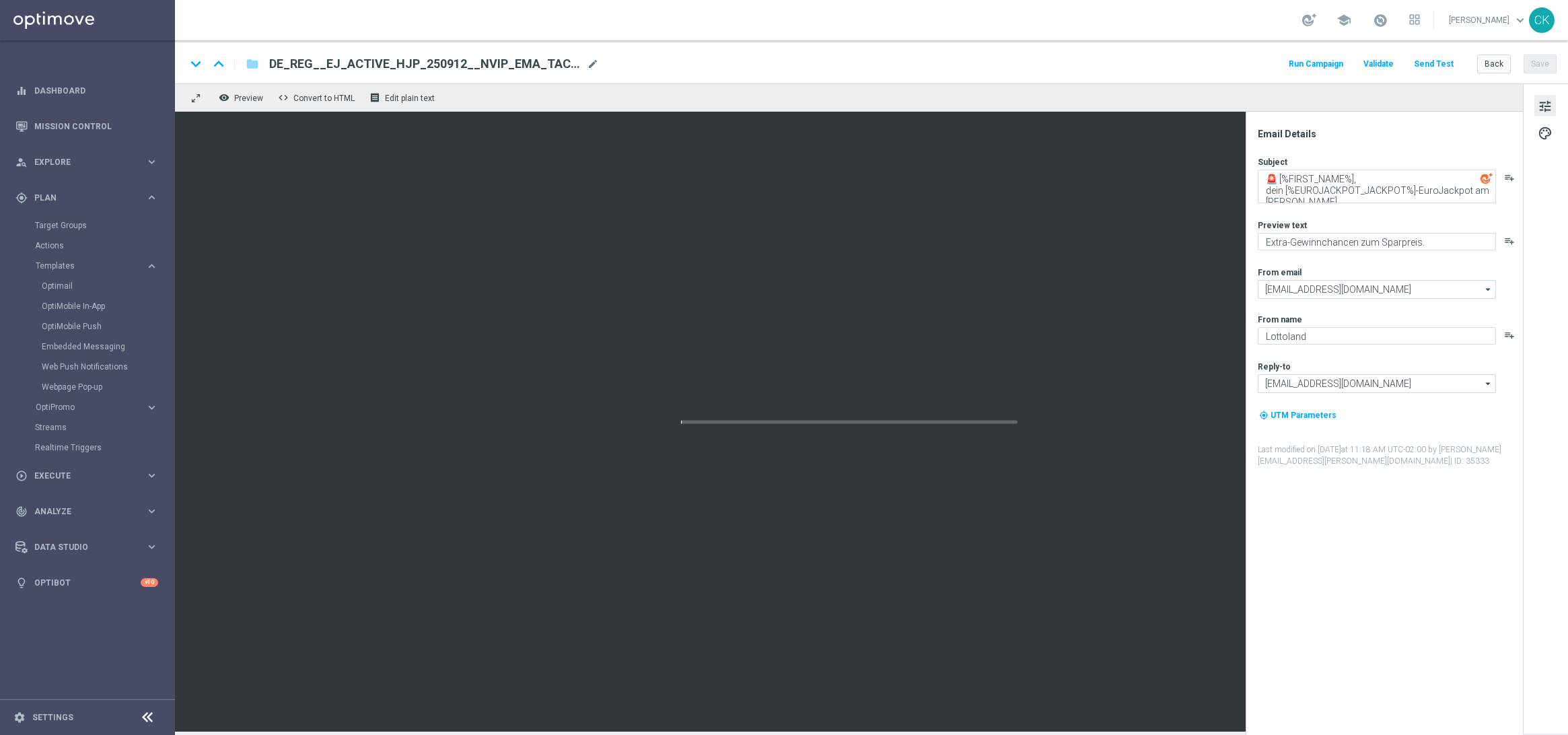
click at [541, 65] on span "DE_REG__EJ_ACTIVE_HJP_250912__NVIP_EMA_TAC_LT(1)" at bounding box center [425, 64] width 312 height 16
click at [541, 65] on input "DE_REG__EJ_ACTIVE_HJP_250912__NVIP_EMA_TAC_LT(1)" at bounding box center [436, 64] width 334 height 18
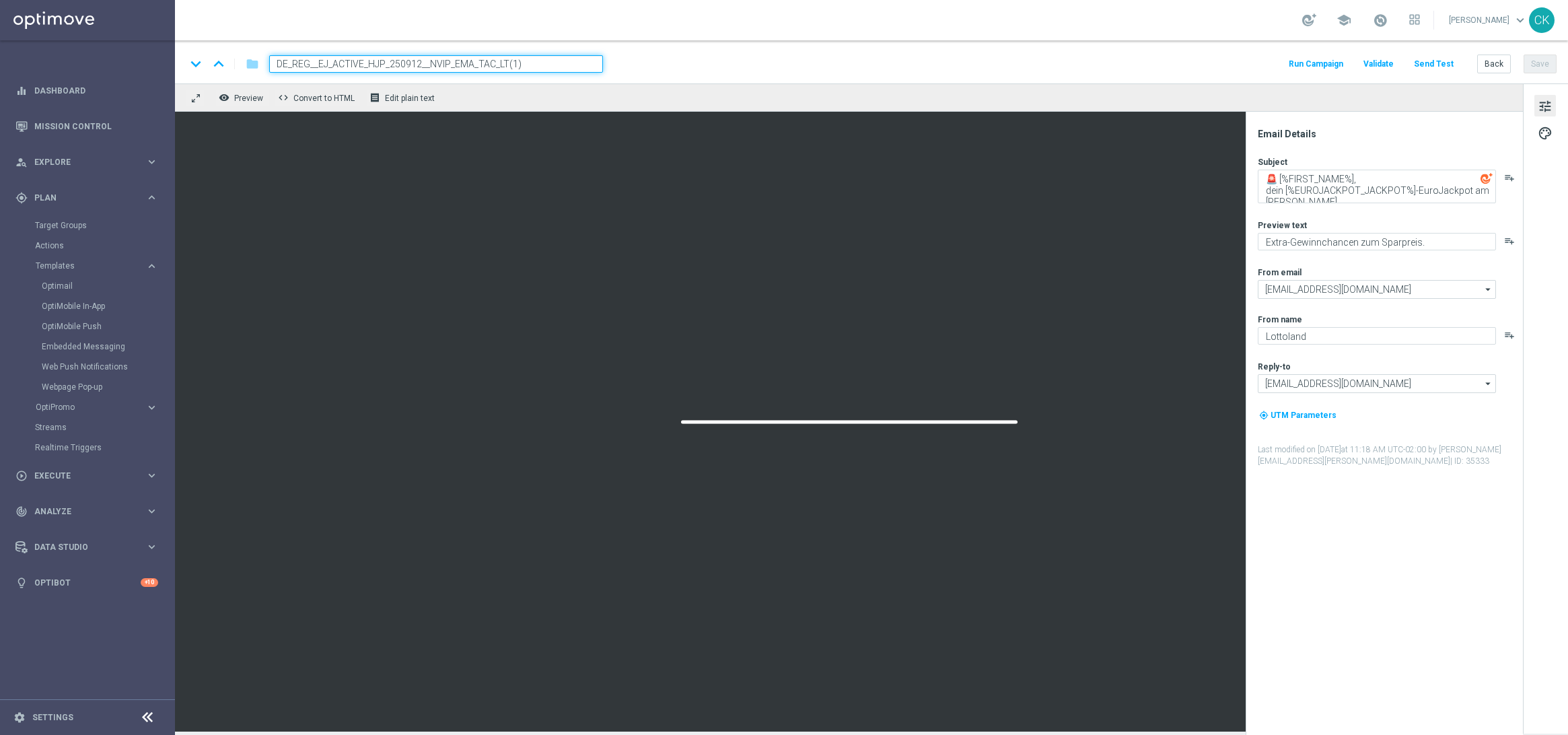
click at [541, 65] on input "DE_REG__EJ_ACTIVE_HJP_250912__NVIP_EMA_TAC_LT(1)" at bounding box center [436, 64] width 334 height 18
paste input "REACT_HJP_250912__NVIP_EMA_TAC_LT"
type input "DE_REG__EJ_REACT_HJP_250912__NVIP_EMA_TAC_LT"
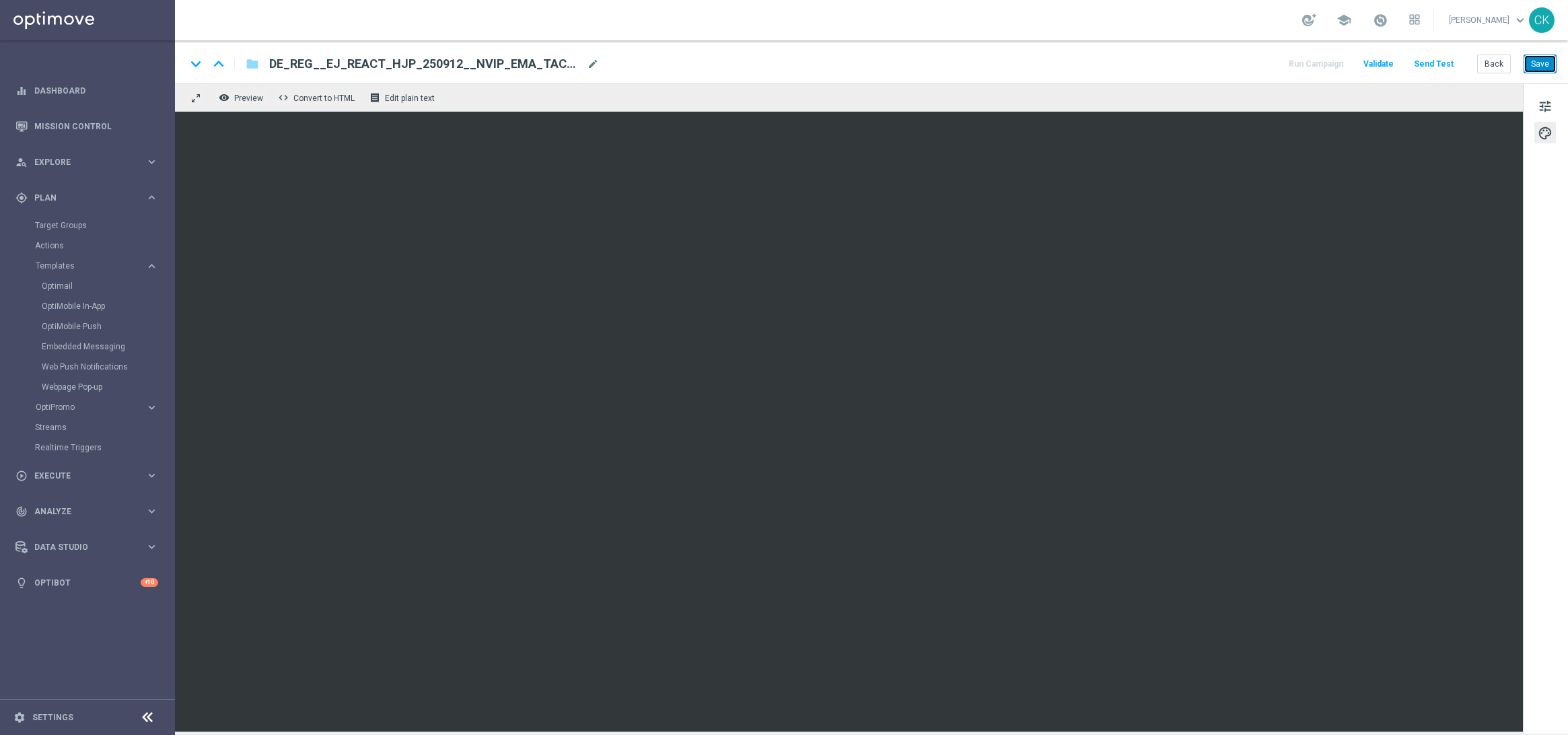
click at [1541, 63] on button "Save" at bounding box center [1540, 64] width 33 height 19
click at [1440, 67] on button "Send Test" at bounding box center [1434, 64] width 43 height 18
click at [1433, 58] on button "Send Test" at bounding box center [1434, 64] width 43 height 18
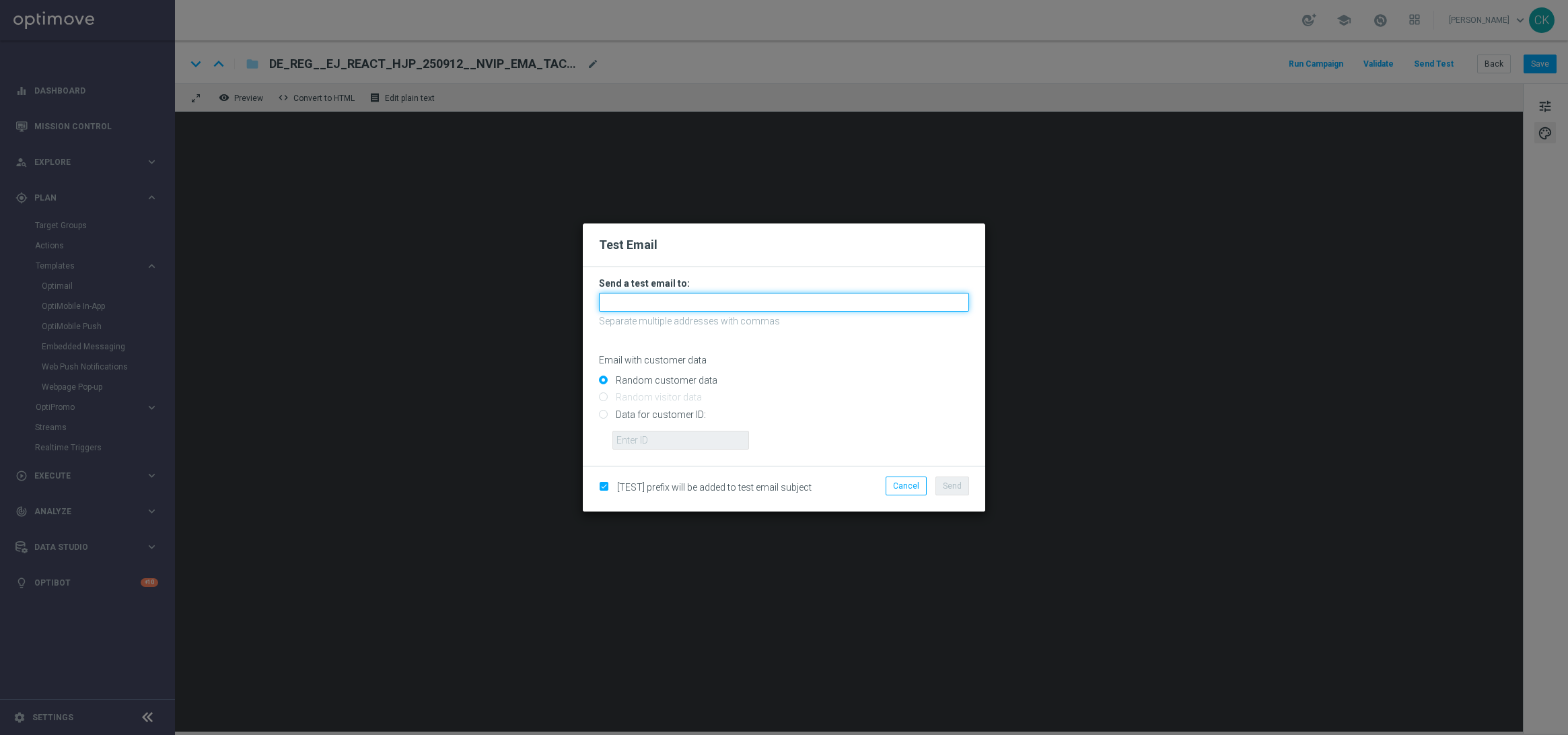
click at [633, 302] on input "text" at bounding box center [784, 303] width 370 height 19
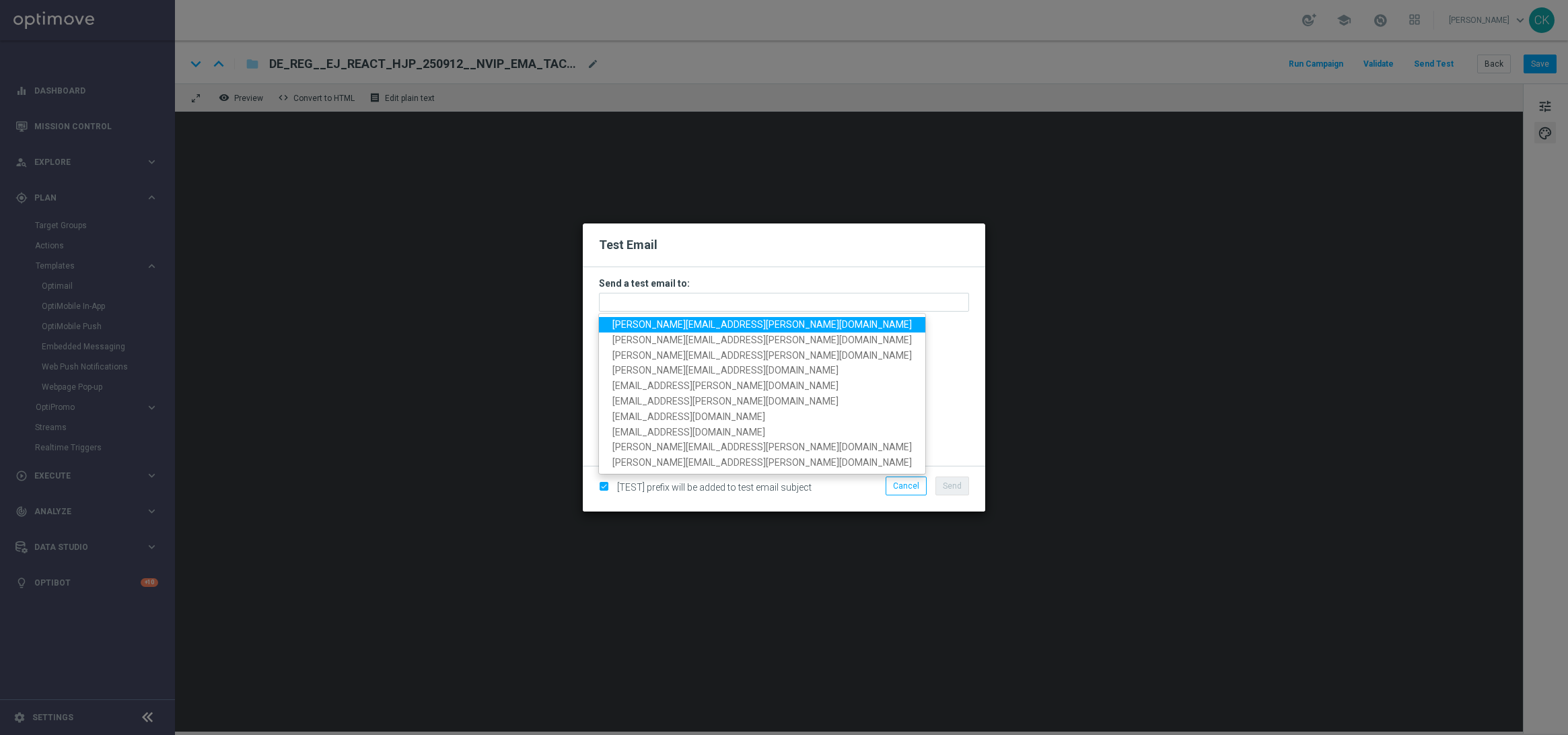
click at [664, 327] on span "[PERSON_NAME][EMAIL_ADDRESS][PERSON_NAME][DOMAIN_NAME]" at bounding box center [762, 324] width 300 height 11
type input "[PERSON_NAME][EMAIL_ADDRESS][PERSON_NAME][DOMAIN_NAME]"
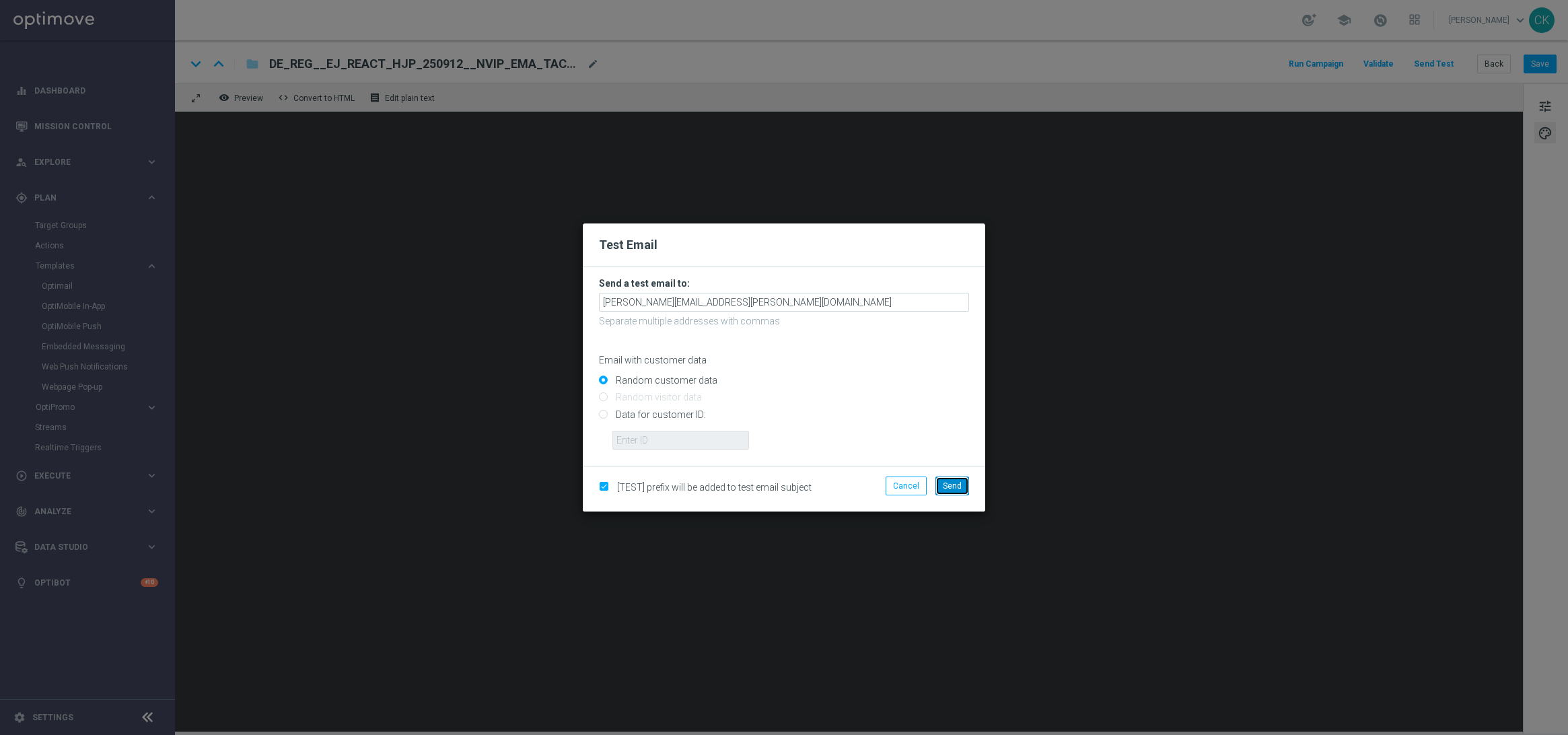
click at [954, 488] on span "Send" at bounding box center [952, 486] width 19 height 10
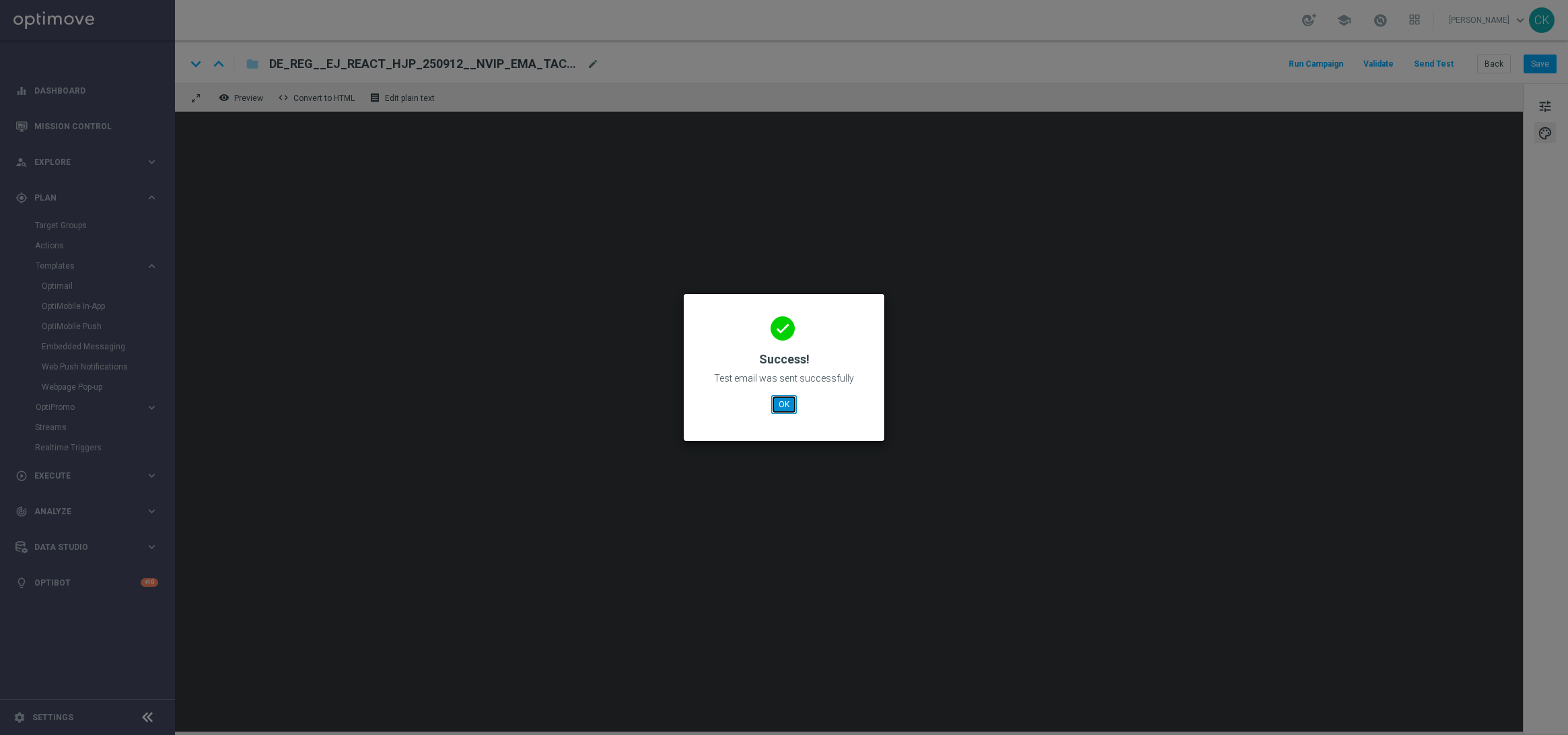
click at [783, 410] on button "OK" at bounding box center [784, 405] width 26 height 19
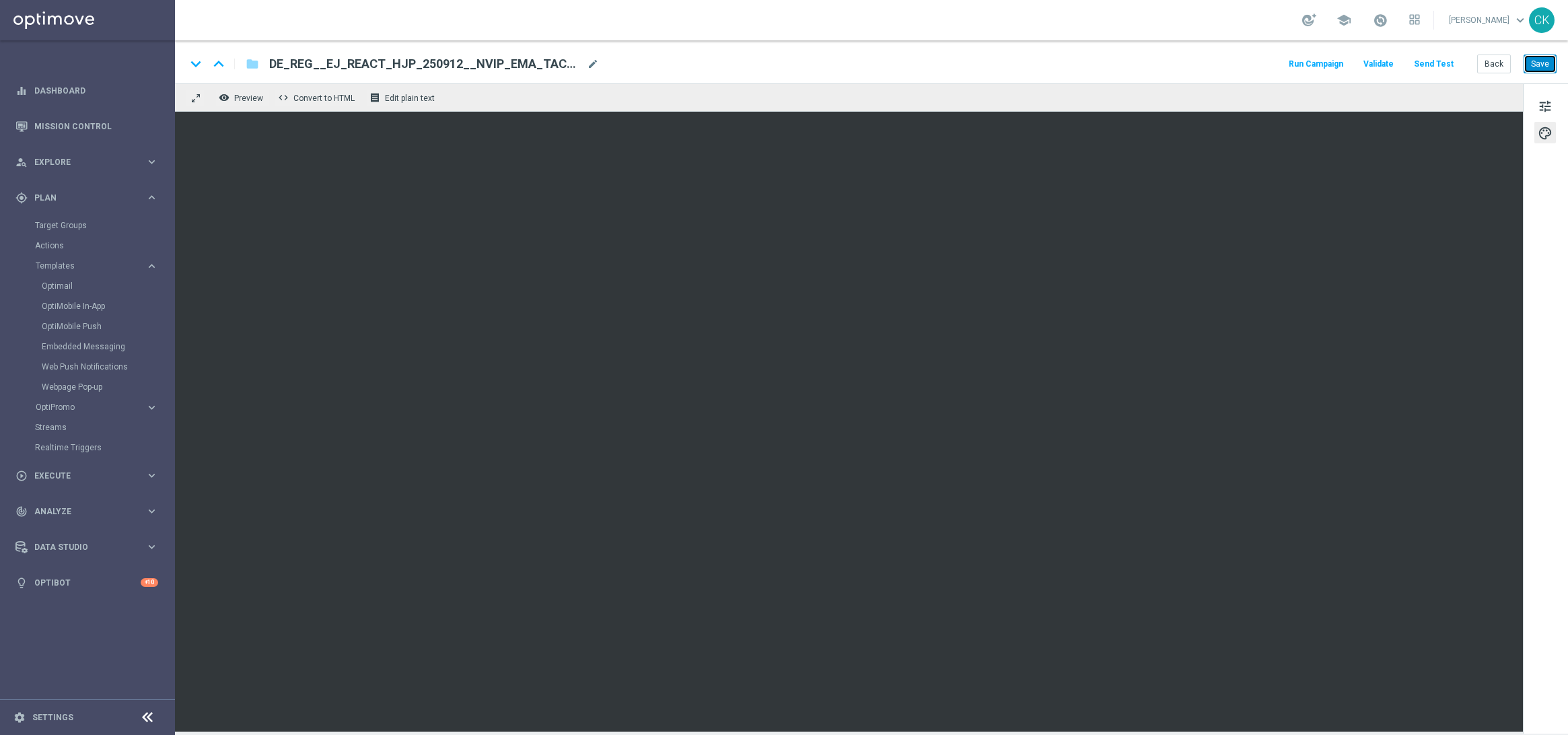
click at [1544, 61] on button "Save" at bounding box center [1540, 64] width 33 height 19
click at [1538, 67] on button "Save" at bounding box center [1540, 64] width 33 height 19
click at [1491, 63] on button "Back" at bounding box center [1495, 64] width 34 height 19
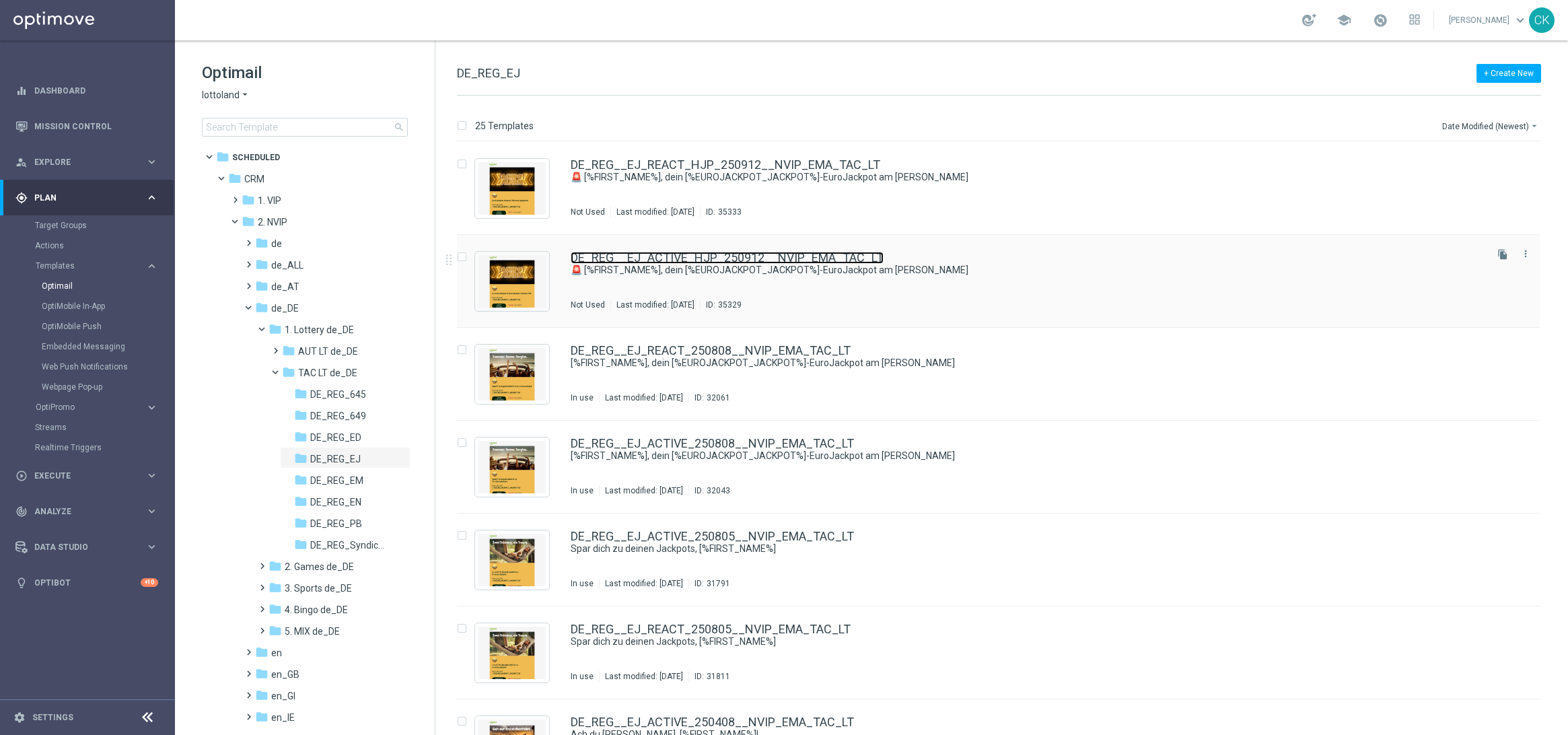
click at [679, 252] on link "DE_REG__EJ_ACTIVE_HJP_250912__NVIP_EMA_TAC_LT" at bounding box center [727, 258] width 313 height 12
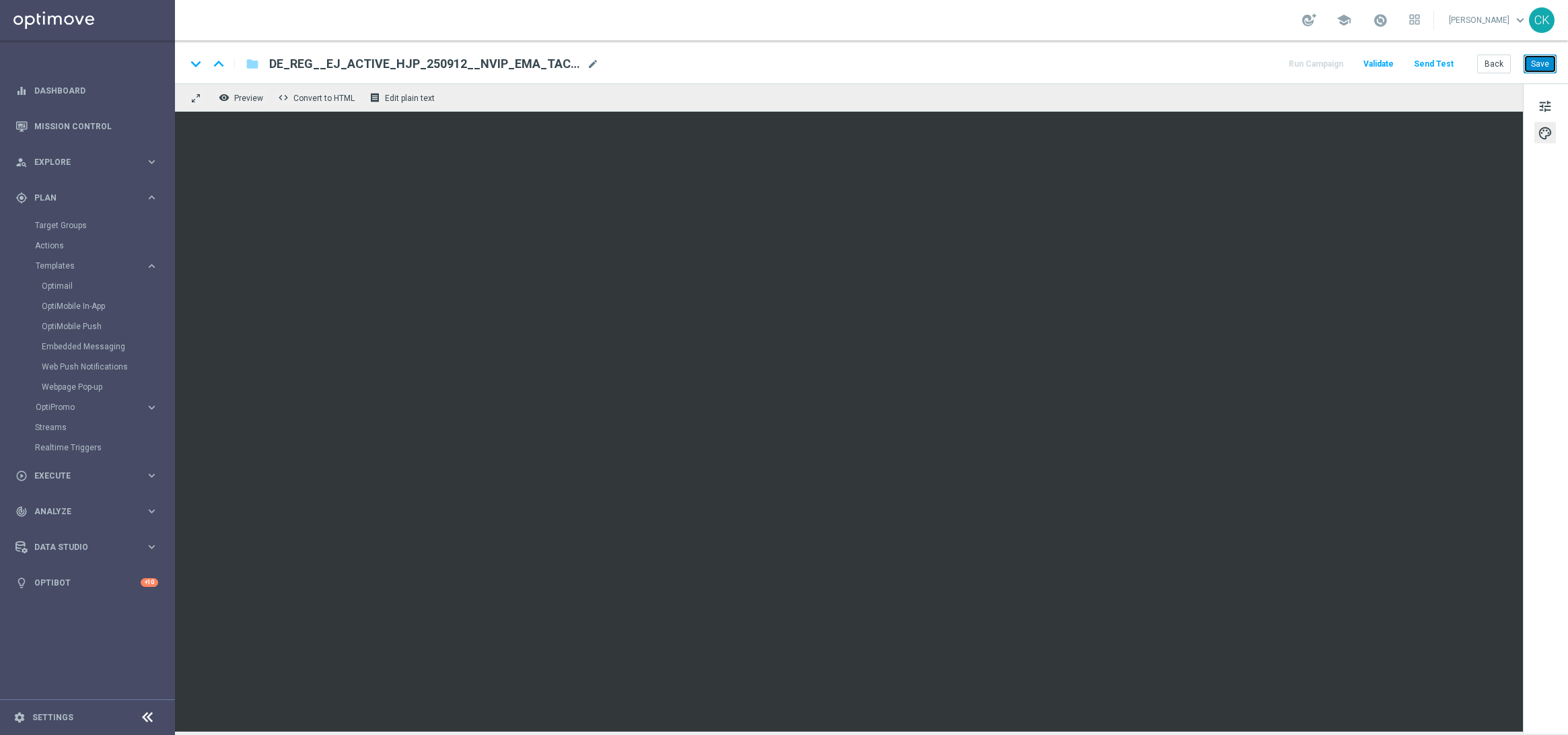
click at [1544, 70] on button "Save" at bounding box center [1540, 64] width 33 height 19
click at [1437, 63] on button "Send Test" at bounding box center [1434, 64] width 43 height 18
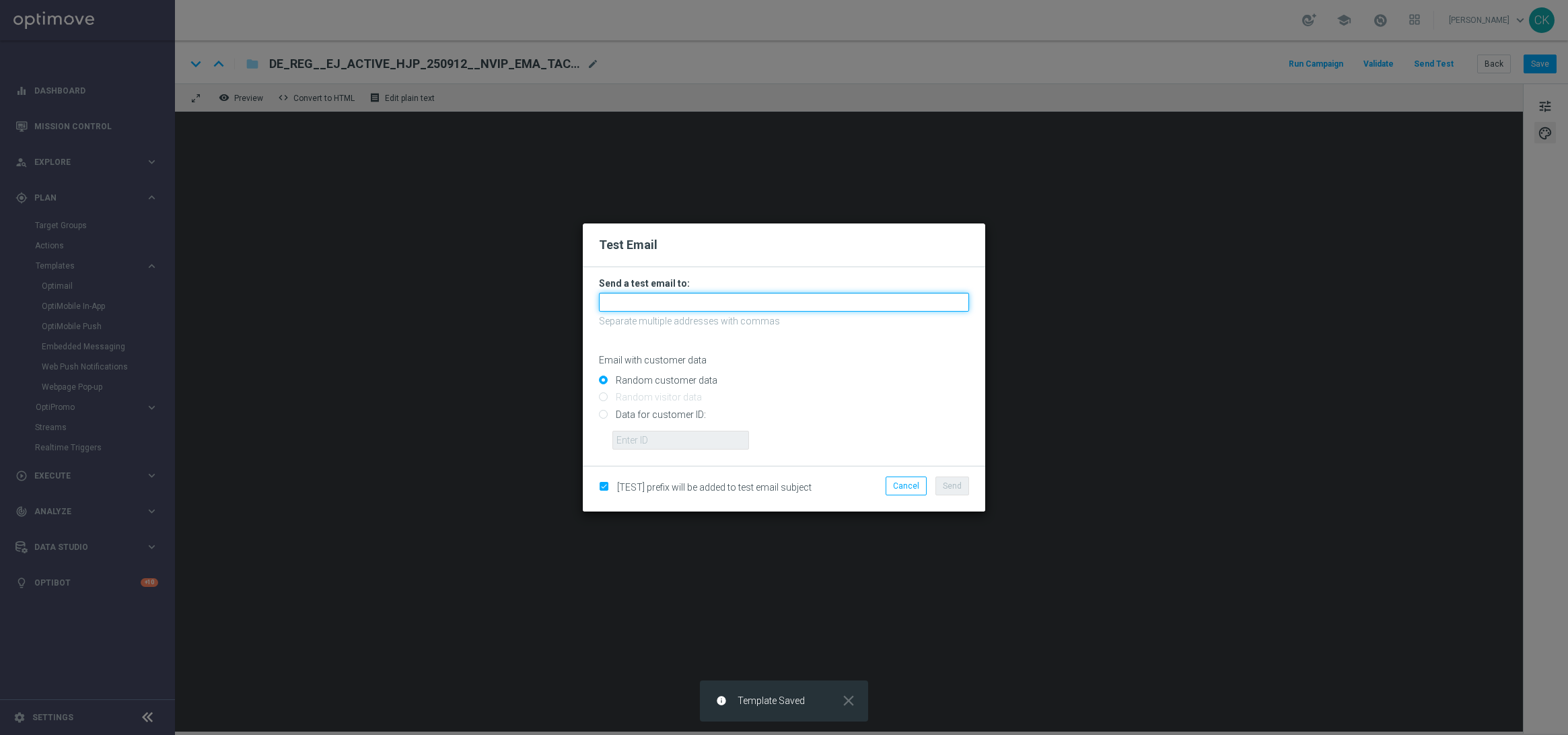
click at [771, 304] on input "text" at bounding box center [784, 303] width 370 height 19
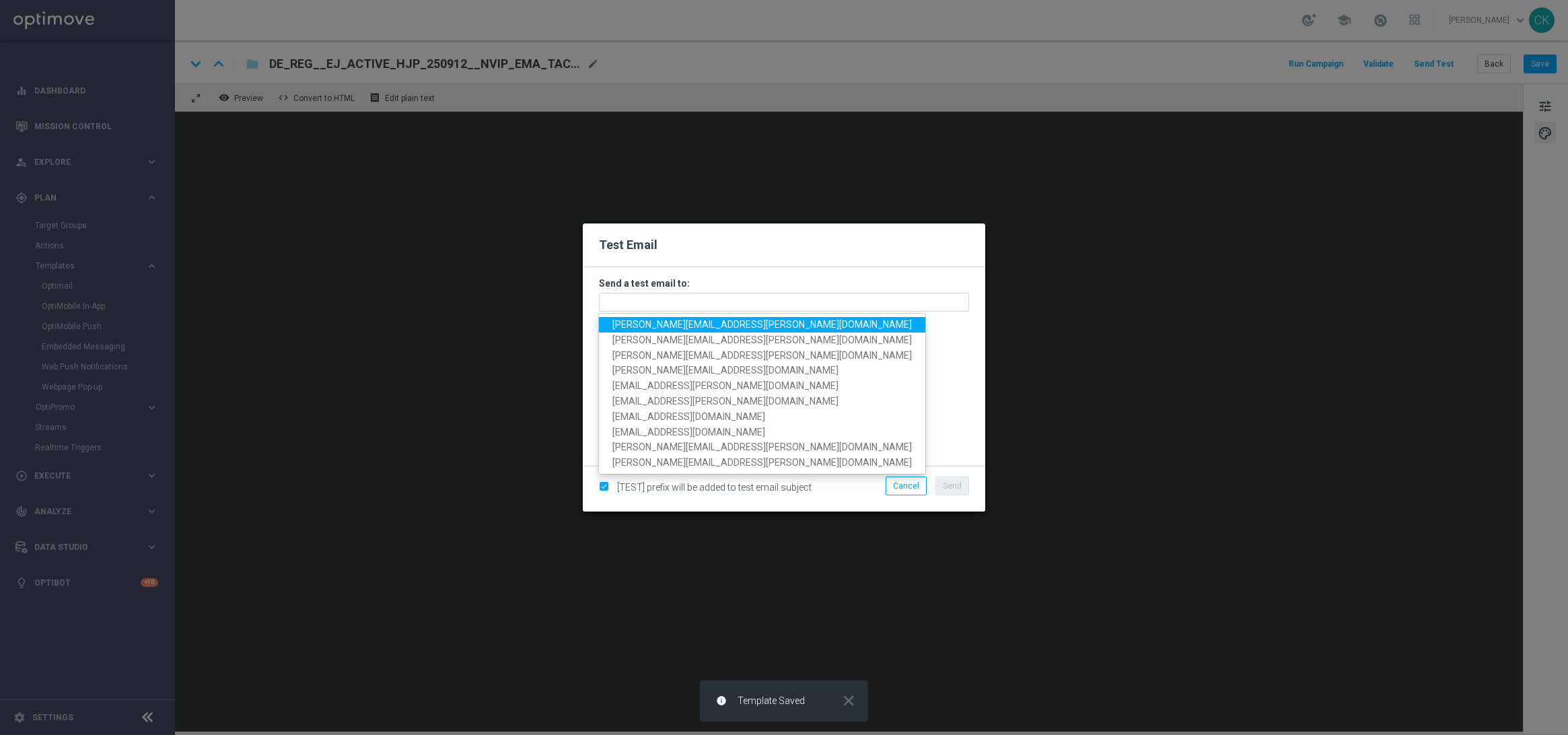
click at [716, 322] on span "[PERSON_NAME][EMAIL_ADDRESS][PERSON_NAME][DOMAIN_NAME]" at bounding box center [762, 324] width 300 height 11
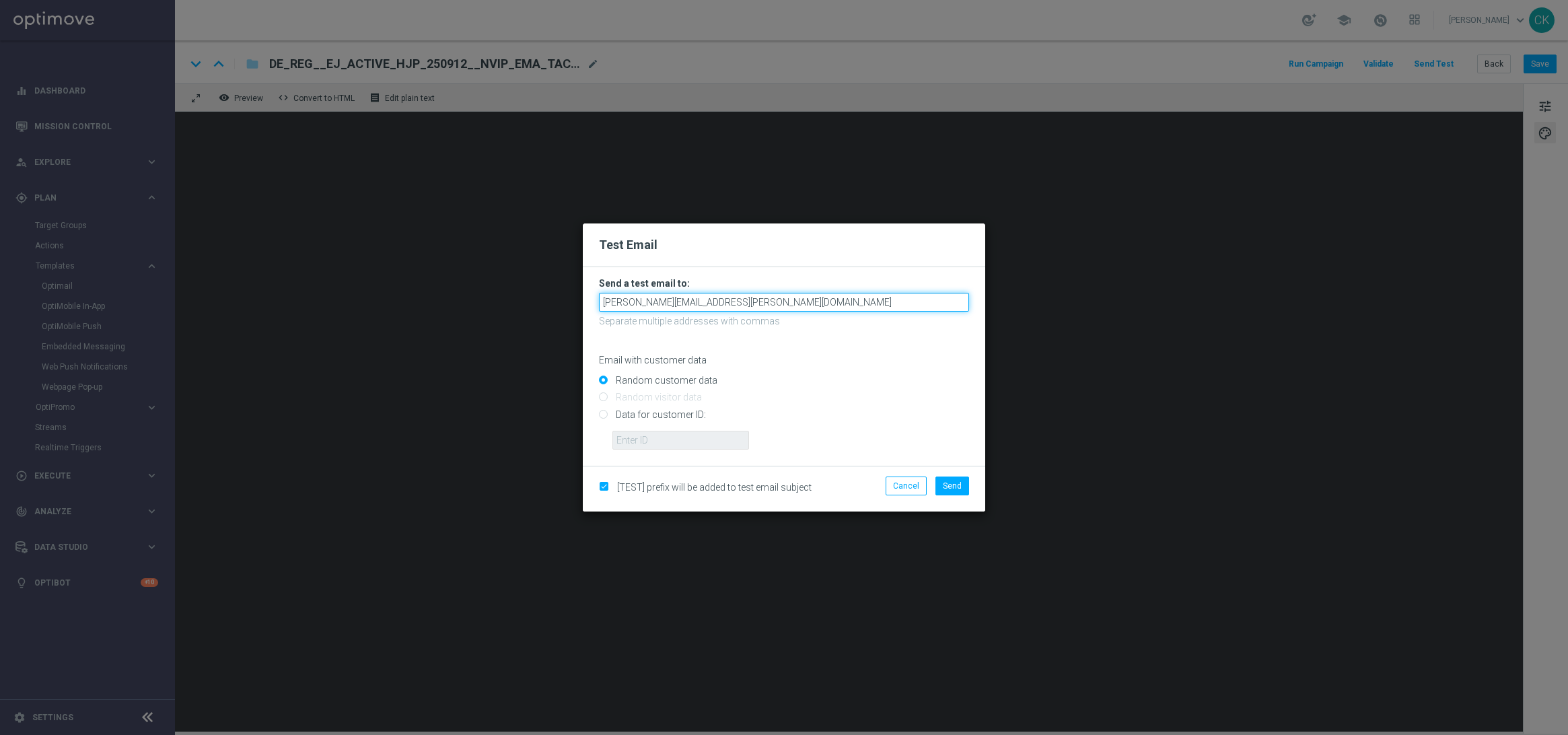
click at [810, 311] on input "[PERSON_NAME][EMAIL_ADDRESS][PERSON_NAME][DOMAIN_NAME]" at bounding box center [784, 303] width 370 height 19
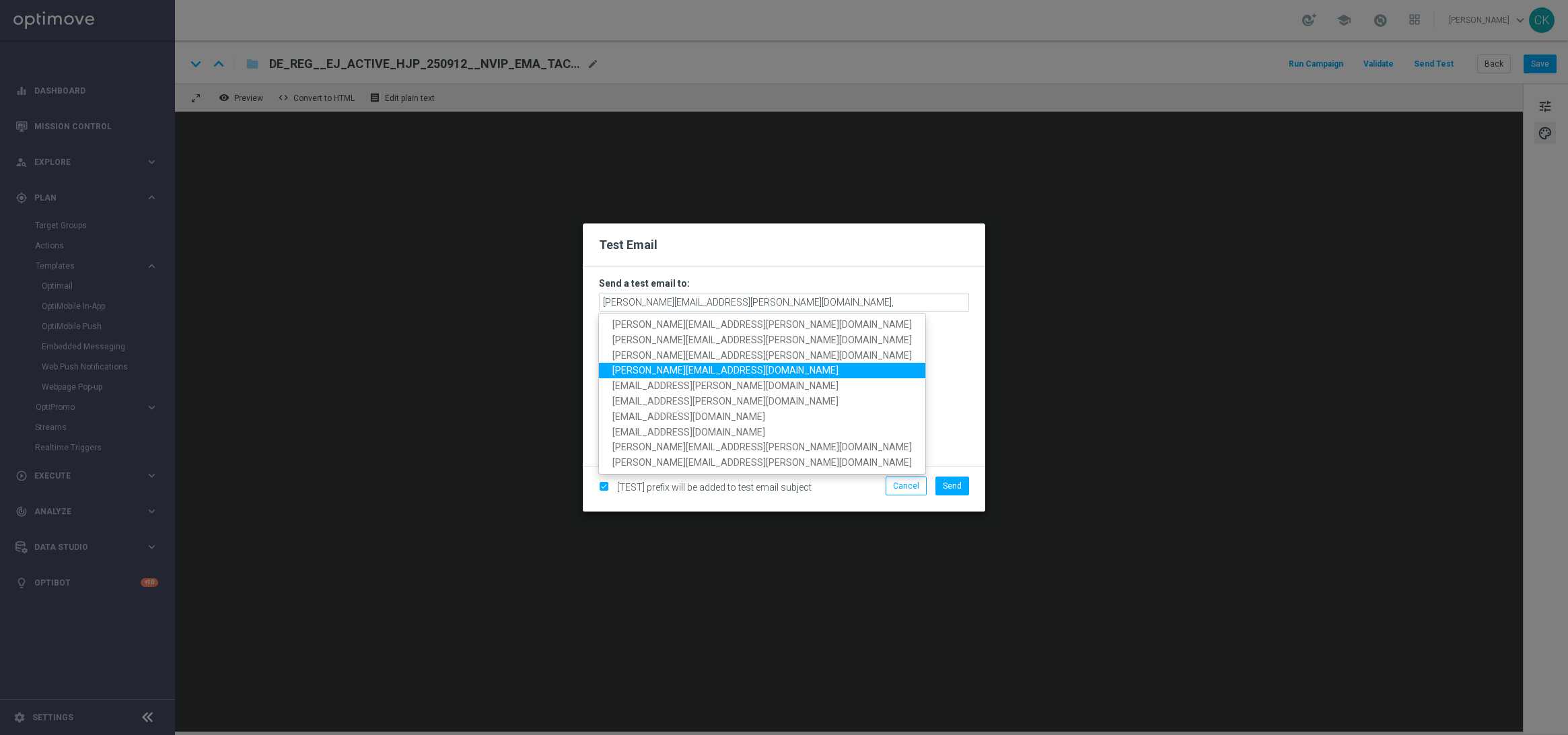
click at [682, 367] on span "[PERSON_NAME][EMAIL_ADDRESS][DOMAIN_NAME]" at bounding box center [725, 371] width 226 height 11
type input "[PERSON_NAME][EMAIL_ADDRESS][PERSON_NAME][DOMAIN_NAME],[DOMAIN_NAME][EMAIL_ADDR…"
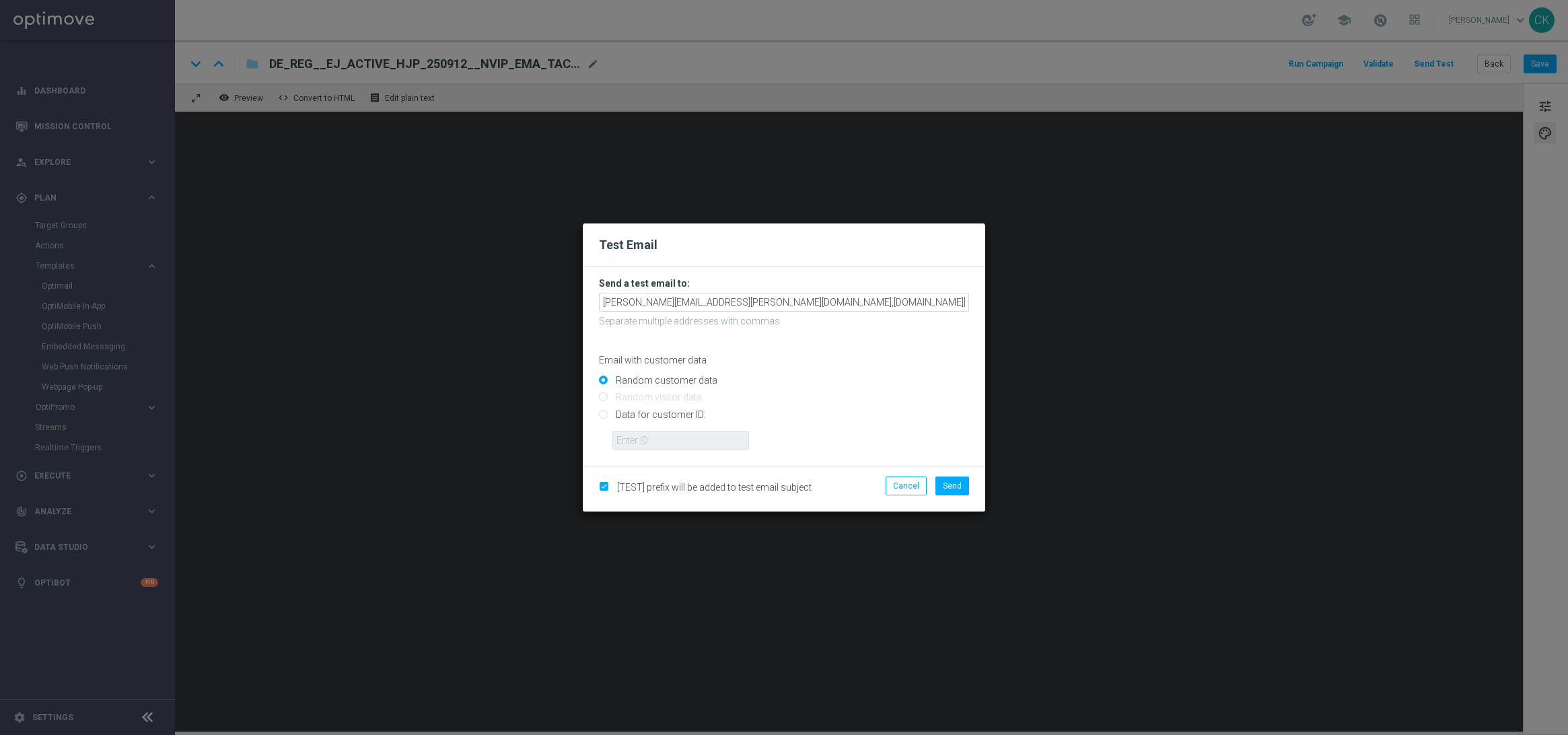
click at [652, 413] on input "Data for customer ID:" at bounding box center [784, 420] width 370 height 19
radio input "true"
click at [652, 445] on input "text" at bounding box center [680, 441] width 137 height 19
type input "14586067"
click at [953, 481] on span "Send" at bounding box center [952, 486] width 19 height 10
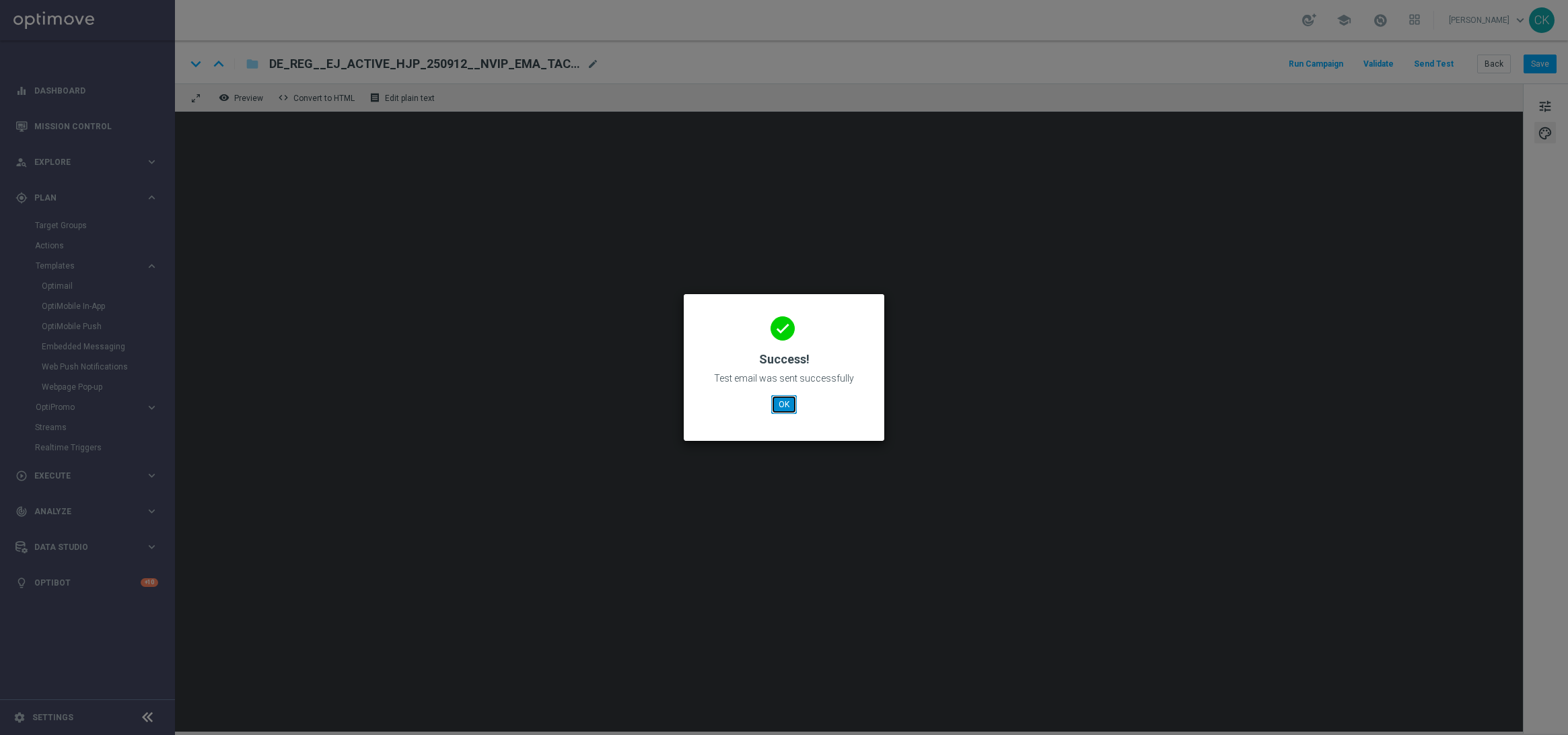
click at [783, 403] on button "OK" at bounding box center [784, 405] width 26 height 19
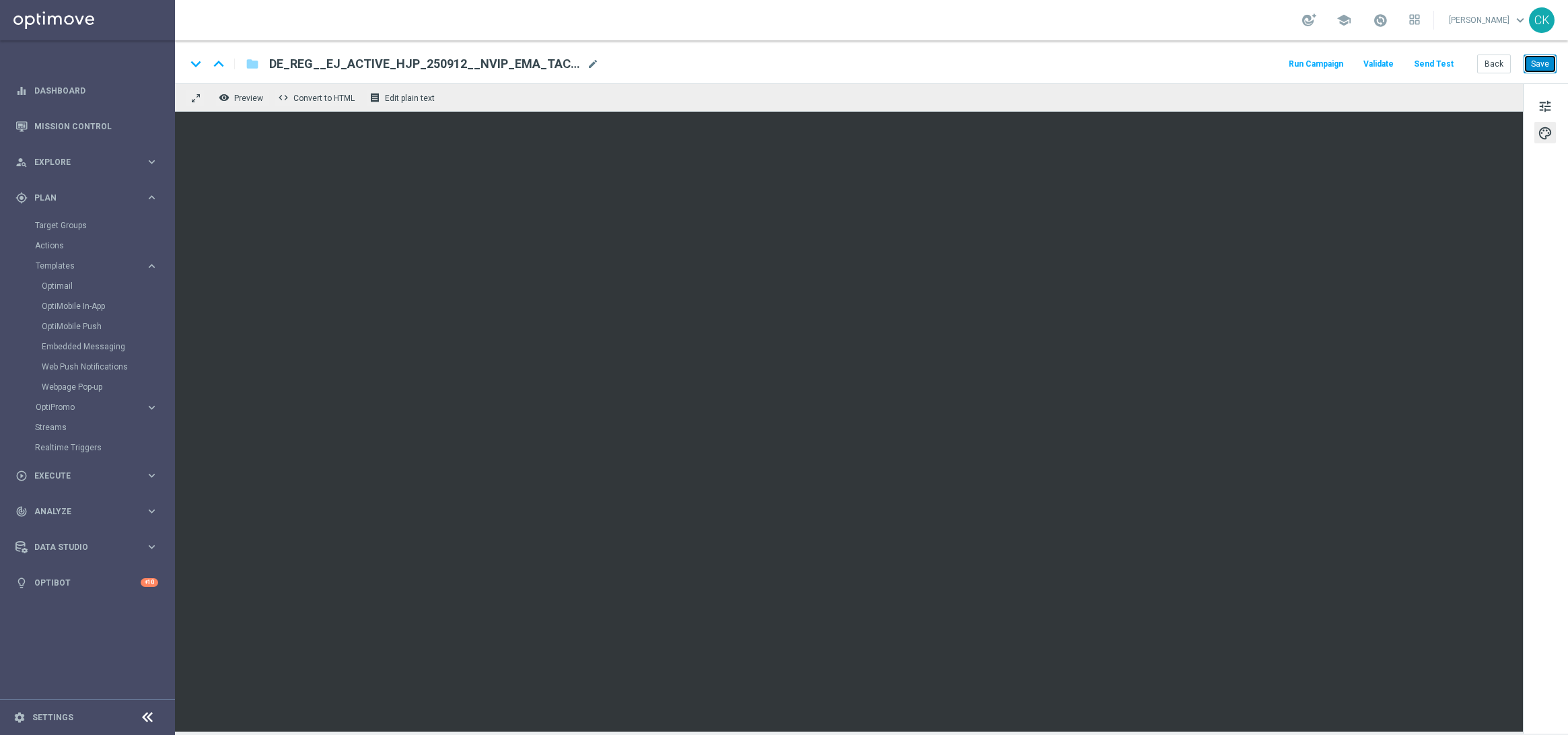
click at [1545, 58] on button "Save" at bounding box center [1540, 64] width 33 height 19
click at [1542, 64] on button "Save" at bounding box center [1540, 64] width 33 height 19
click at [1495, 63] on button "Back" at bounding box center [1495, 64] width 34 height 19
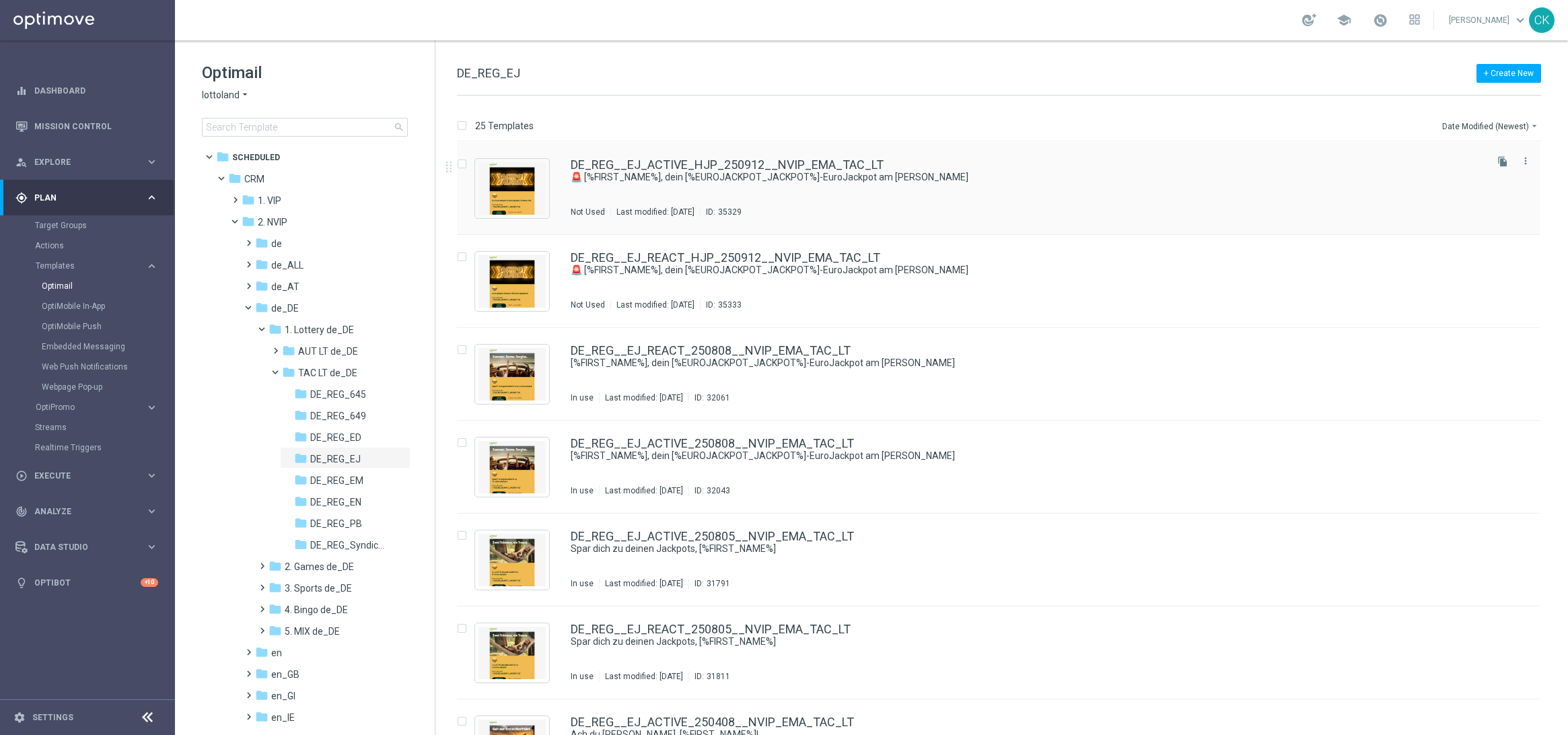
click at [470, 159] on label "Press SPACE to select this row." at bounding box center [472, 165] width 5 height 12
click at [461, 162] on input "Press SPACE to select this row." at bounding box center [461, 166] width 9 height 9
checkbox input "true"
click at [462, 257] on input "Press SPACE to select this row." at bounding box center [461, 258] width 9 height 9
checkbox input "true"
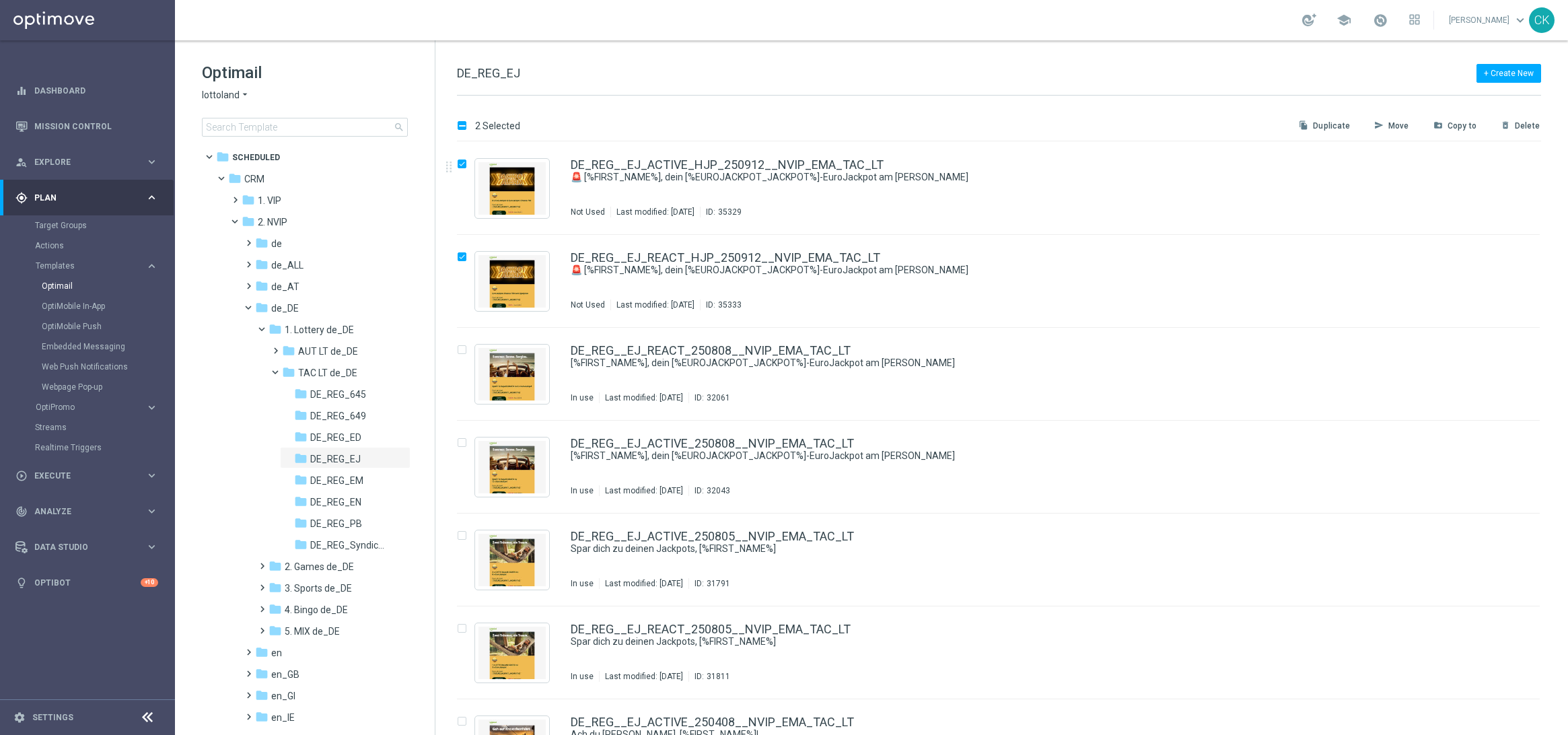
click at [1463, 120] on p "Copy to" at bounding box center [1462, 126] width 29 height 11
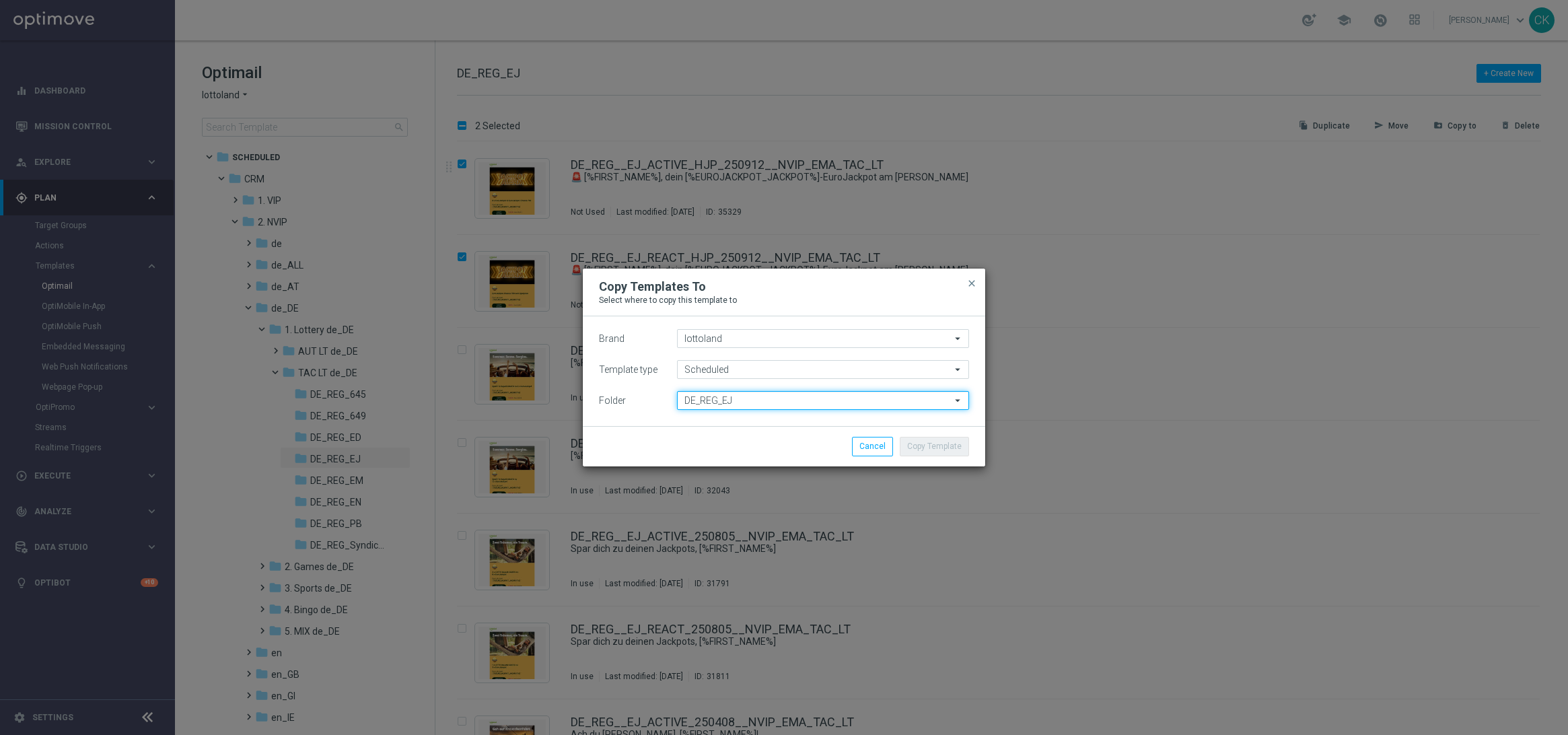
click at [752, 400] on input "DE_REG_EJ" at bounding box center [823, 400] width 292 height 19
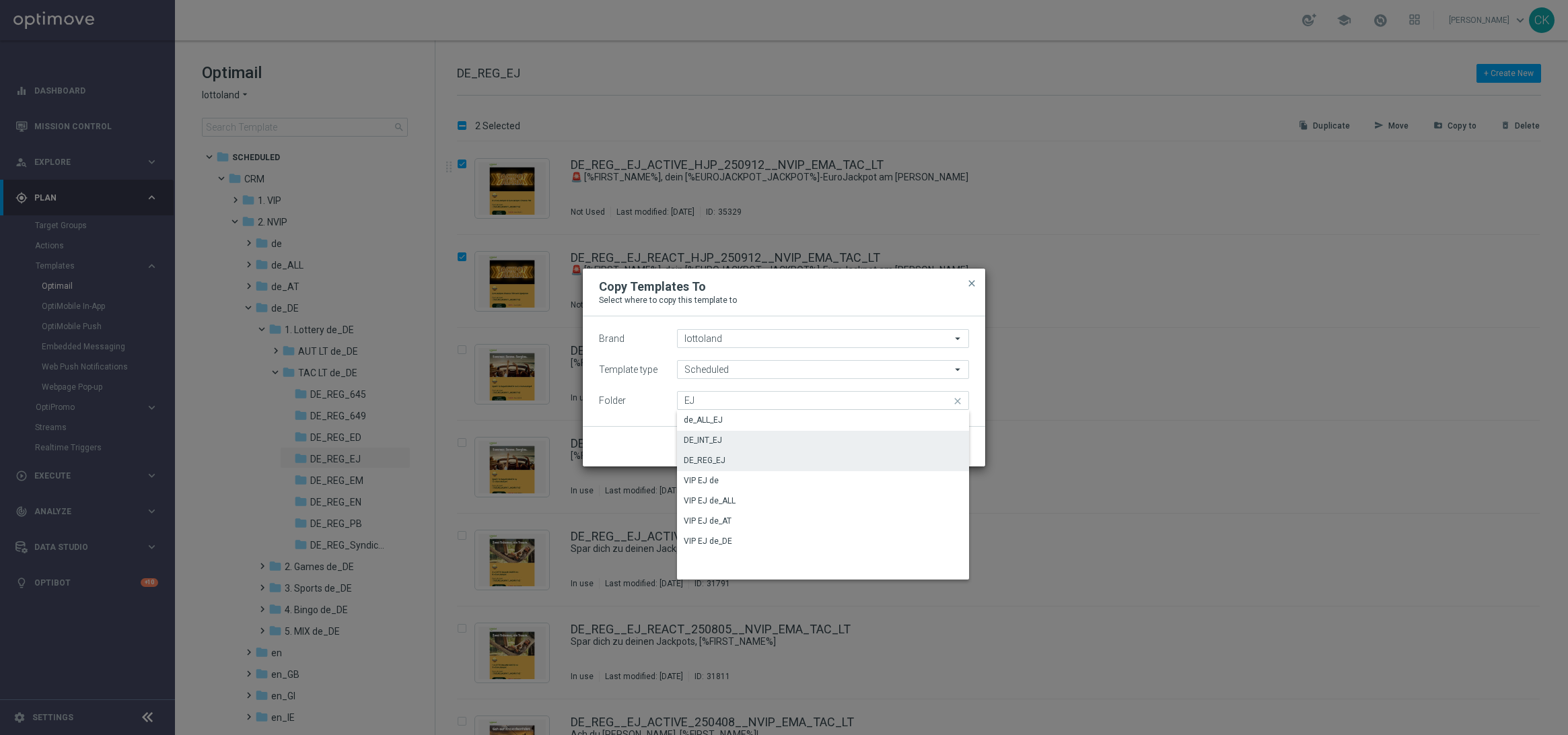
click at [737, 441] on div "DE_INT_EJ" at bounding box center [823, 441] width 292 height 19
type input "DE_INT_EJ"
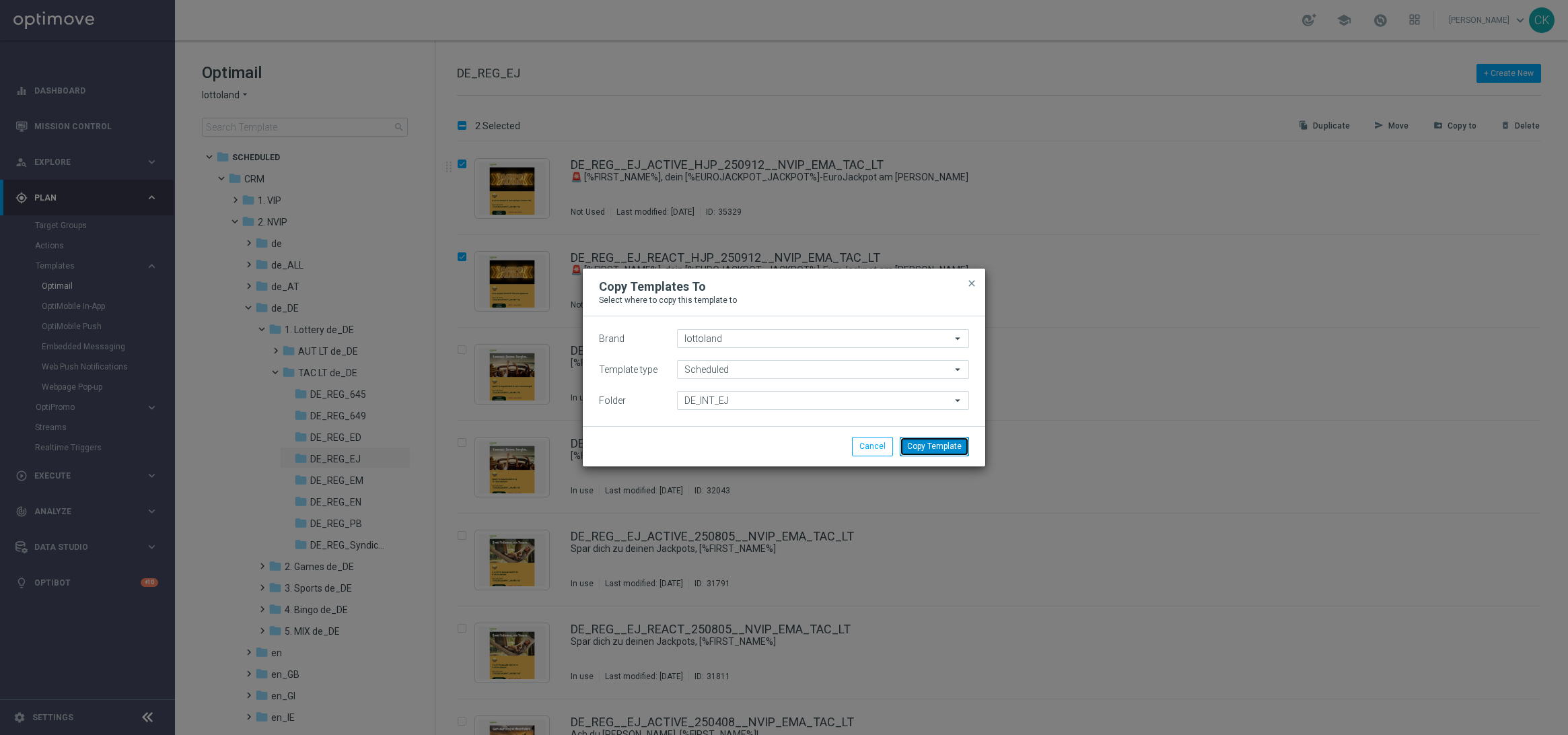
click at [942, 444] on button "Copy Template" at bounding box center [935, 447] width 69 height 19
checkbox input "false"
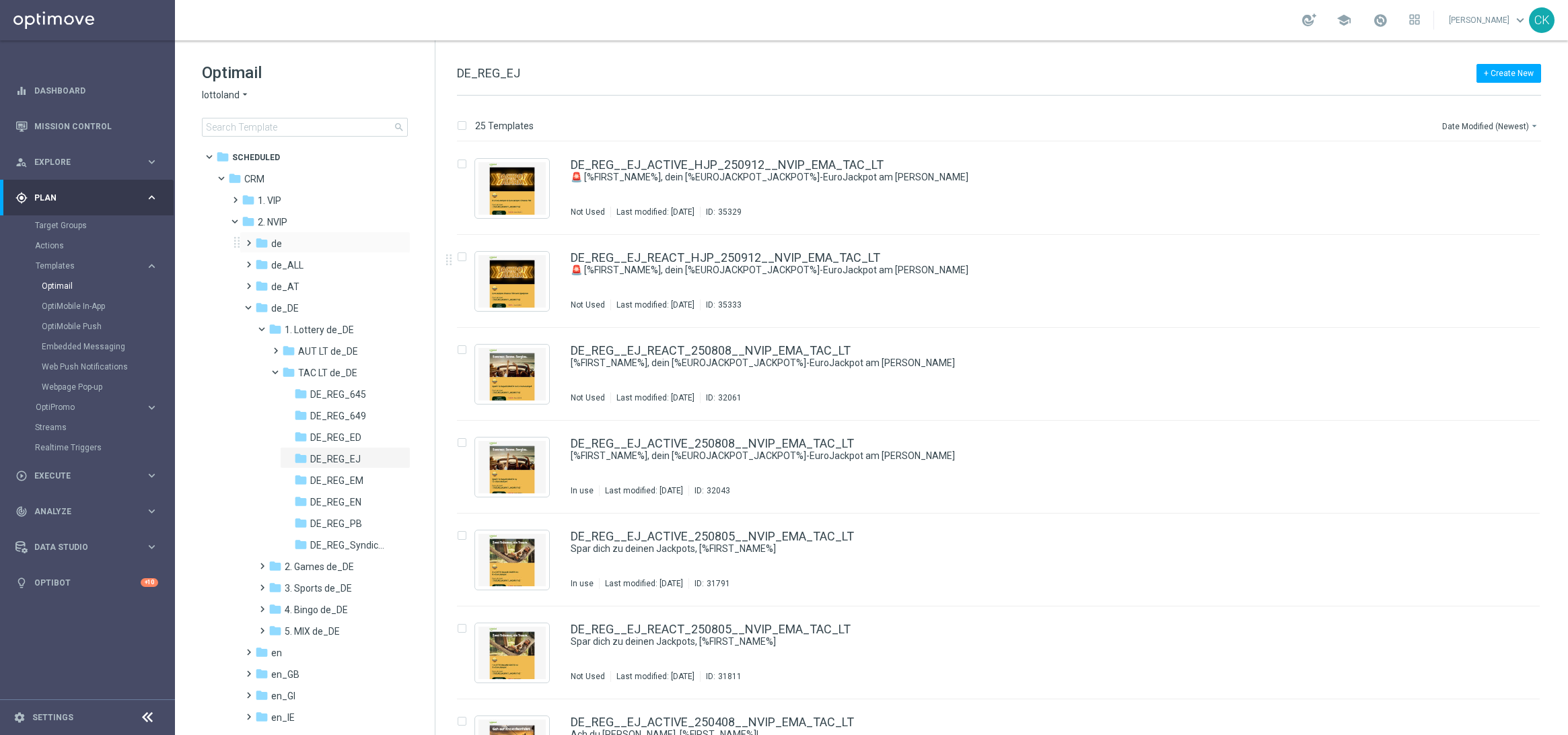
click at [249, 239] on span at bounding box center [245, 237] width 6 height 5
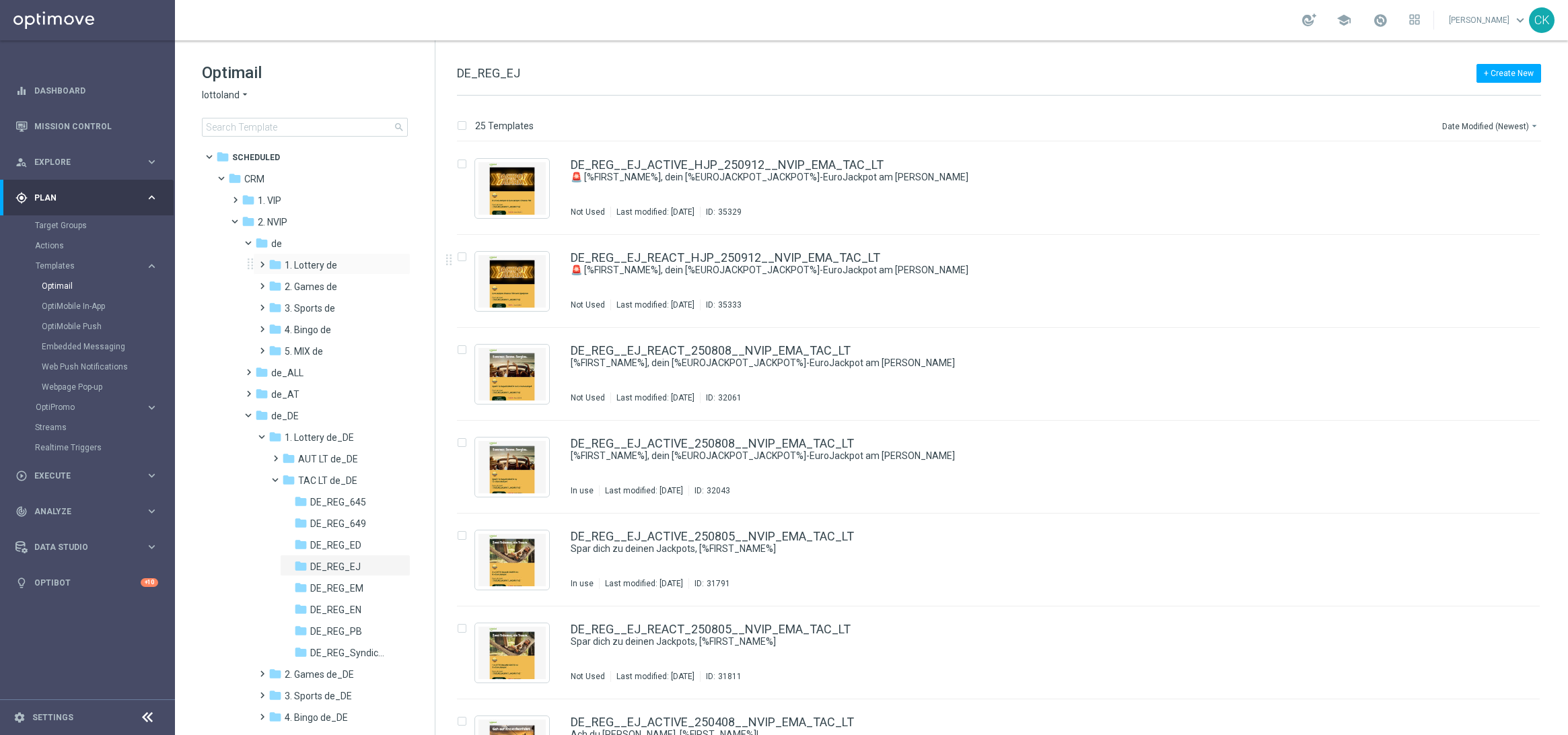
click at [258, 261] on span at bounding box center [259, 258] width 6 height 5
click at [275, 303] on span at bounding box center [273, 302] width 6 height 5
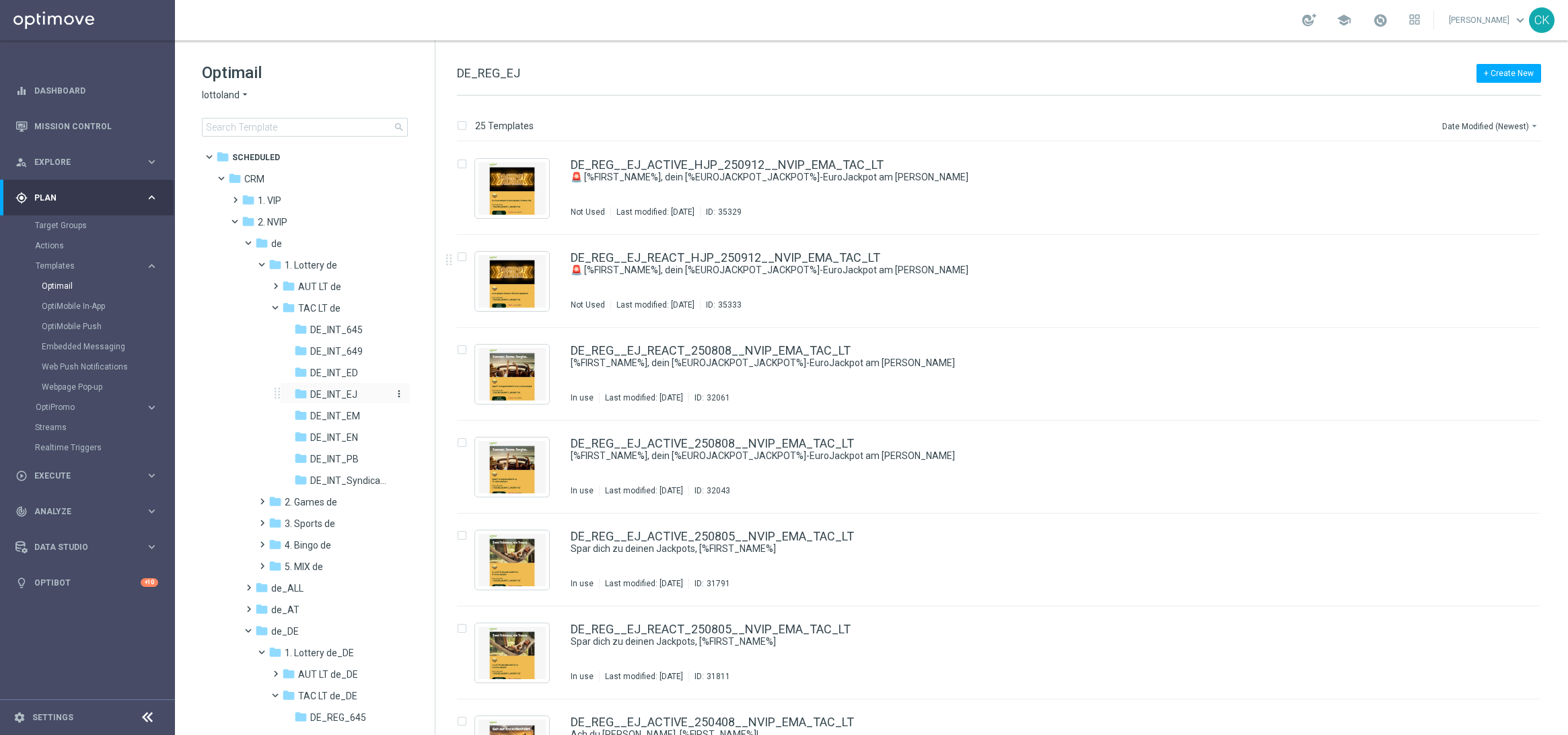
click at [347, 389] on span "DE_INT_EJ" at bounding box center [334, 394] width 47 height 12
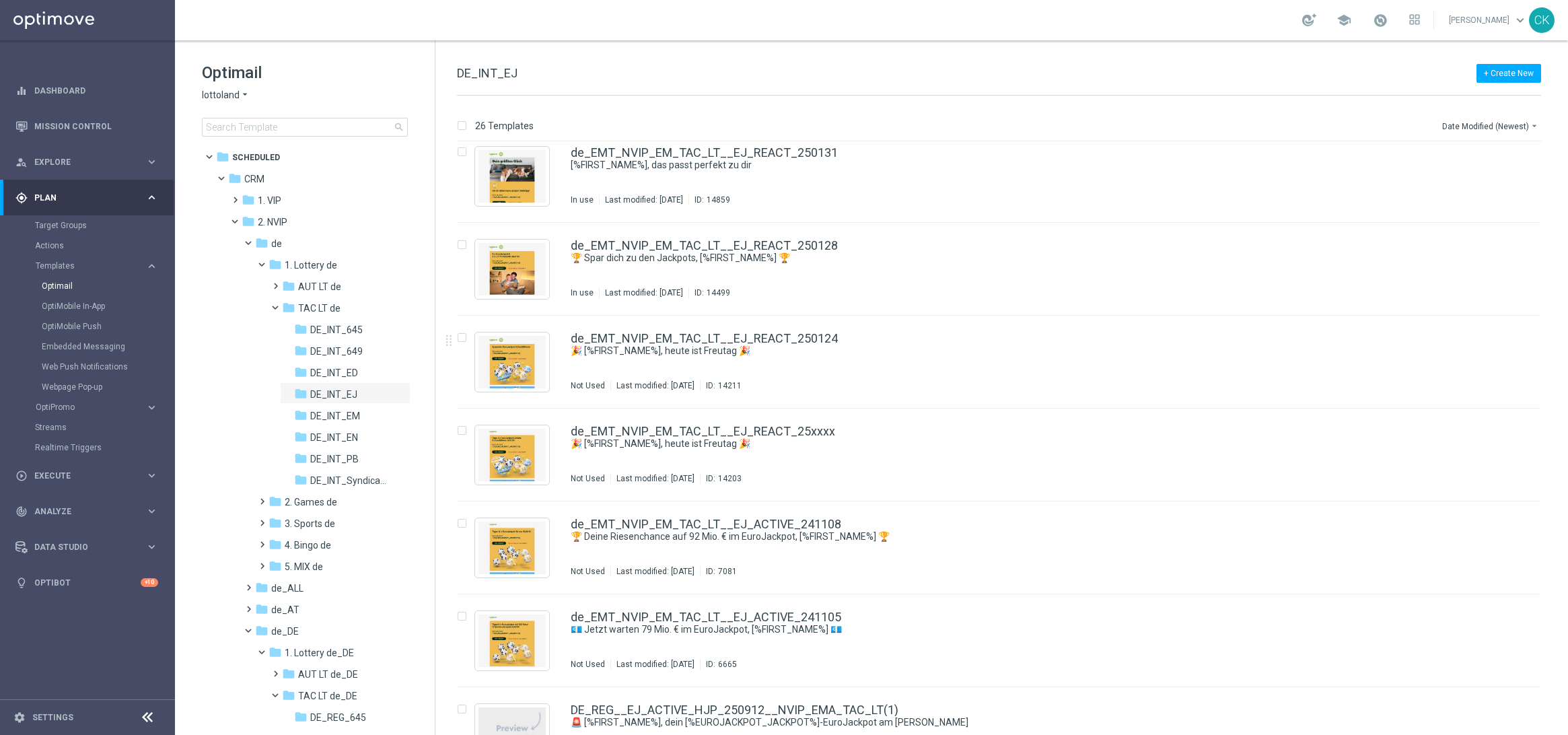
scroll to position [1822, 0]
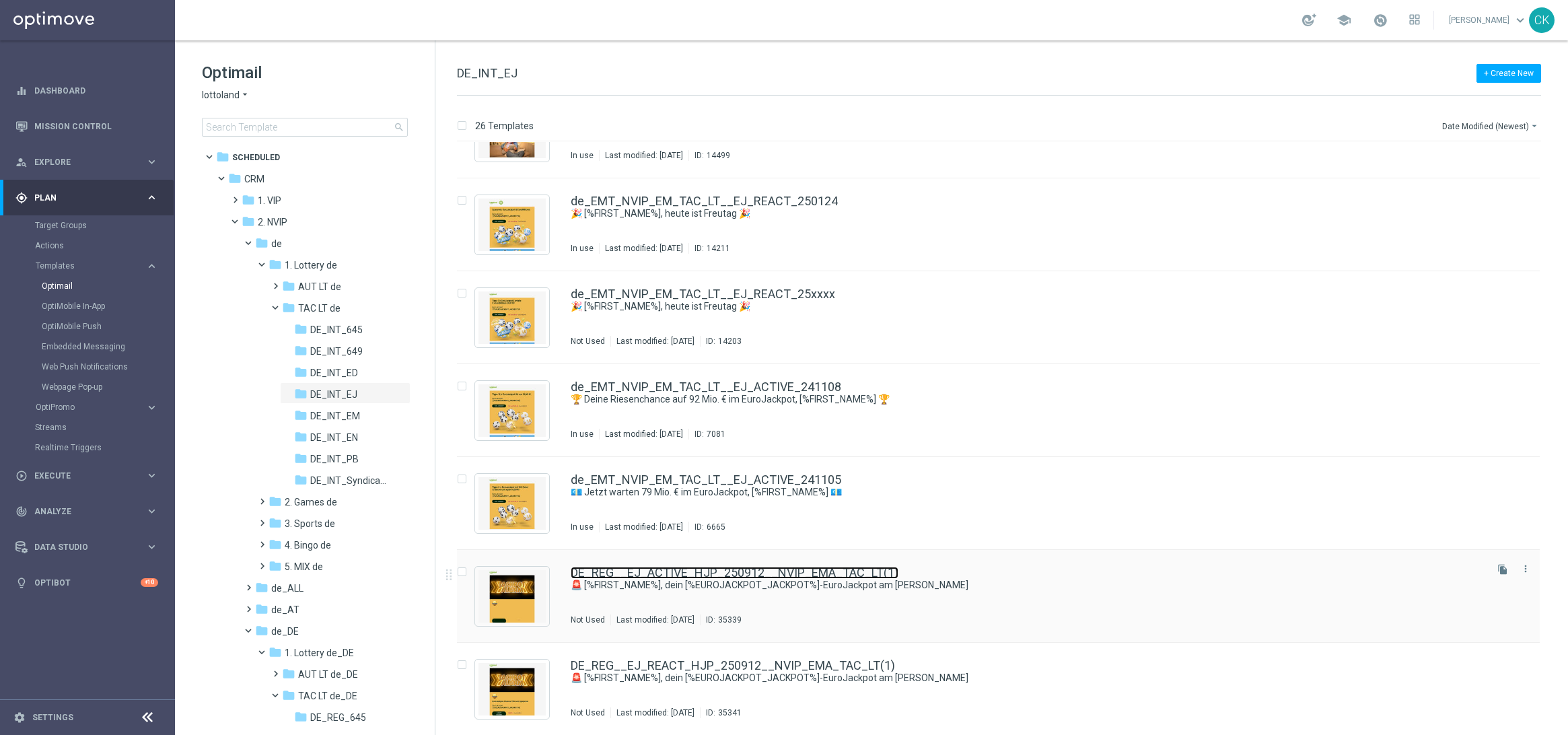
click at [674, 577] on link "DE_REG__EJ_ACTIVE_HJP_250912__NVIP_EMA_TAC_LT(1)" at bounding box center [735, 573] width 328 height 12
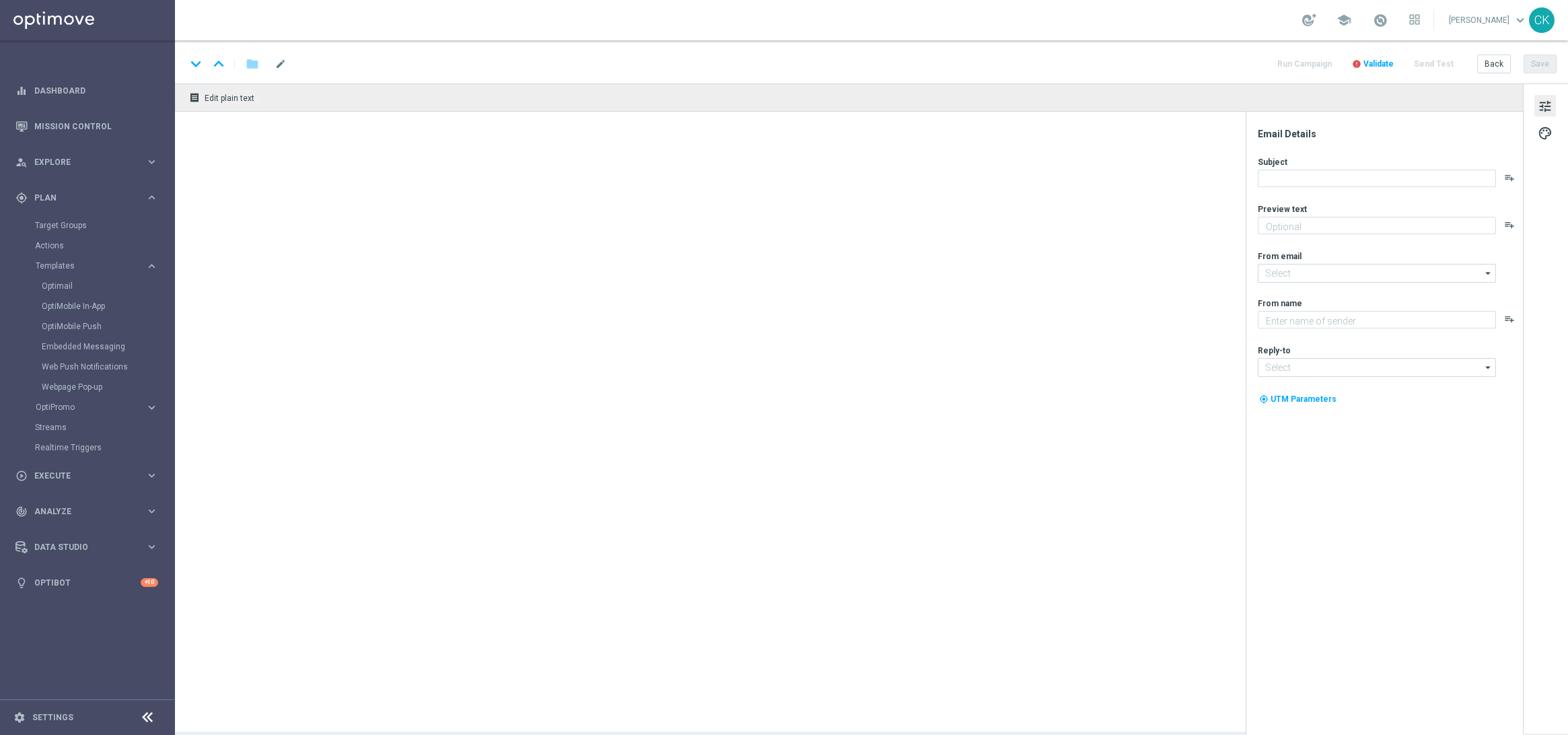
type textarea "Extra-Gewinnchancen zum Sparpreis."
type textarea "Lottoland"
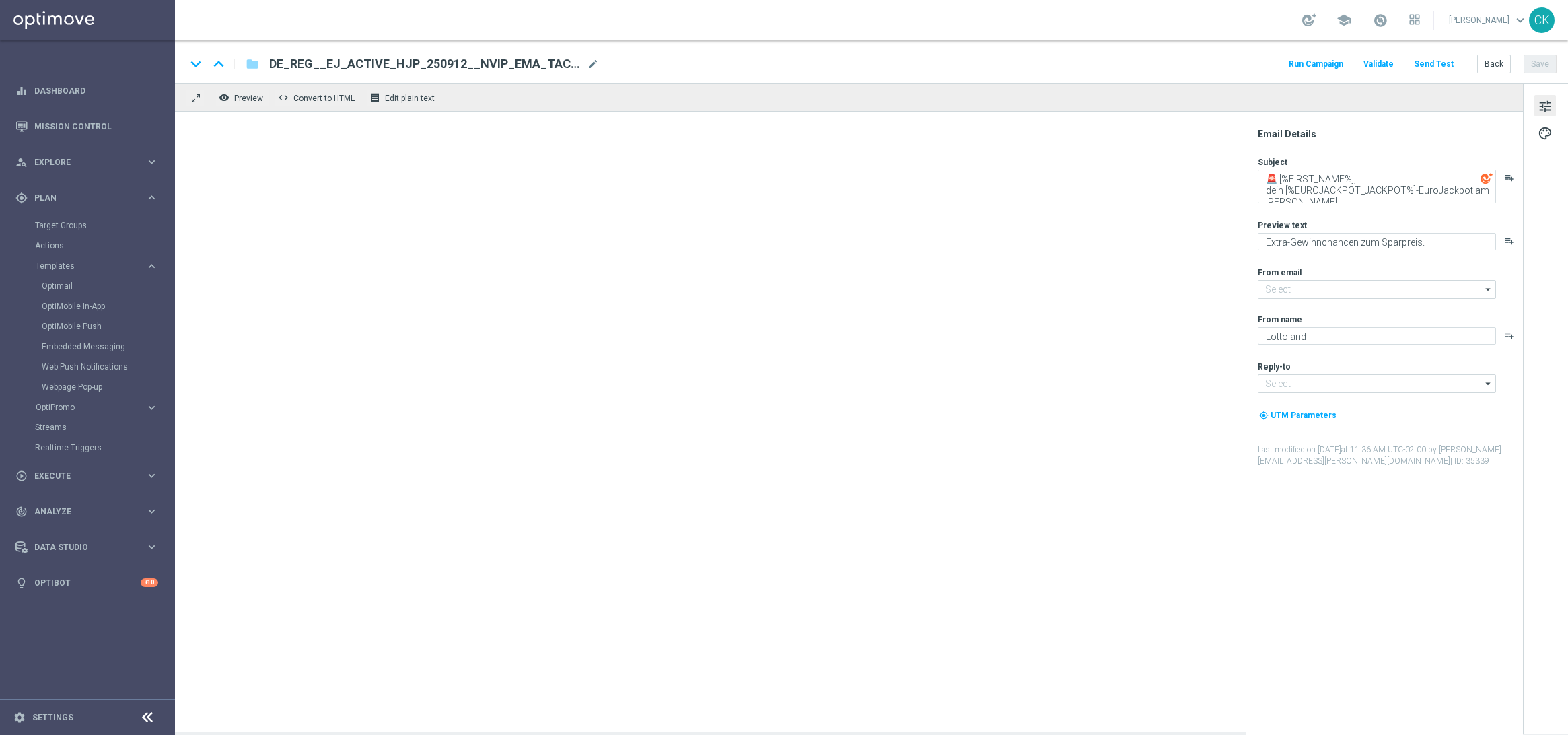
type input "[EMAIL_ADDRESS][DOMAIN_NAME]"
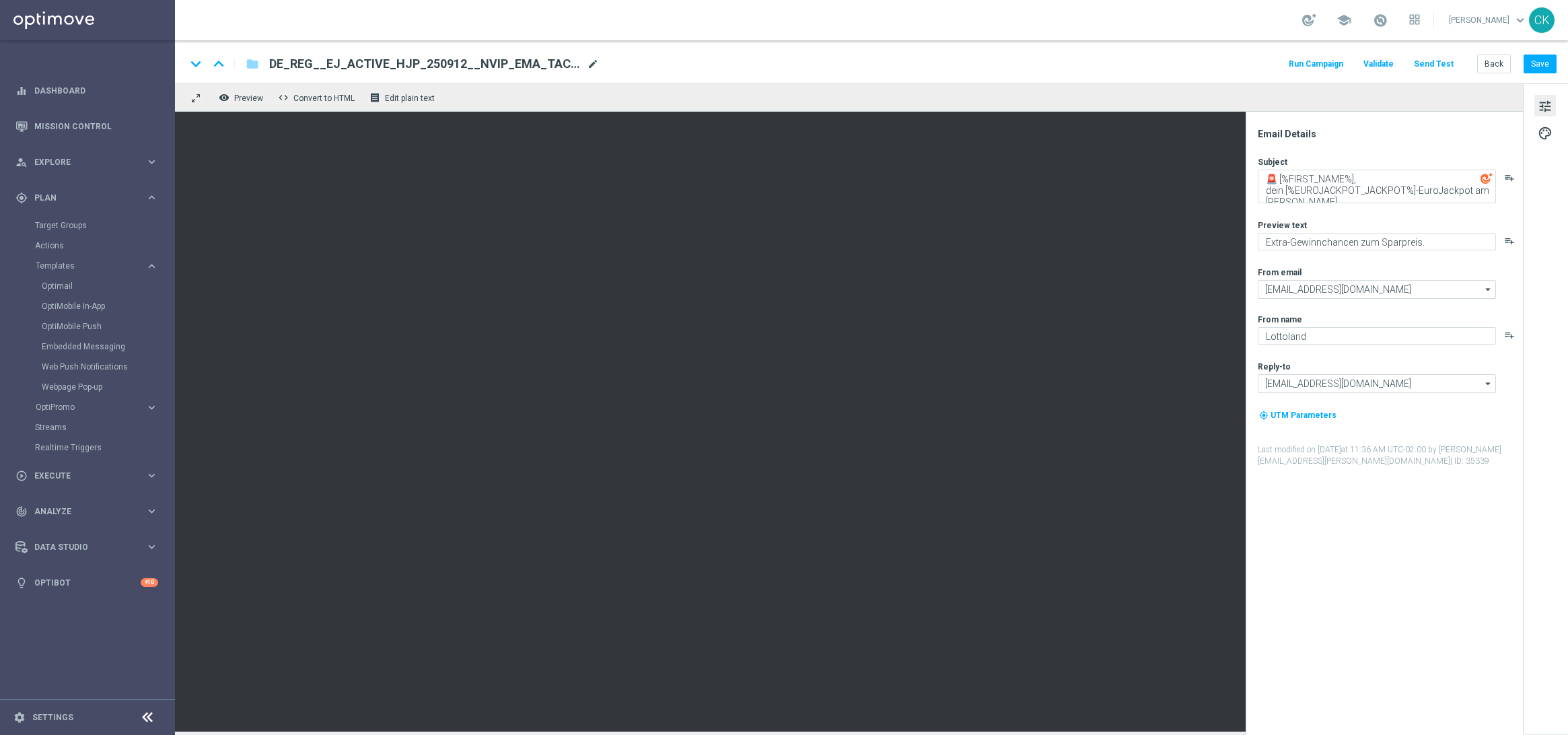
click at [587, 58] on span "mode_edit" at bounding box center [593, 64] width 12 height 12
click at [515, 62] on input "DE_REG__EJ_ACTIVE_HJP_250912__NVIP_EMA_TAC_LT(1)" at bounding box center [436, 64] width 334 height 18
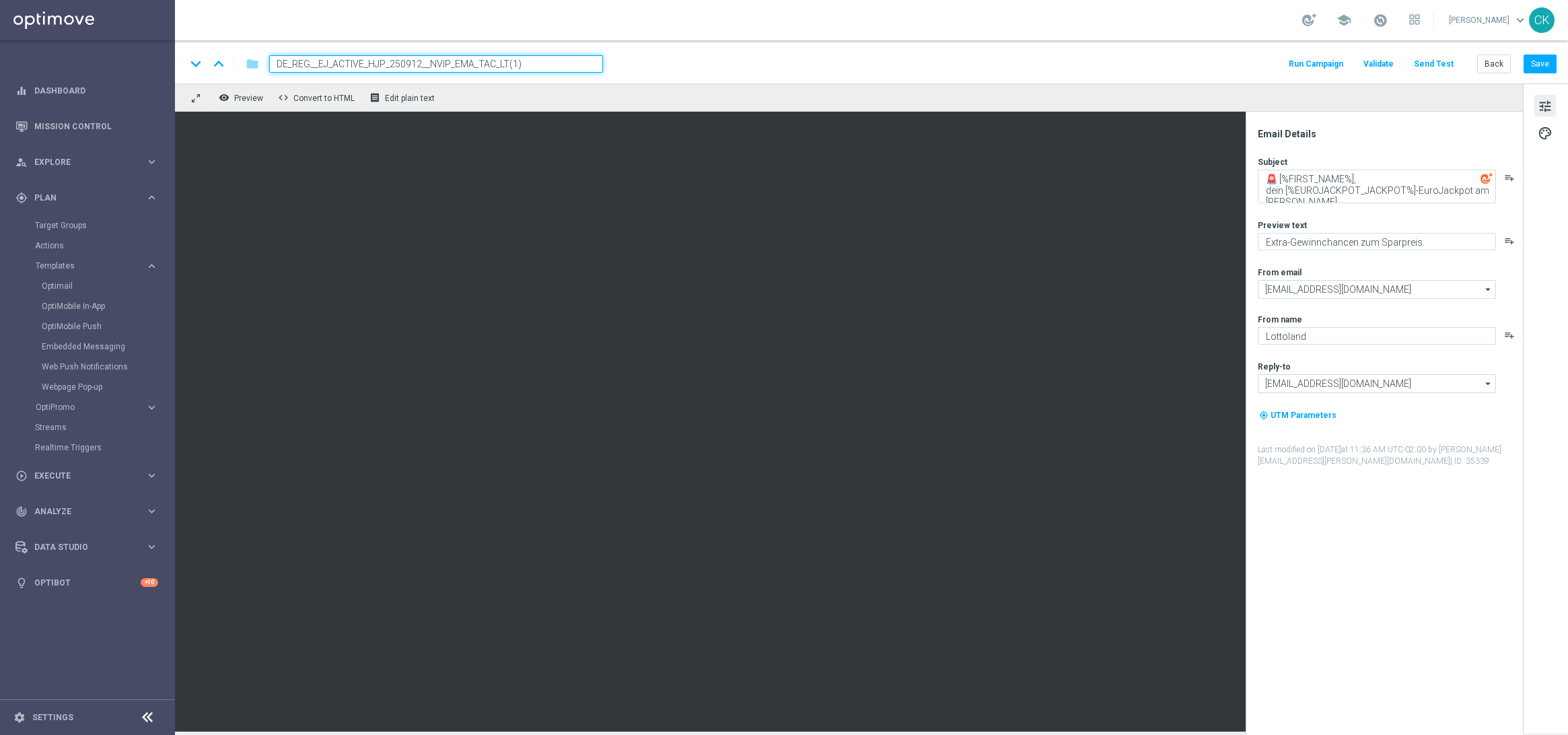
paste input "INT__EJ_ACTIVE_HJP_250912__NVIP_EMA_TAC_LT"
type input "DE_INT__EJ_ACTIVE_HJP_250912__NVIP_EMA_TAC_LT"
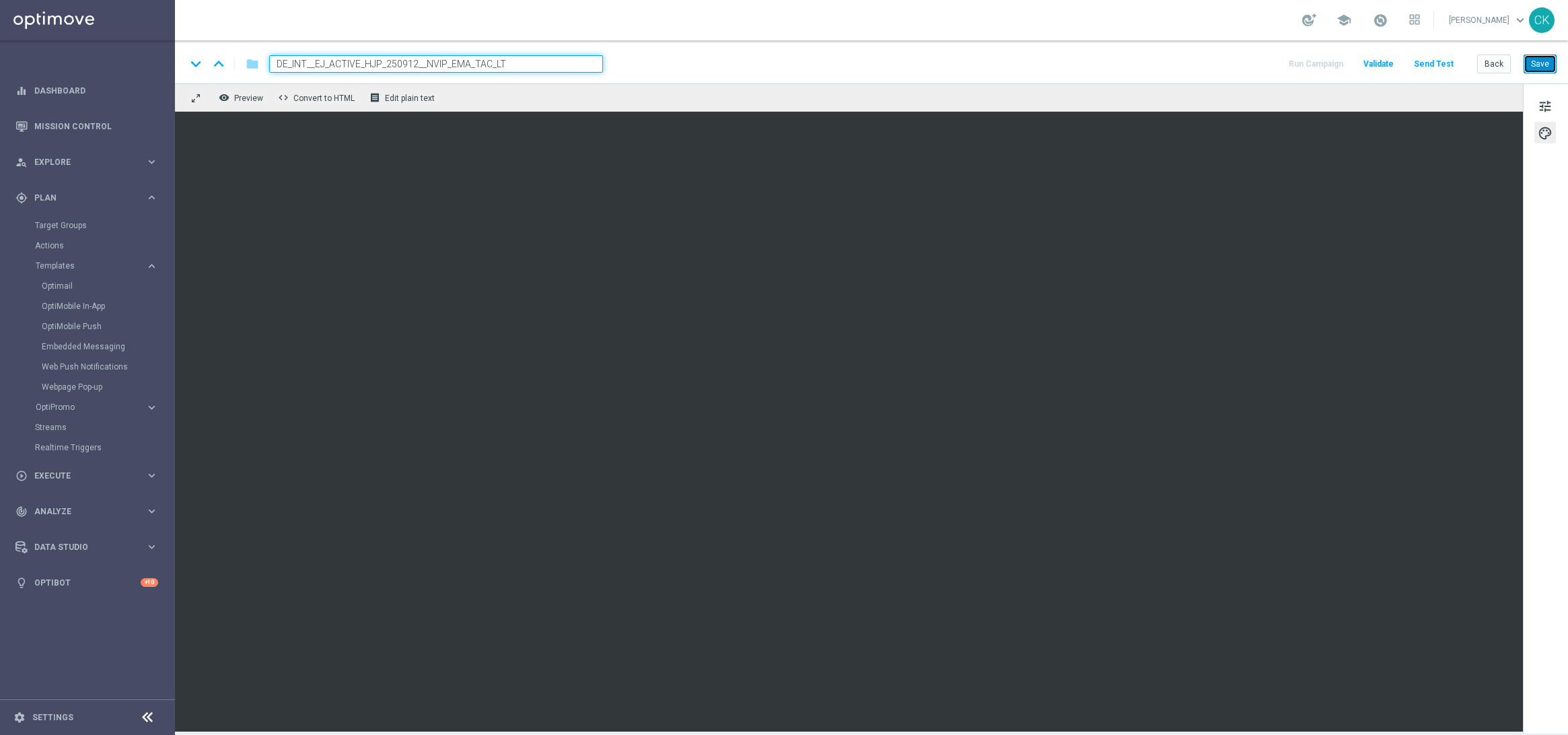
click at [1541, 65] on button "Save" at bounding box center [1540, 64] width 33 height 19
click at [1541, 65] on button "Save" at bounding box center [1540, 64] width 33 height 19
click at [1539, 63] on button "Save" at bounding box center [1540, 64] width 33 height 19
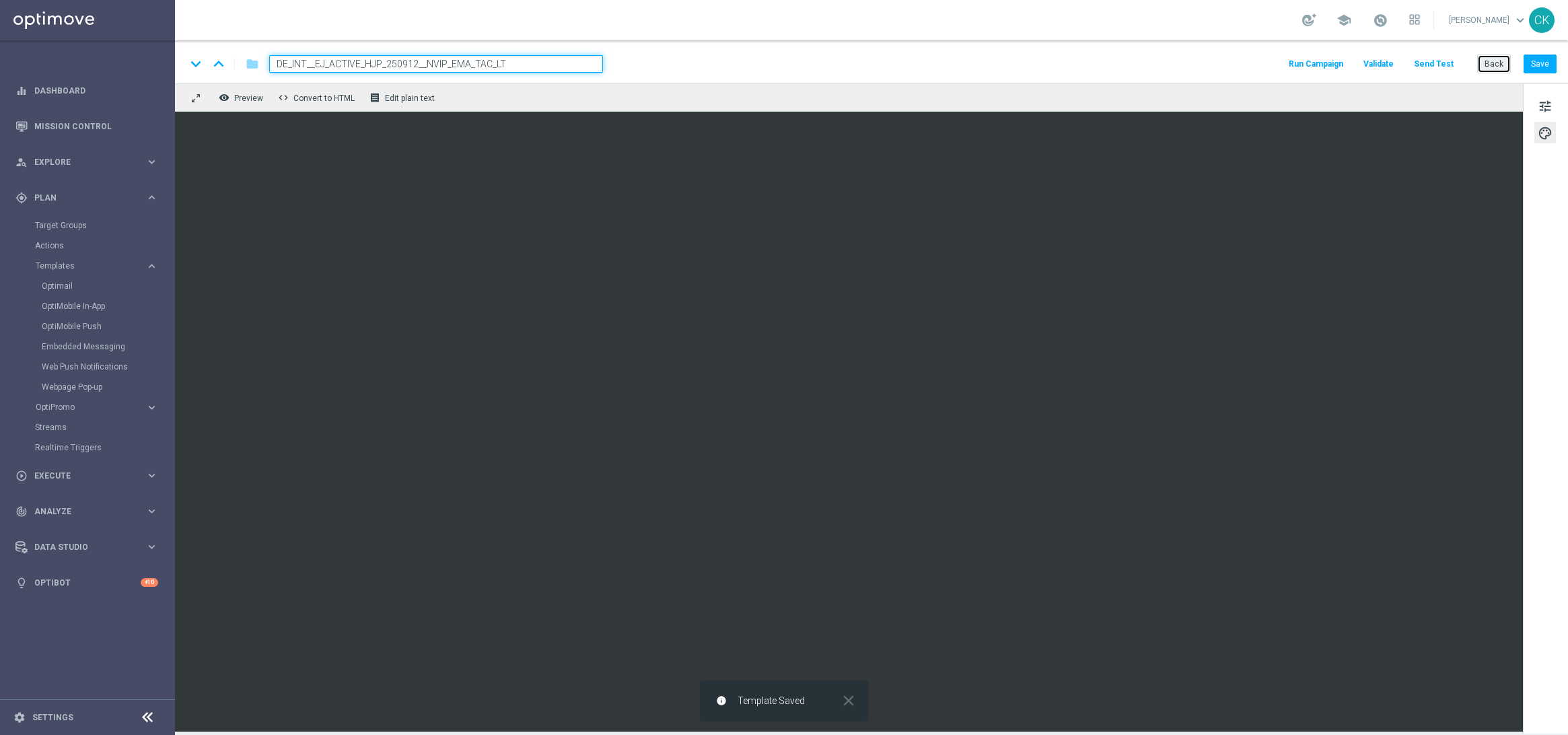
click at [1492, 63] on button "Back" at bounding box center [1495, 64] width 34 height 19
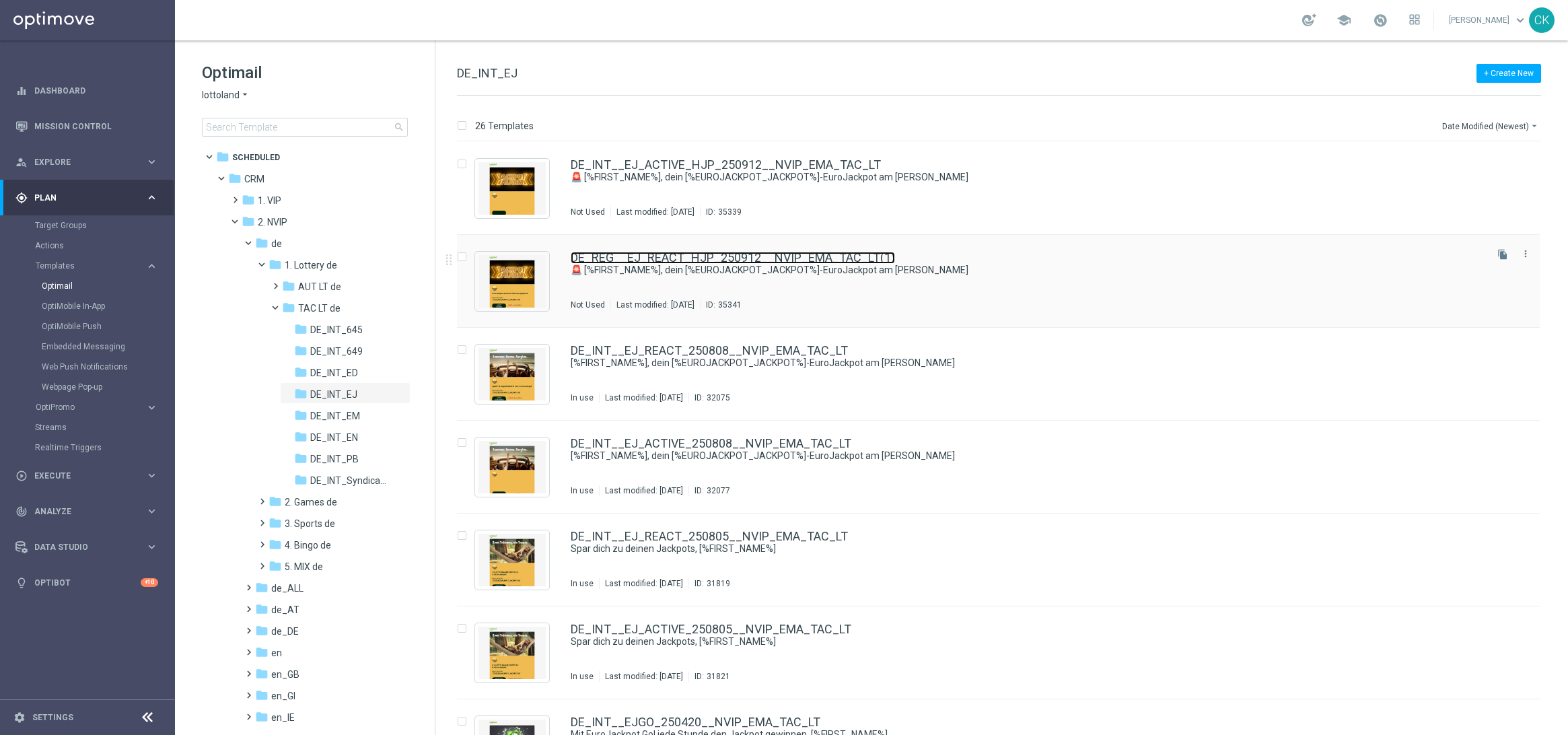
click at [656, 254] on link "DE_REG__EJ_REACT_HJP_250912__NVIP_EMA_TAC_LT(1)" at bounding box center [733, 258] width 324 height 12
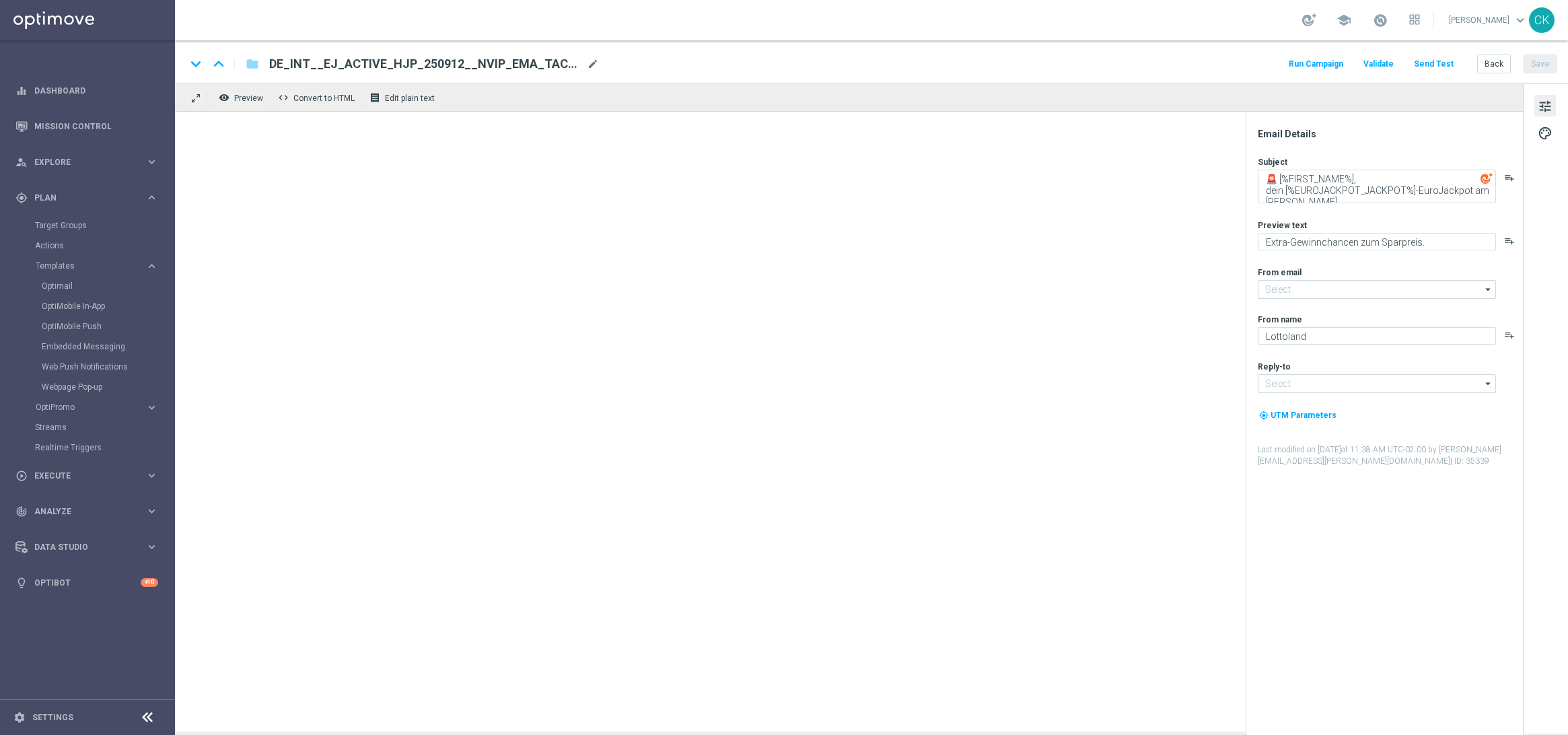
type input "[EMAIL_ADDRESS][DOMAIN_NAME]"
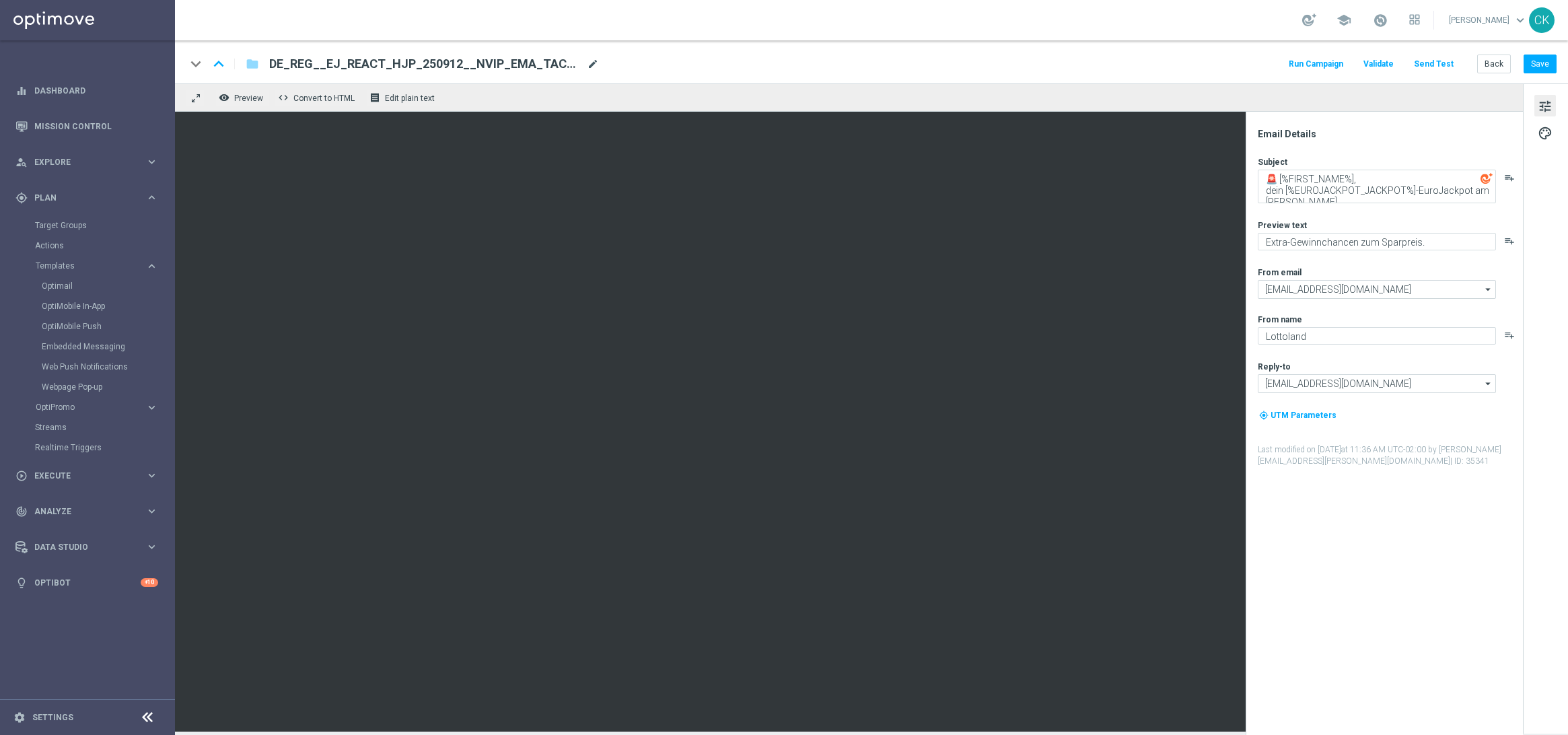
click at [592, 64] on span "mode_edit" at bounding box center [593, 64] width 12 height 12
click at [570, 63] on input "DE_REG__EJ_REACT_HJP_250912__NVIP_EMA_TAC_LT(1)" at bounding box center [436, 64] width 334 height 18
paste input "INT__EJ_REACT_HJP_250912__NVIP_EMA_TAC_LT"
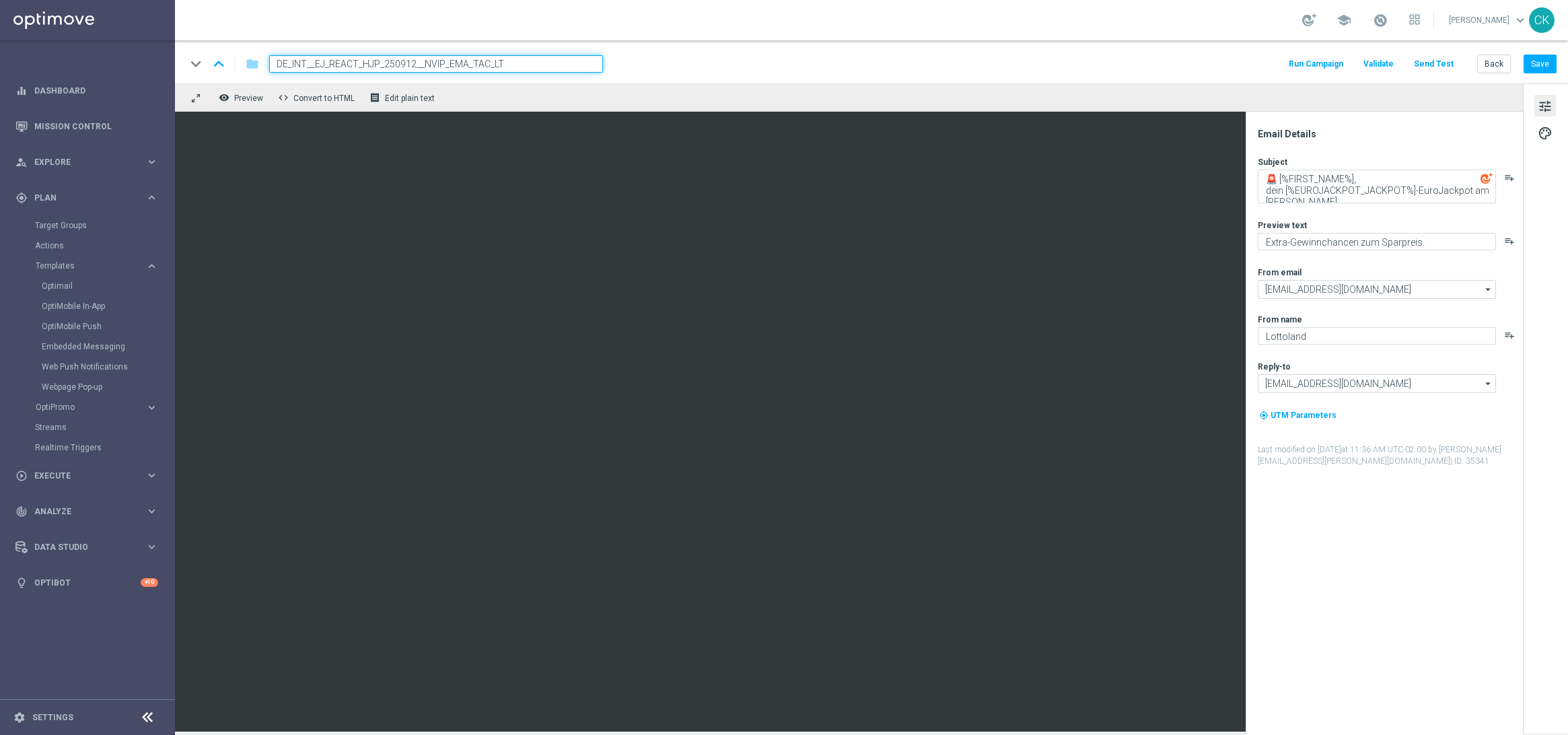
type input "DE_INT__EJ_REACT_HJP_250912__NVIP_EMA_TAC_LT"
click at [676, 75] on div "keyboard_arrow_down keyboard_arrow_up folder DE_INT__EJ_REACT_HJP_250912__NVIP_…" at bounding box center [871, 61] width 1393 height 43
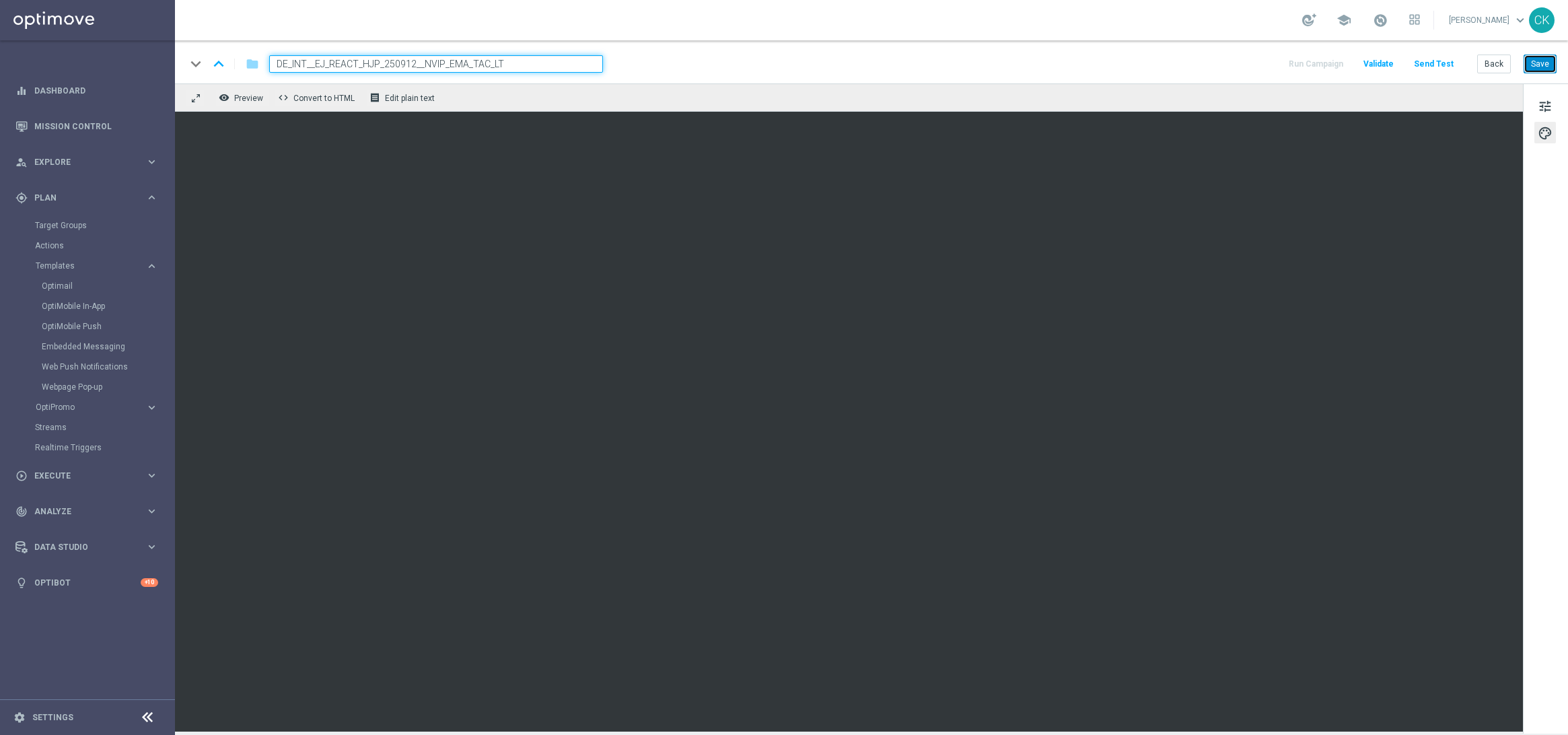
click at [1546, 58] on button "Save" at bounding box center [1540, 64] width 33 height 19
click at [1546, 57] on button "Save" at bounding box center [1540, 64] width 33 height 19
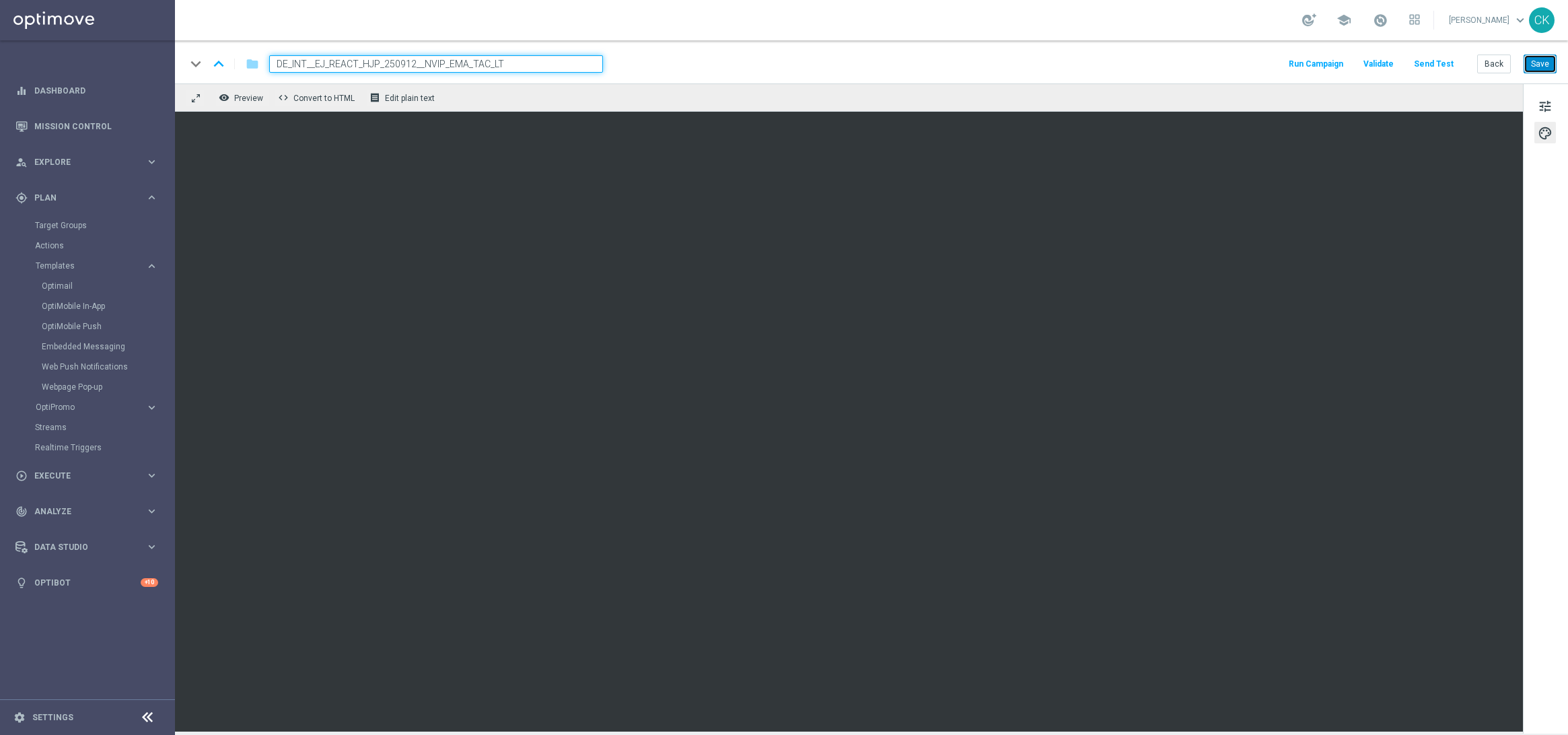
click at [1541, 68] on button "Save" at bounding box center [1540, 64] width 33 height 19
click at [1544, 65] on button "Save" at bounding box center [1540, 64] width 33 height 19
click at [1544, 62] on button "Save" at bounding box center [1540, 64] width 33 height 19
click at [1495, 58] on button "Back" at bounding box center [1495, 64] width 34 height 19
